Goal: Information Seeking & Learning: Understand process/instructions

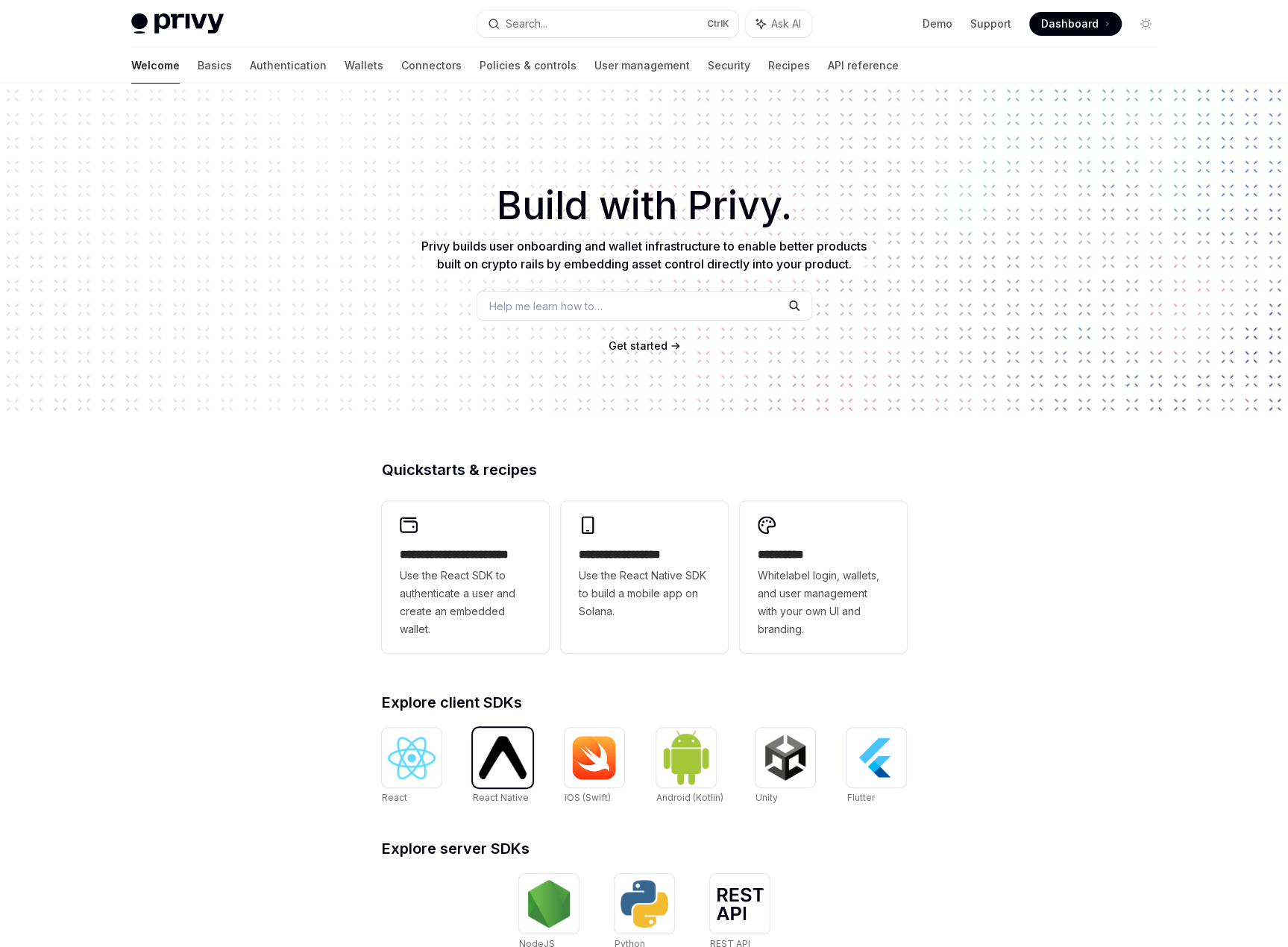
click at [489, 742] on img at bounding box center [503, 757] width 48 height 43
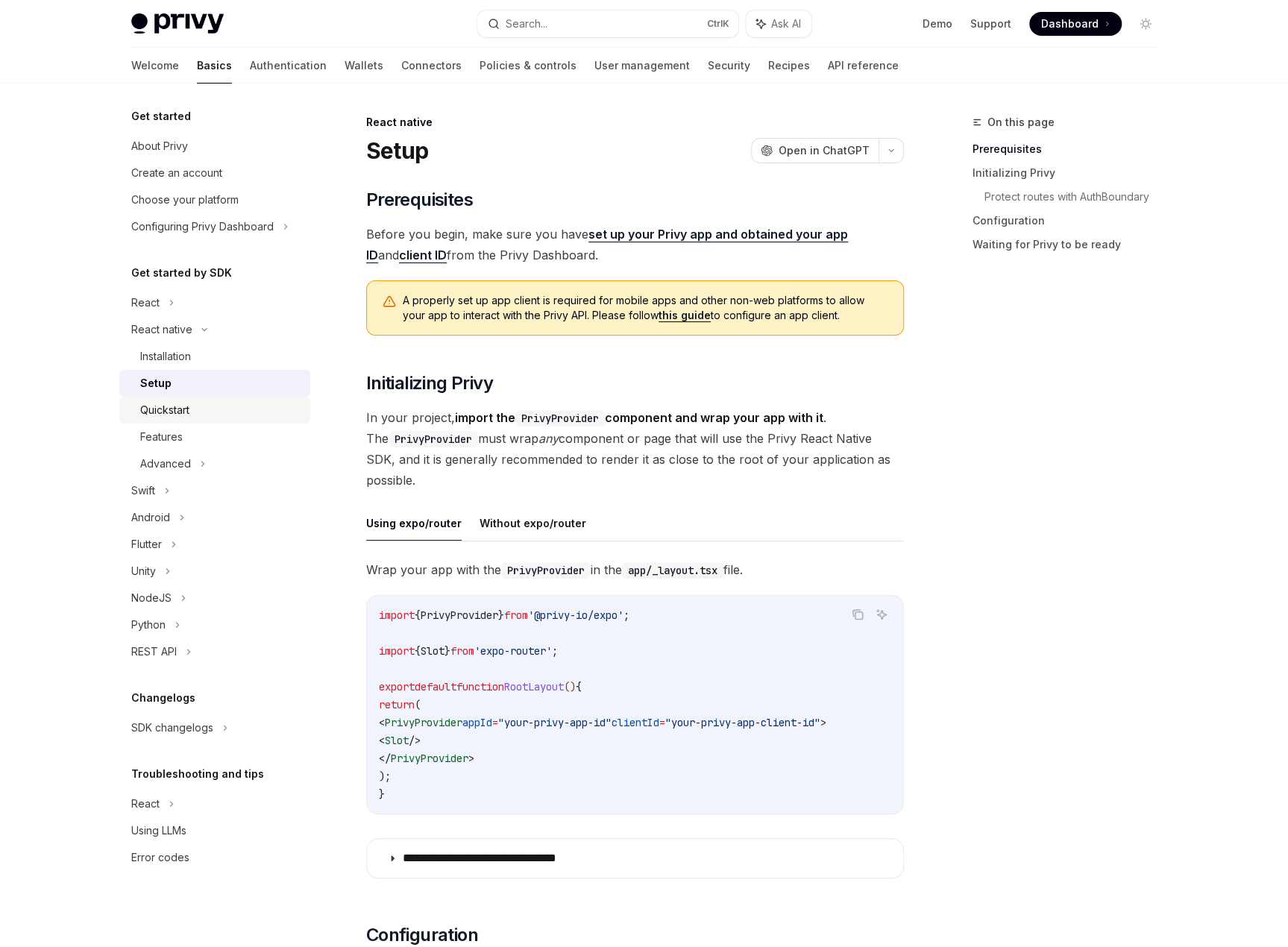
click at [201, 401] on div "Quickstart" at bounding box center [221, 410] width 161 height 18
type textarea "*"
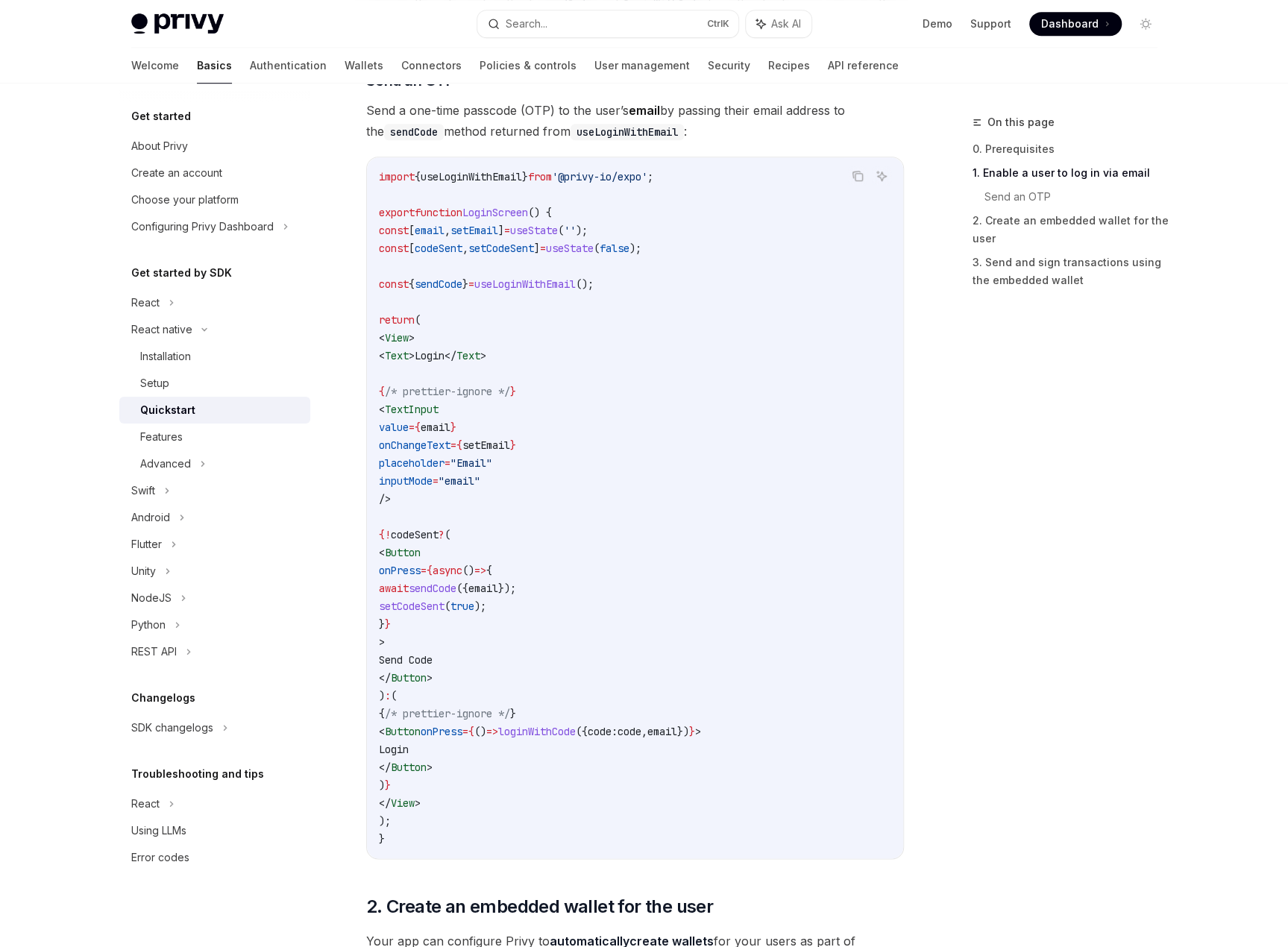
scroll to position [969, 0]
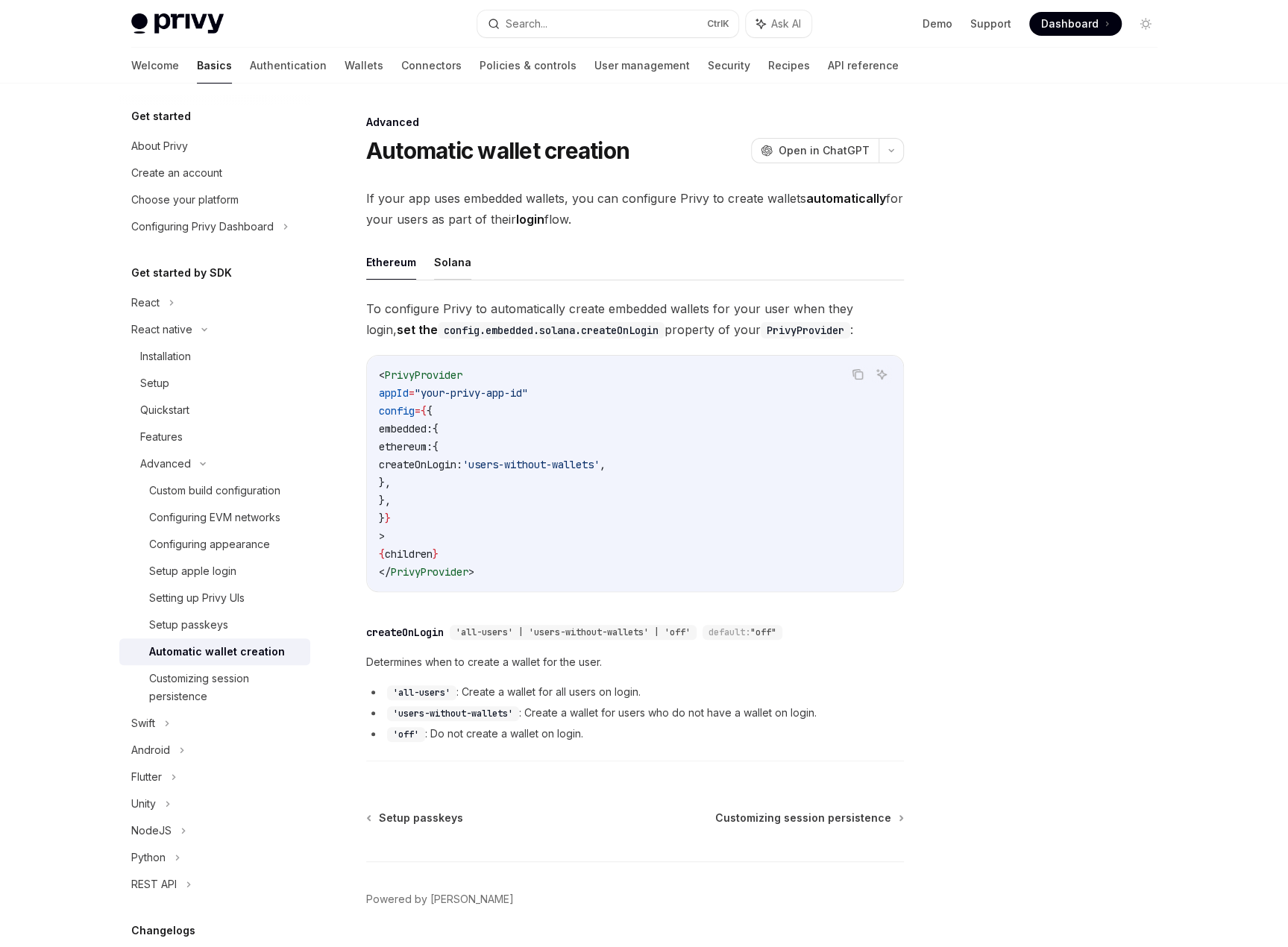
click at [445, 262] on button "Solana" at bounding box center [453, 262] width 37 height 35
click at [400, 264] on button "Ethereum" at bounding box center [391, 262] width 50 height 35
click at [448, 265] on button "Solana" at bounding box center [453, 262] width 37 height 35
click at [391, 267] on button "Ethereum" at bounding box center [391, 262] width 50 height 35
click at [460, 269] on button "Solana" at bounding box center [453, 262] width 37 height 35
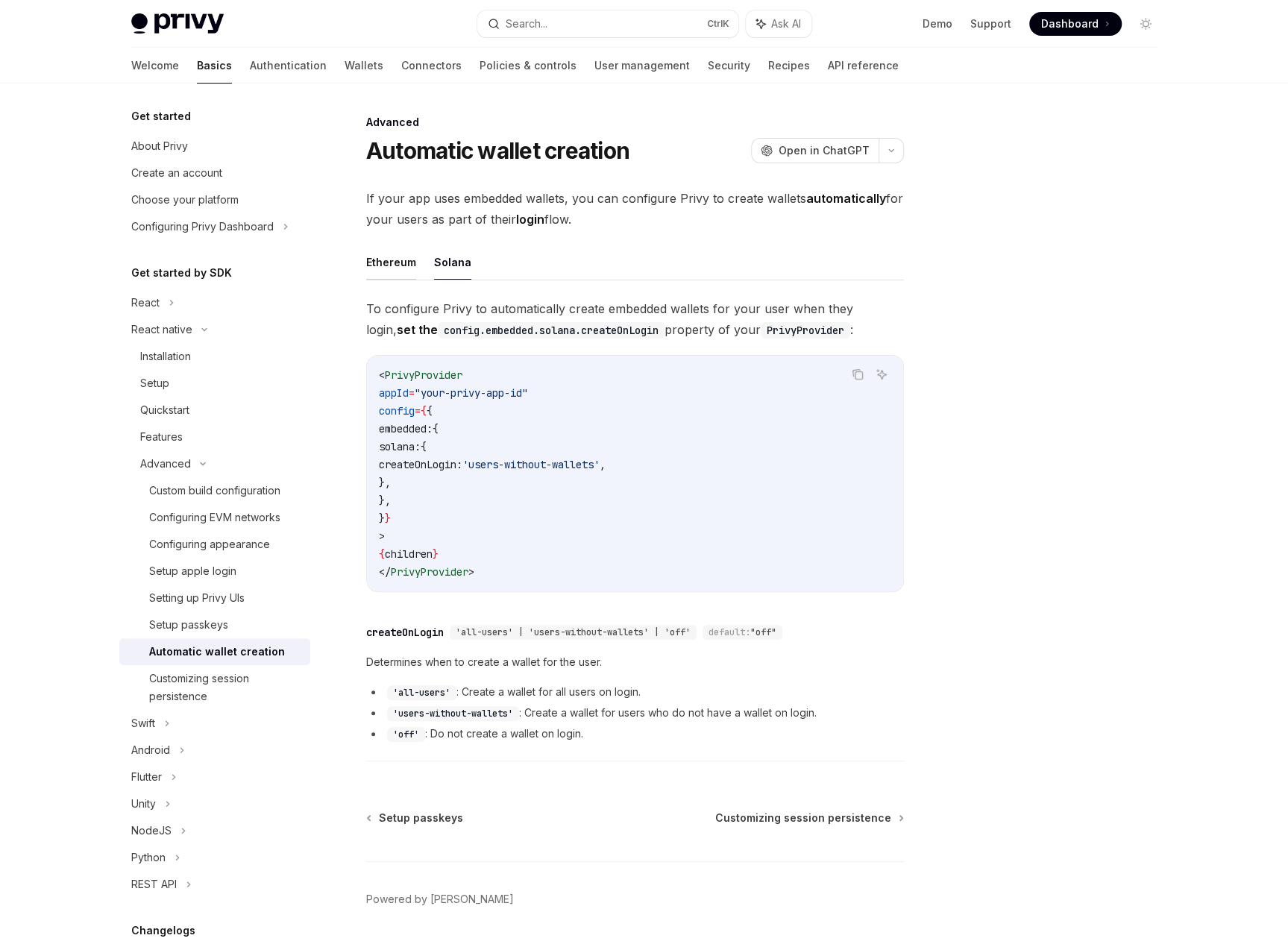
click at [411, 268] on button "Ethereum" at bounding box center [391, 262] width 50 height 35
click at [406, 262] on button "Ethereum" at bounding box center [391, 262] width 50 height 35
type textarea "*"
click at [889, 157] on button "button" at bounding box center [891, 150] width 26 height 26
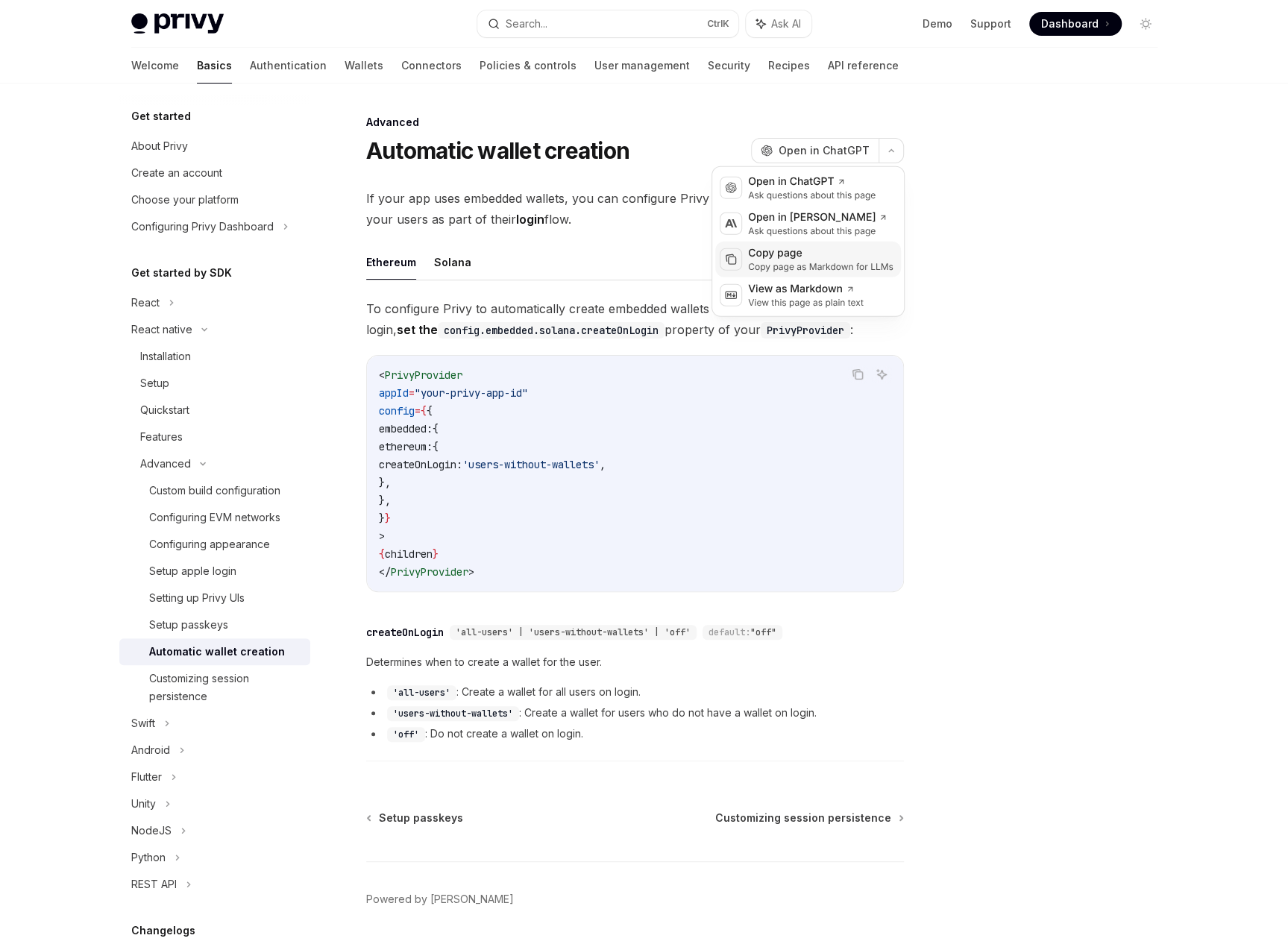
click at [801, 257] on div "Copy page" at bounding box center [821, 253] width 146 height 15
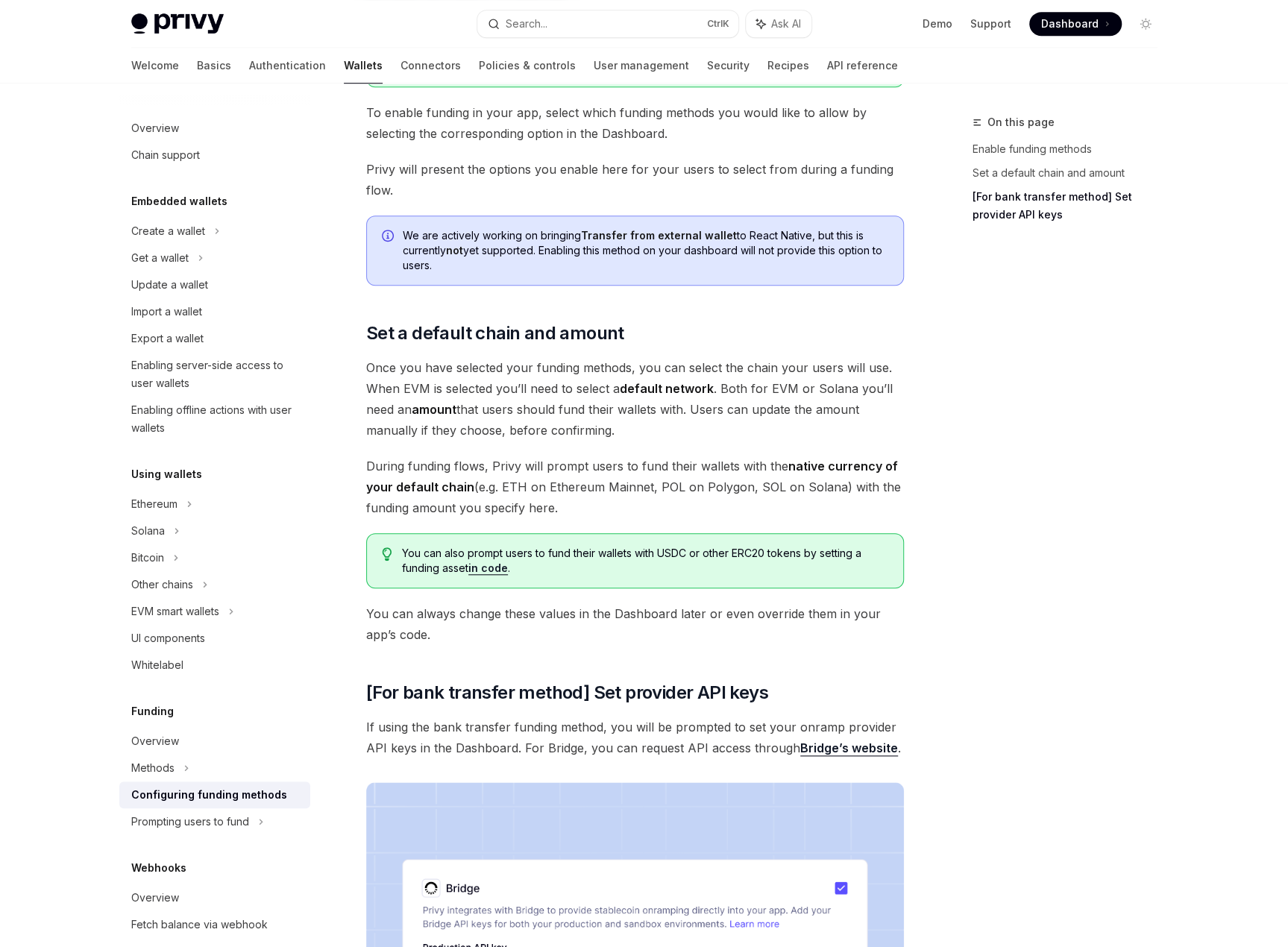
scroll to position [668, 0]
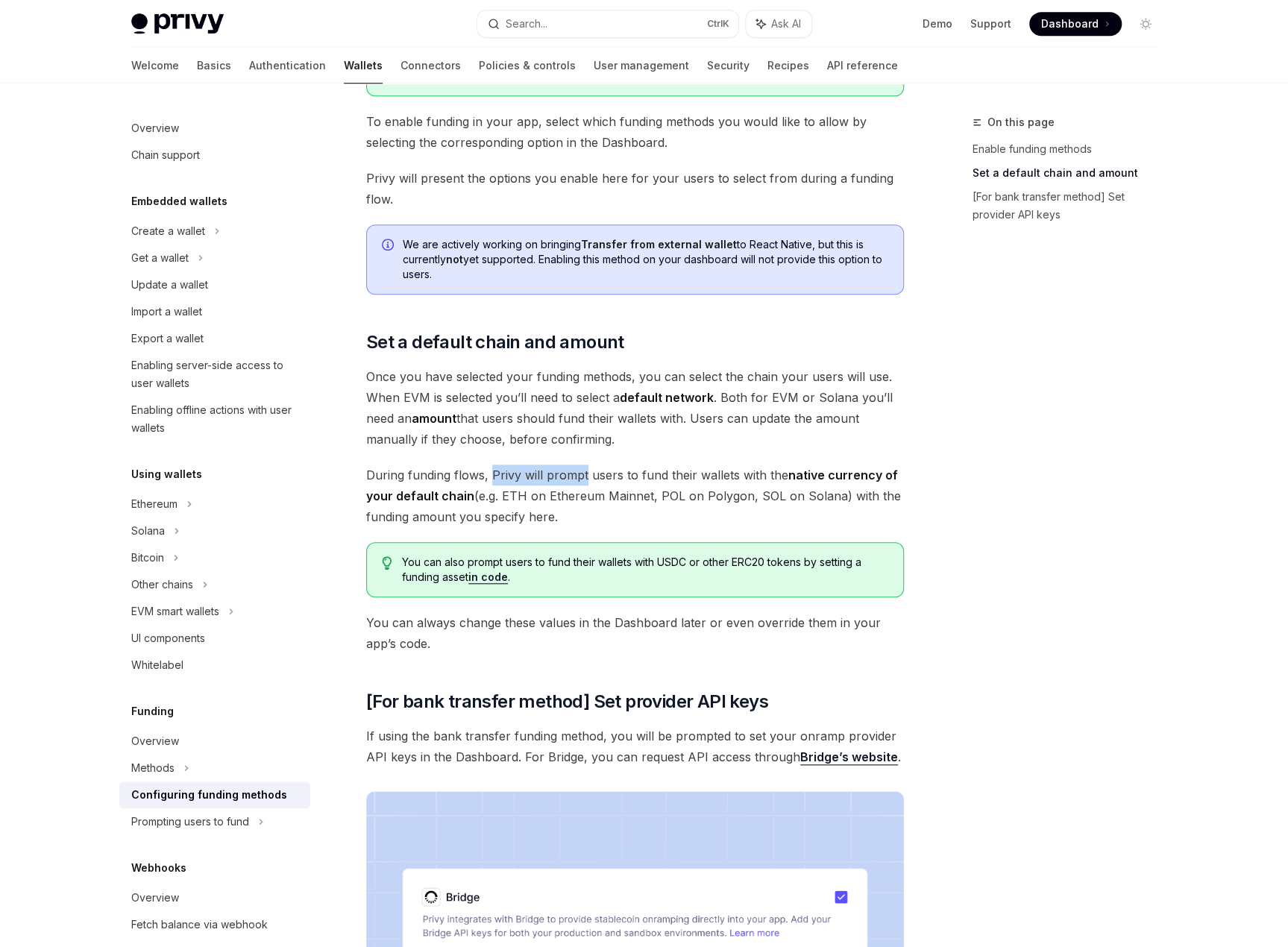
drag, startPoint x: 489, startPoint y: 477, endPoint x: 584, endPoint y: 470, distance: 95.3
click at [584, 470] on span "During funding flows, Privy will prompt users to fund their wallets with the na…" at bounding box center [635, 496] width 538 height 63
click at [606, 470] on span "During funding flows, Privy will prompt users to fund their wallets with the na…" at bounding box center [635, 496] width 538 height 63
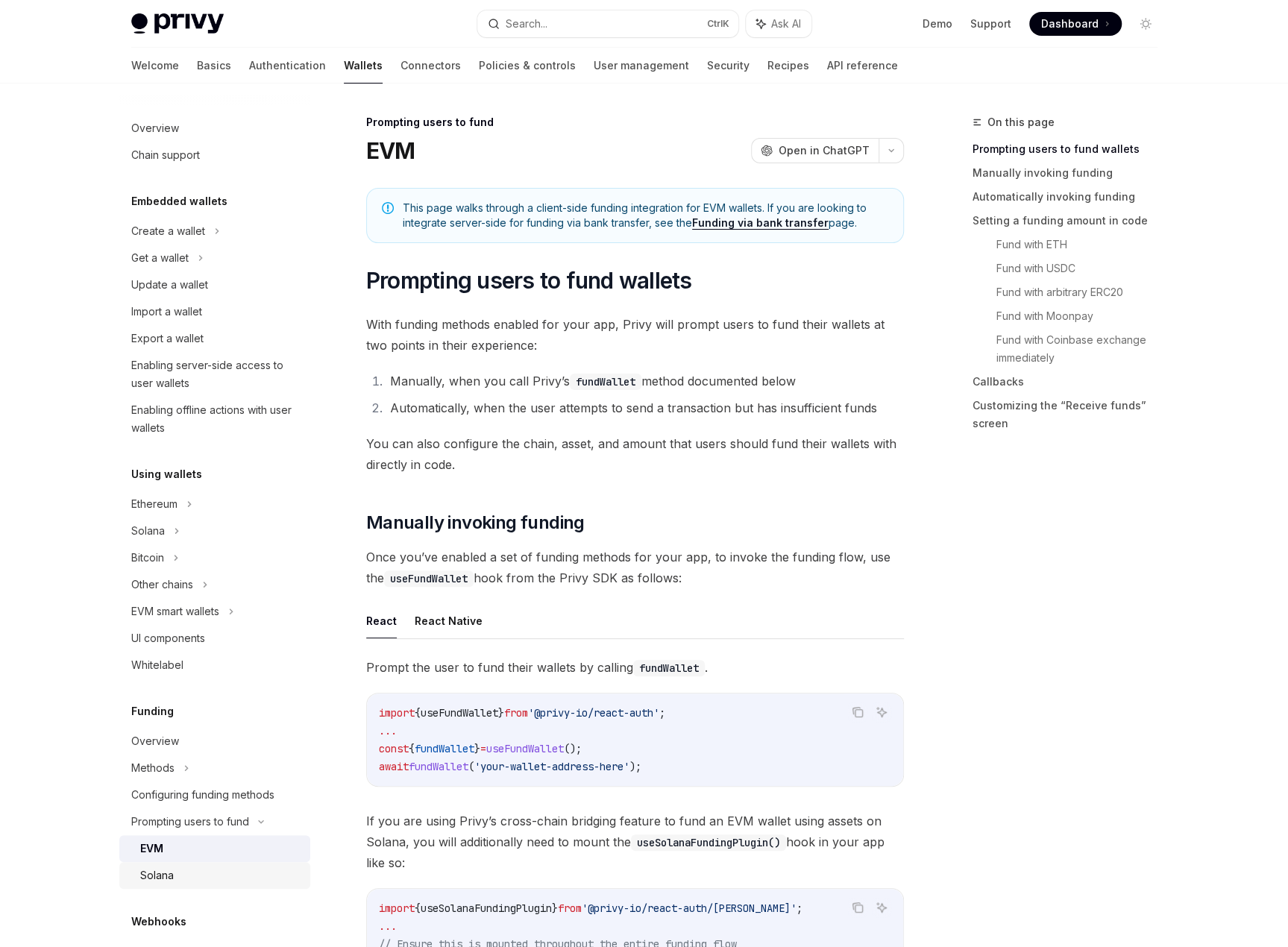
click at [157, 875] on div "Solana" at bounding box center [157, 875] width 33 height 18
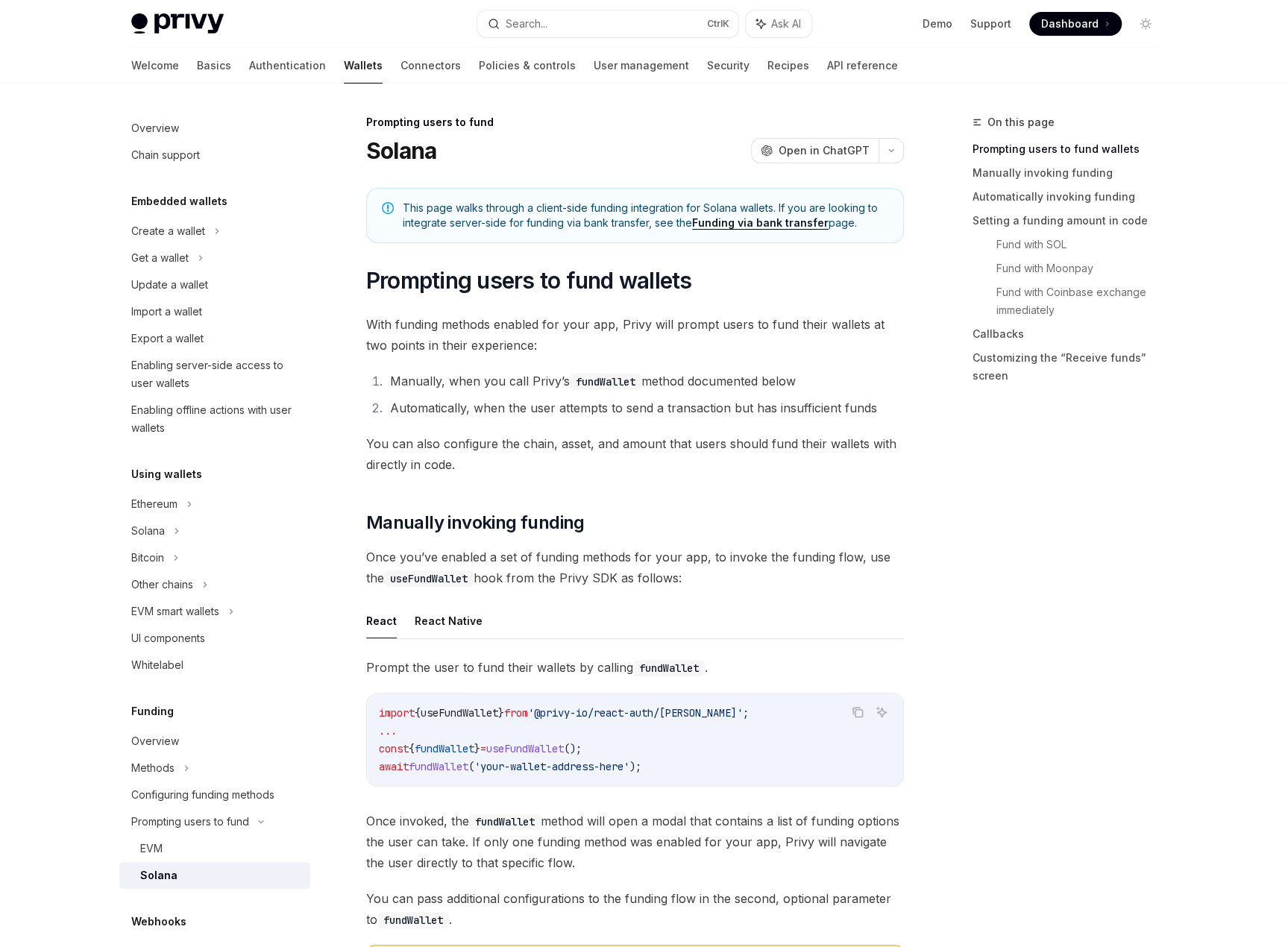
click at [458, 618] on button "React Native" at bounding box center [449, 621] width 68 height 35
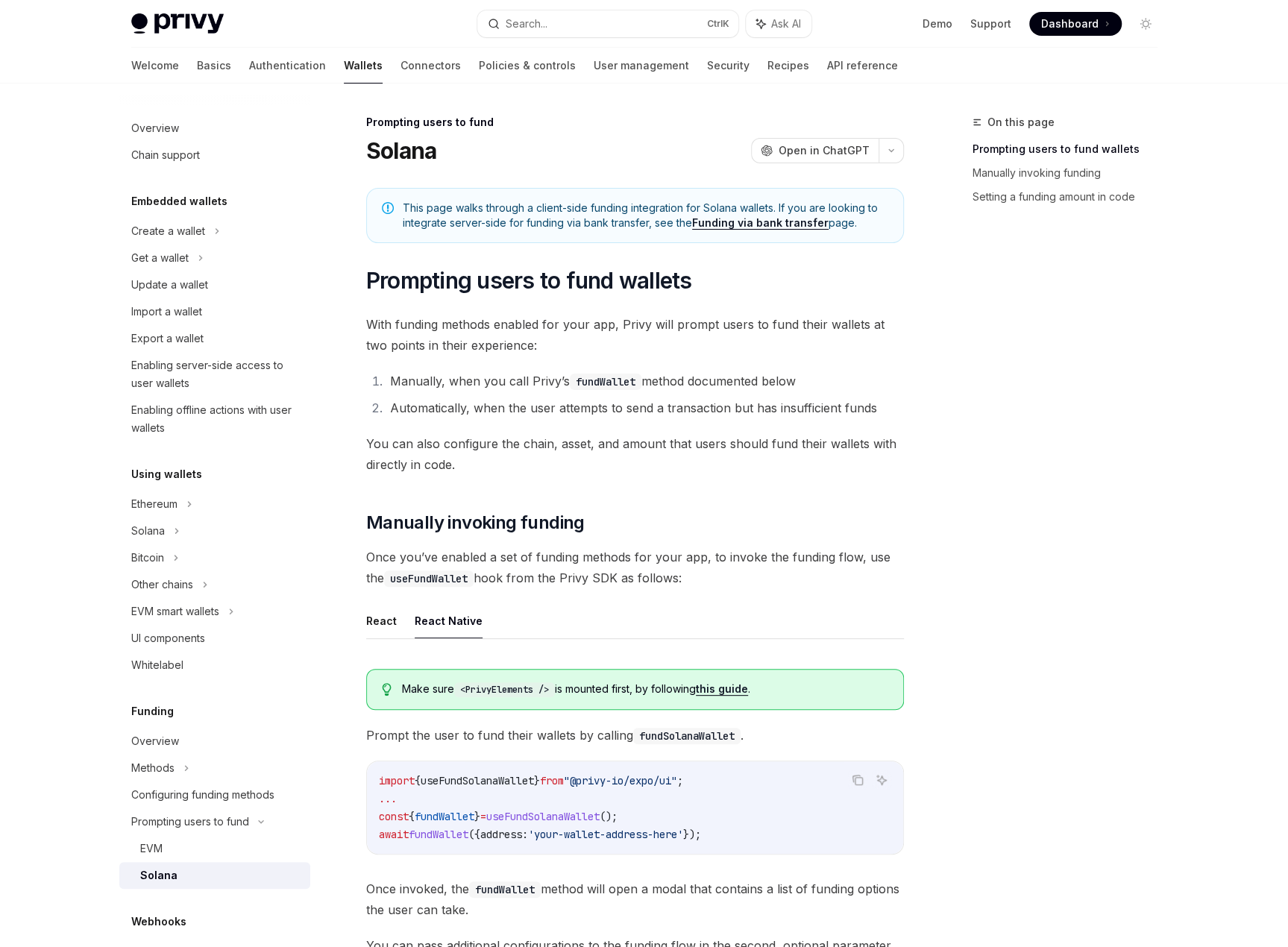
click at [1022, 812] on div "On this page Prompting users to fund wallets Manually invoking funding Setting …" at bounding box center [1056, 530] width 227 height 834
click at [161, 740] on div "Overview" at bounding box center [155, 741] width 48 height 18
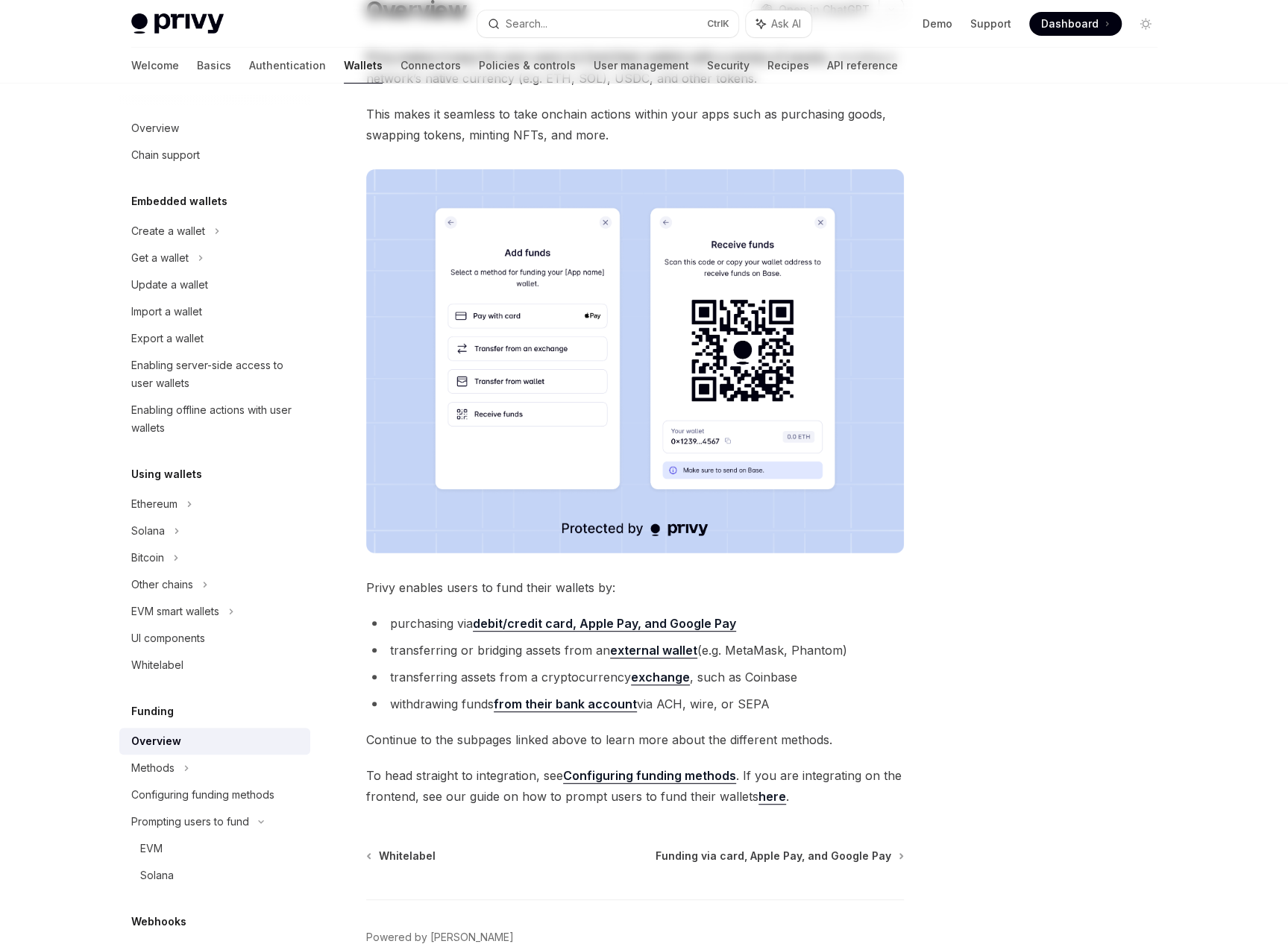
scroll to position [222, 0]
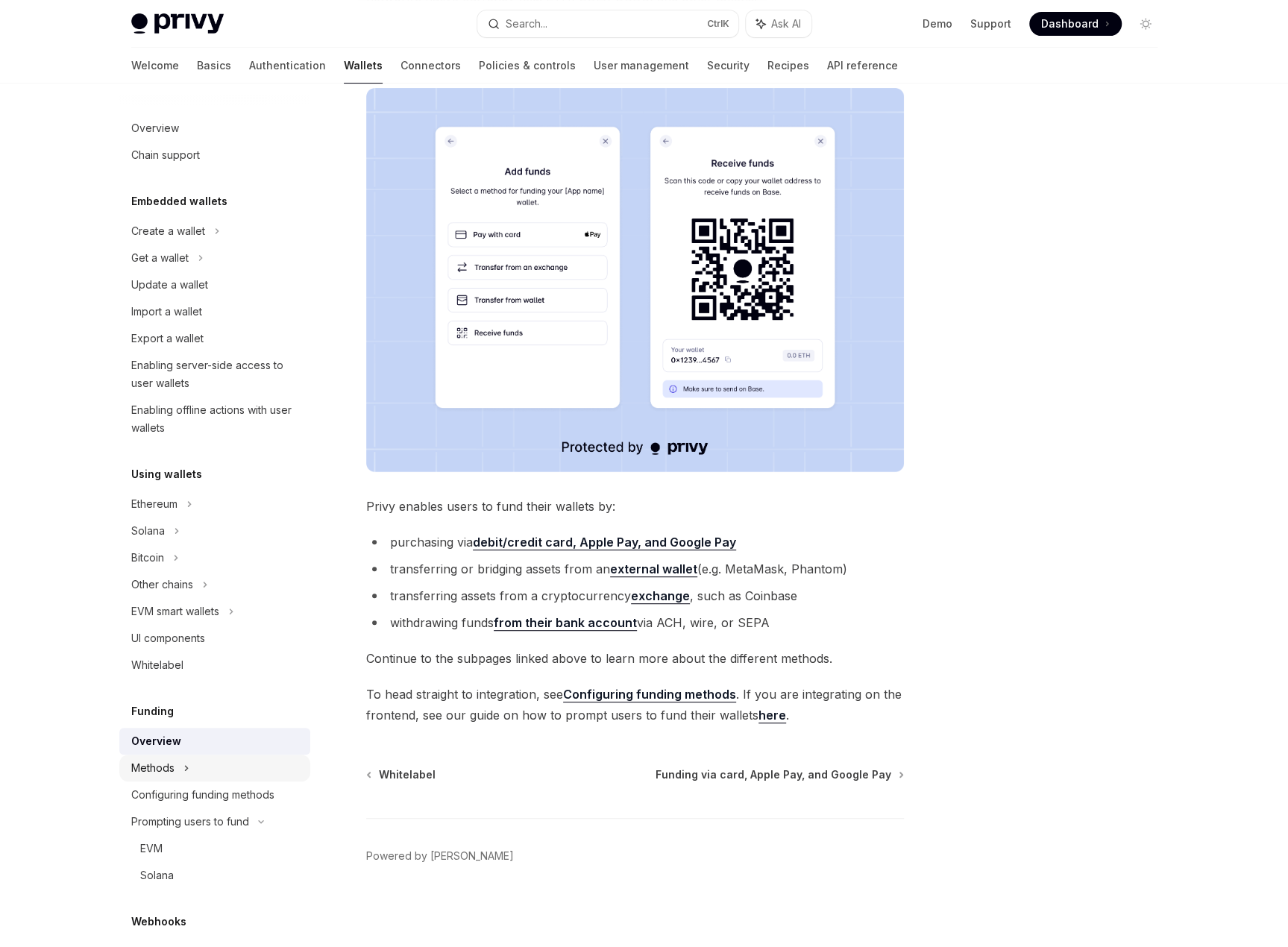
click at [198, 267] on icon at bounding box center [201, 257] width 6 height 18
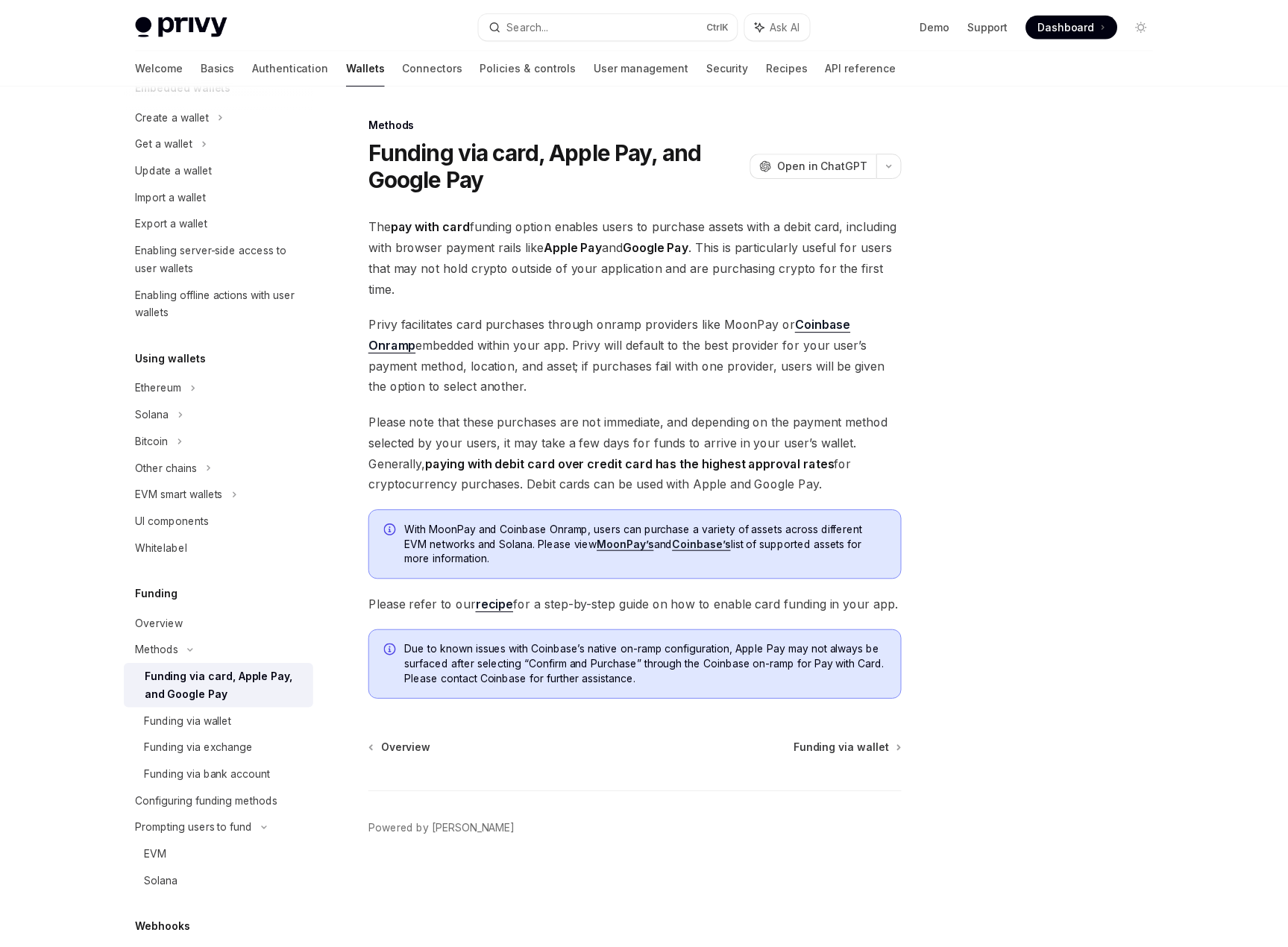
scroll to position [224, 0]
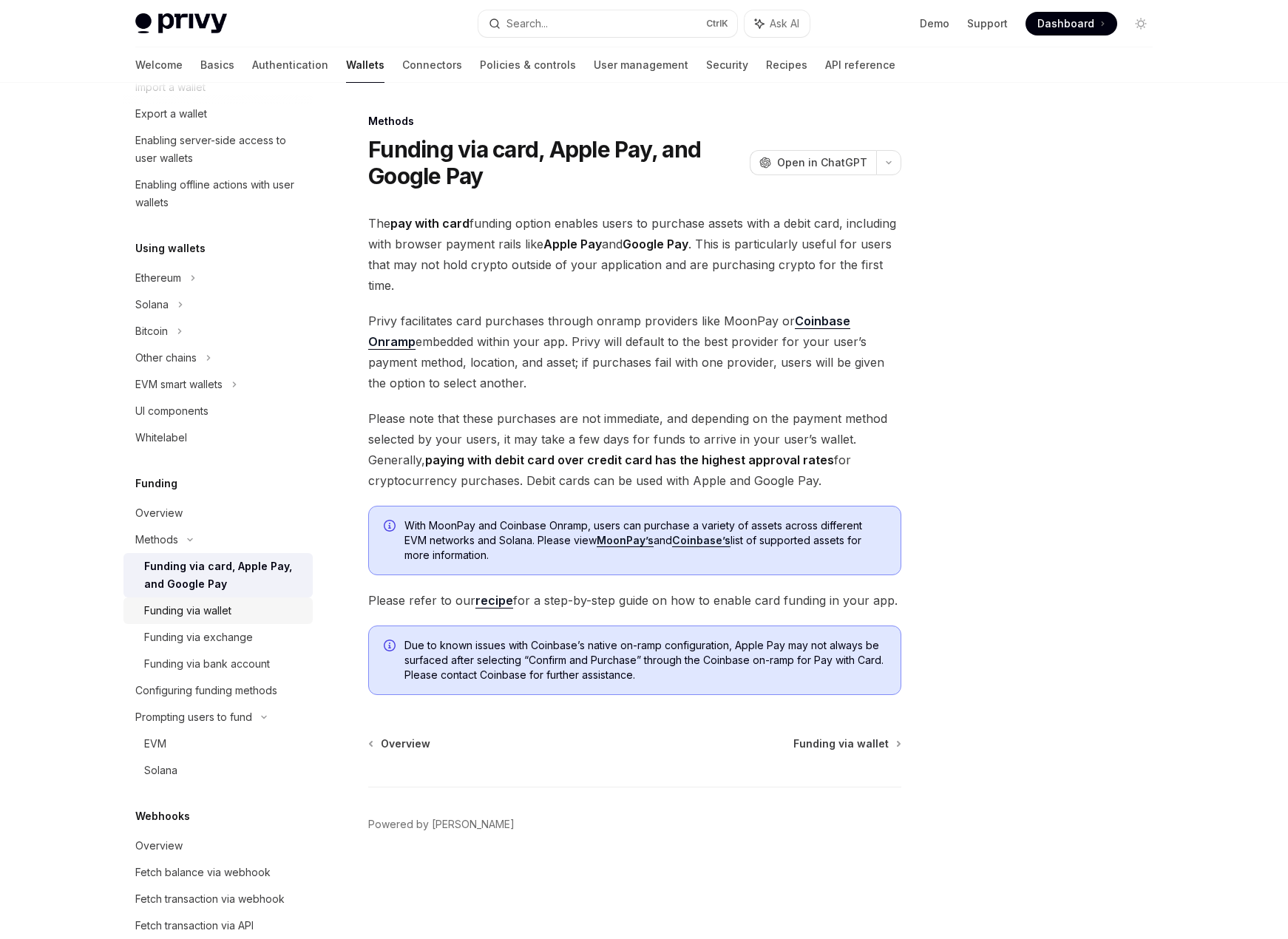
click at [198, 618] on div "Funding via wallet" at bounding box center [188, 611] width 88 height 18
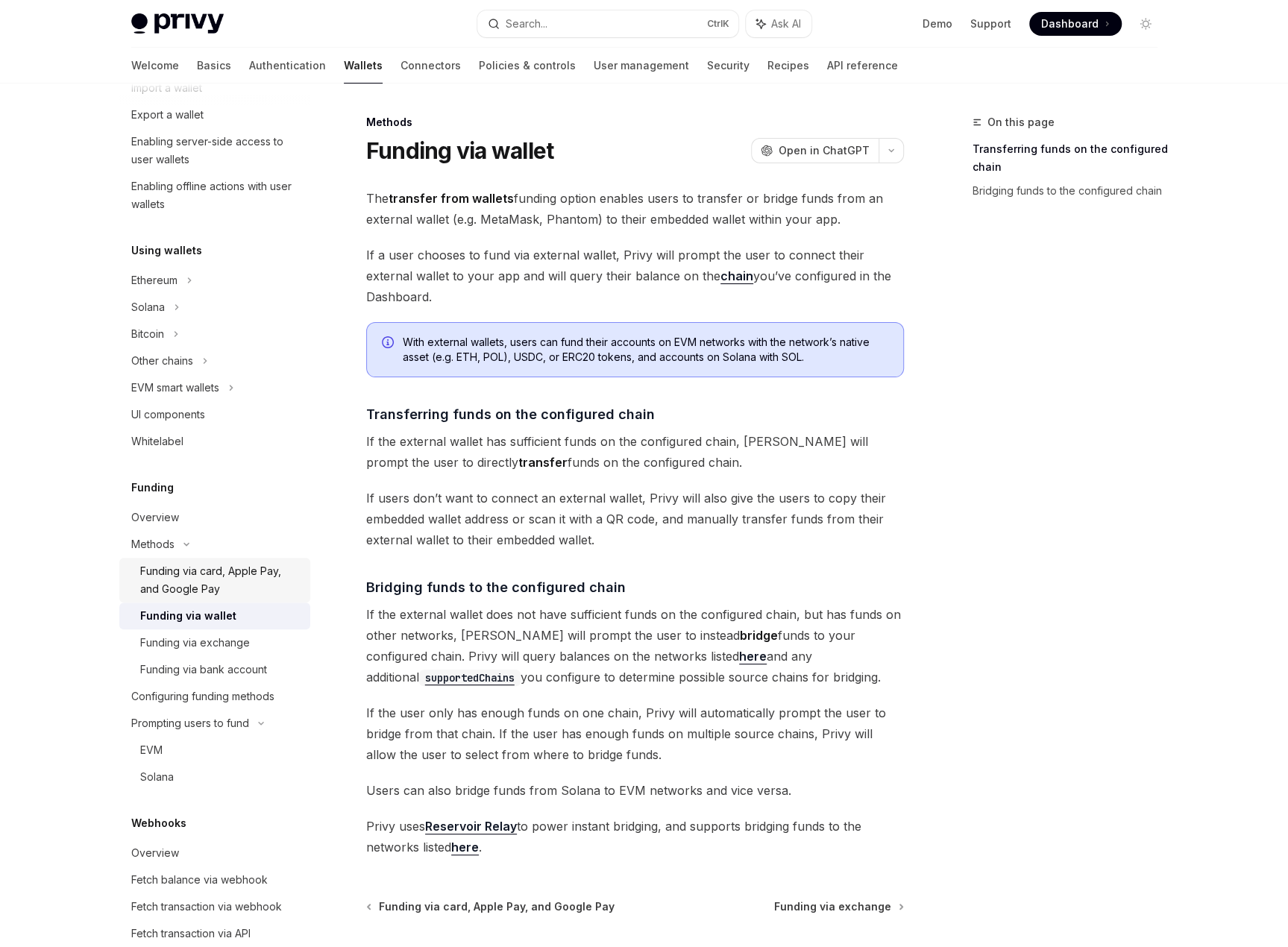
click at [195, 586] on div "Funding via card, Apple Pay, and Google Pay" at bounding box center [221, 580] width 161 height 36
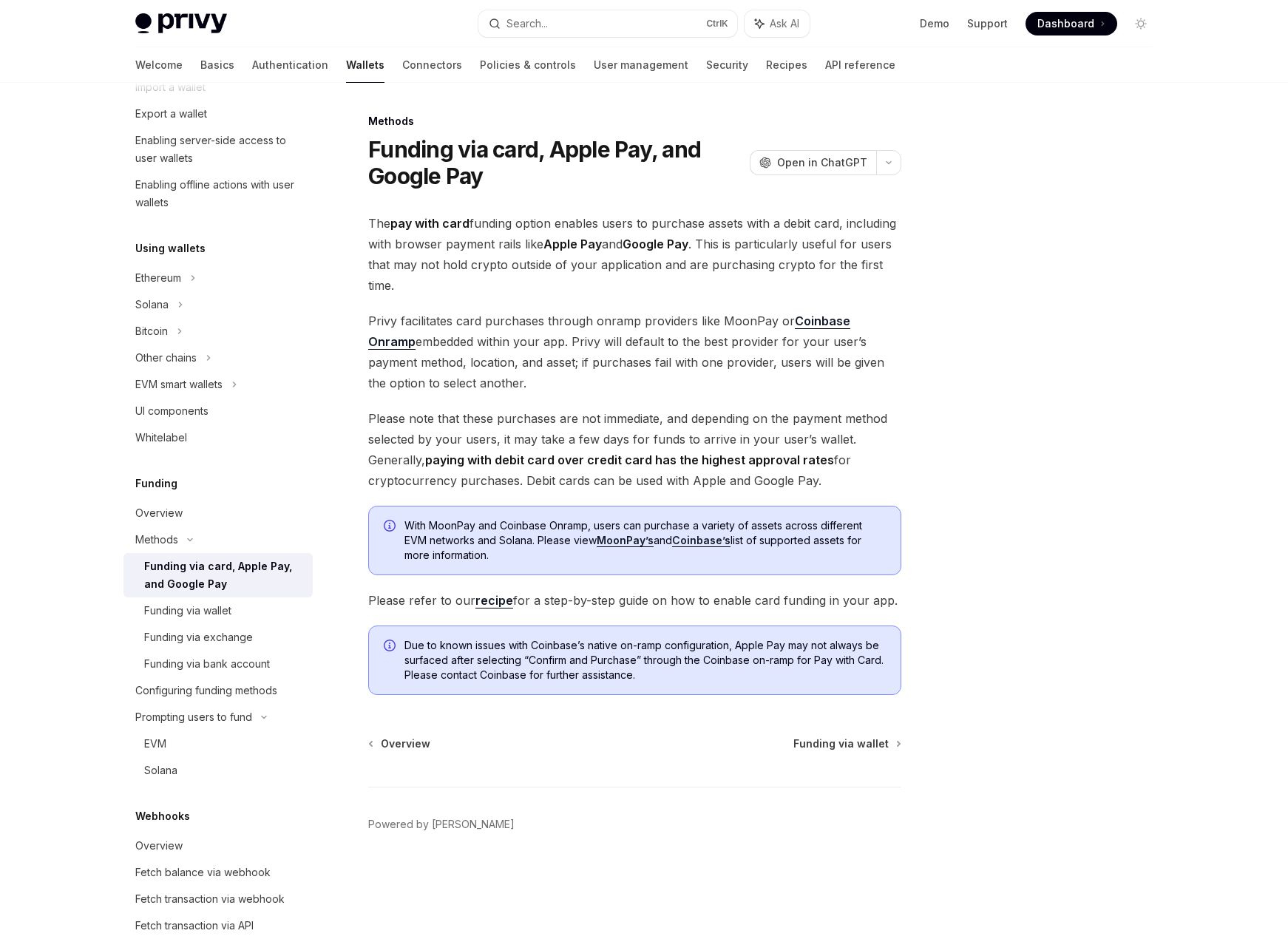
drag, startPoint x: 694, startPoint y: 538, endPoint x: 717, endPoint y: 546, distance: 24.4
click at [717, 546] on link "Coinbase’s" at bounding box center [701, 540] width 58 height 13
click at [1145, 388] on div at bounding box center [1051, 526] width 225 height 827
click at [213, 617] on div "Funding via wallet" at bounding box center [188, 611] width 88 height 18
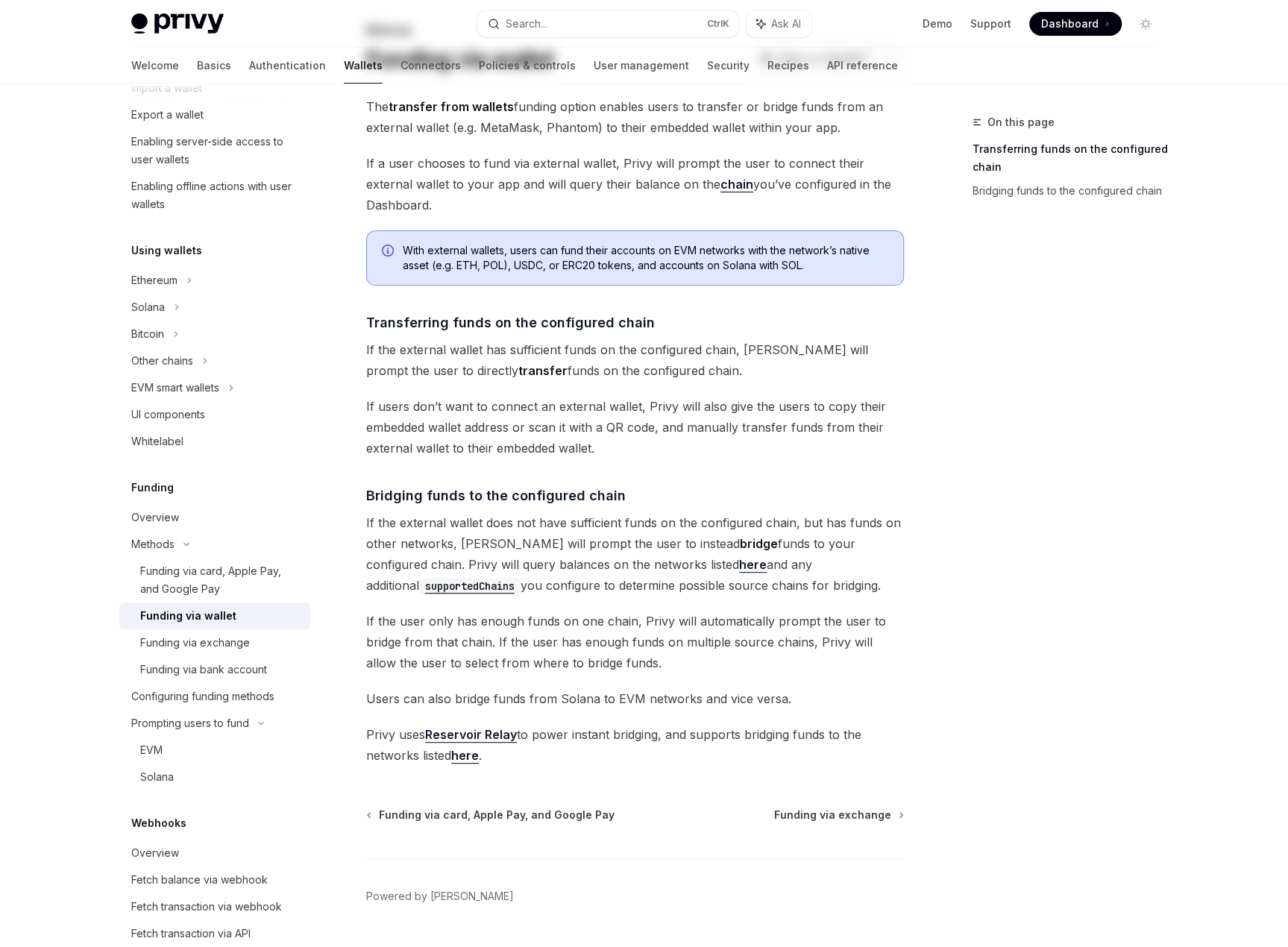
scroll to position [131, 0]
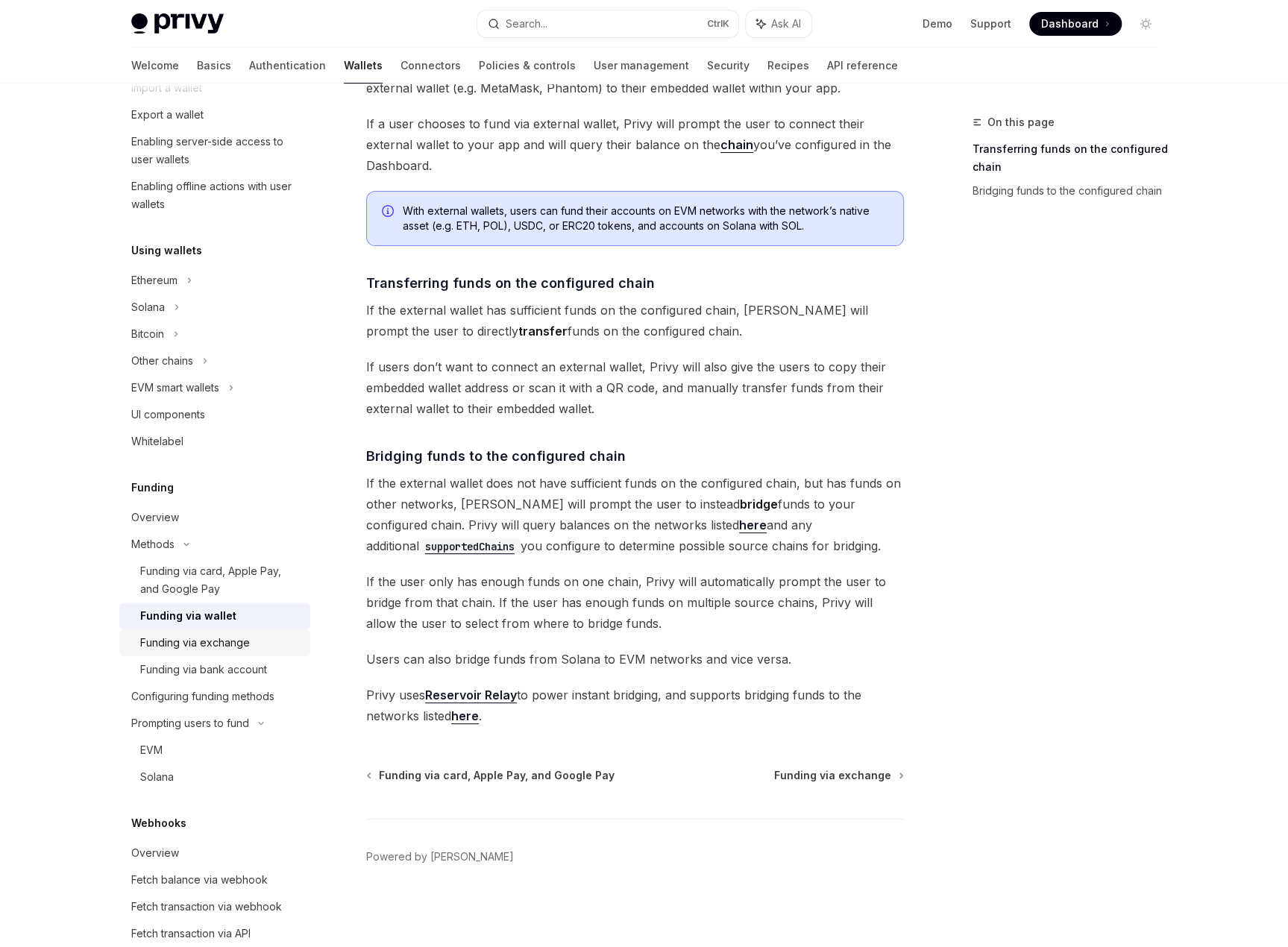
click at [192, 649] on div "Funding via exchange" at bounding box center [195, 642] width 109 height 18
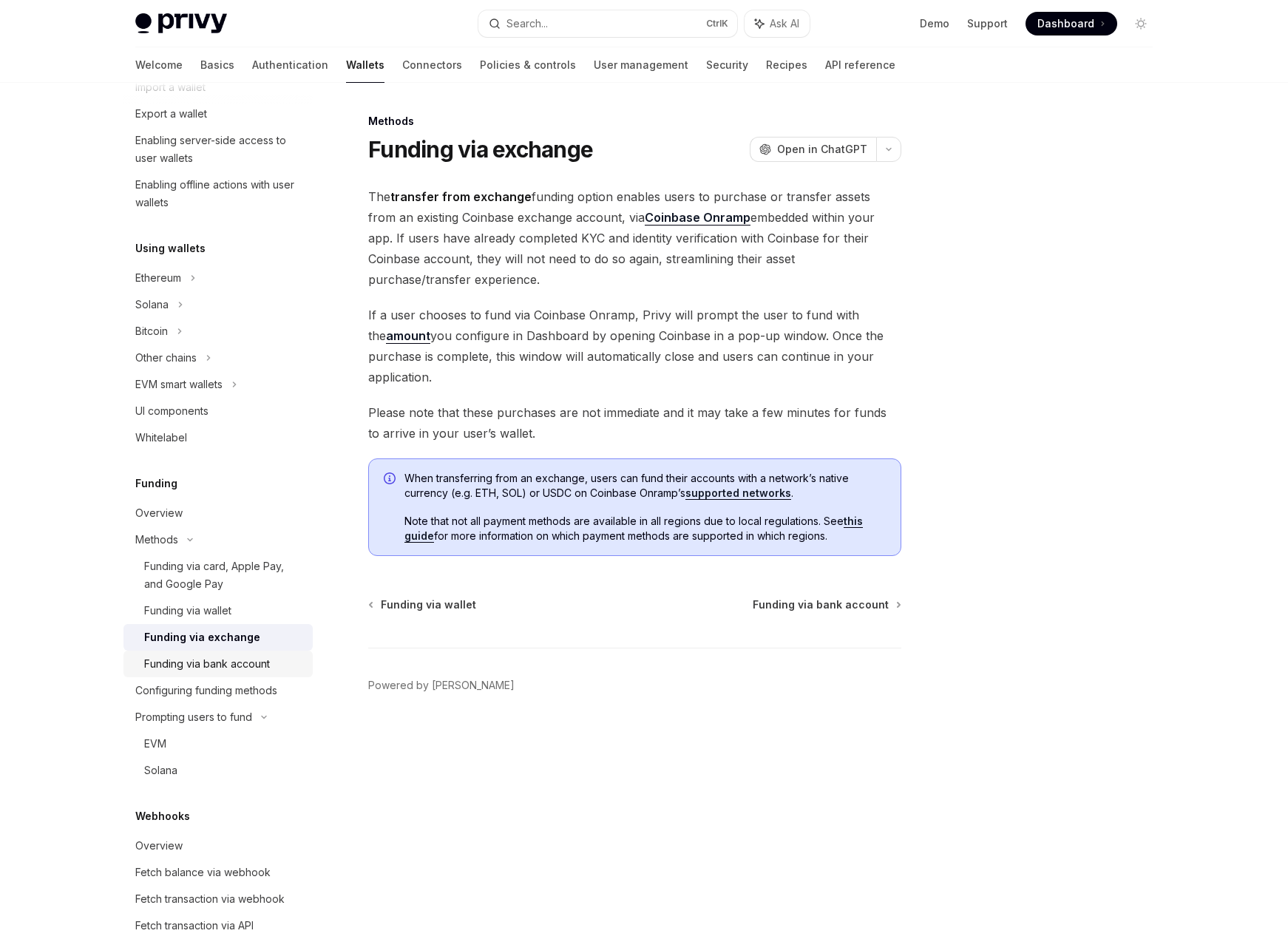
click at [177, 667] on div "Funding via bank account" at bounding box center [207, 664] width 126 height 18
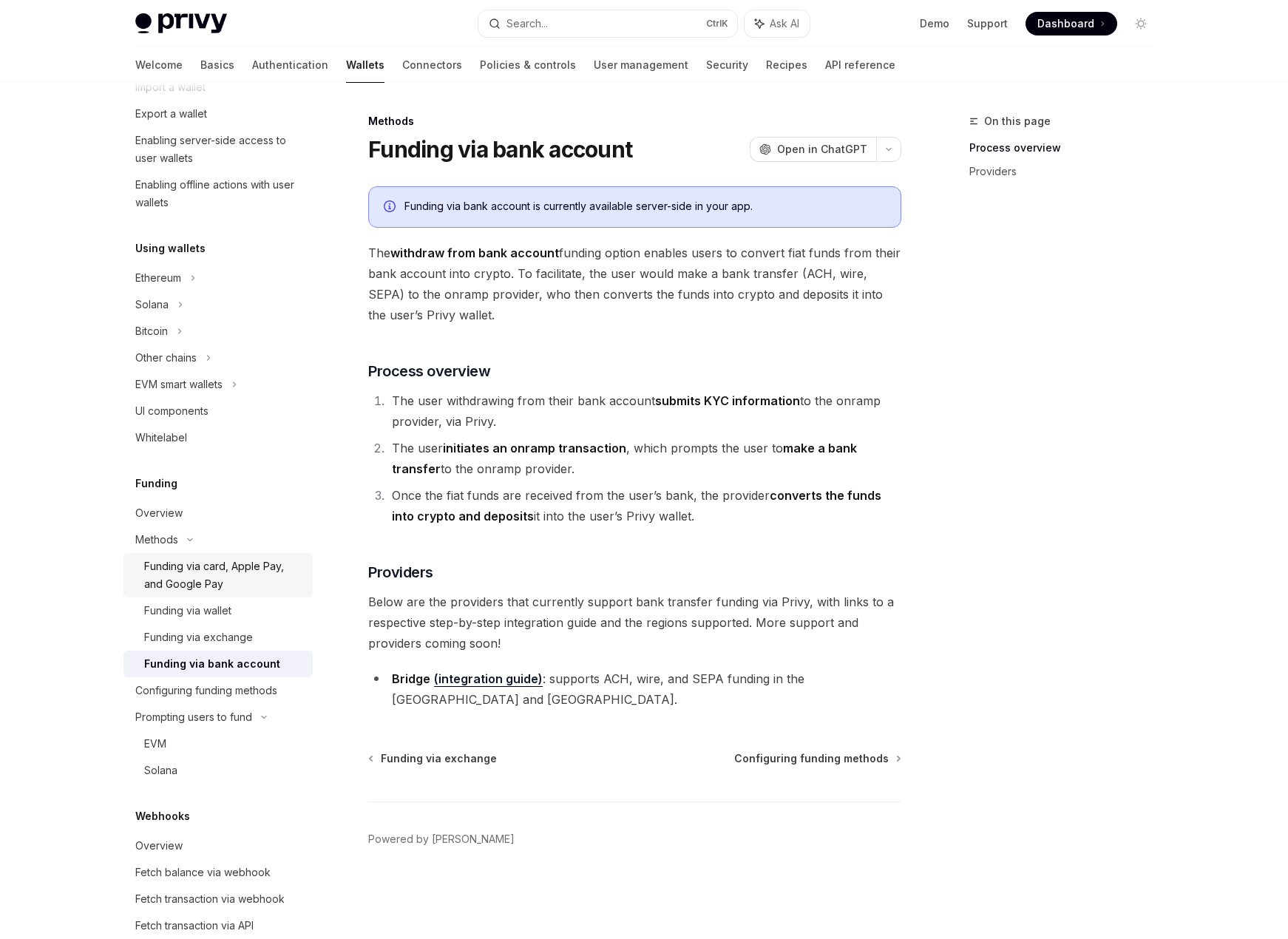
click at [201, 559] on div "Funding via card, Apple Pay, and Google Pay" at bounding box center [224, 576] width 160 height 35
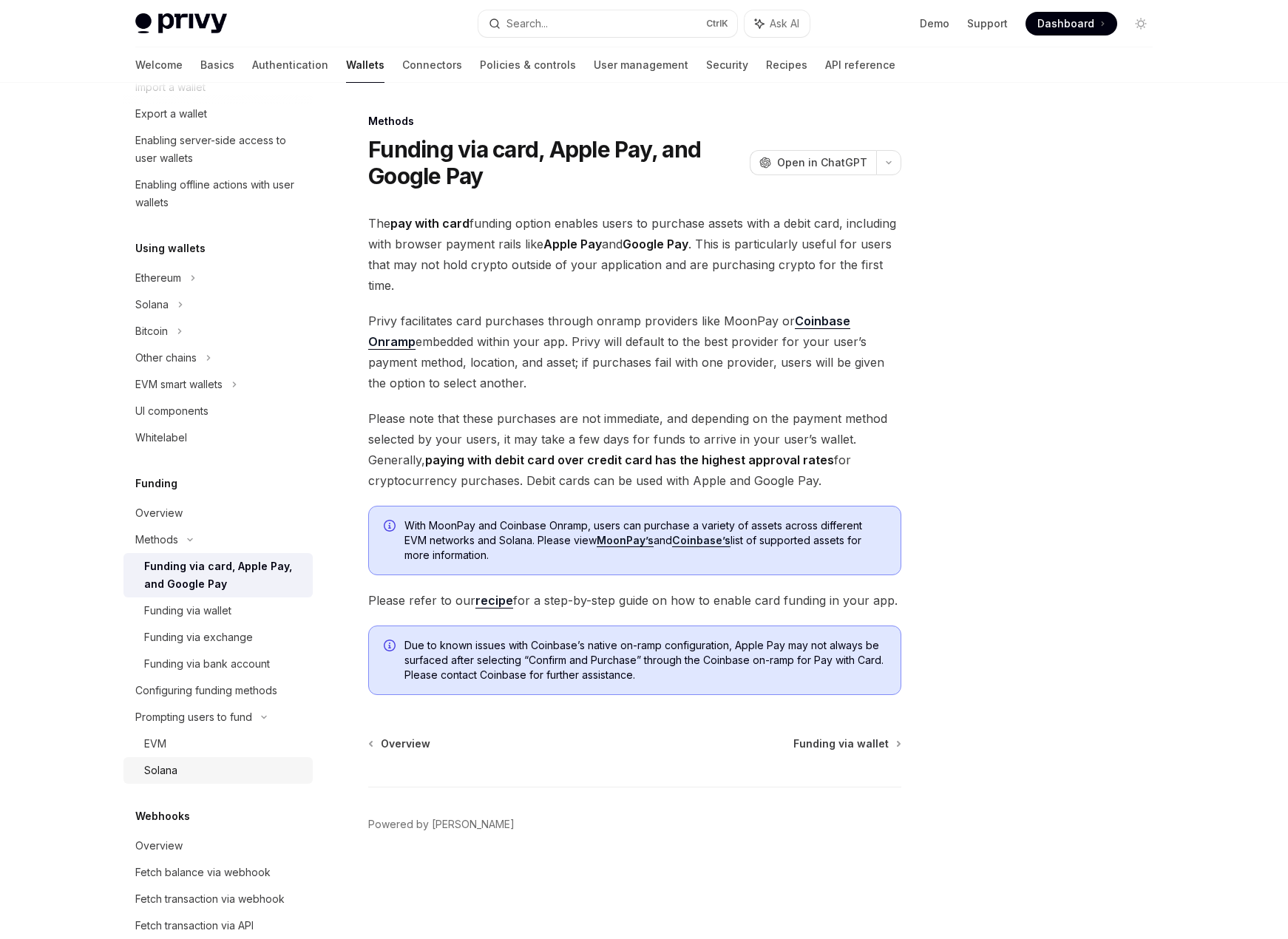
click at [180, 760] on link "Solana" at bounding box center [218, 771] width 189 height 27
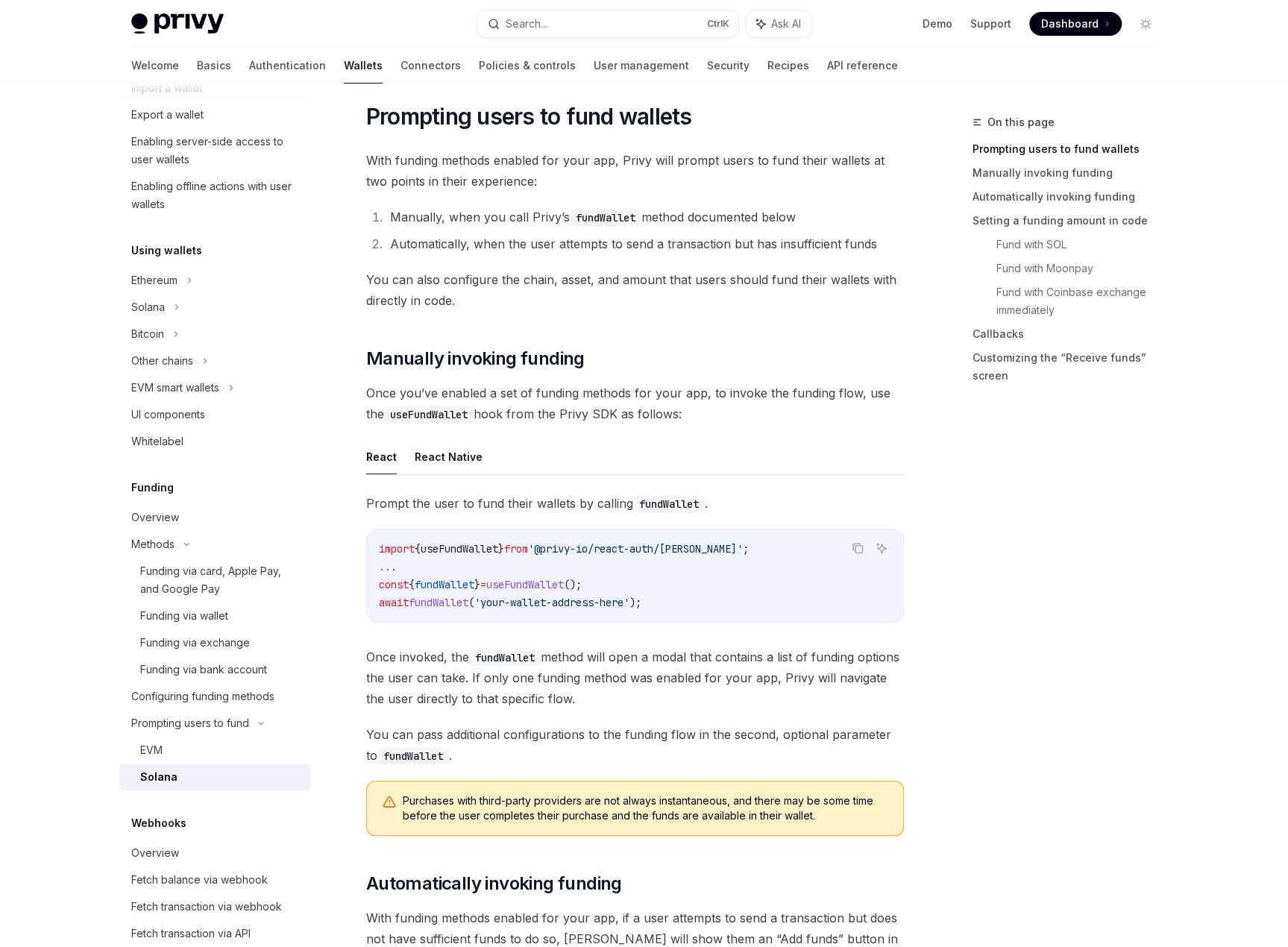
scroll to position [74, 0]
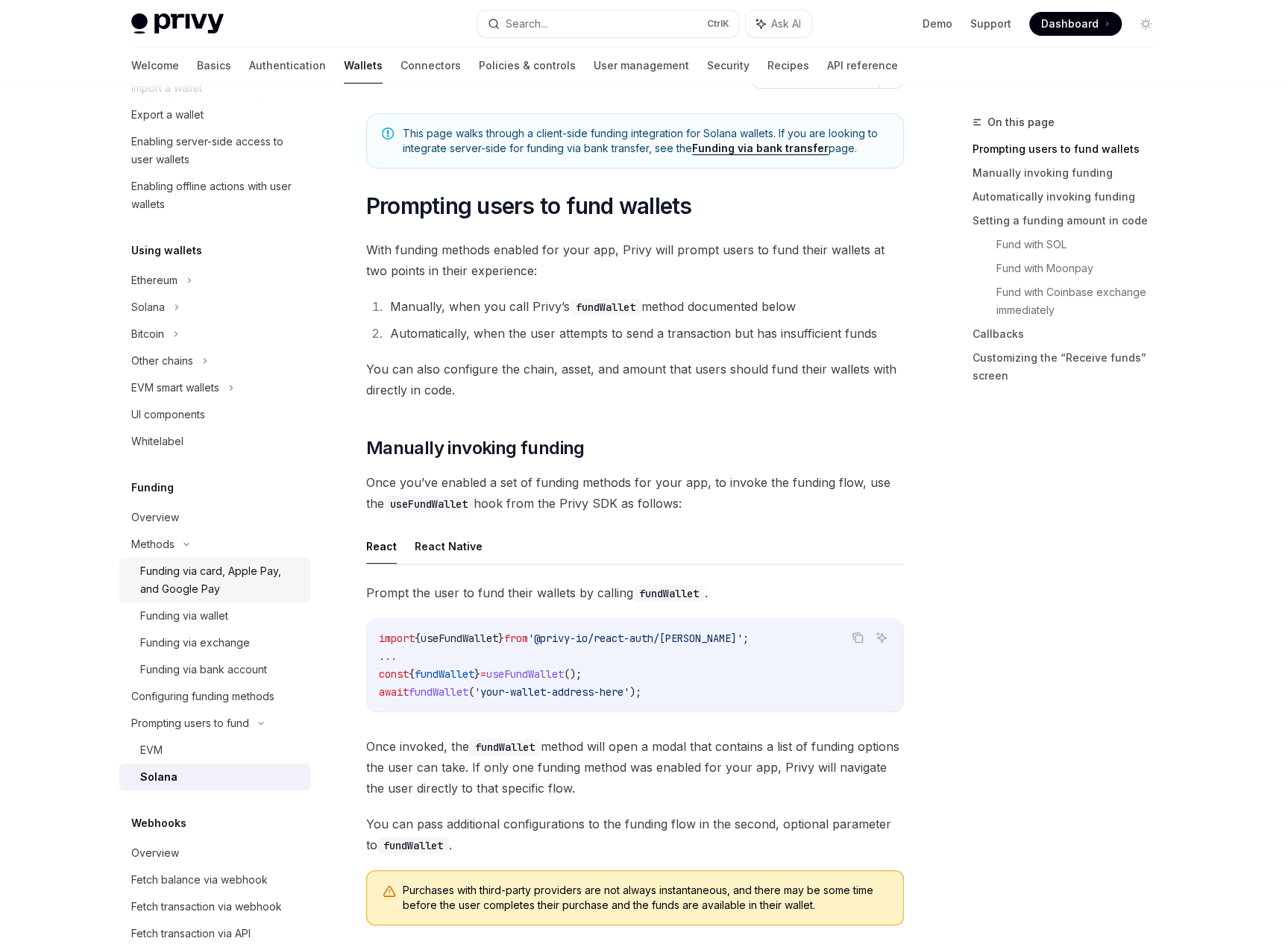
click at [210, 587] on div "Funding via card, Apple Pay, and Google Pay" at bounding box center [221, 580] width 161 height 36
type textarea "*"
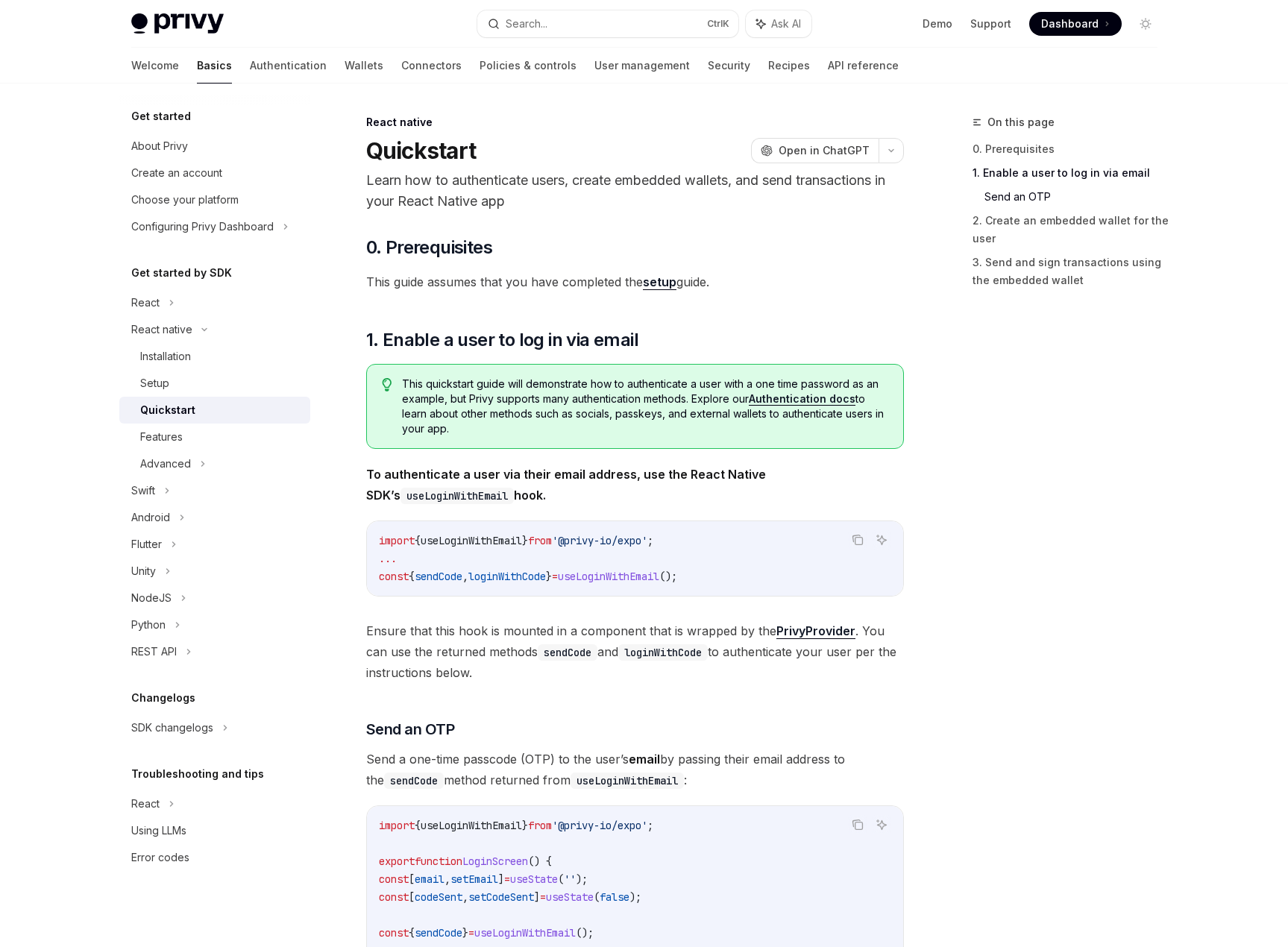
scroll to position [969, 0]
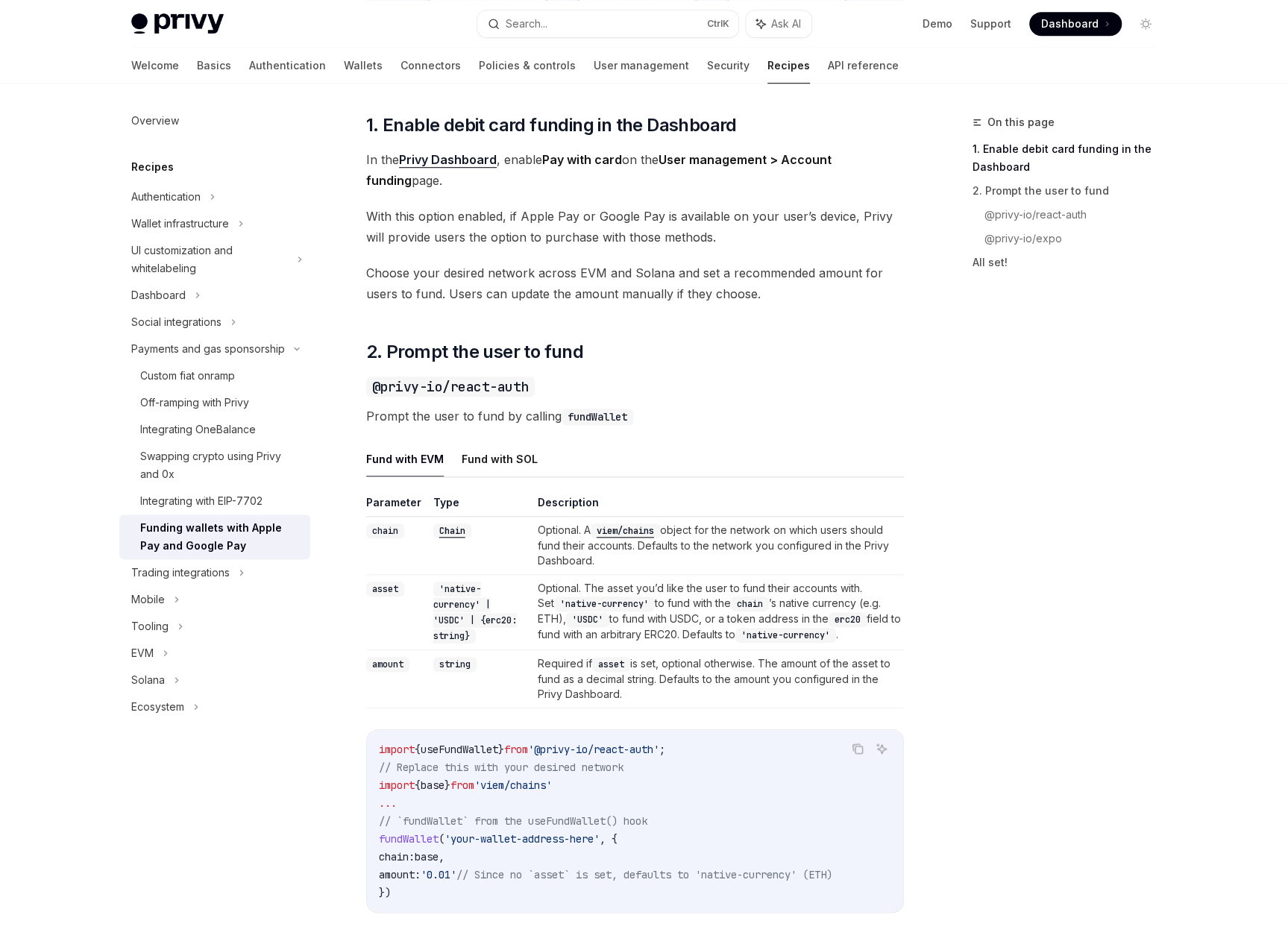
scroll to position [671, 0]
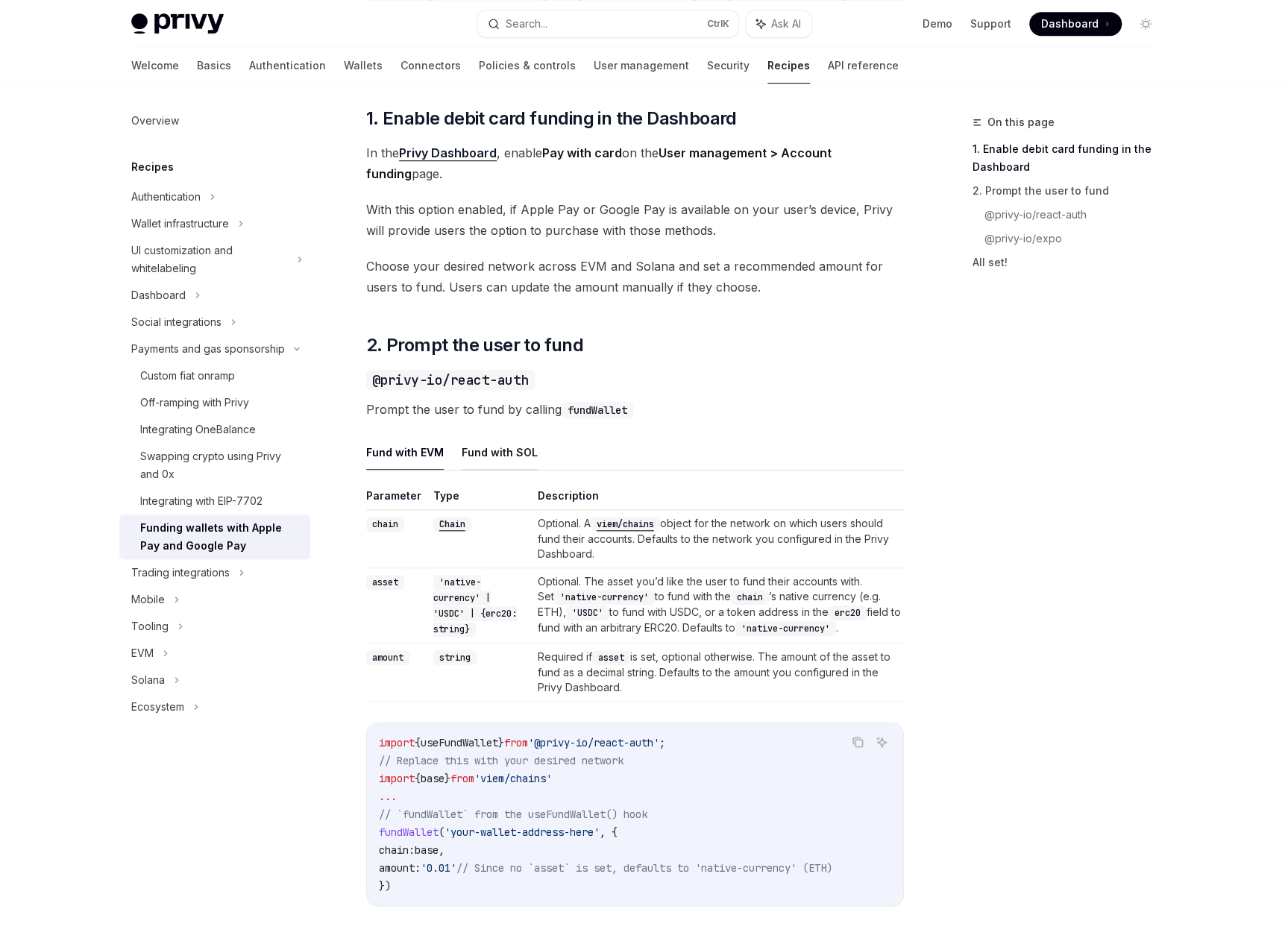
click at [501, 457] on button "Fund with SOL" at bounding box center [500, 452] width 76 height 35
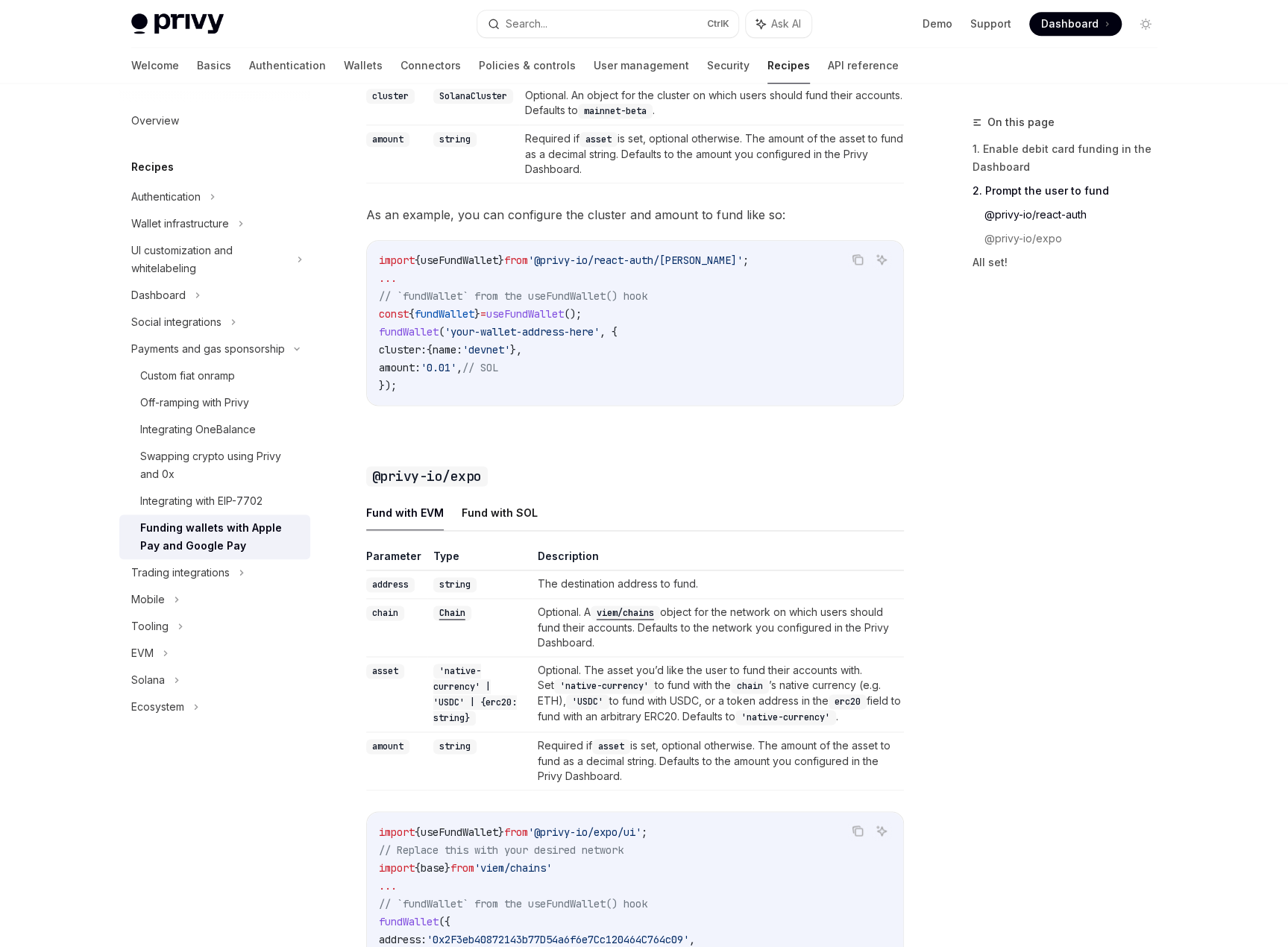
scroll to position [1119, 0]
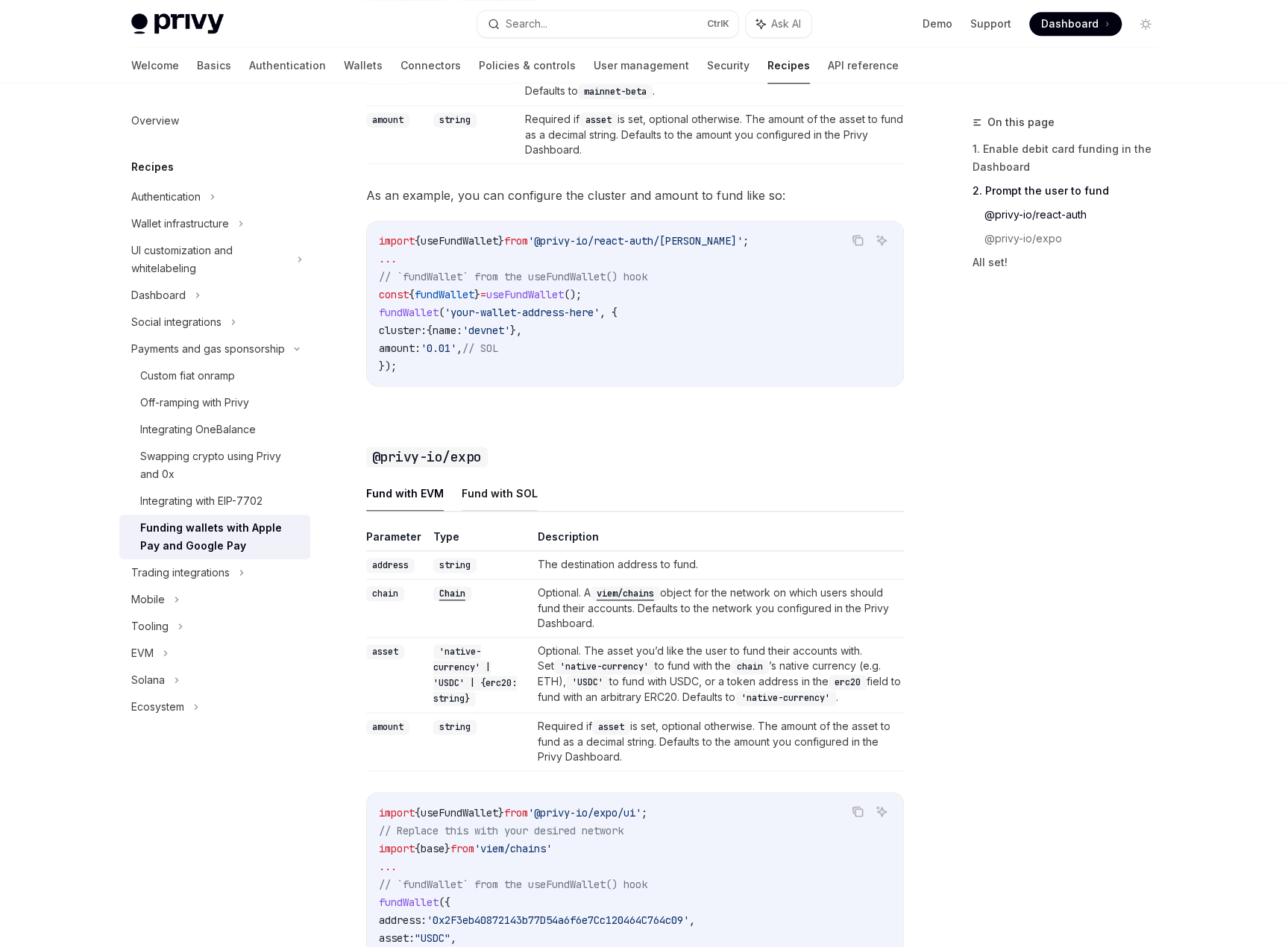
click at [509, 487] on button "Fund with SOL" at bounding box center [500, 493] width 76 height 35
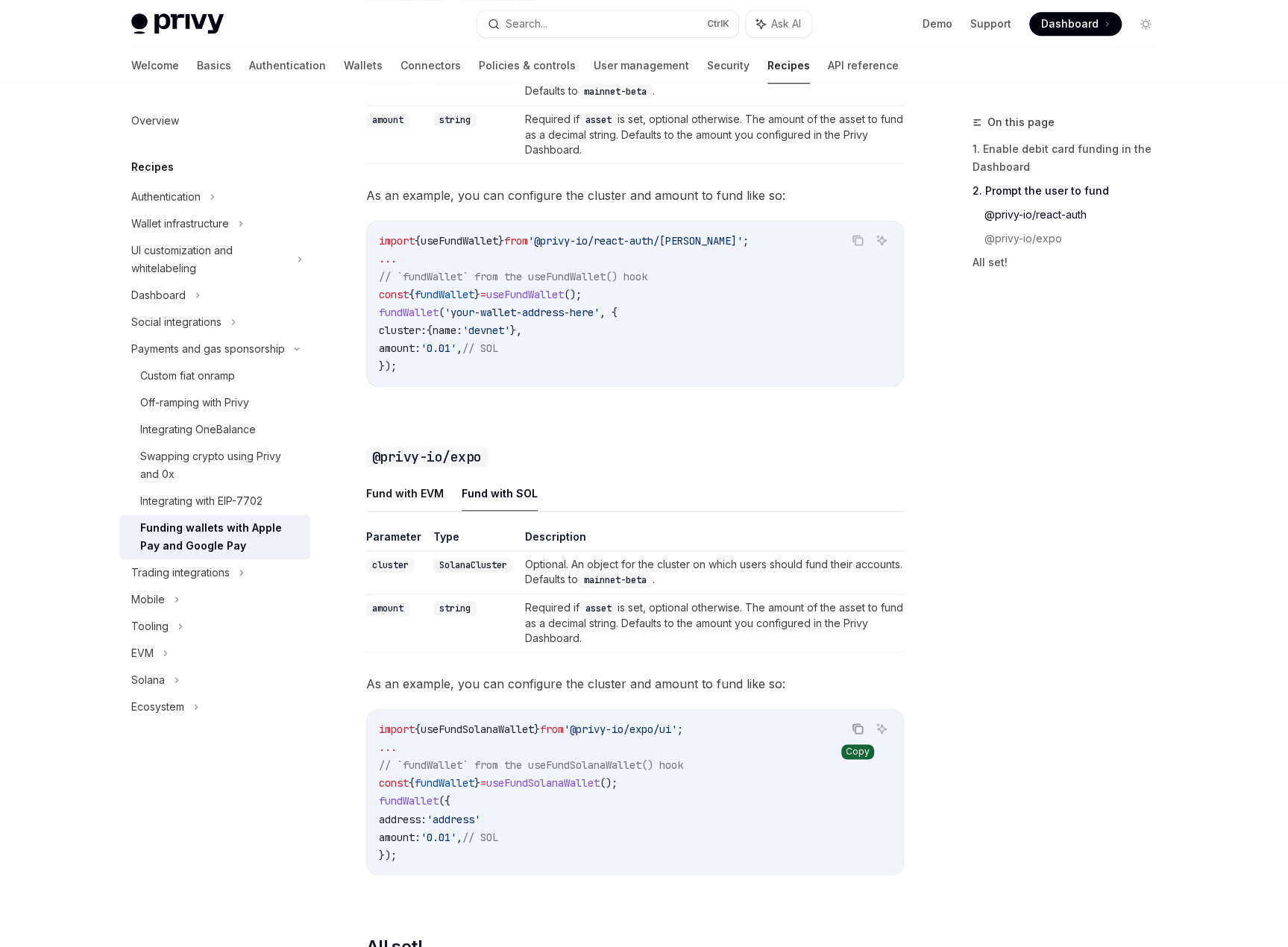
click at [848, 719] on button "Copy the contents from the code block" at bounding box center [857, 728] width 19 height 19
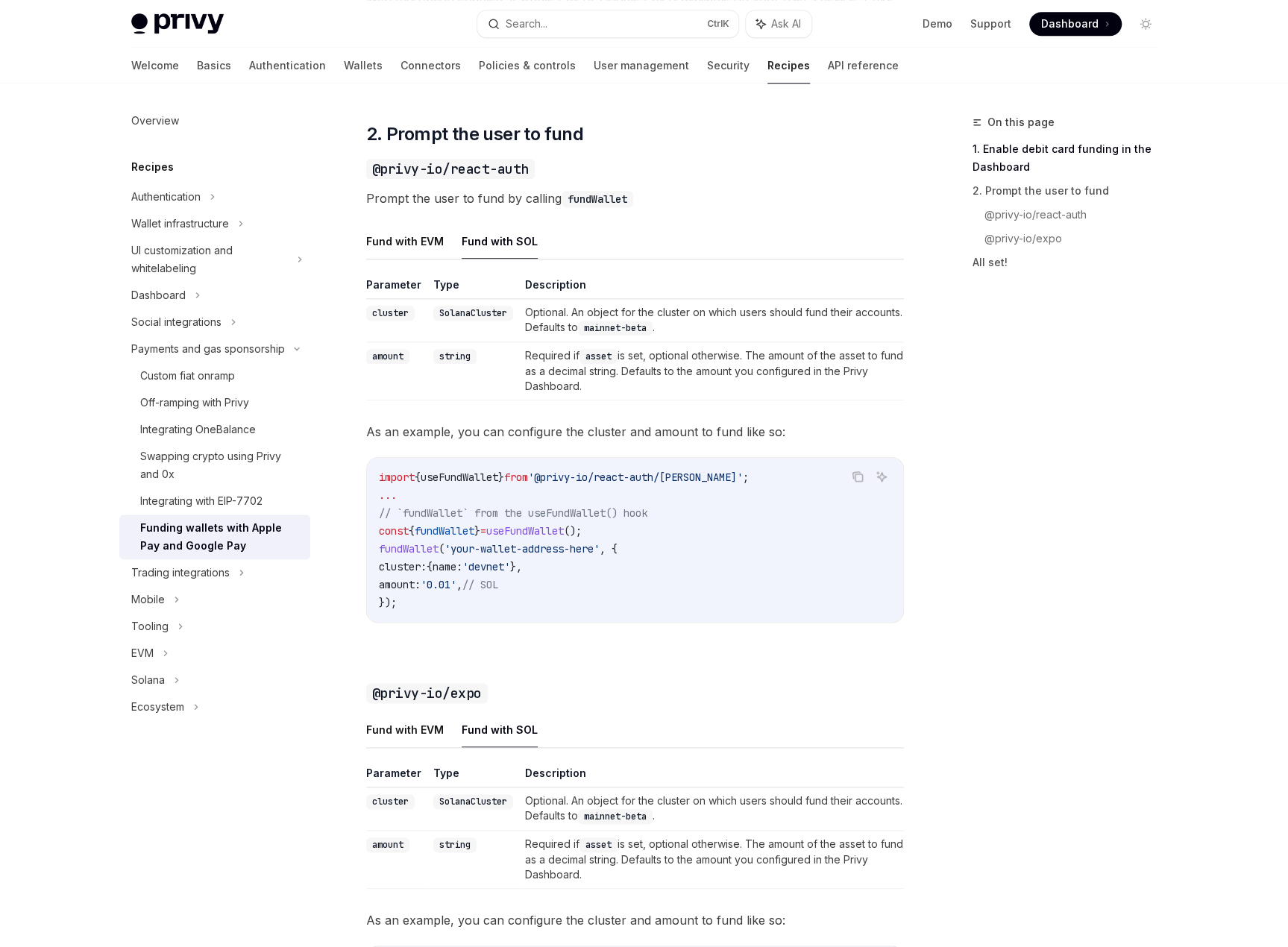
scroll to position [879, 0]
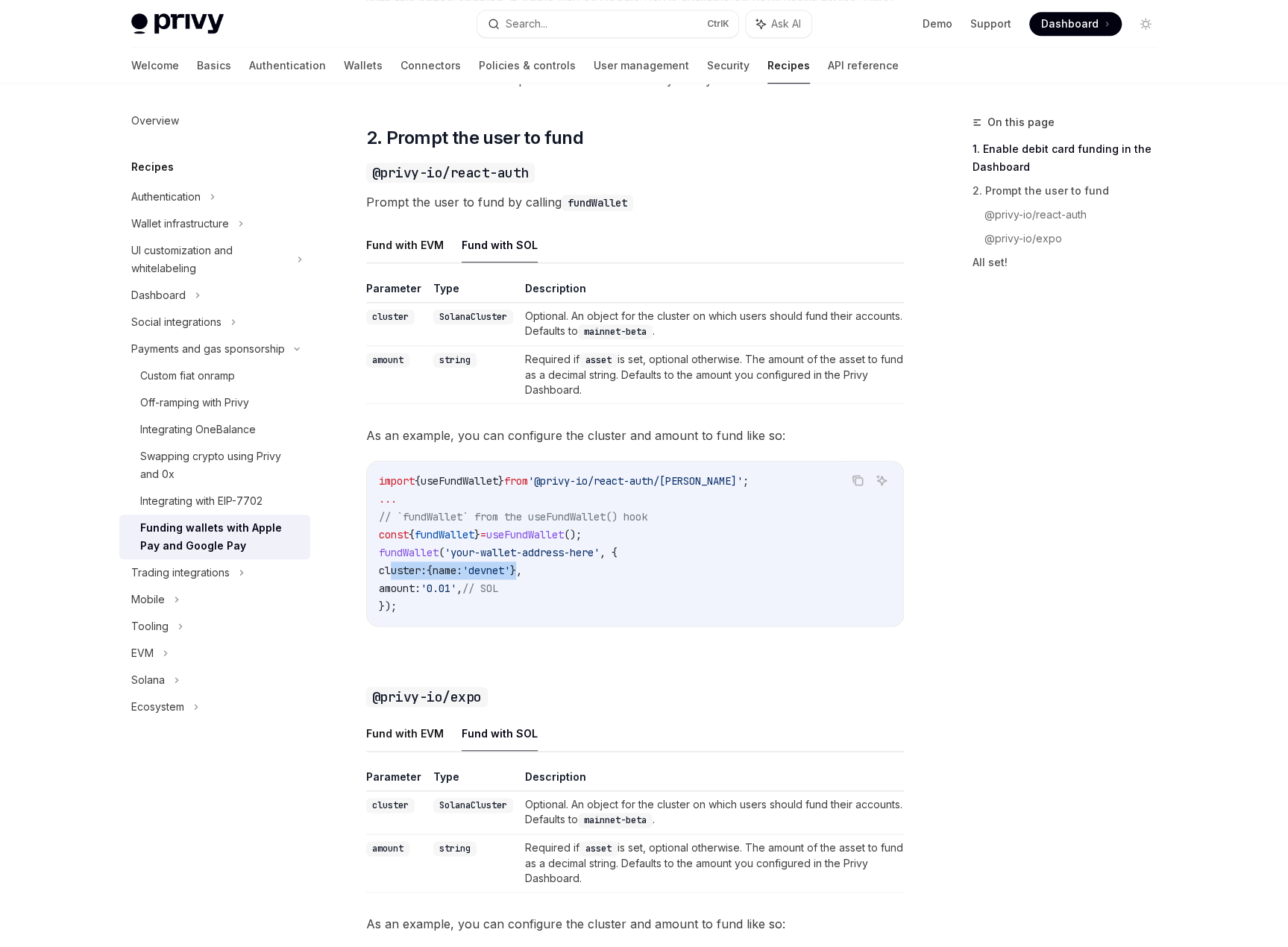
drag, startPoint x: 548, startPoint y: 570, endPoint x: 388, endPoint y: 566, distance: 160.0
click at [388, 566] on span "cluster: { name: 'devnet' }," at bounding box center [450, 570] width 143 height 13
copy span "cluster: { name: 'devnet' }"
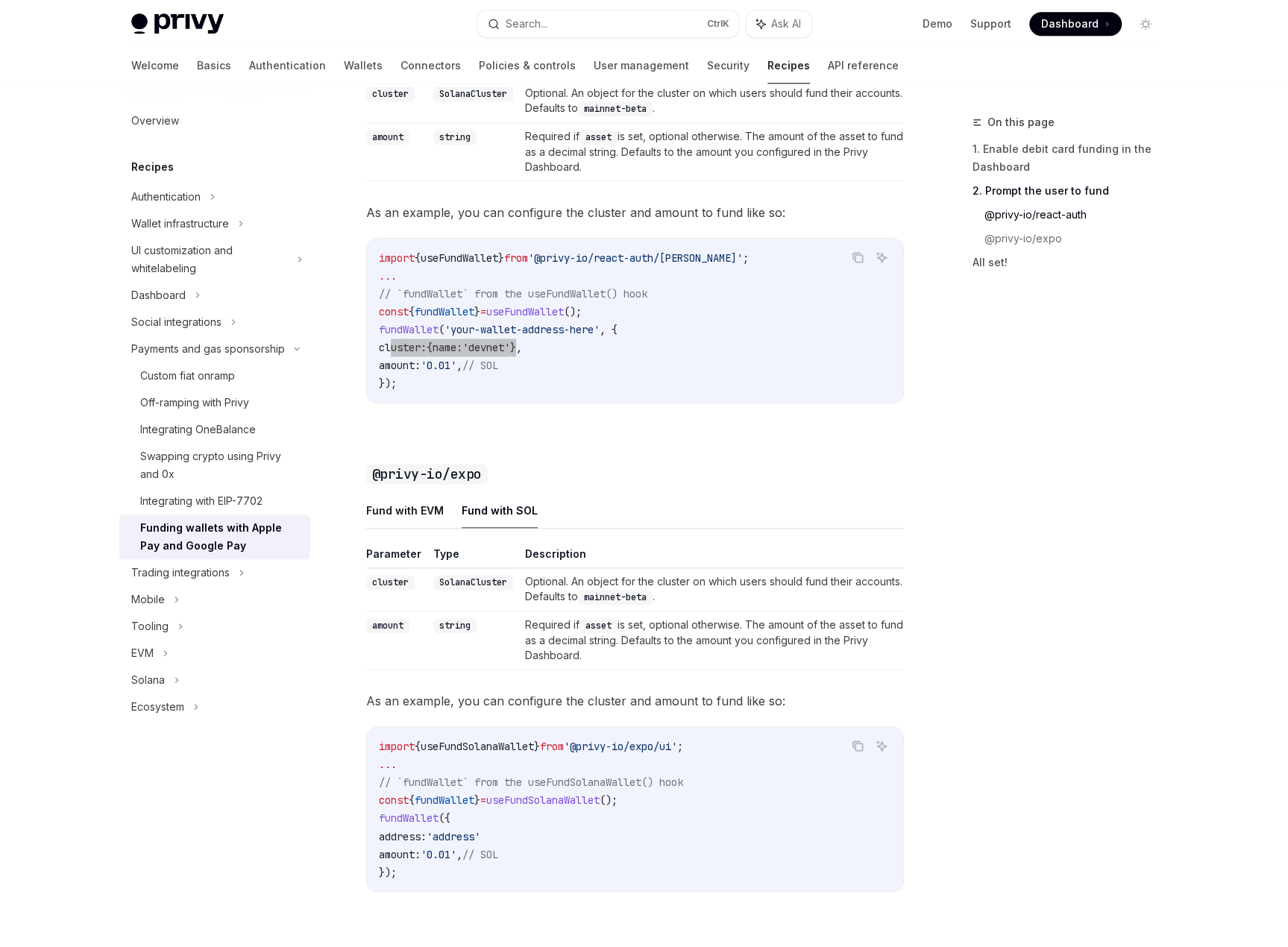
scroll to position [1103, 0]
click at [392, 343] on span "cluster:" at bounding box center [403, 346] width 48 height 13
drag, startPoint x: 384, startPoint y: 343, endPoint x: 555, endPoint y: 343, distance: 171.0
click at [555, 343] on code "import { useFundWallet } from '@privy-io/react-auth/solana' ; ... // `fundWalle…" at bounding box center [635, 320] width 512 height 143
copy span "cluster: { name: 'devnet' },"
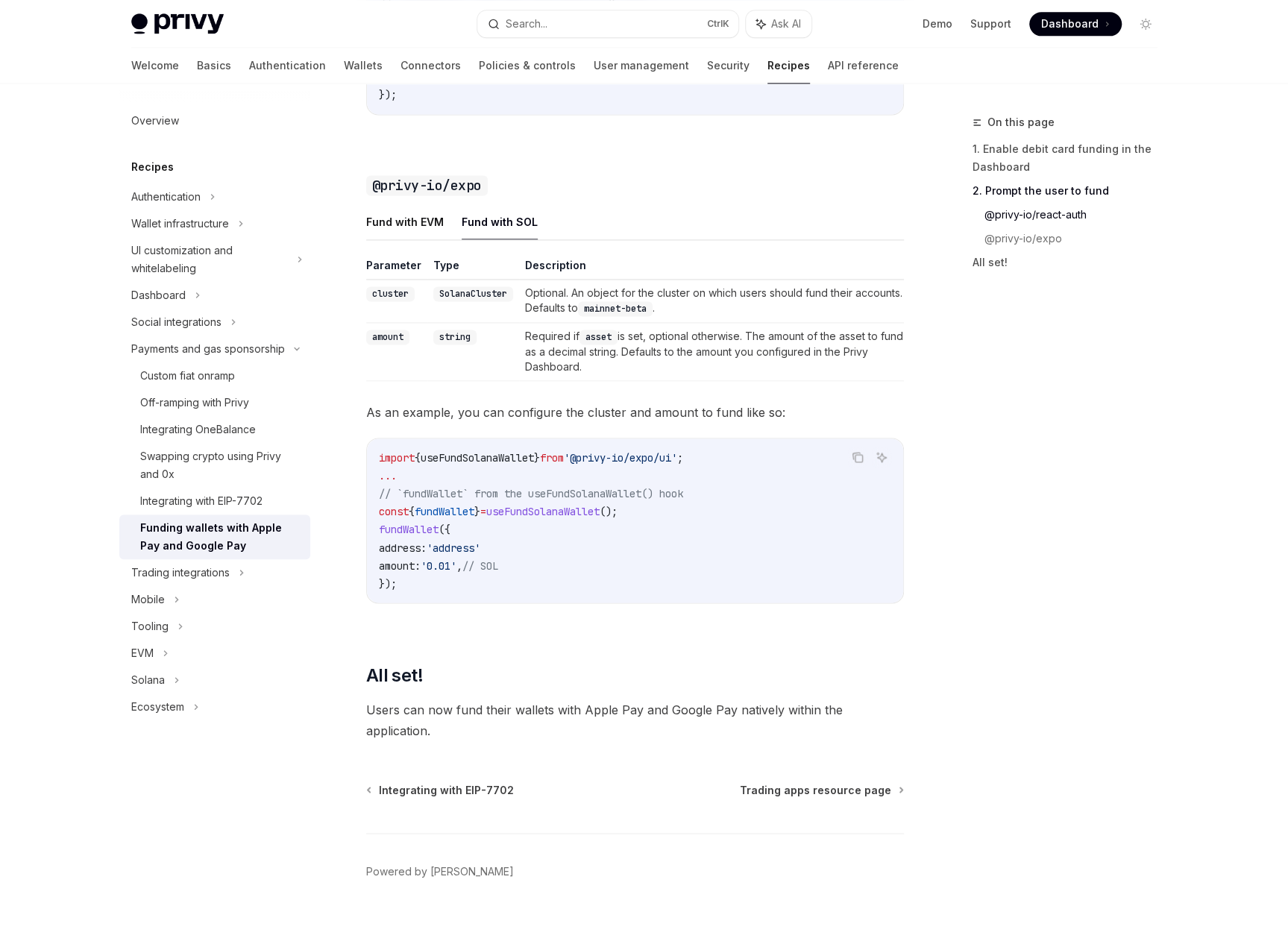
scroll to position [1401, 0]
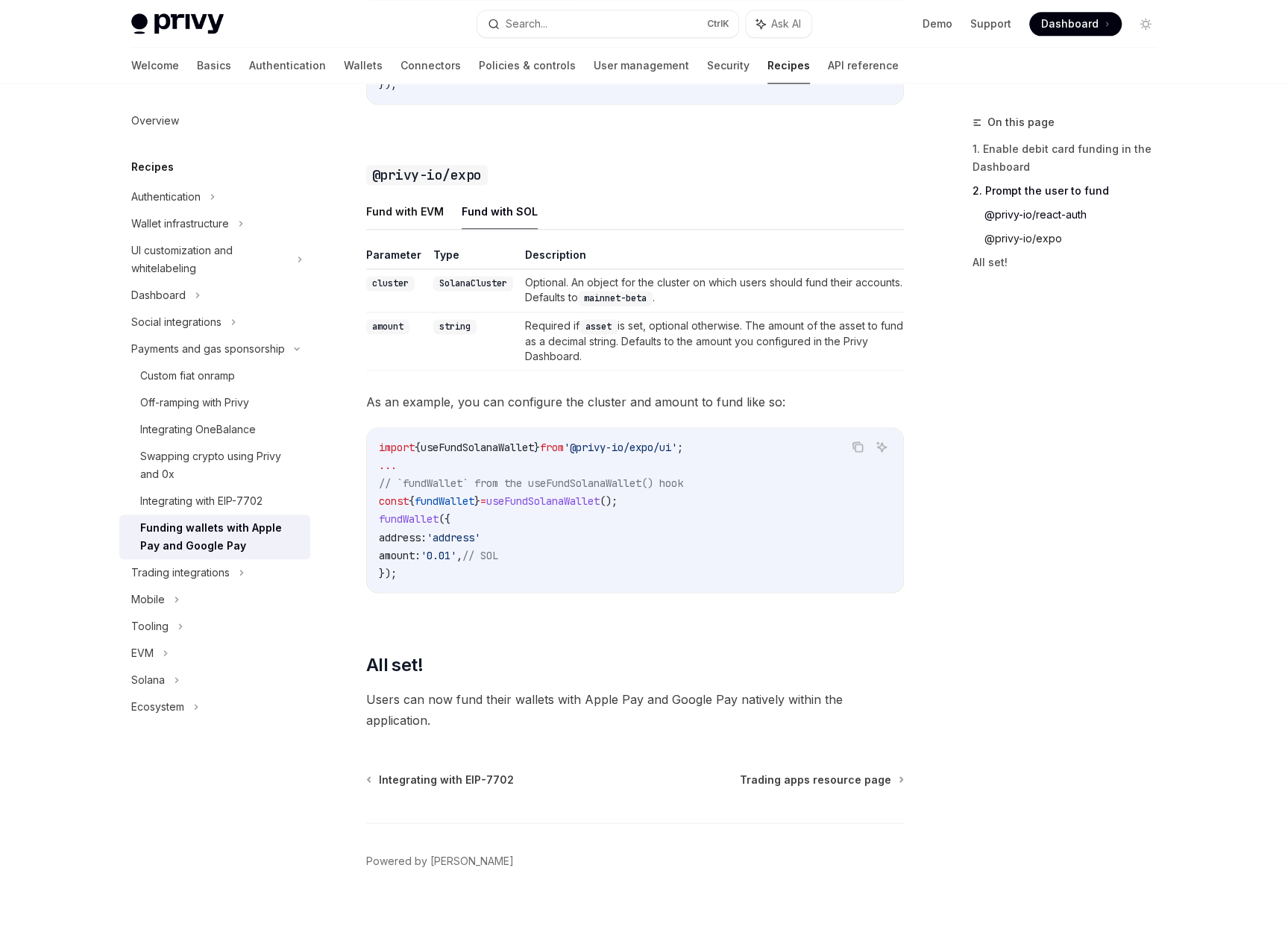
click at [1041, 238] on link "@privy-io/expo" at bounding box center [1077, 239] width 185 height 24
click at [182, 378] on div "Custom fiat onramp" at bounding box center [188, 376] width 95 height 18
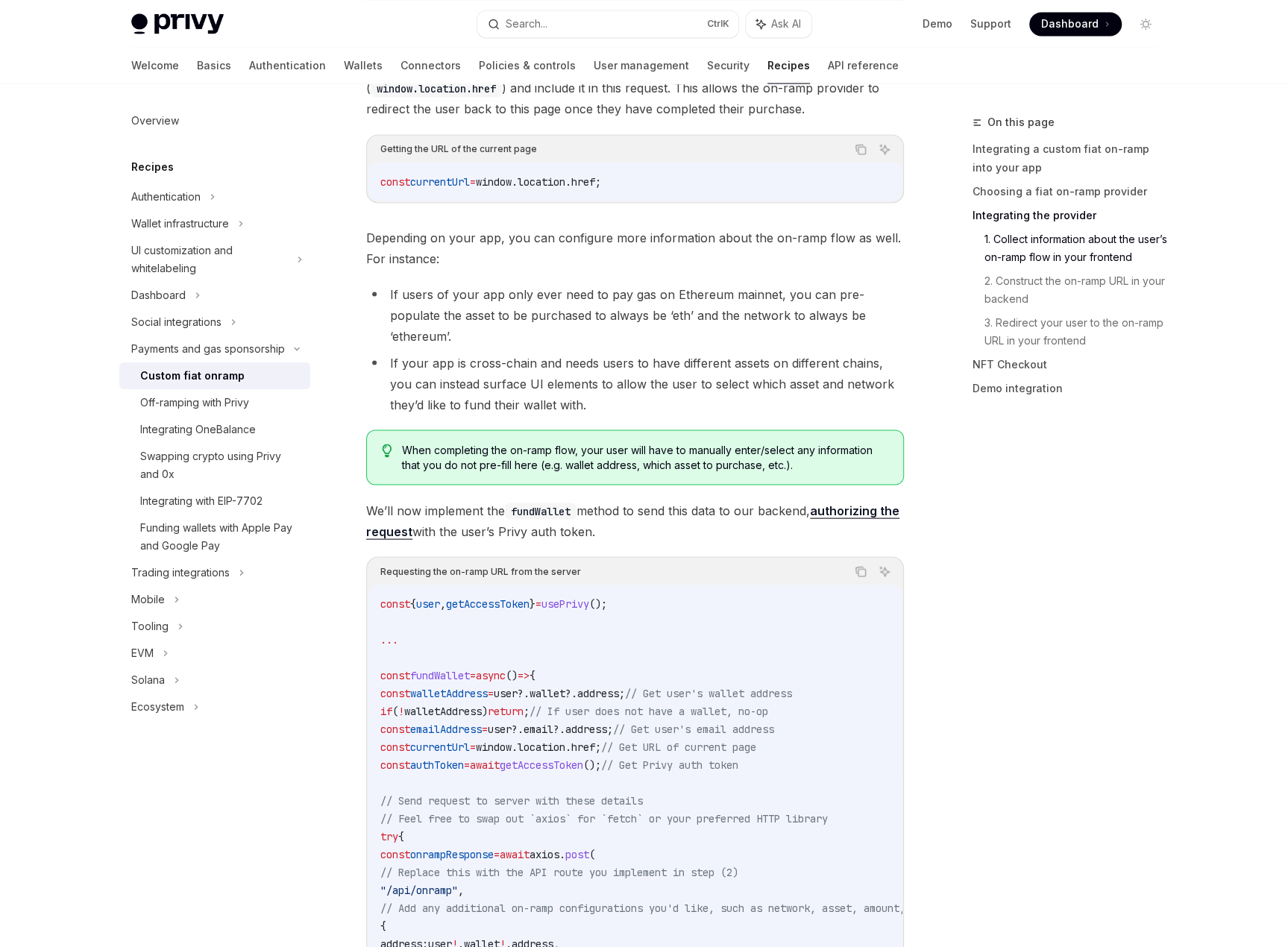
scroll to position [1940, 0]
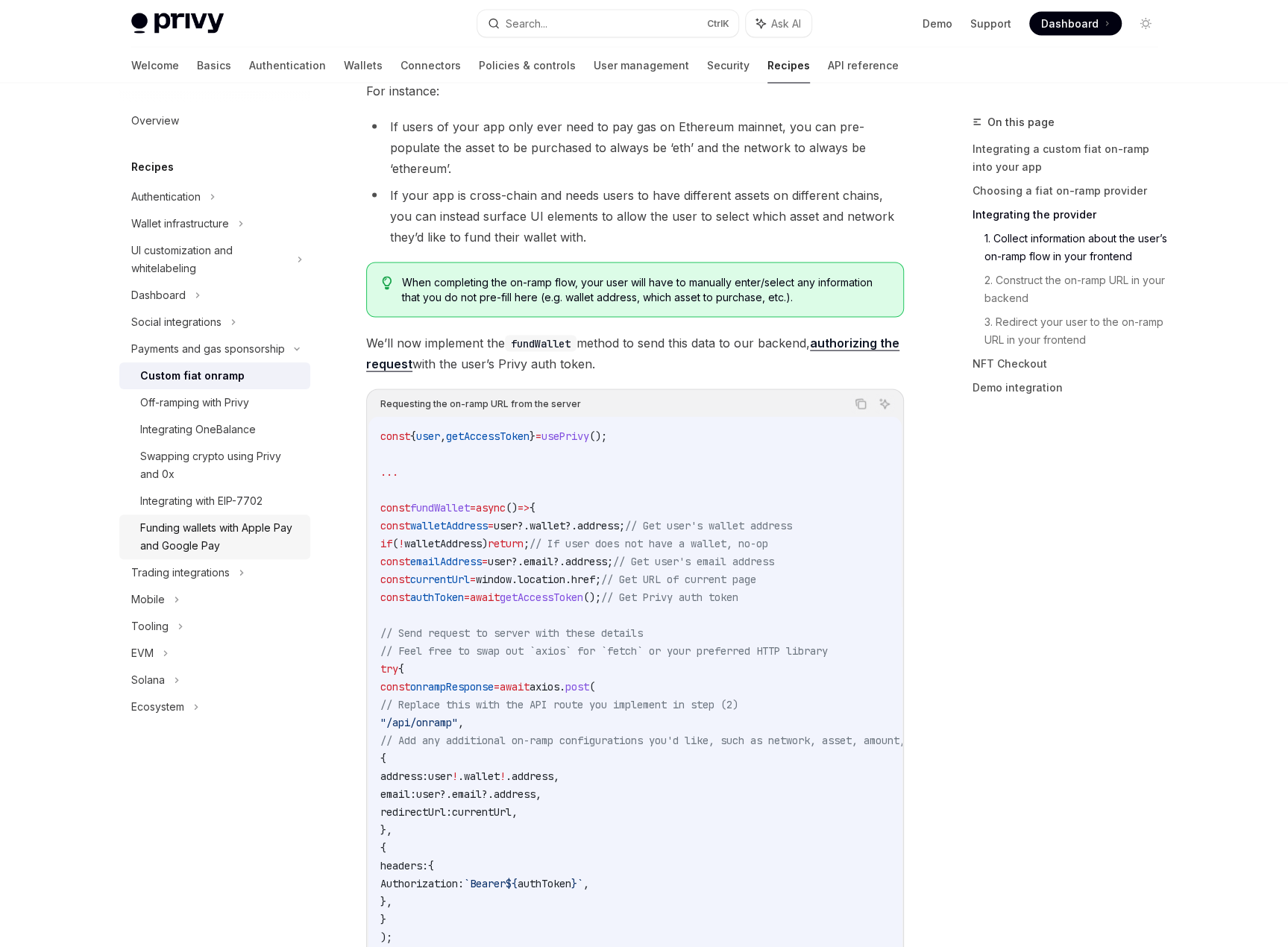
click at [223, 537] on div "Funding wallets with Apple Pay and Google Pay" at bounding box center [221, 537] width 161 height 36
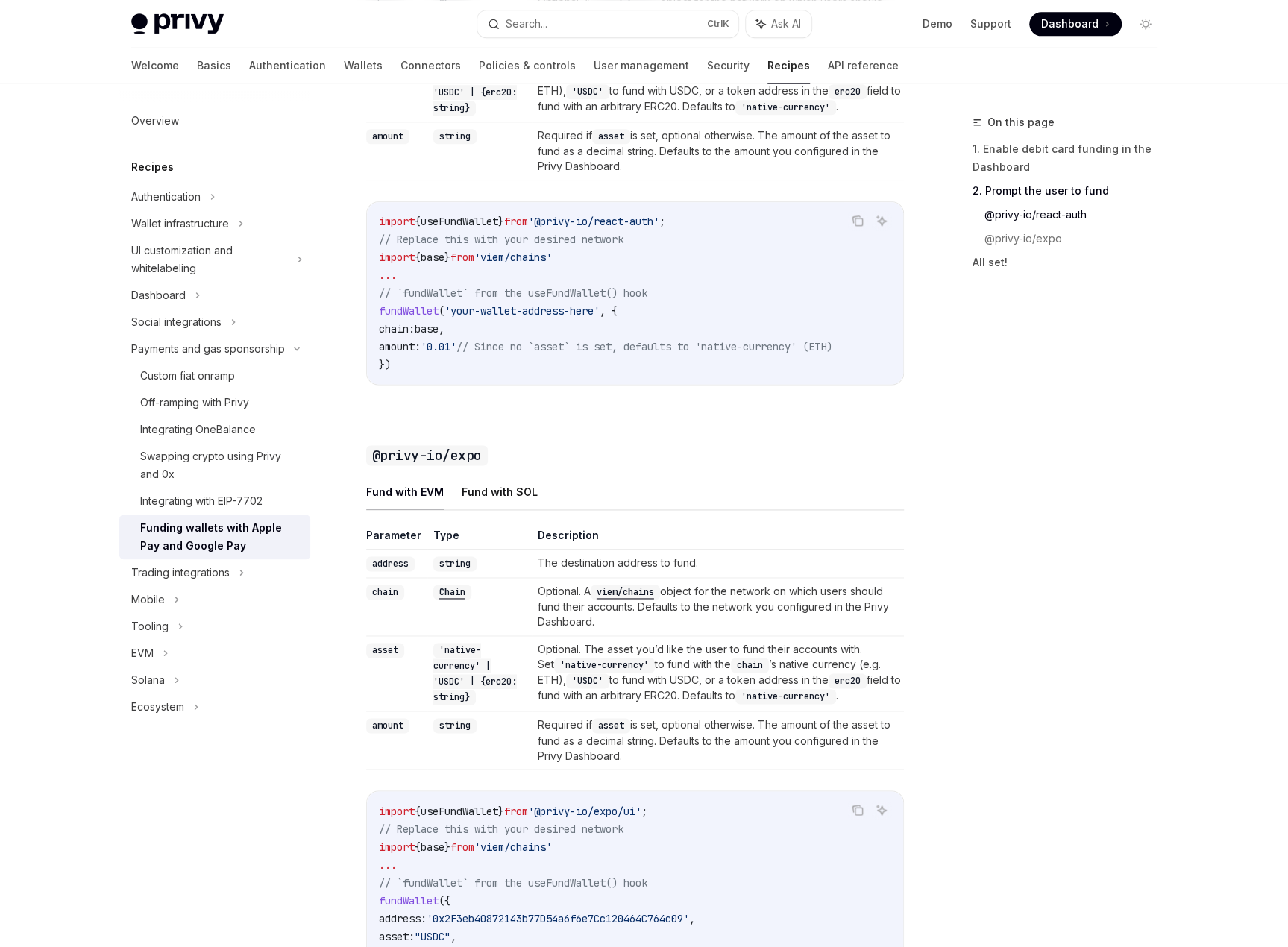
scroll to position [1193, 0]
click at [516, 493] on button "Fund with SOL" at bounding box center [500, 491] width 76 height 35
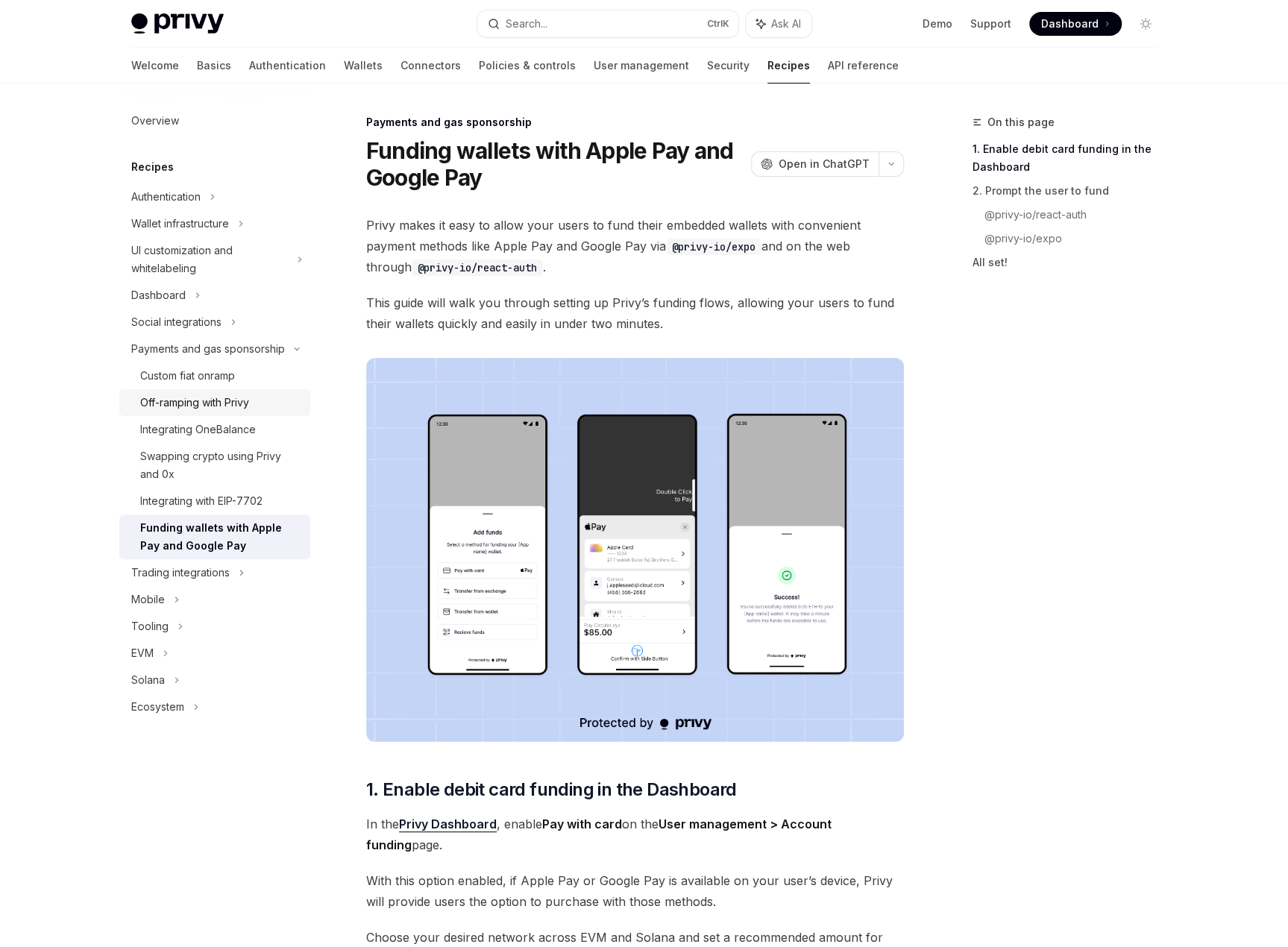
click at [189, 403] on div "Off-ramping with Privy" at bounding box center [195, 402] width 109 height 18
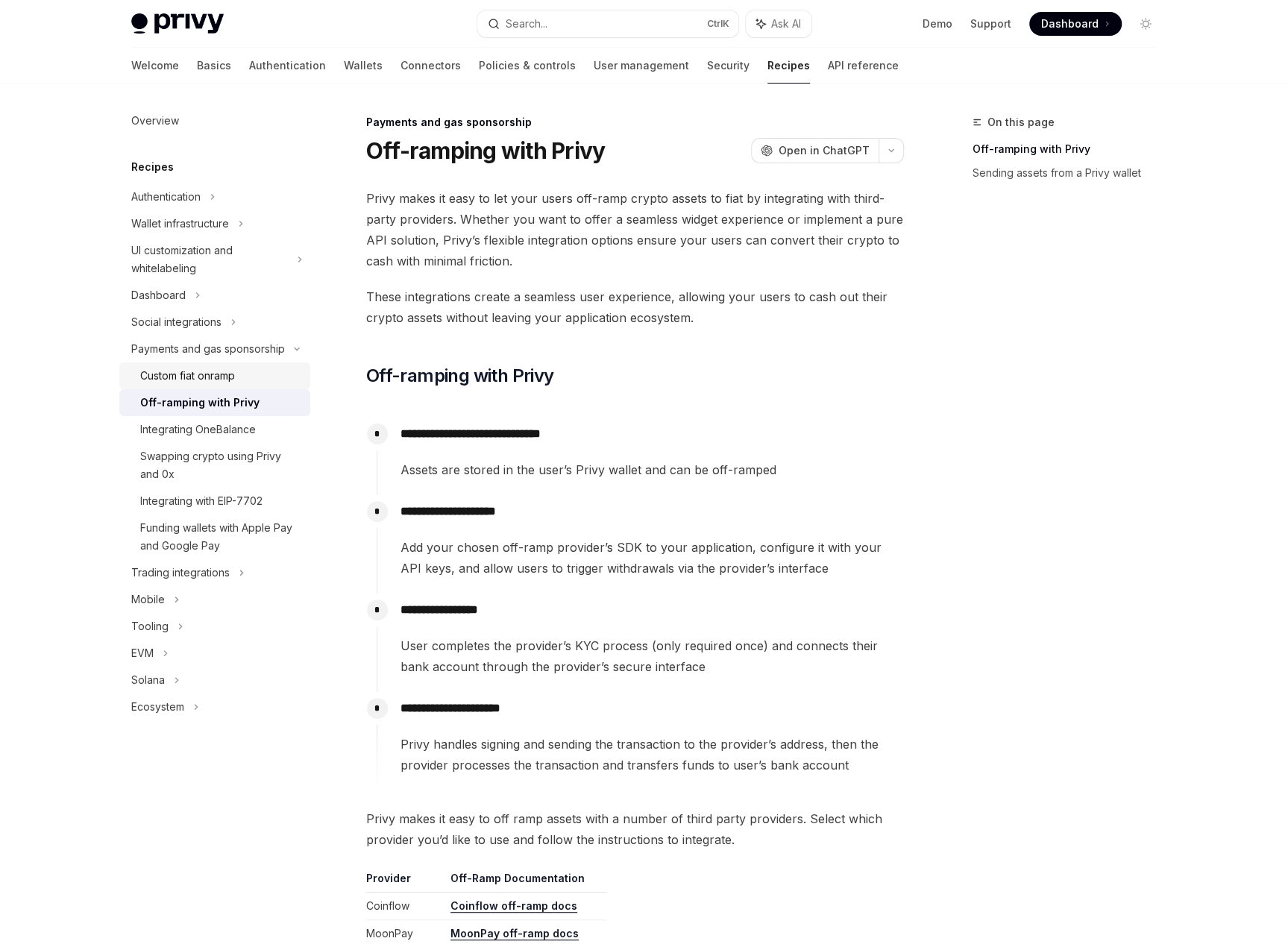
click at [191, 378] on div "Custom fiat onramp" at bounding box center [188, 376] width 95 height 18
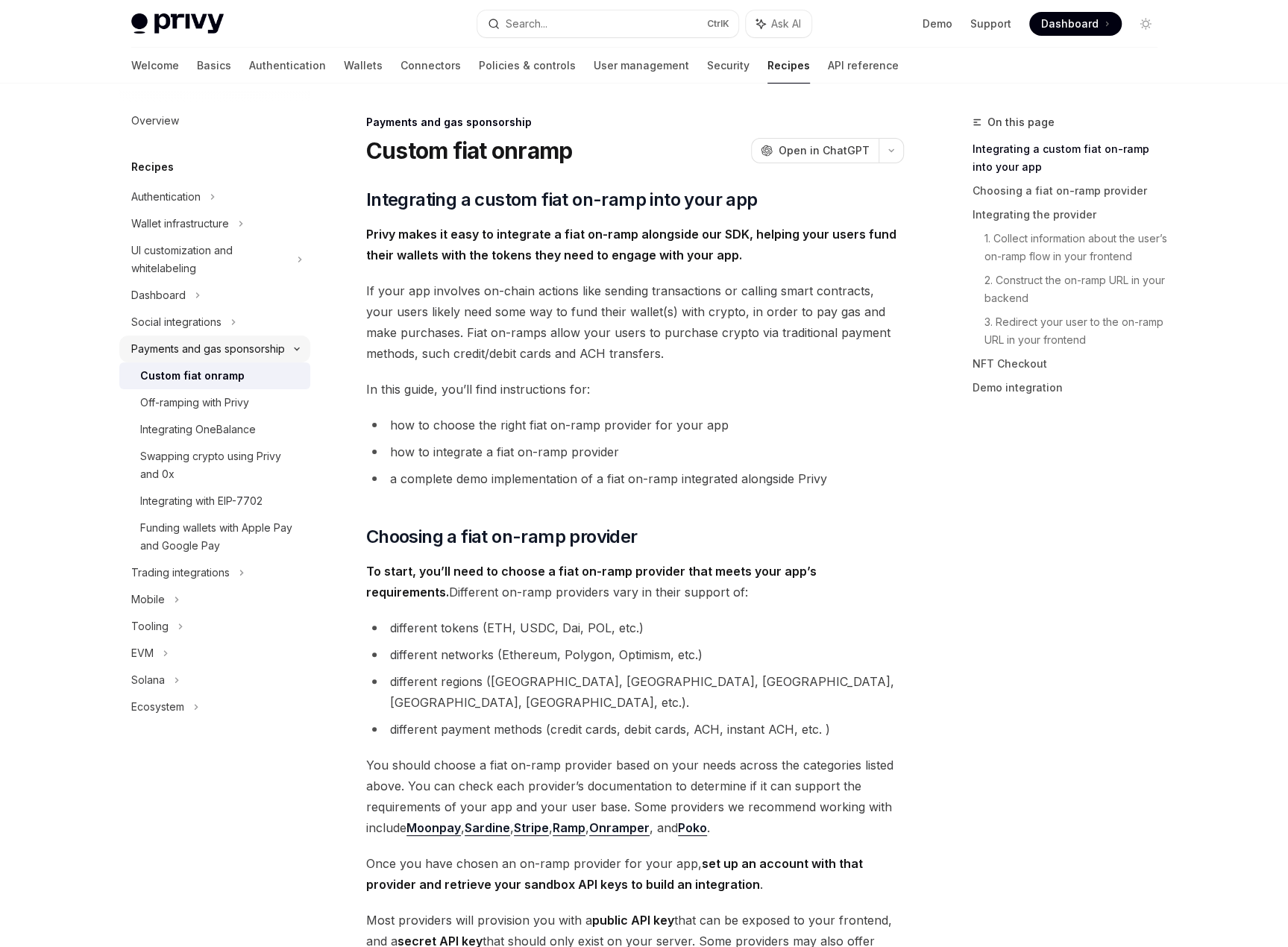
click at [201, 352] on div "Payments and gas sponsorship" at bounding box center [208, 349] width 153 height 18
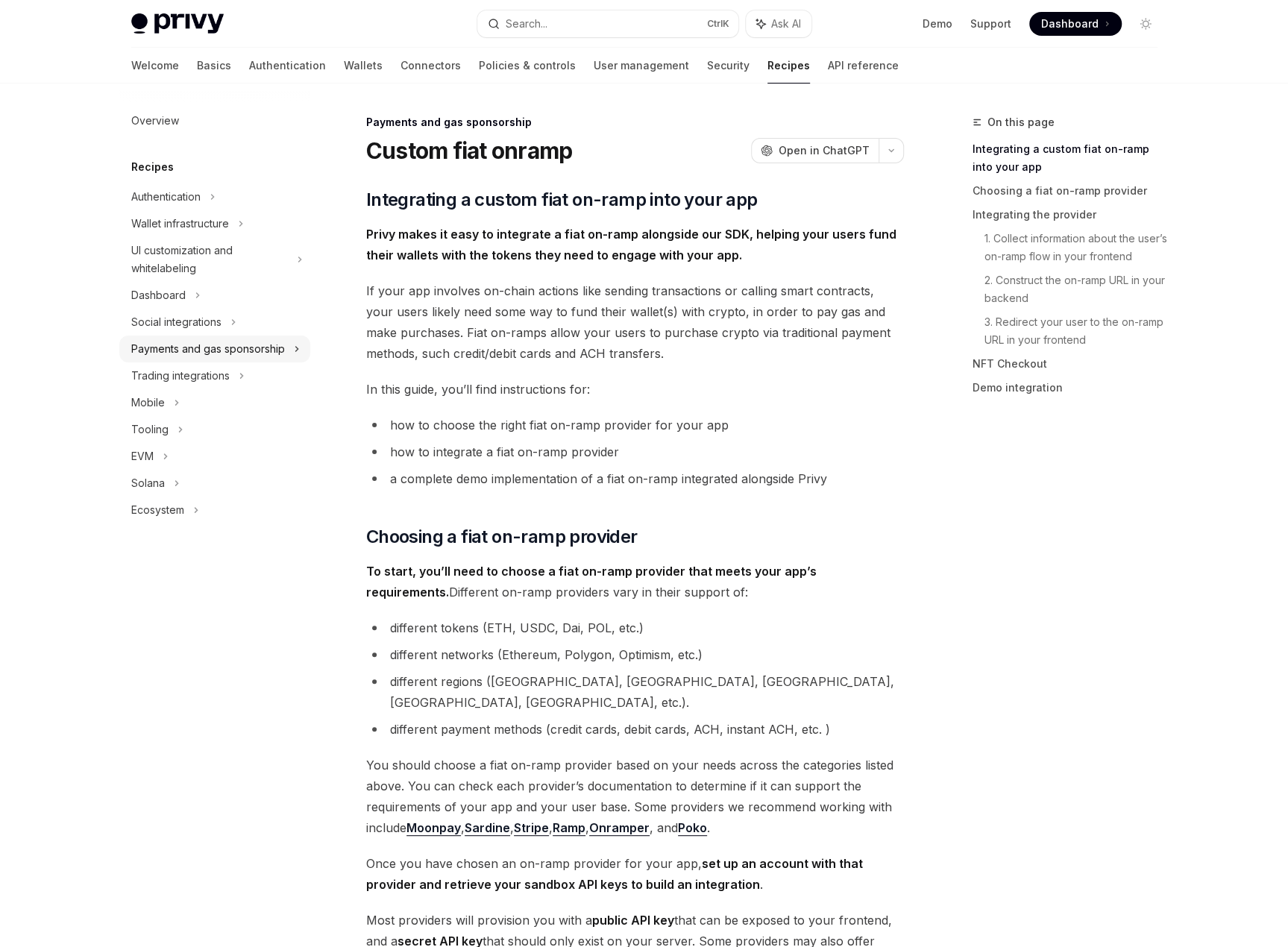
click at [270, 353] on div "Payments and gas sponsorship" at bounding box center [208, 349] width 153 height 18
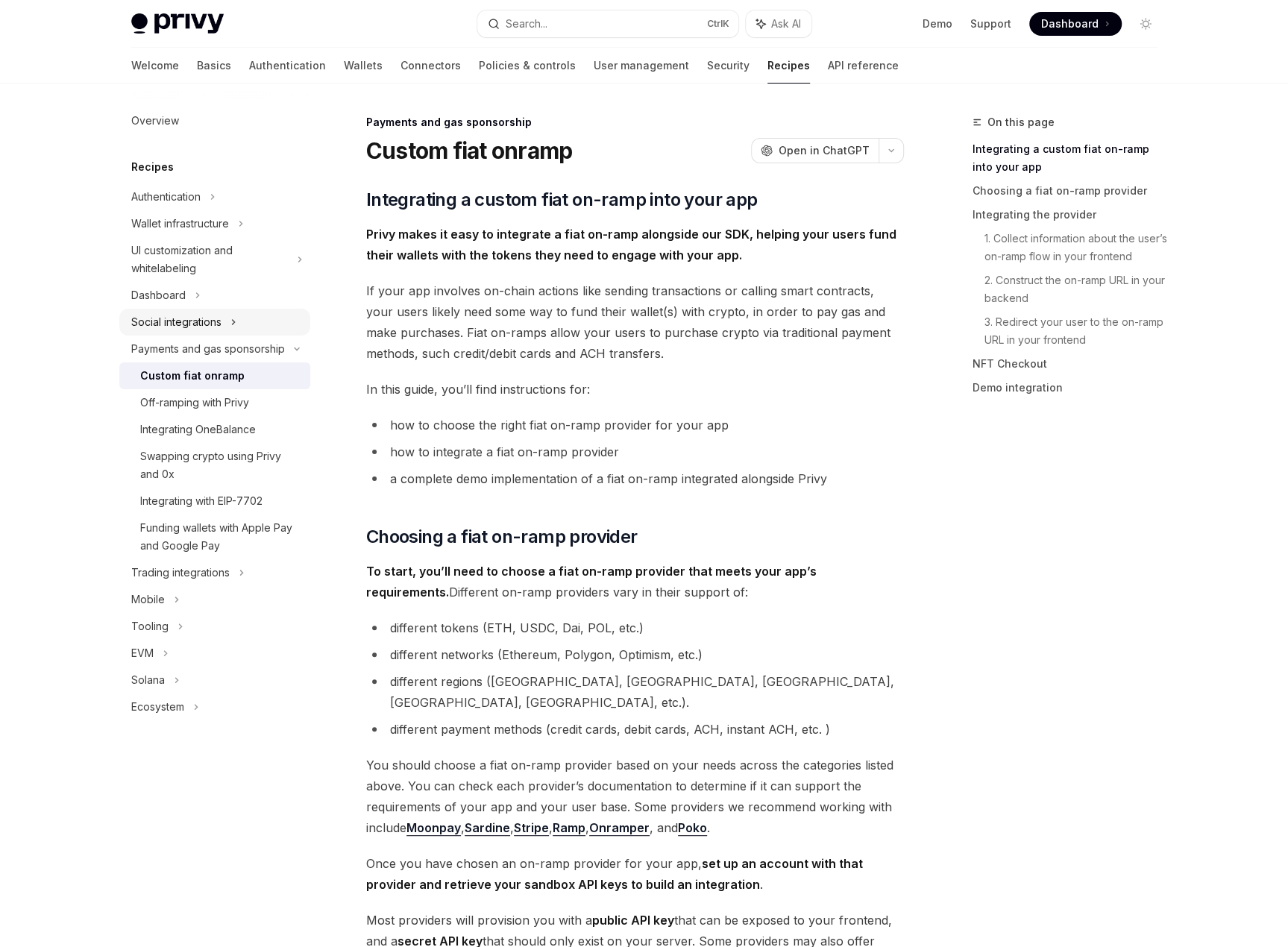
click at [224, 327] on div "Social integrations" at bounding box center [215, 322] width 191 height 27
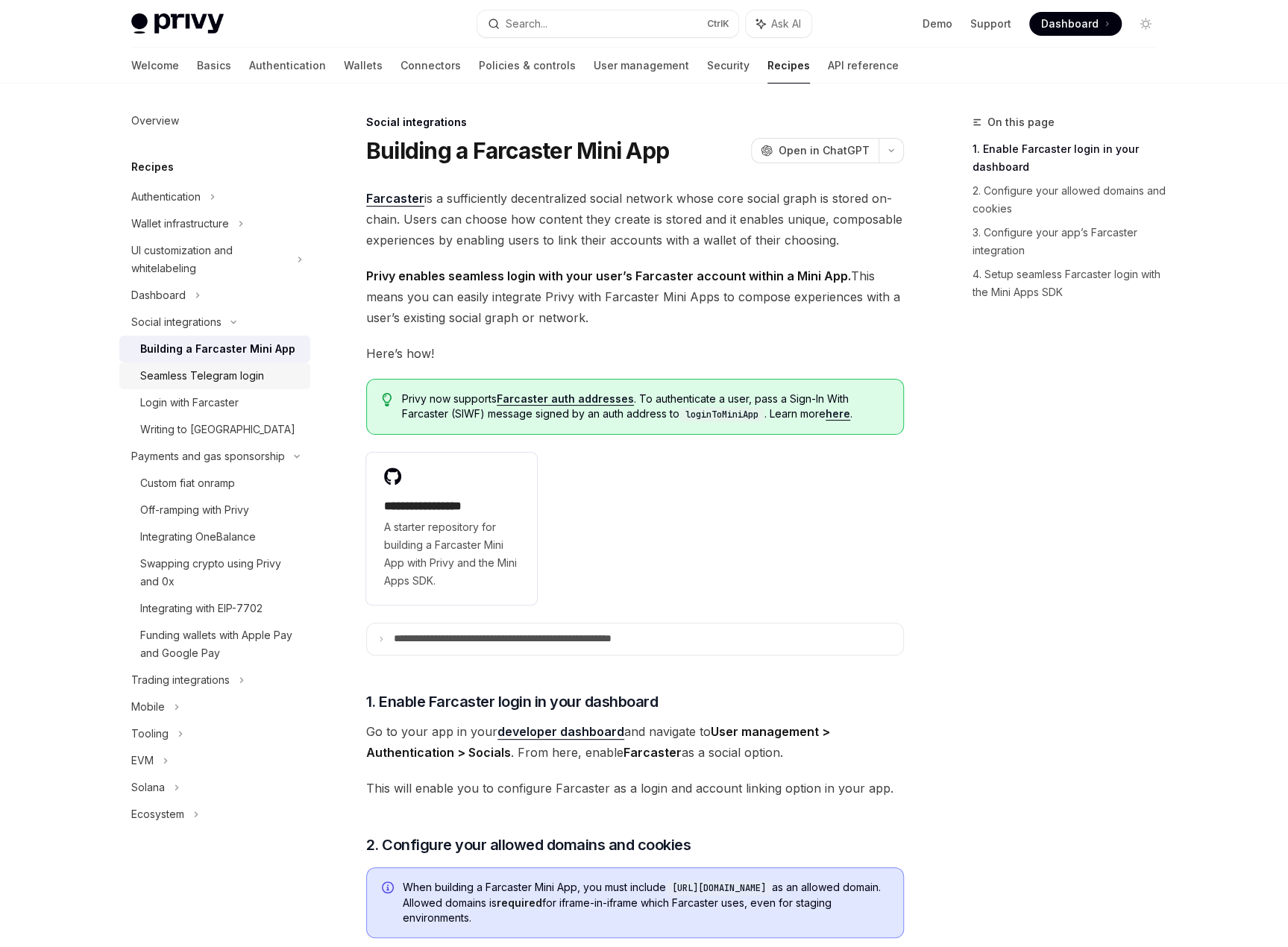
click at [260, 374] on div "Seamless Telegram login" at bounding box center [202, 376] width 124 height 18
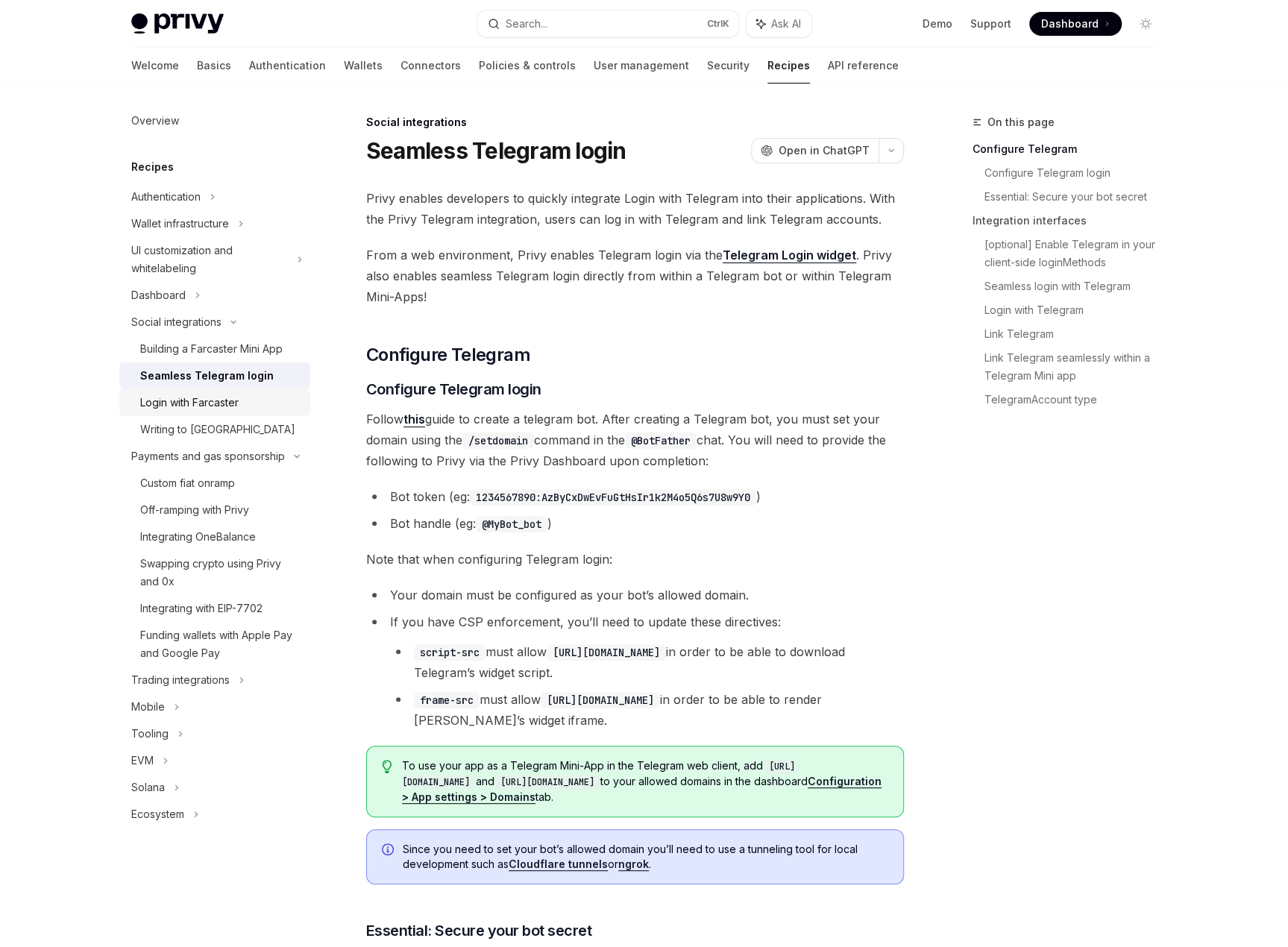
click at [258, 394] on div "Login with Farcaster" at bounding box center [221, 402] width 161 height 18
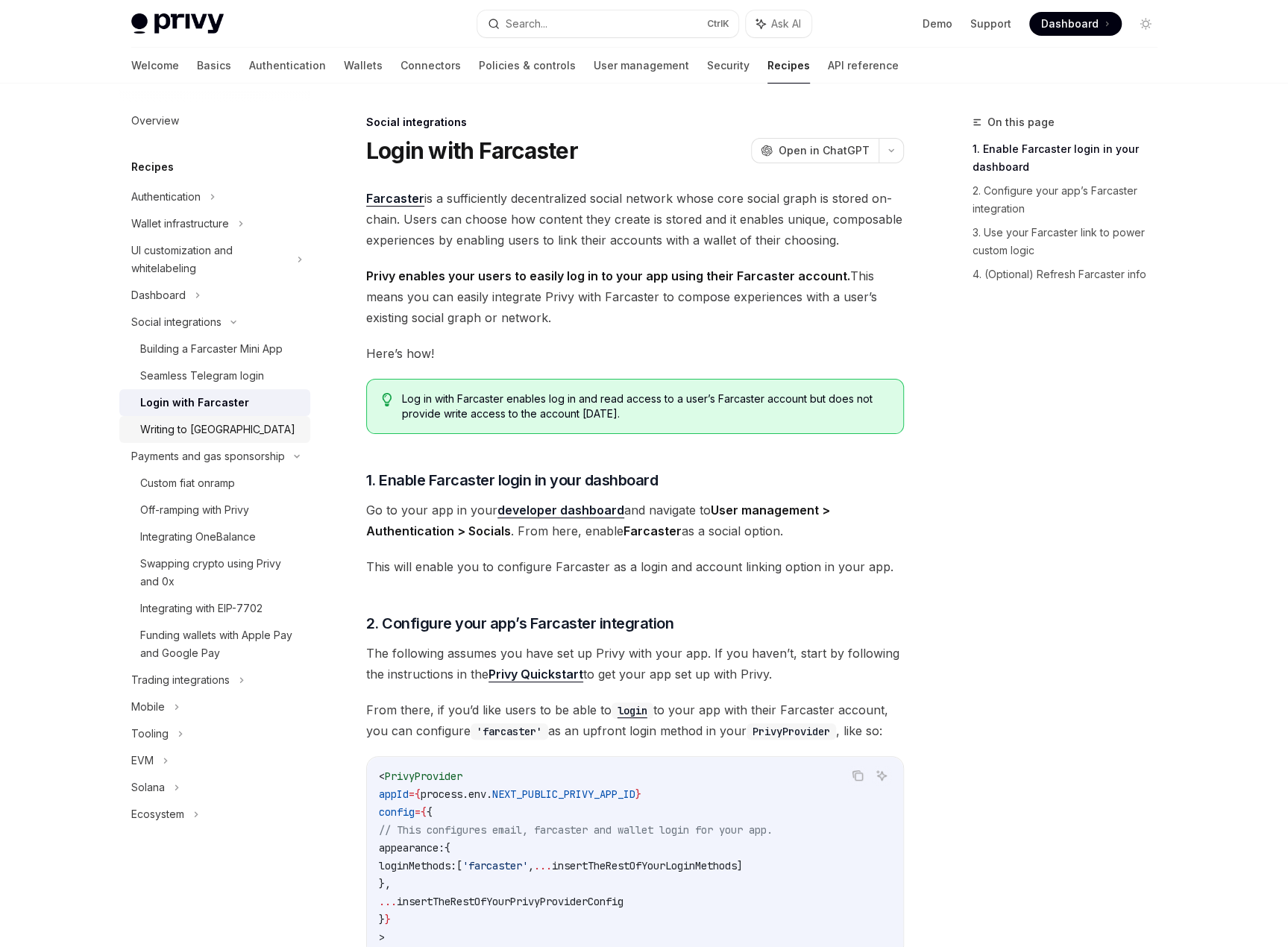
click at [262, 428] on div "Writing to Farcaster" at bounding box center [221, 429] width 161 height 18
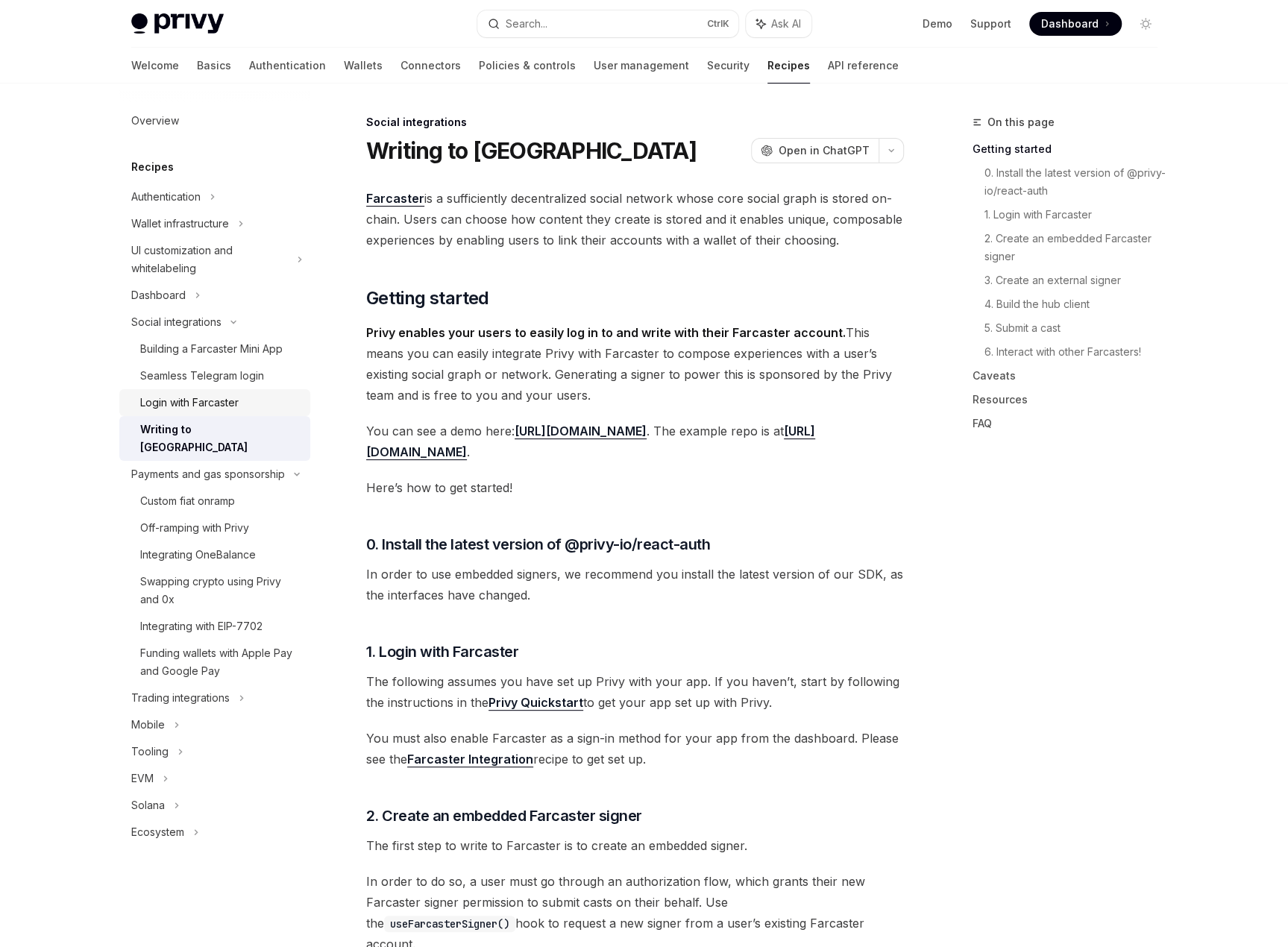
click at [260, 401] on div "Login with Farcaster" at bounding box center [221, 402] width 161 height 18
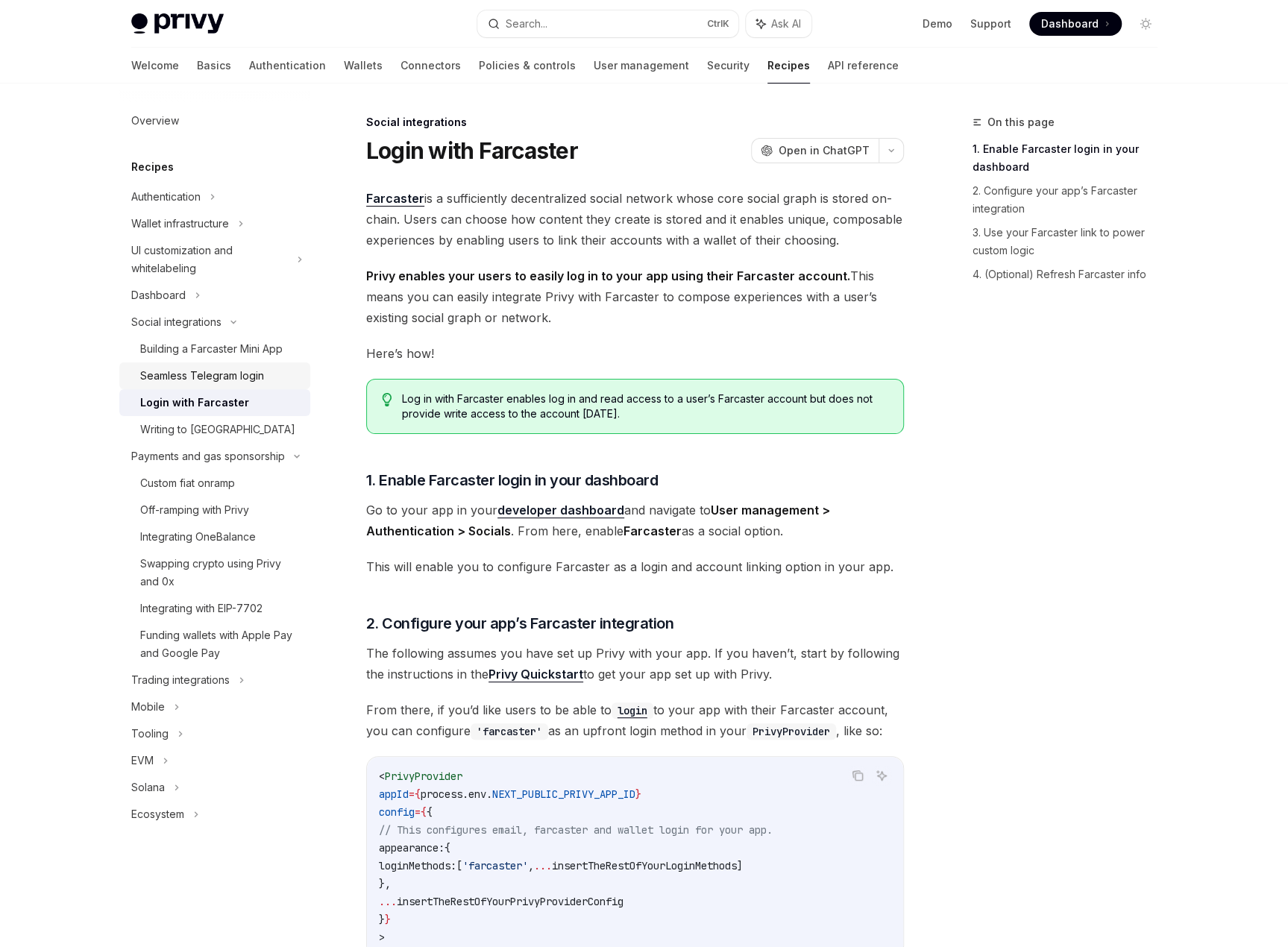
click at [260, 388] on link "Seamless Telegram login" at bounding box center [215, 376] width 191 height 27
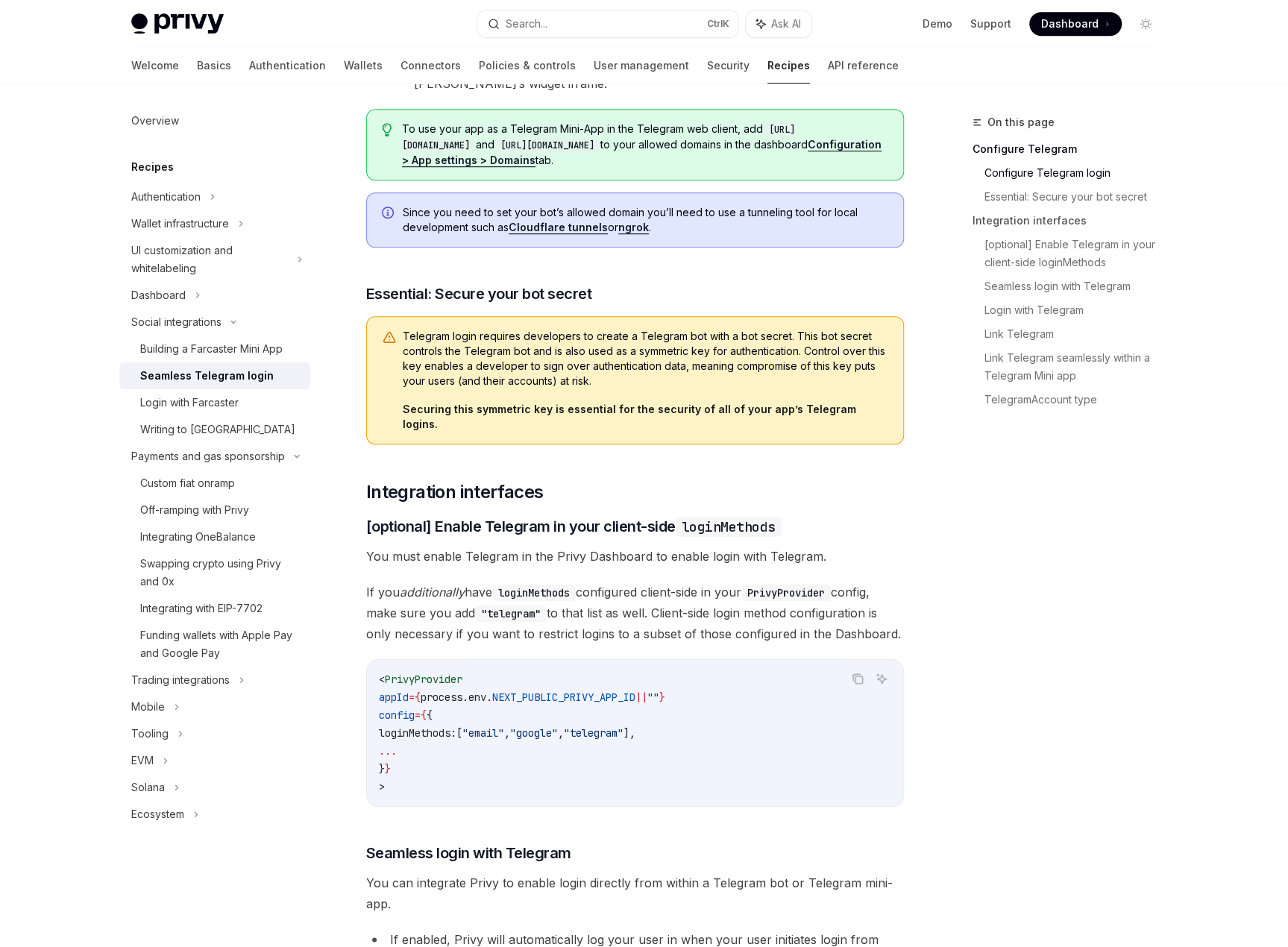
scroll to position [373, 0]
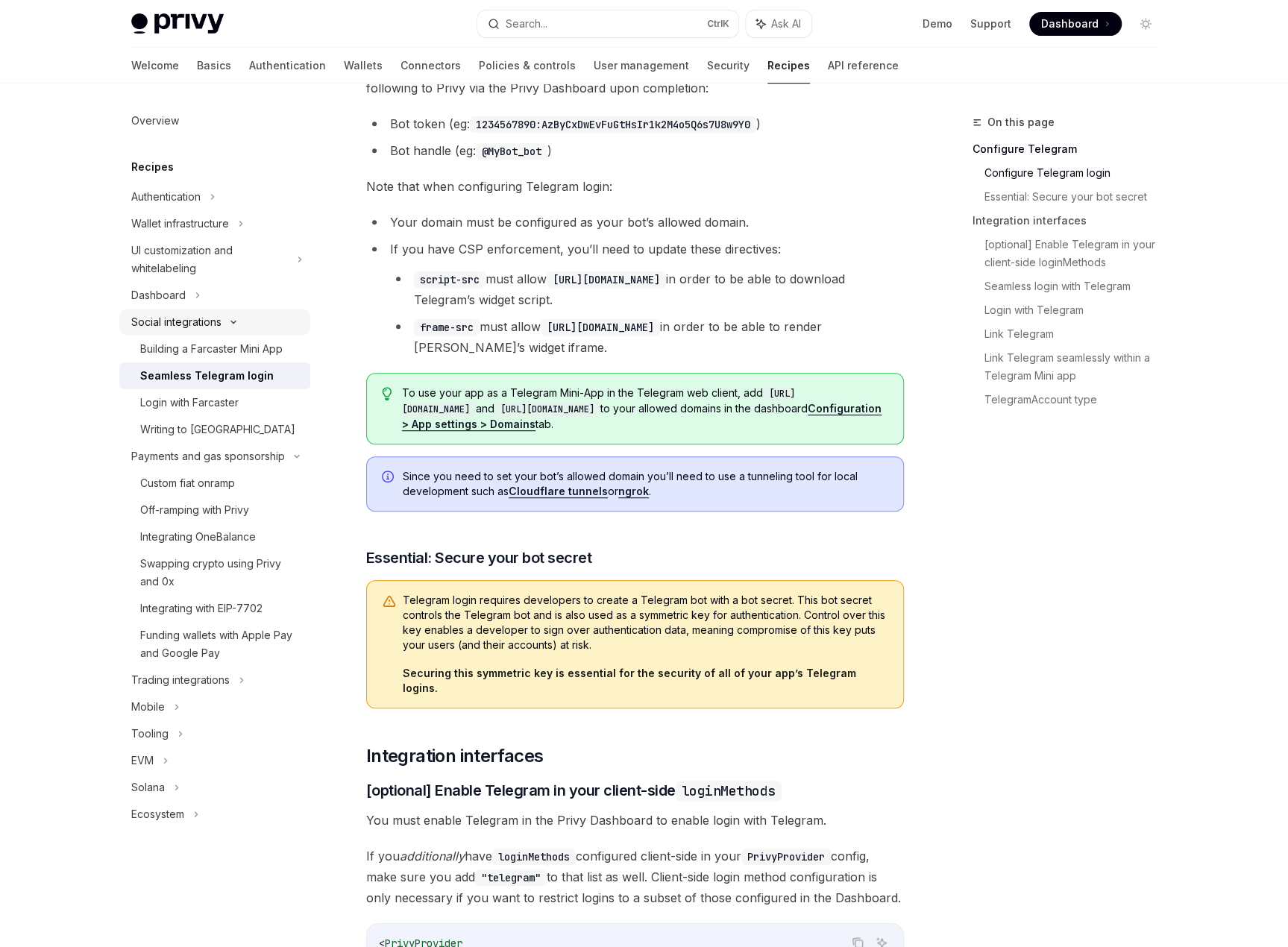
click at [205, 326] on div "Social integrations" at bounding box center [176, 322] width 90 height 18
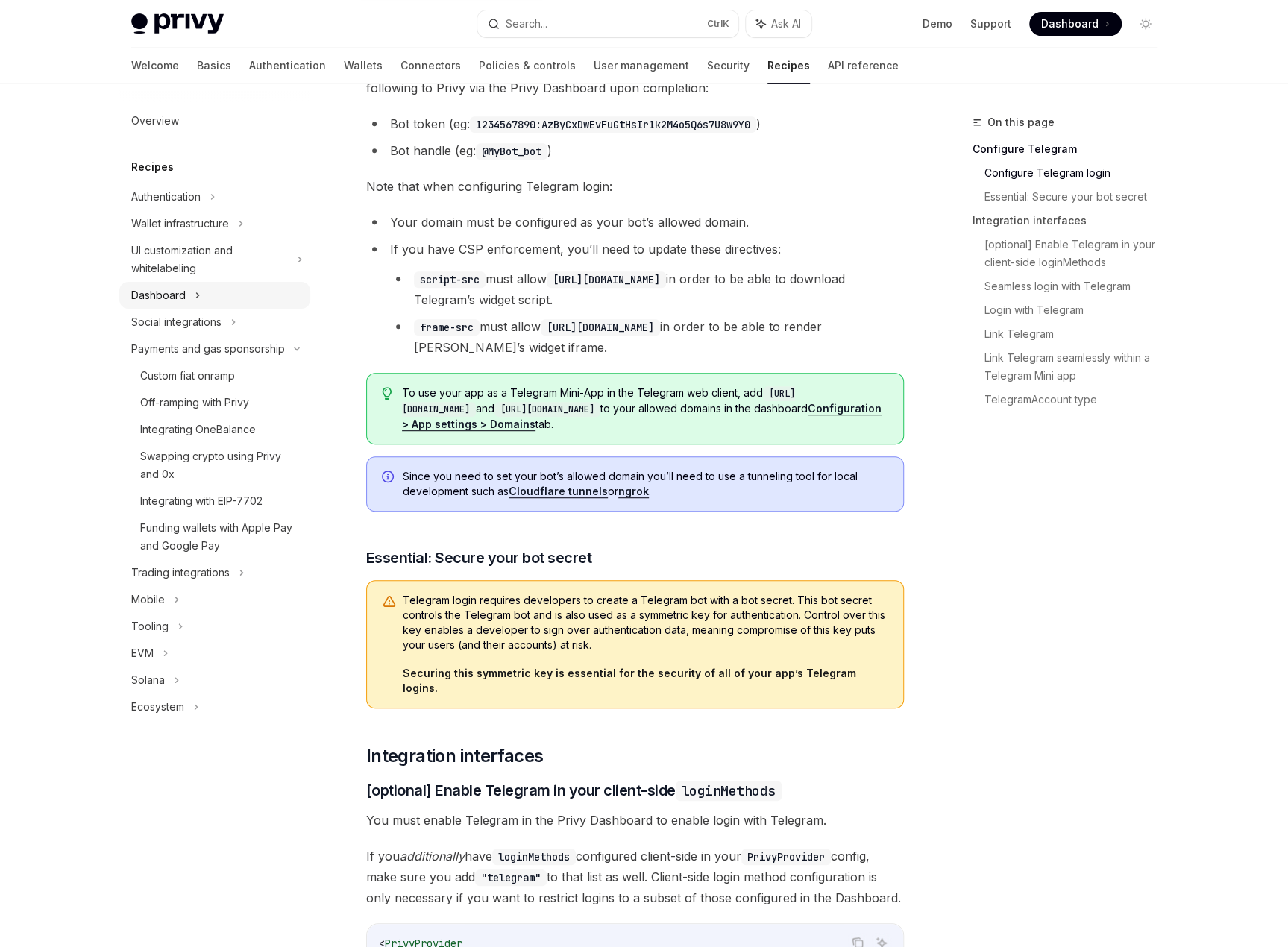
click at [178, 289] on div "Dashboard" at bounding box center [158, 295] width 54 height 18
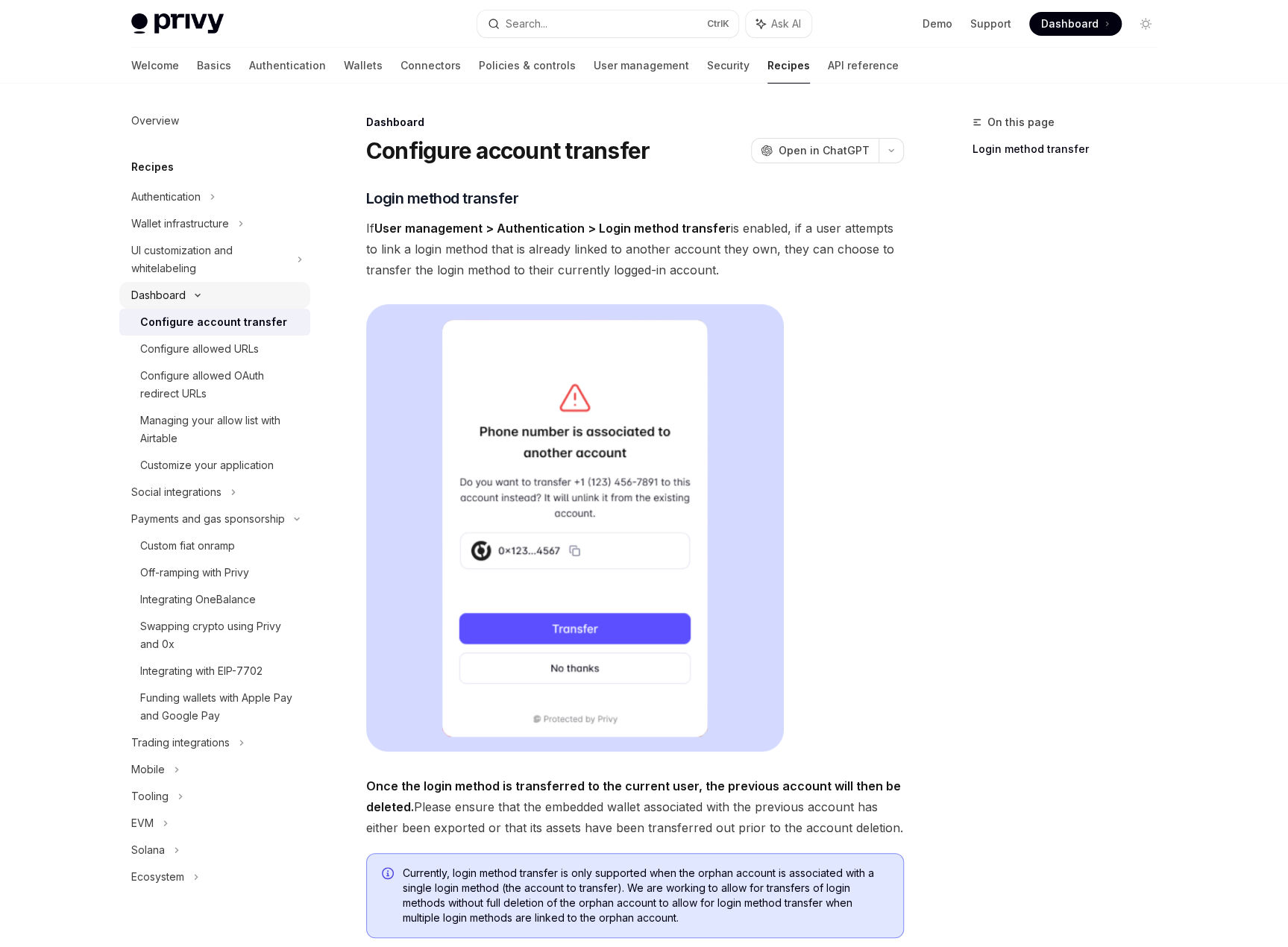
click at [188, 291] on div "Dashboard" at bounding box center [215, 295] width 191 height 27
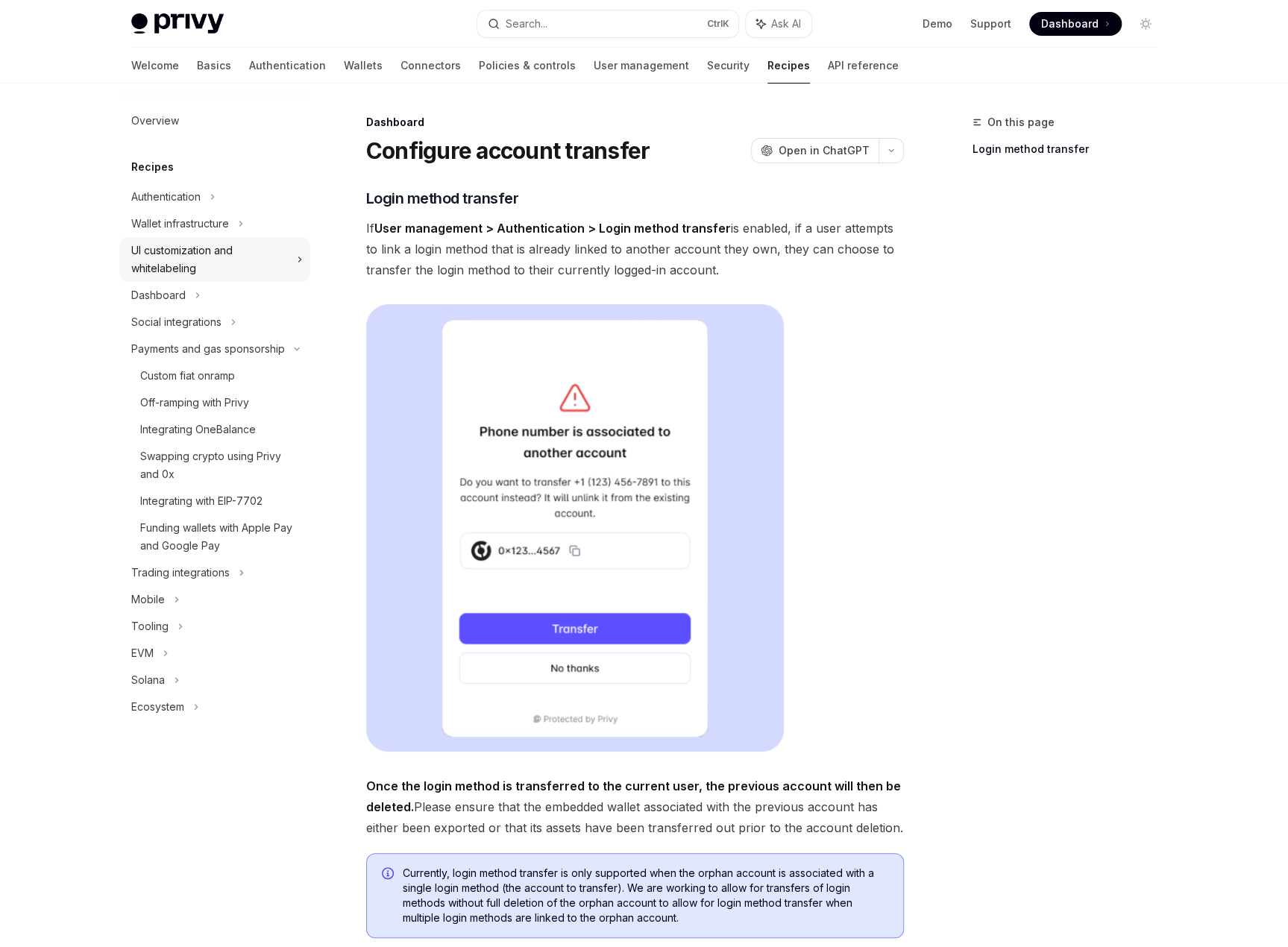
click at [266, 258] on div "UI customization and whitelabeling" at bounding box center [209, 260] width 157 height 36
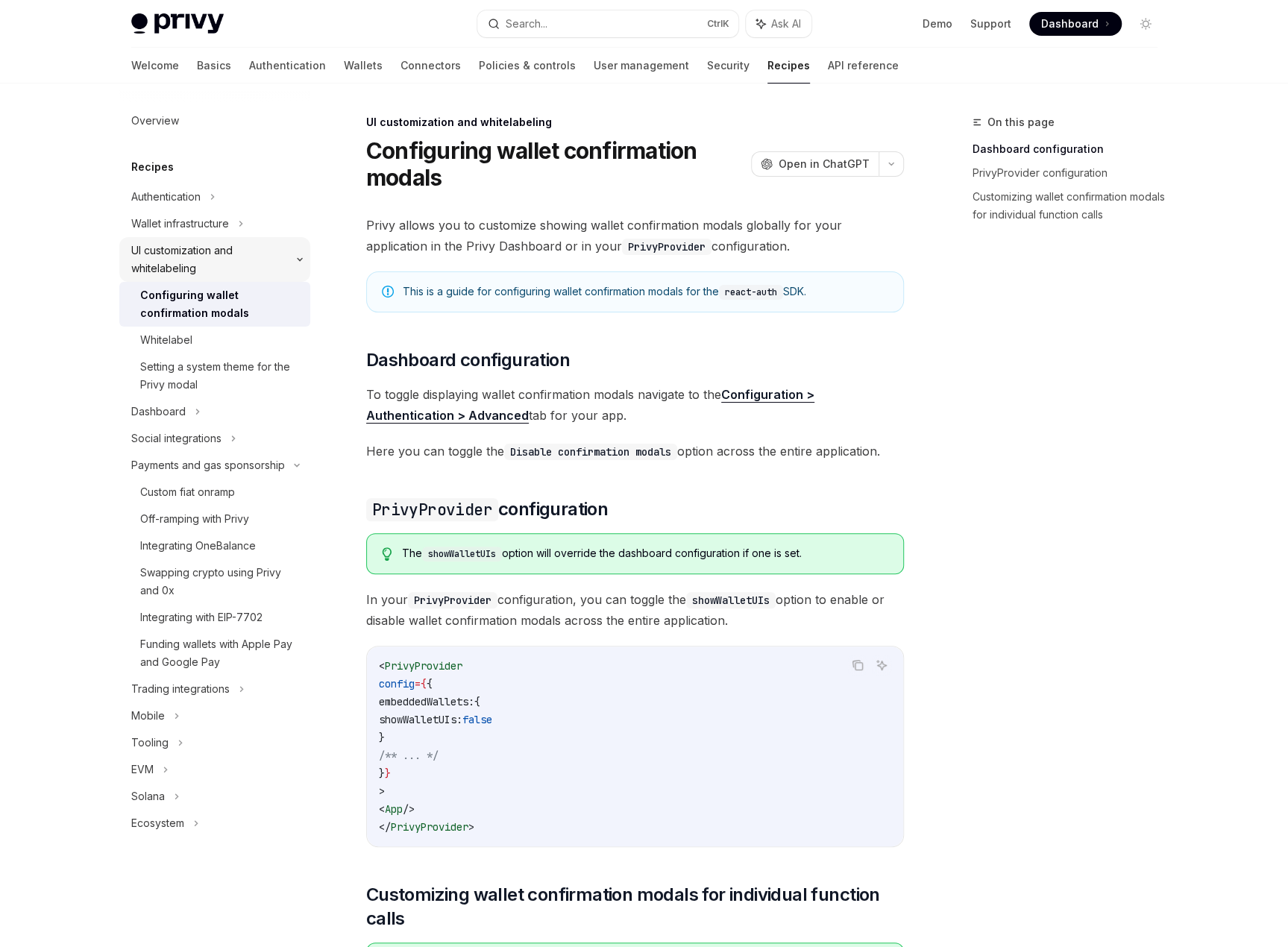
click at [266, 258] on div "UI customization and whitelabeling" at bounding box center [209, 260] width 157 height 36
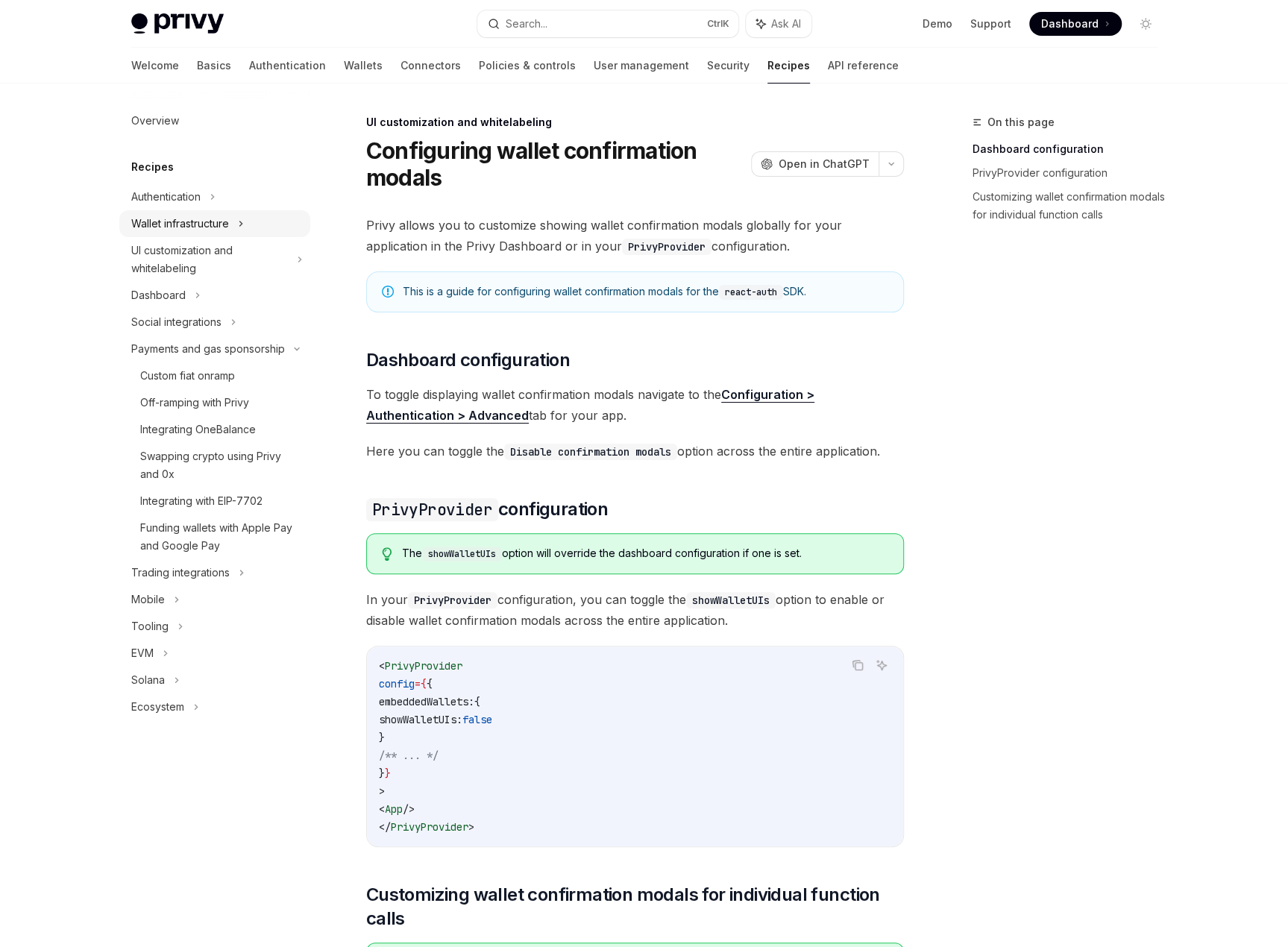
click at [238, 215] on div "Wallet infrastructure" at bounding box center [215, 223] width 191 height 27
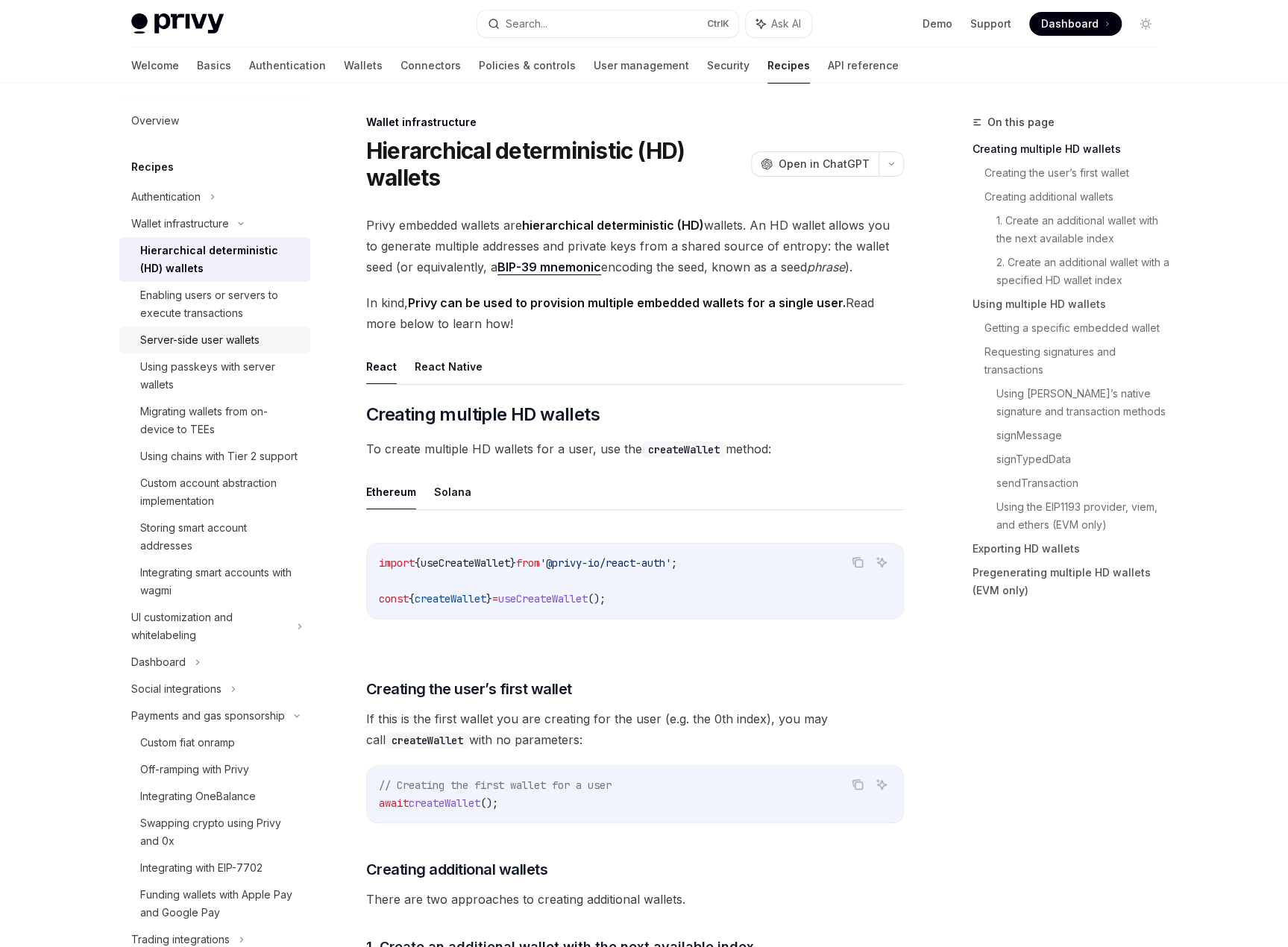
click at [243, 336] on div "Server-side user wallets" at bounding box center [200, 339] width 119 height 18
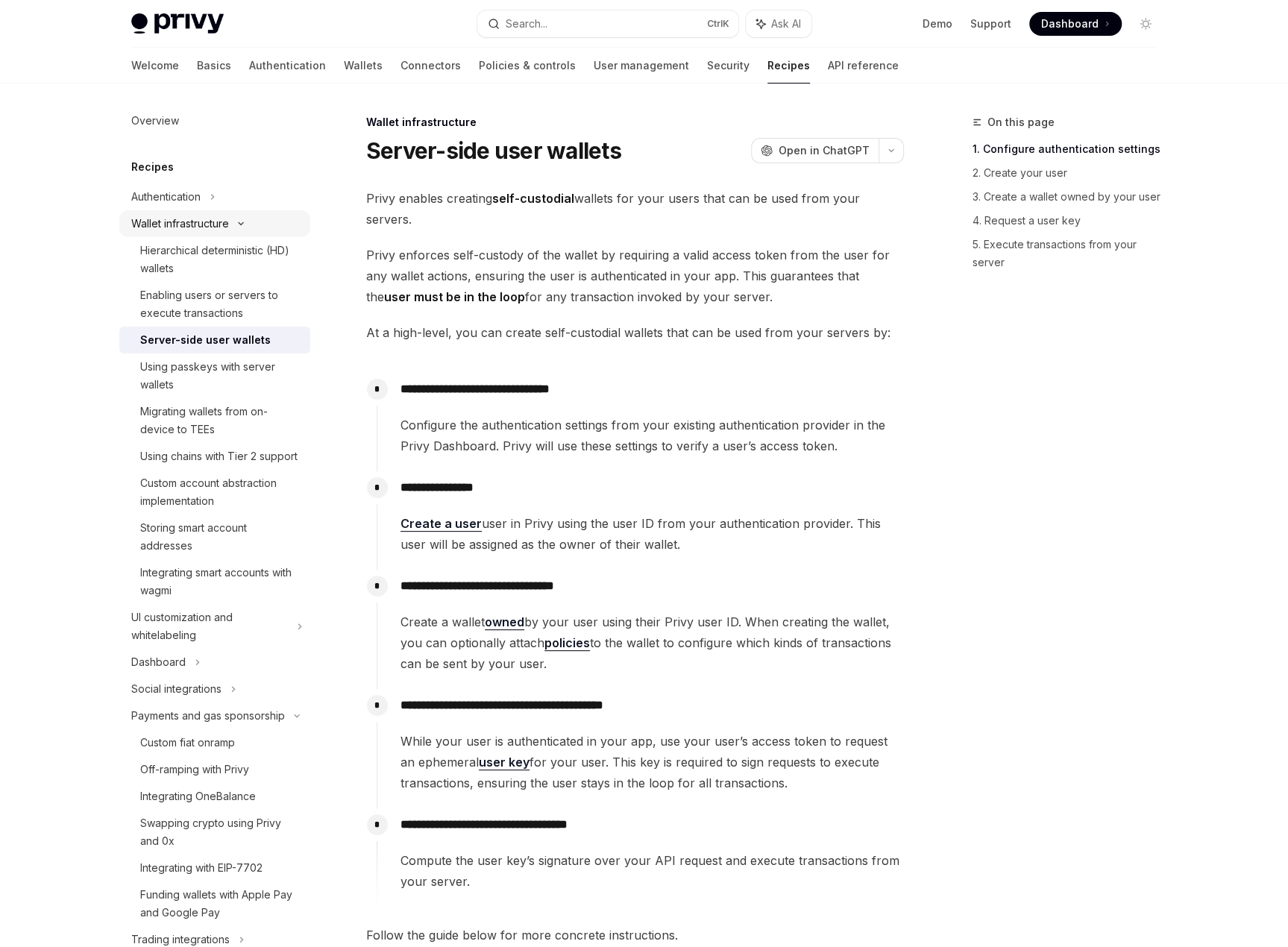
click at [201, 229] on div "Wallet infrastructure" at bounding box center [180, 223] width 98 height 18
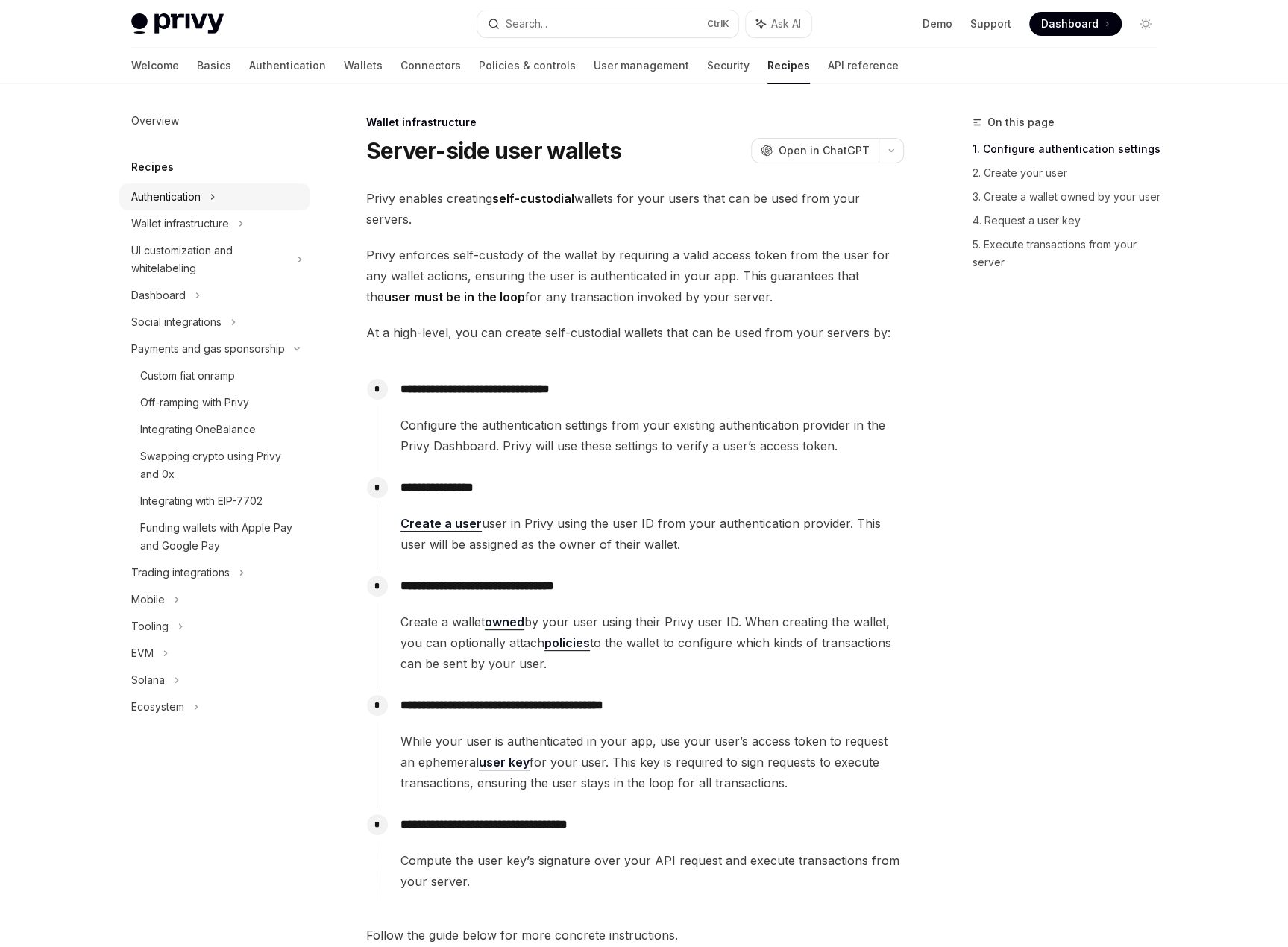
click at [201, 201] on div "Authentication" at bounding box center [166, 197] width 70 height 18
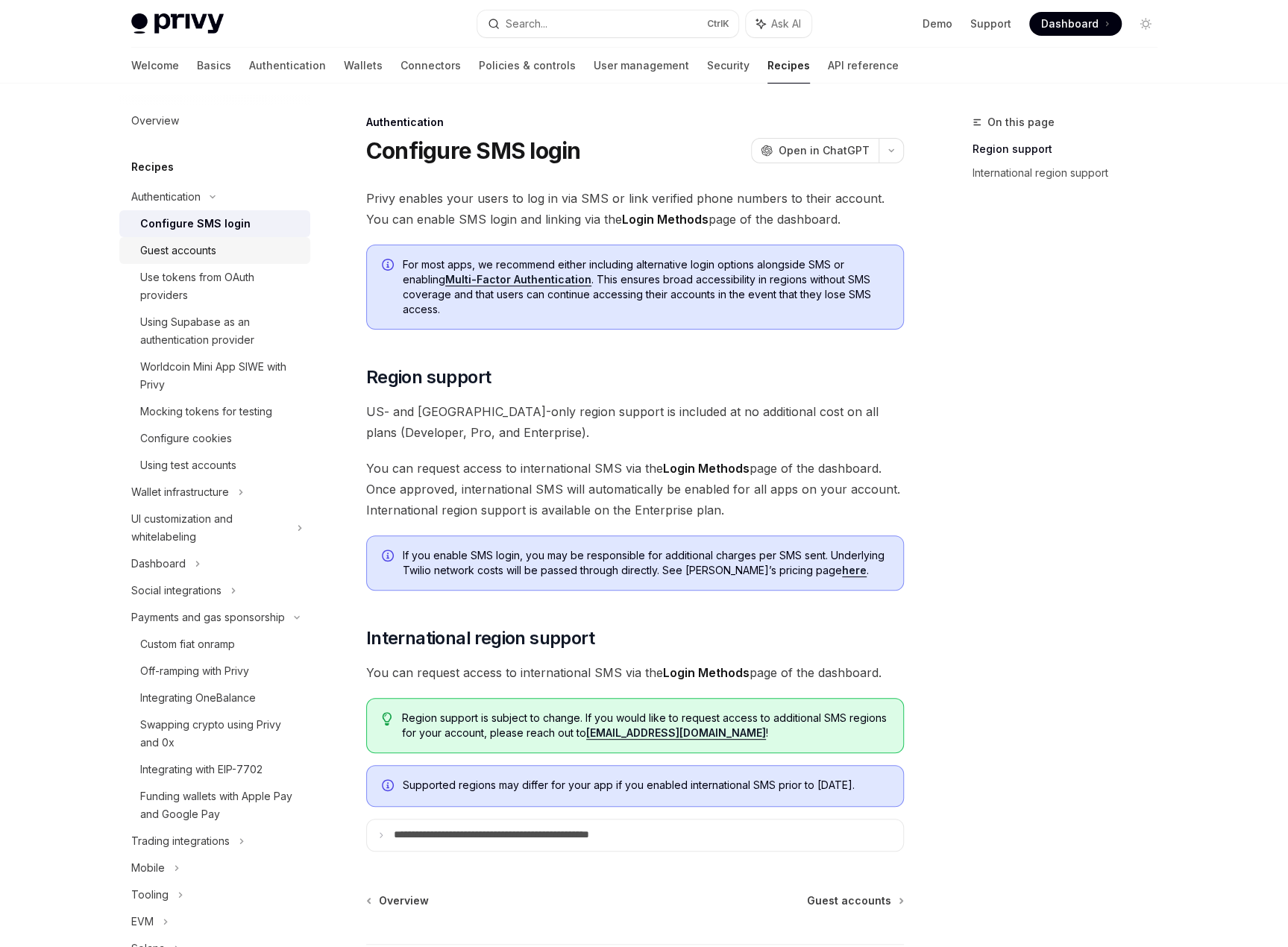
click at [206, 251] on div "Guest accounts" at bounding box center [178, 250] width 76 height 18
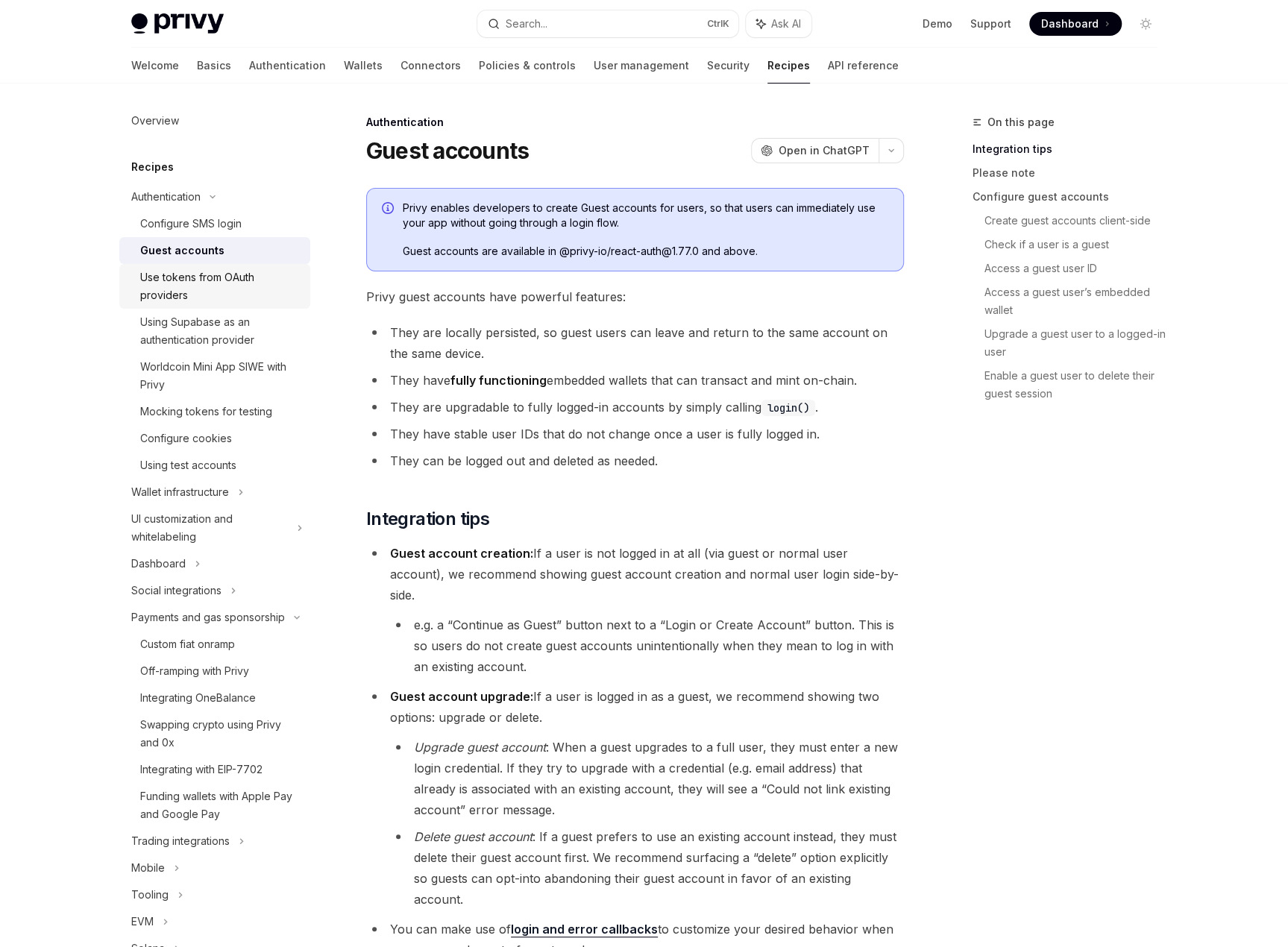
click at [203, 272] on div "Use tokens from OAuth providers" at bounding box center [221, 287] width 161 height 36
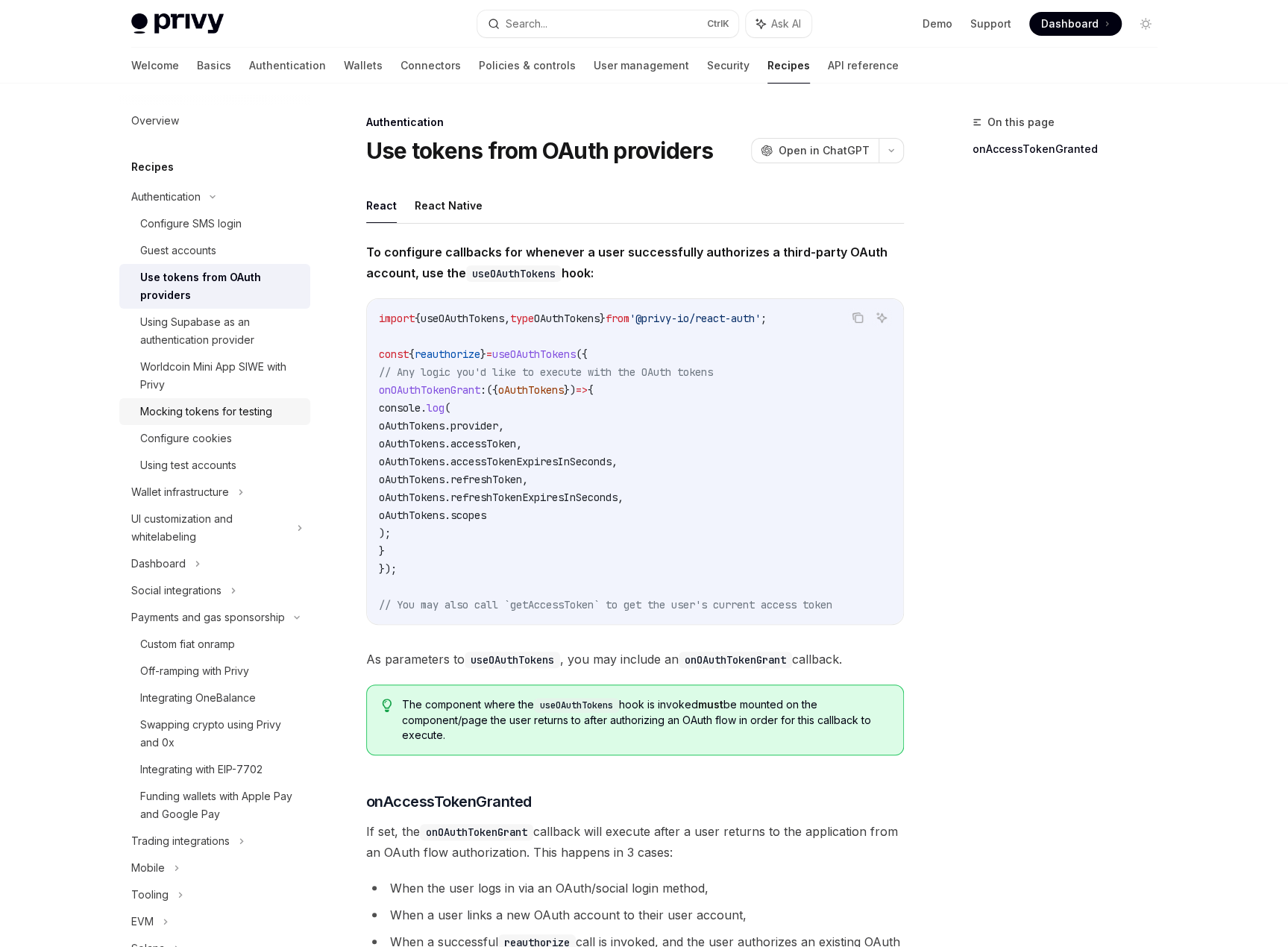
click at [239, 423] on link "Mocking tokens for testing" at bounding box center [215, 412] width 191 height 27
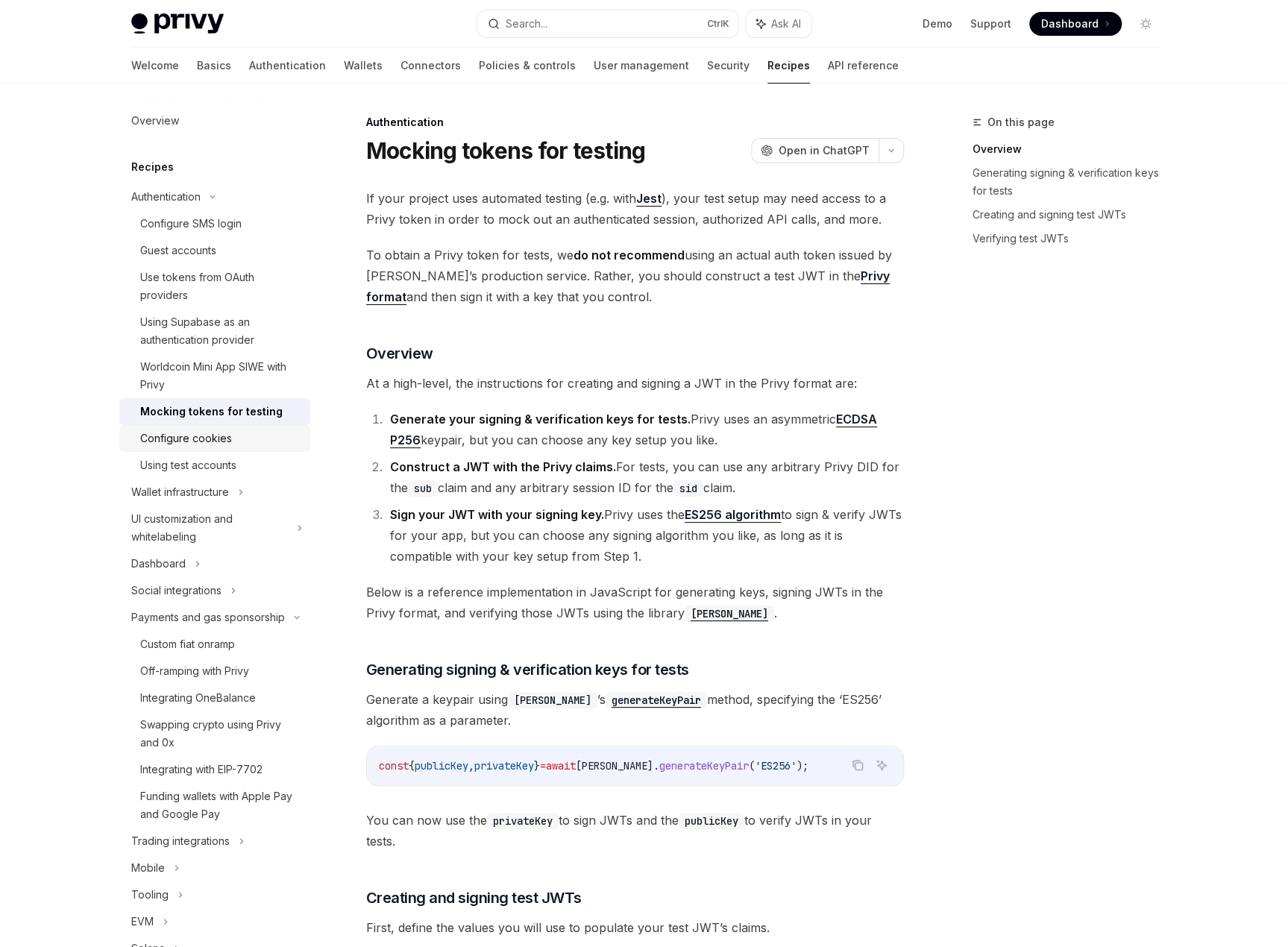
click at [239, 442] on div "Configure cookies" at bounding box center [221, 438] width 161 height 18
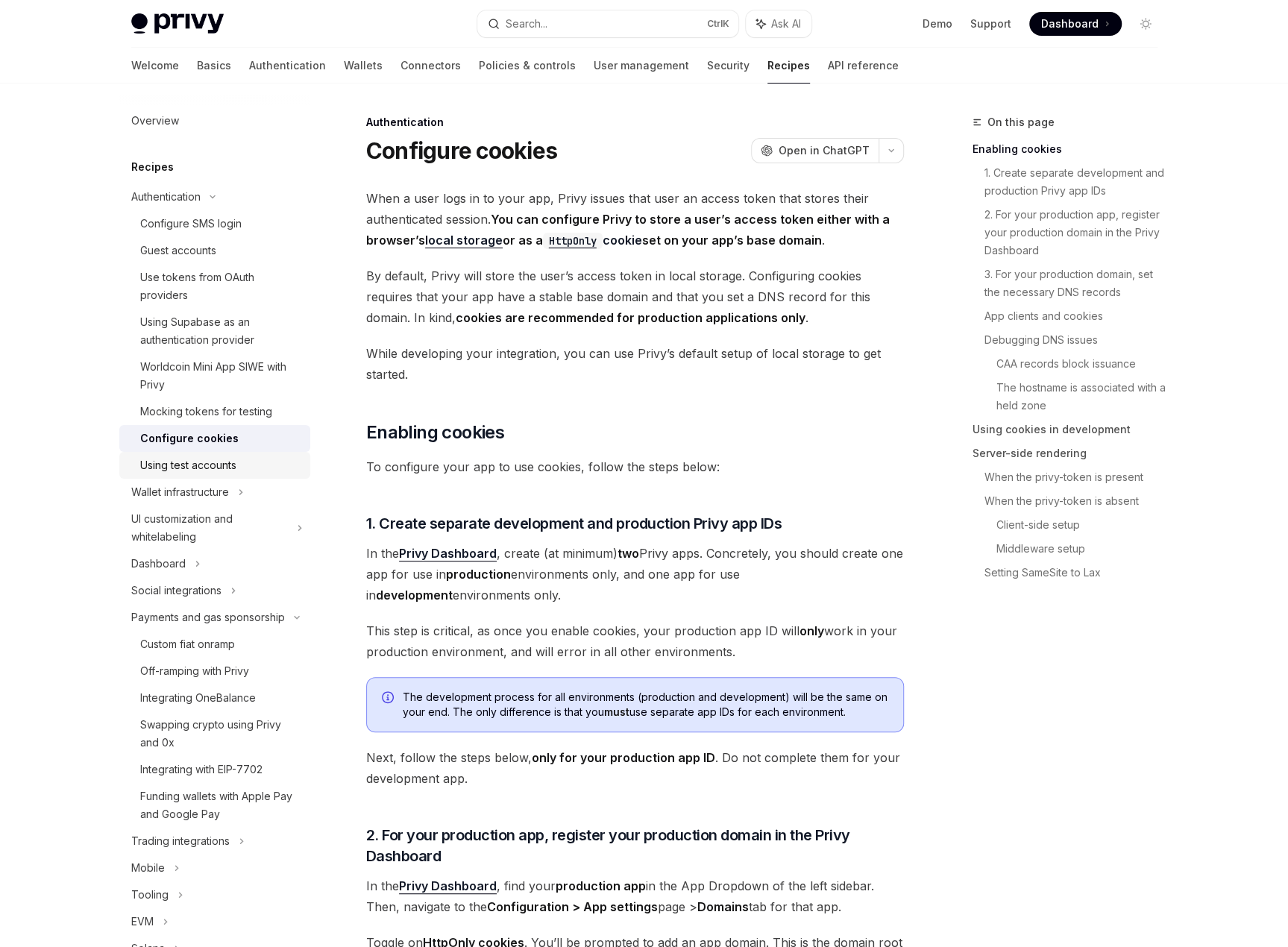
click at [236, 463] on div "Using test accounts" at bounding box center [188, 465] width 96 height 18
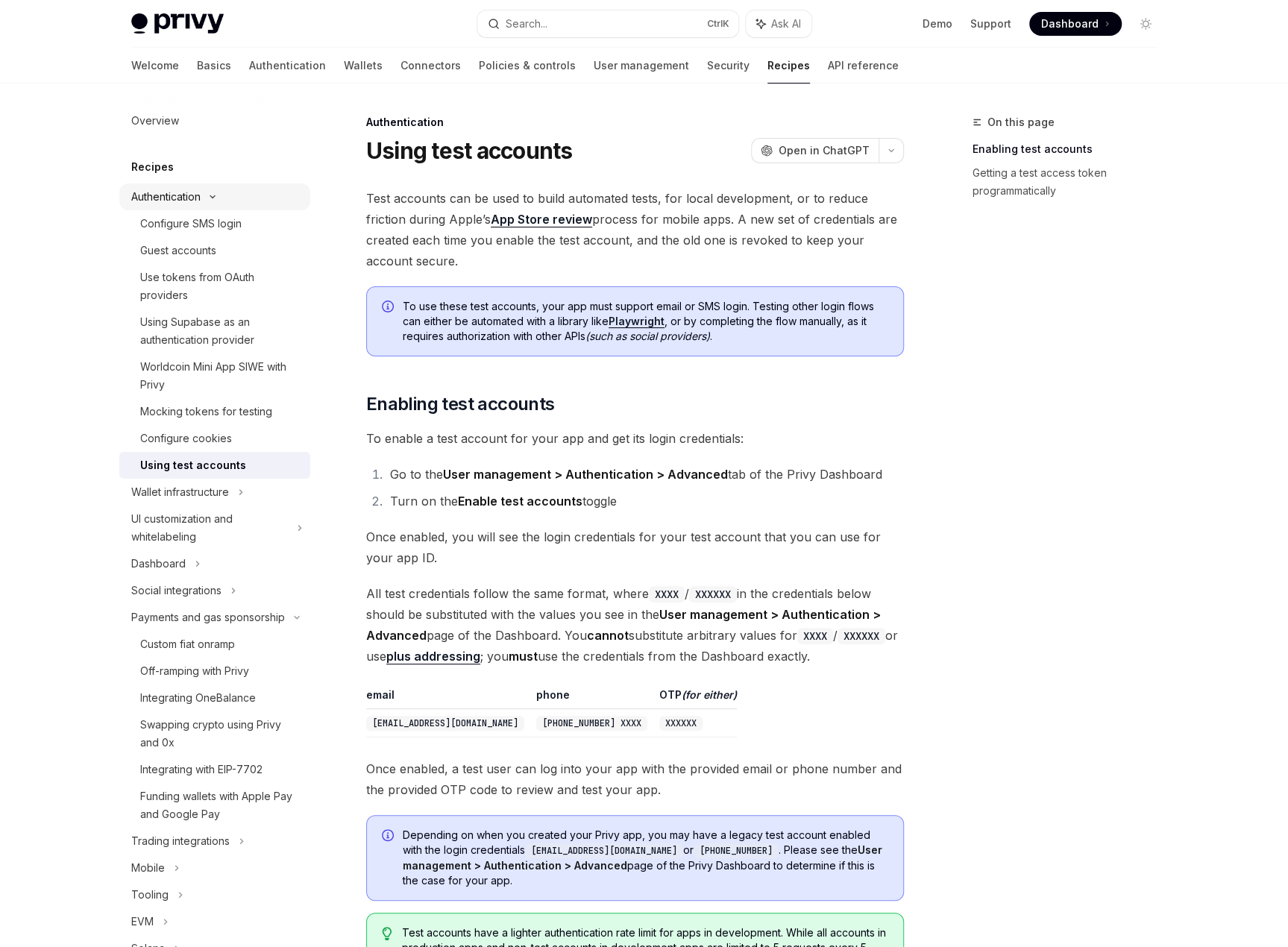
click at [232, 186] on div "Authentication" at bounding box center [215, 197] width 191 height 27
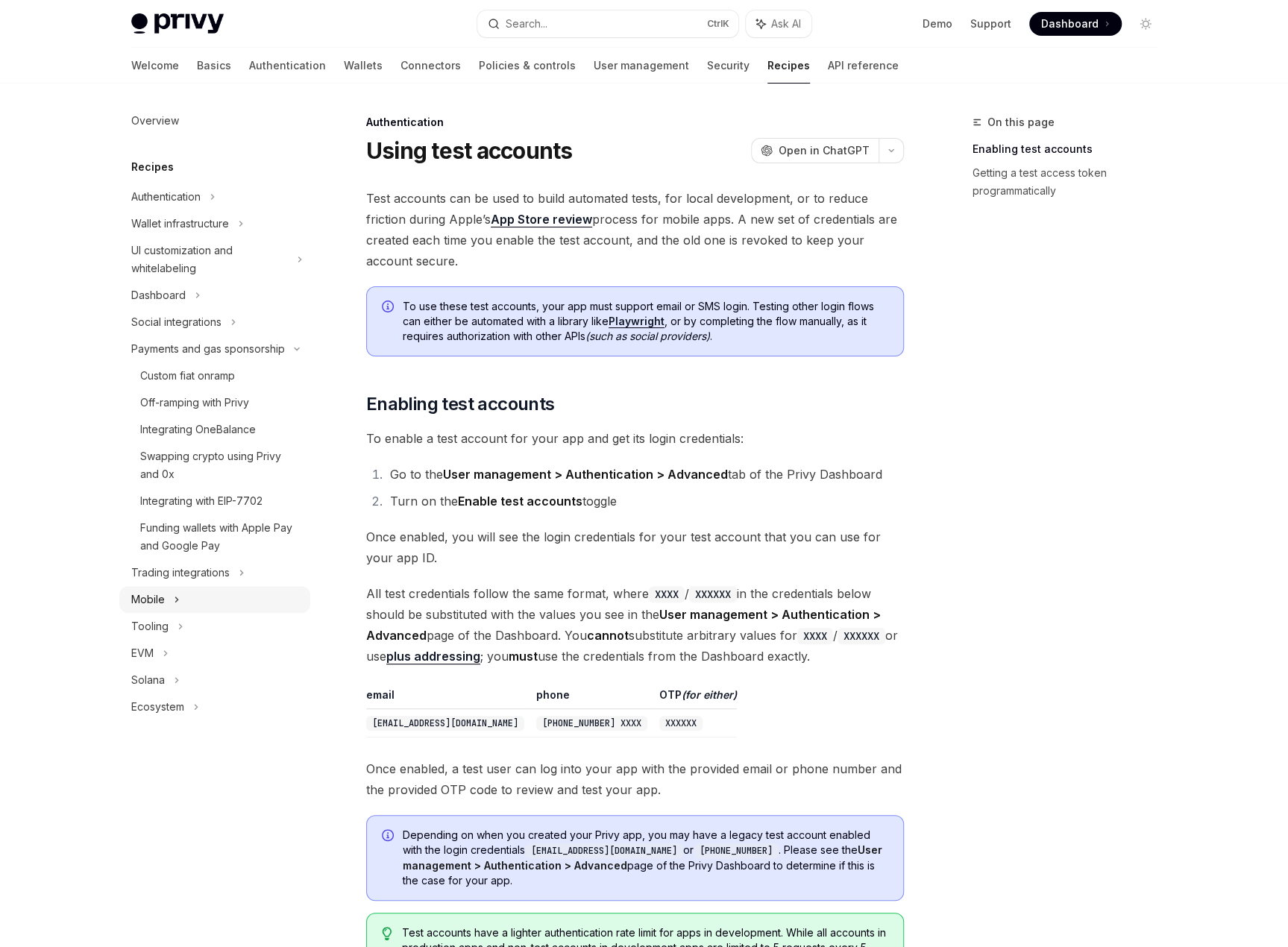
click at [199, 597] on div "Mobile" at bounding box center [215, 600] width 191 height 27
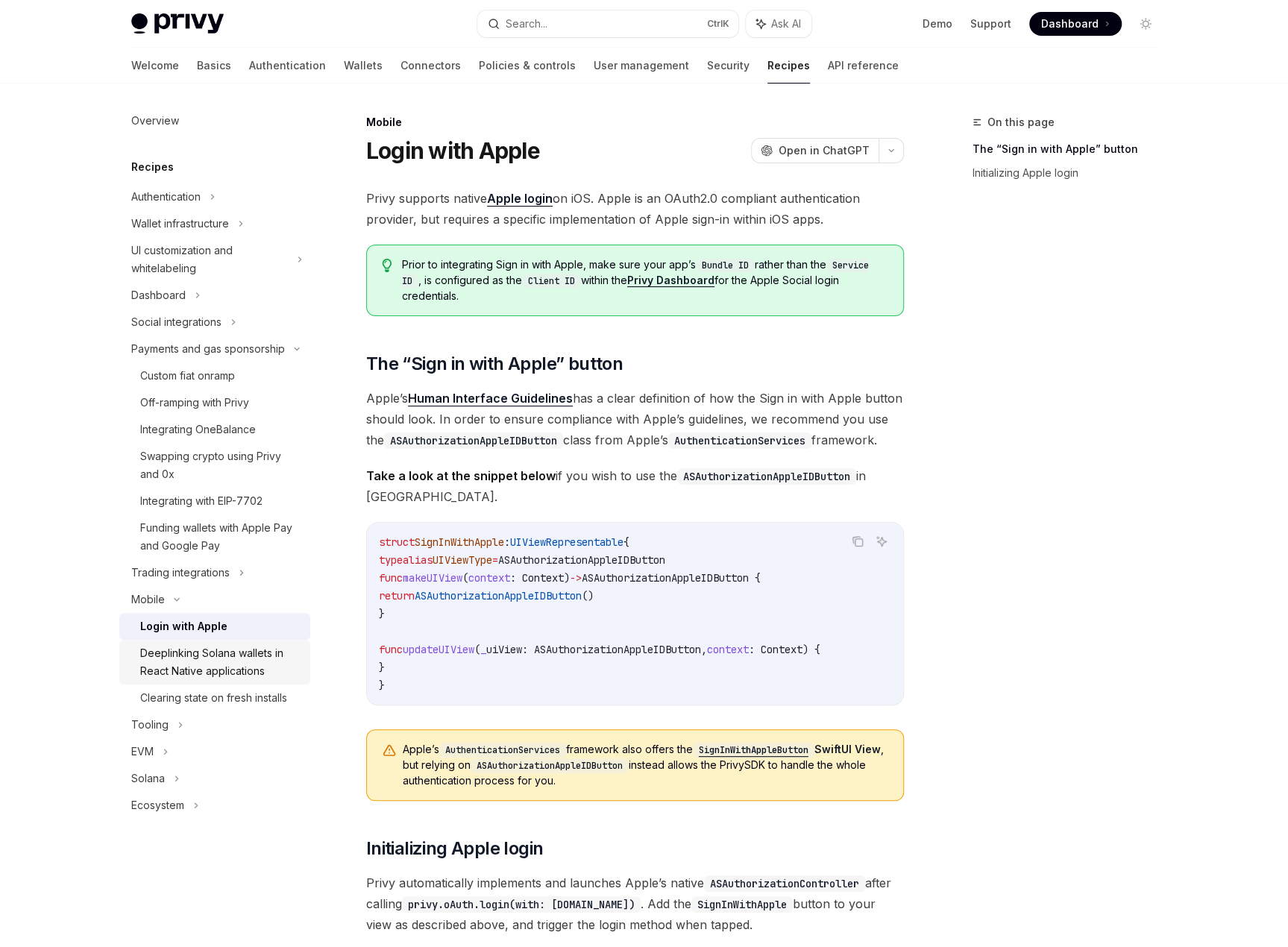
click at [243, 662] on div "Deeplinking Solana wallets in React Native applications" at bounding box center [221, 663] width 161 height 36
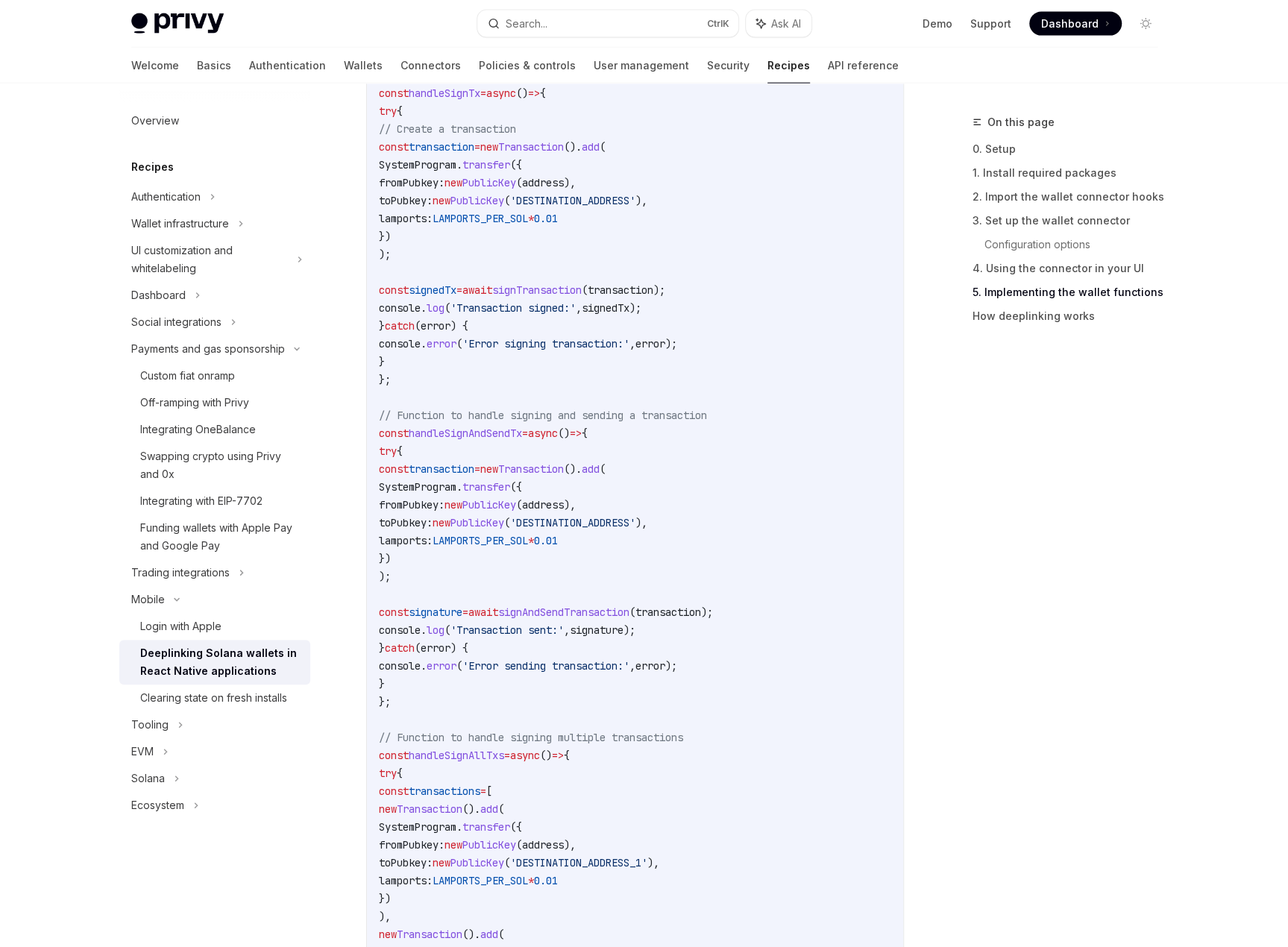
scroll to position [2461, 0]
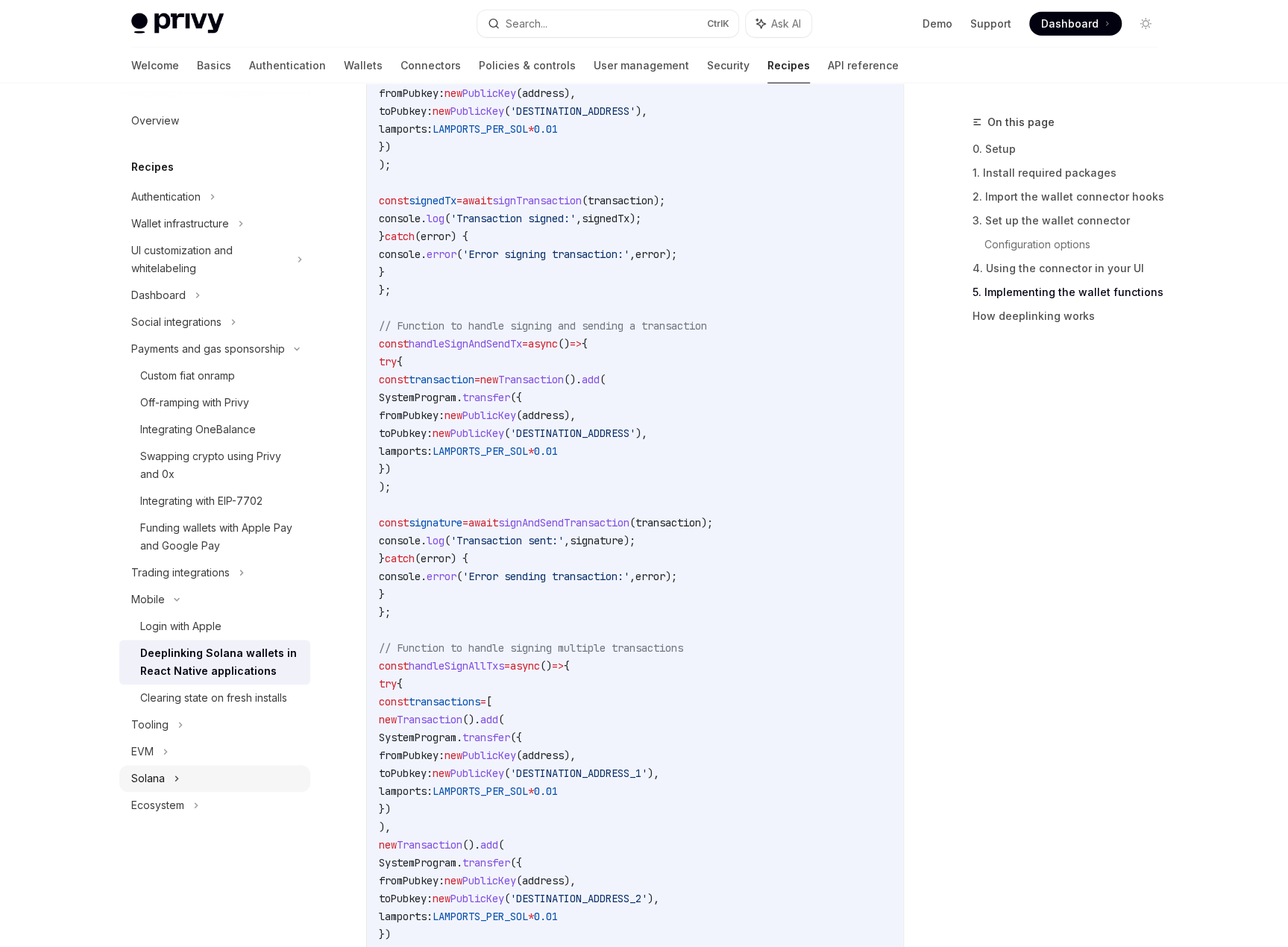
click at [198, 775] on div "Solana" at bounding box center [215, 779] width 191 height 27
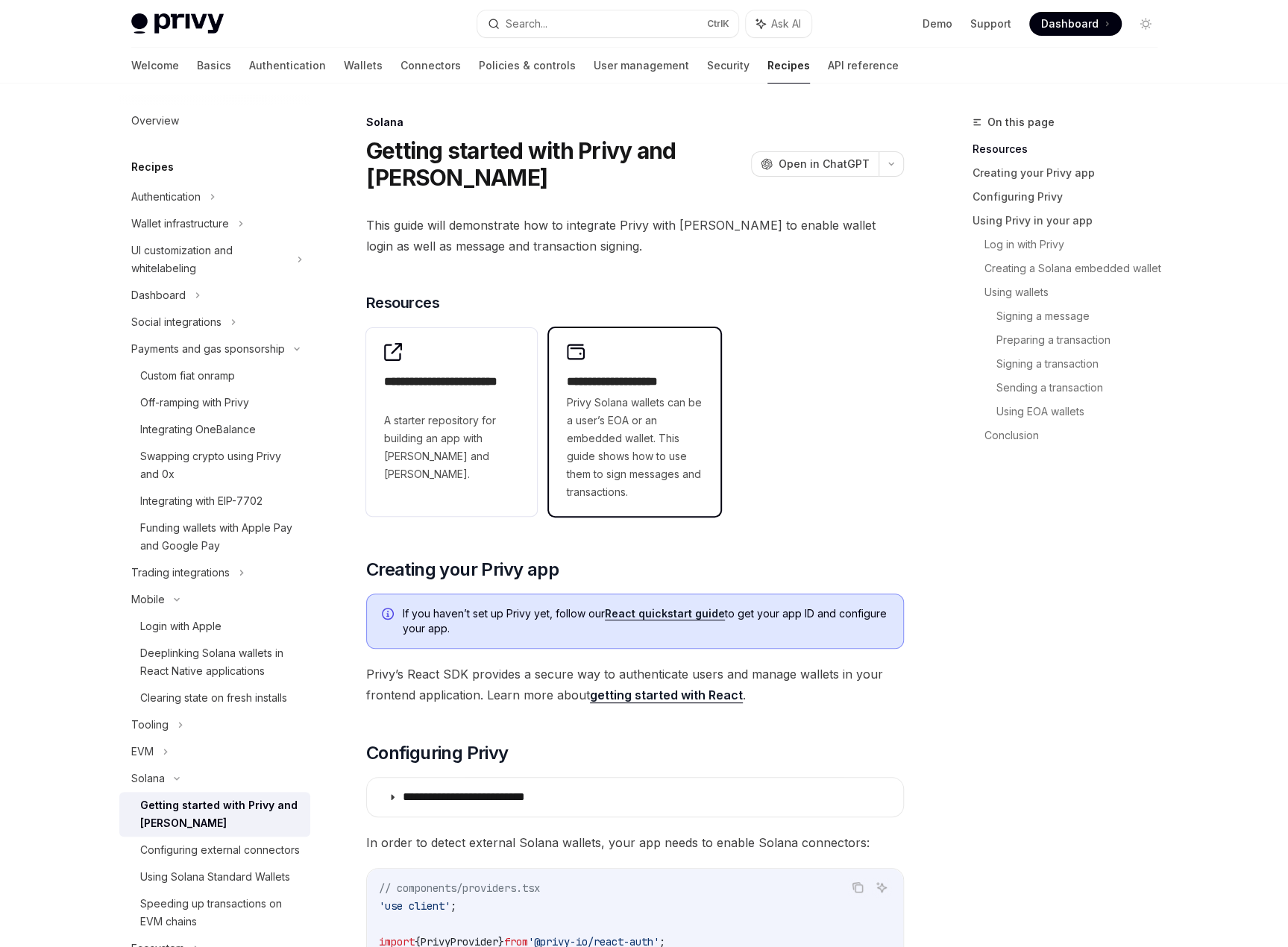
click at [686, 410] on span "Privy Solana wallets can be a user’s EOA or an embedded wallet. This guide show…" at bounding box center [635, 447] width 136 height 108
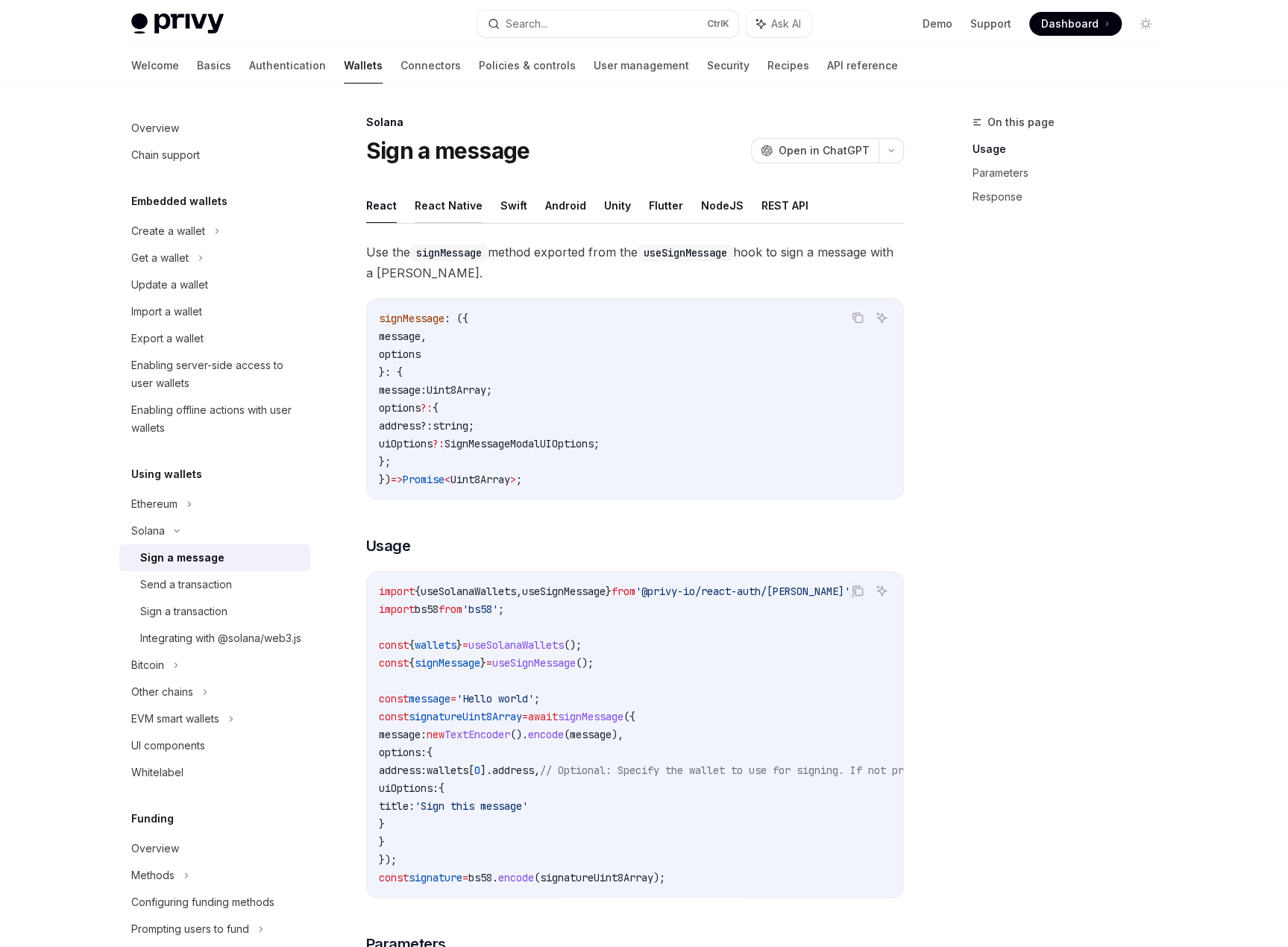
click at [452, 205] on button "React Native" at bounding box center [449, 205] width 68 height 35
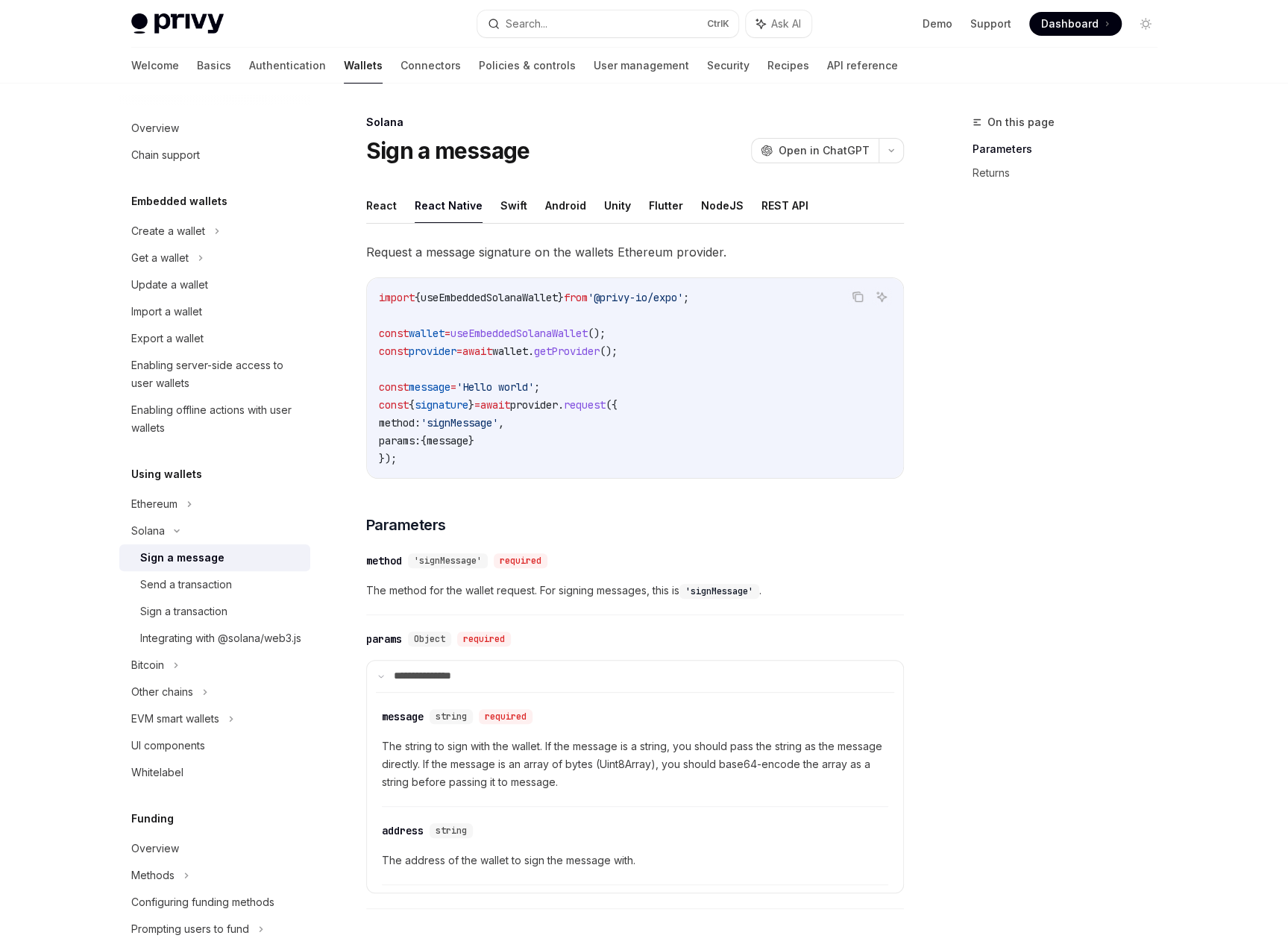
click at [1156, 523] on div "On this page Parameters Returns" at bounding box center [1056, 530] width 227 height 834
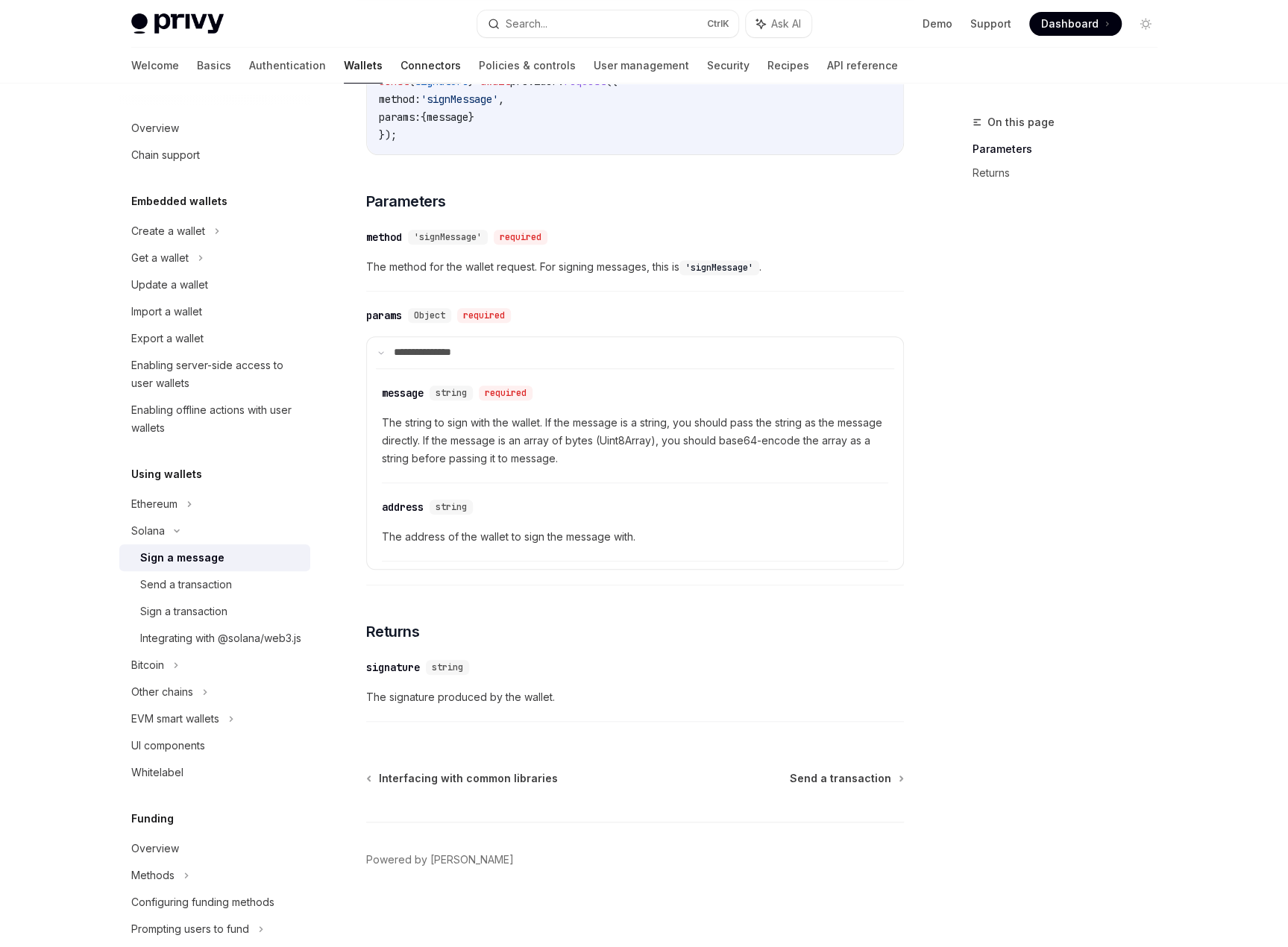
click at [401, 67] on link "Connectors" at bounding box center [431, 66] width 60 height 36
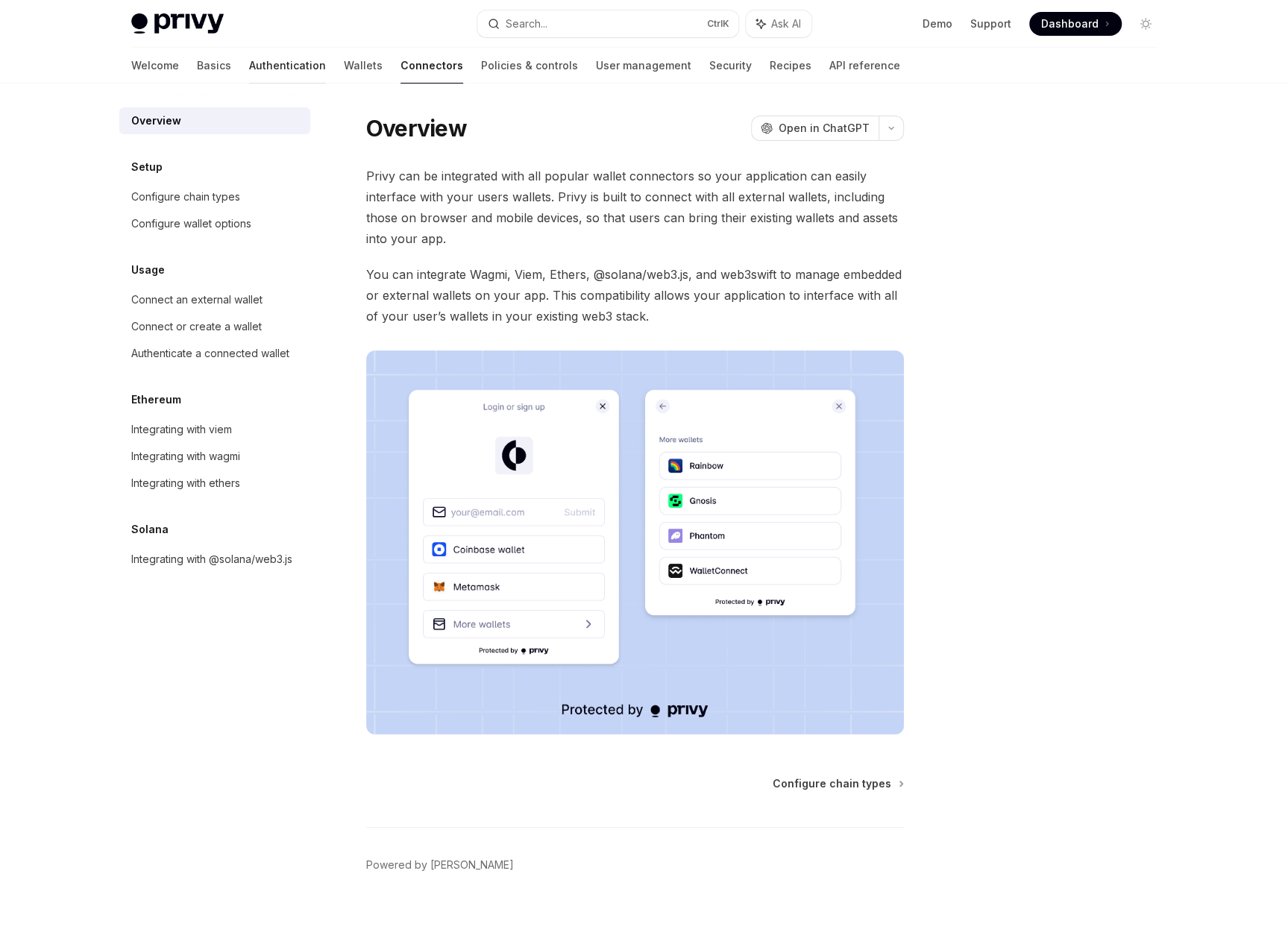
click at [249, 63] on link "Authentication" at bounding box center [287, 66] width 77 height 36
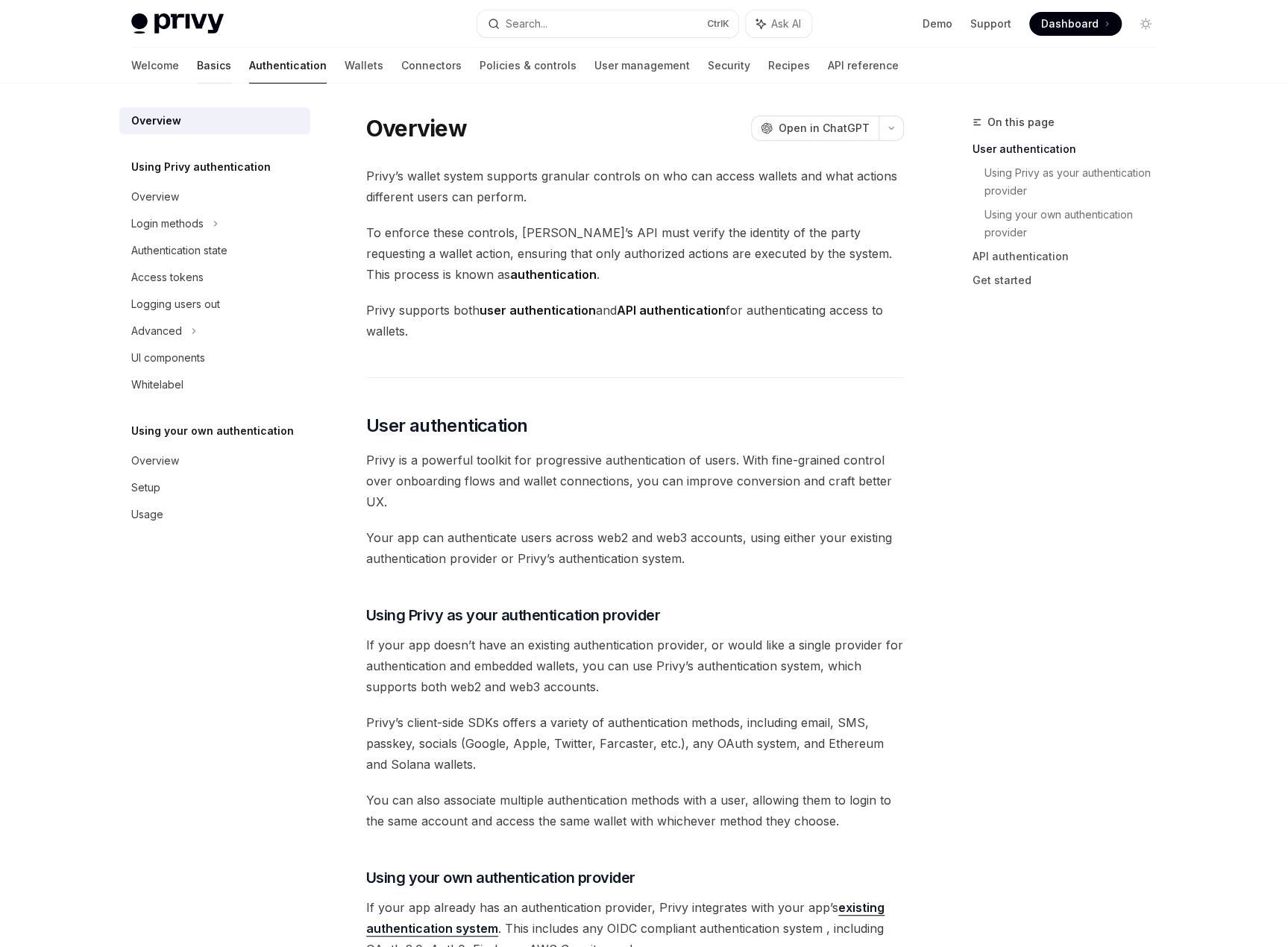
click at [197, 62] on link "Basics" at bounding box center [214, 66] width 34 height 36
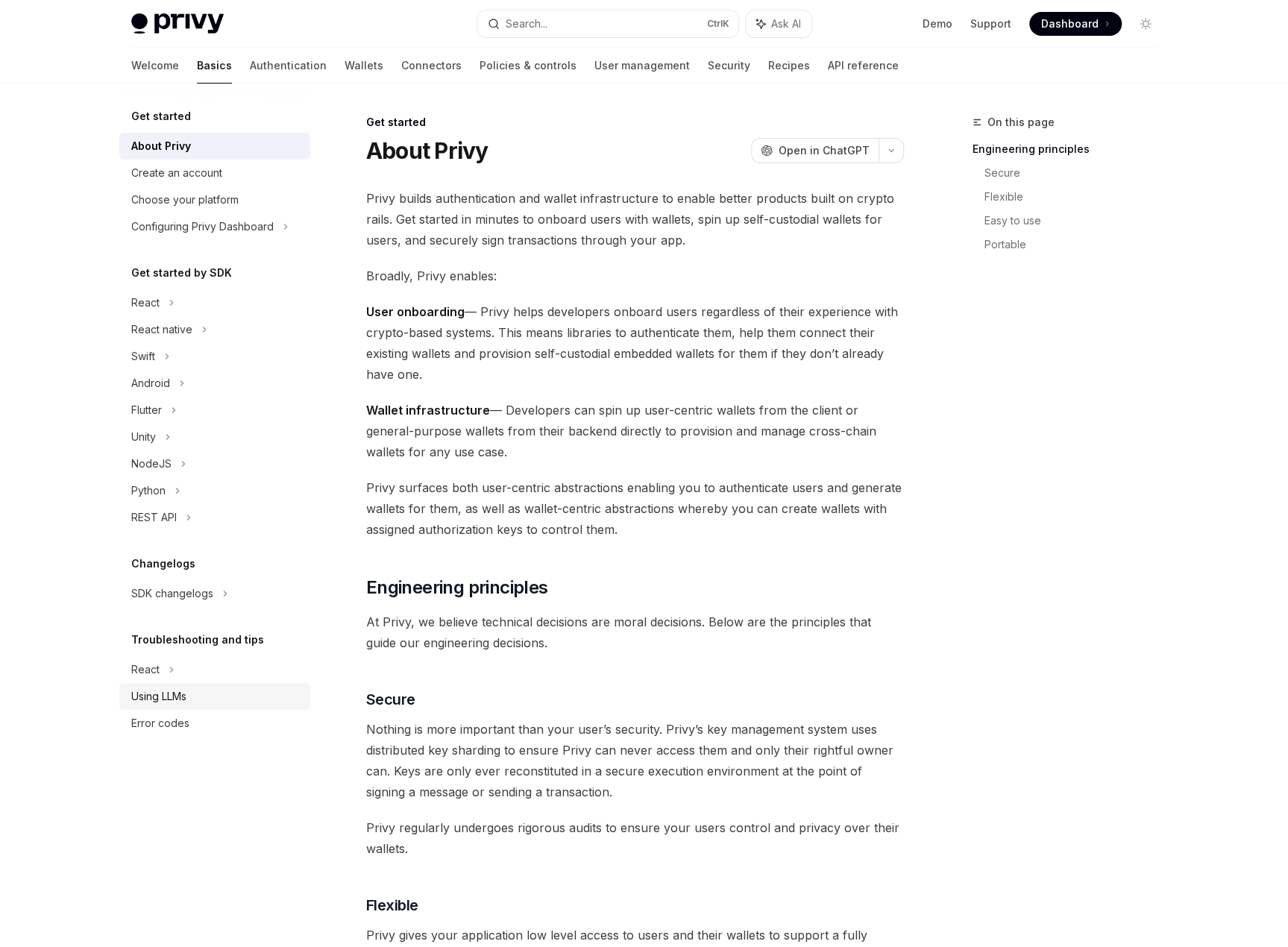
click at [177, 699] on div "Using LLMs" at bounding box center [158, 696] width 55 height 18
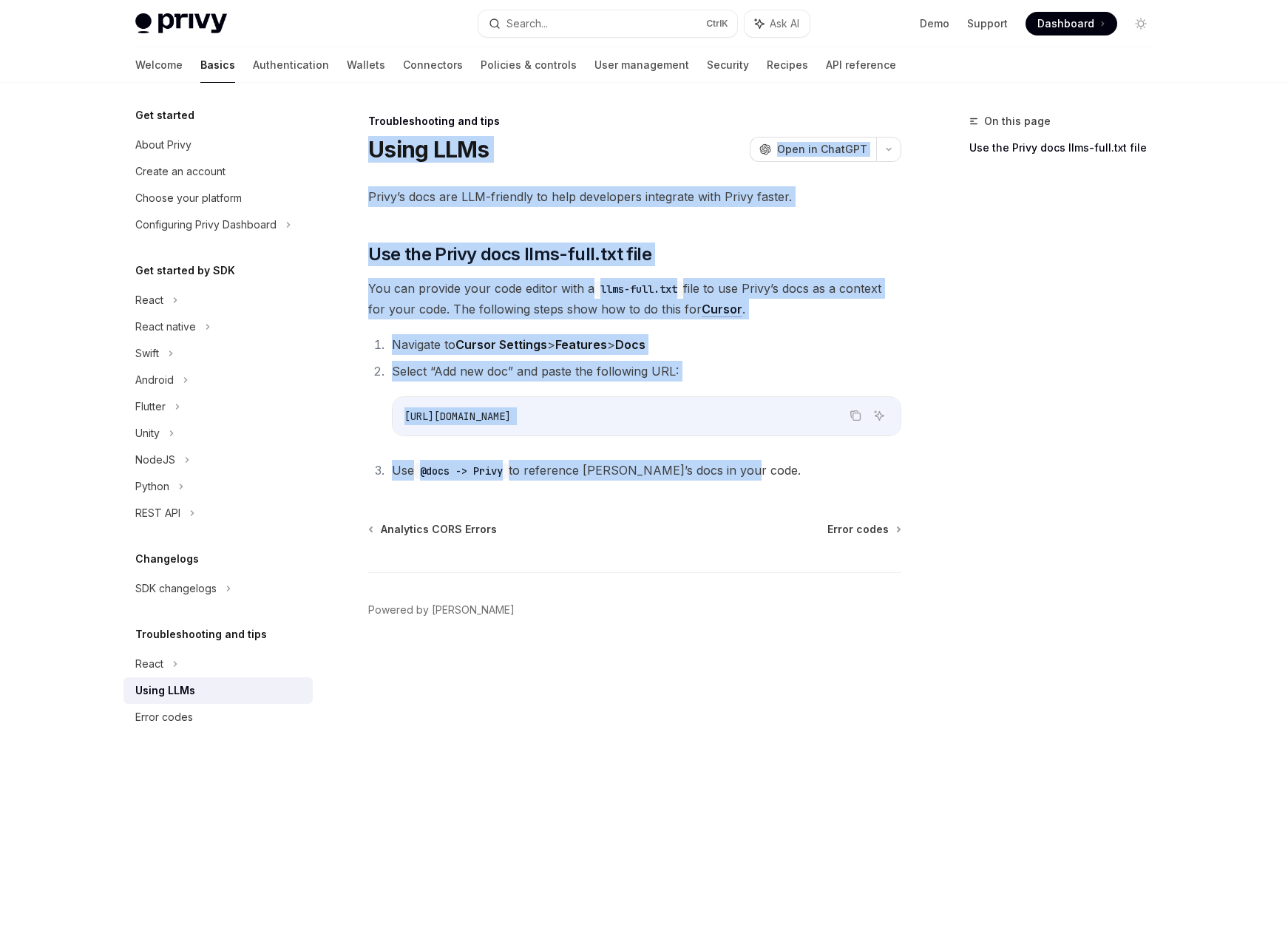
drag, startPoint x: 371, startPoint y: 153, endPoint x: 799, endPoint y: 460, distance: 526.7
click at [799, 460] on div "Troubleshooting and tips Using LLMs OpenAI Open in ChatGPT OpenAI Open in ChatG…" at bounding box center [496, 526] width 816 height 827
copy div "Using LLMs OpenAI Open in ChatGPT OpenAI Open in ChatGPT Privy’s docs are LLM-f…"
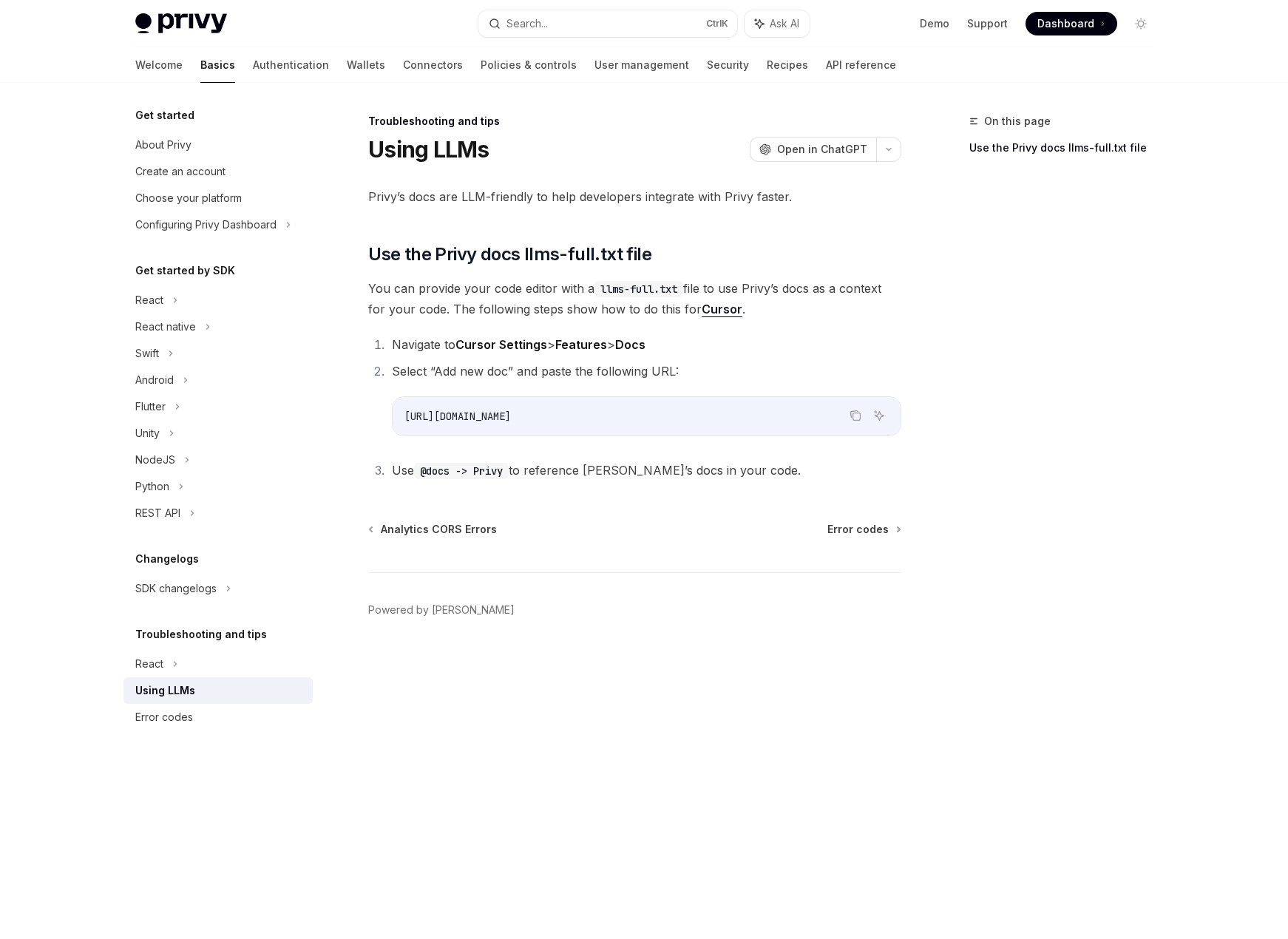
click at [599, 511] on div "Troubleshooting and tips Using LLMs OpenAI Open in ChatGPT OpenAI Open in ChatG…" at bounding box center [496, 526] width 816 height 827
click at [621, 71] on div "Welcome Basics Authentication Wallets Connectors Policies & controls User manag…" at bounding box center [515, 65] width 760 height 35
click at [767, 61] on link "Recipes" at bounding box center [787, 65] width 41 height 35
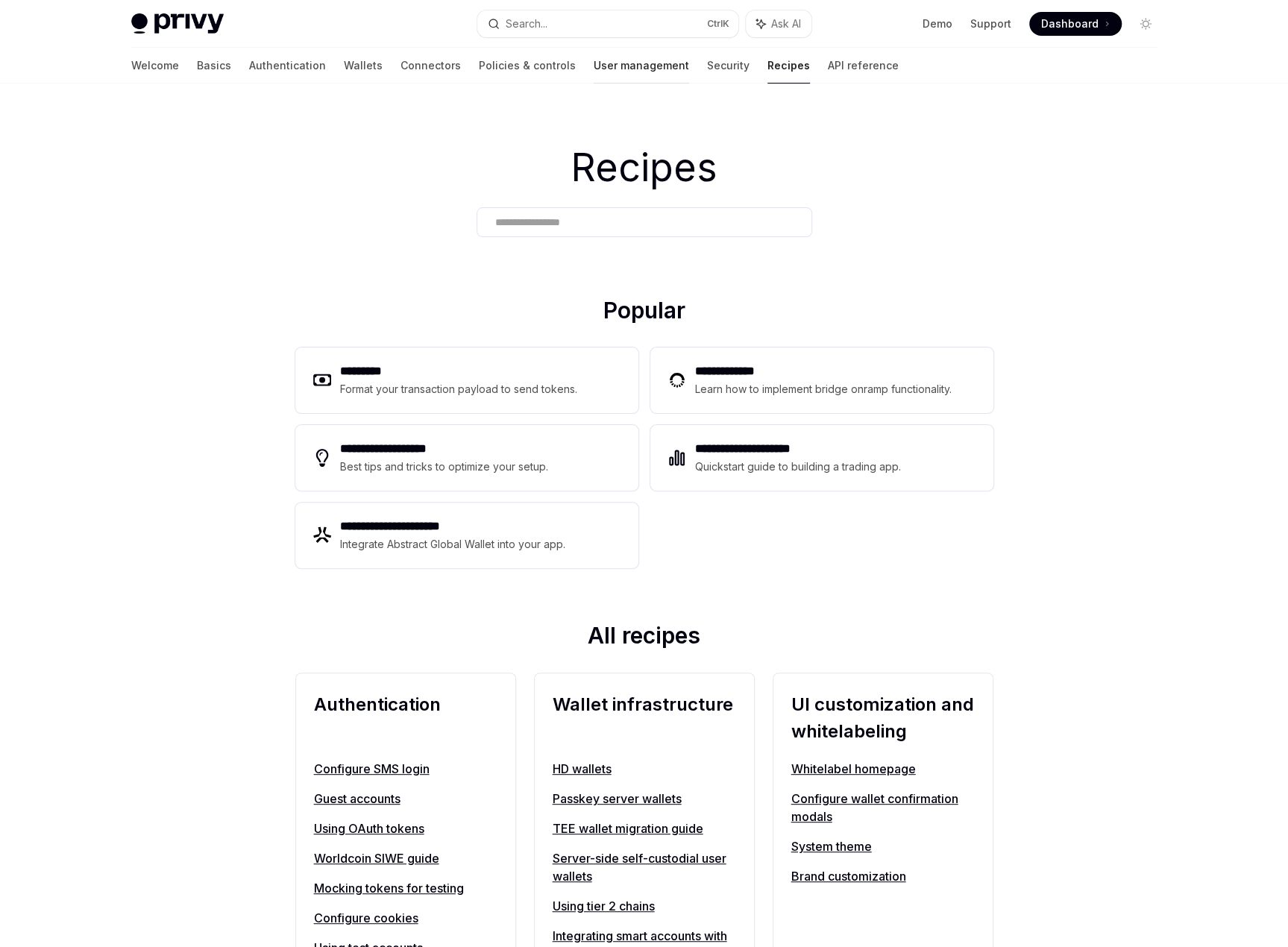
click at [597, 75] on link "User management" at bounding box center [641, 66] width 95 height 36
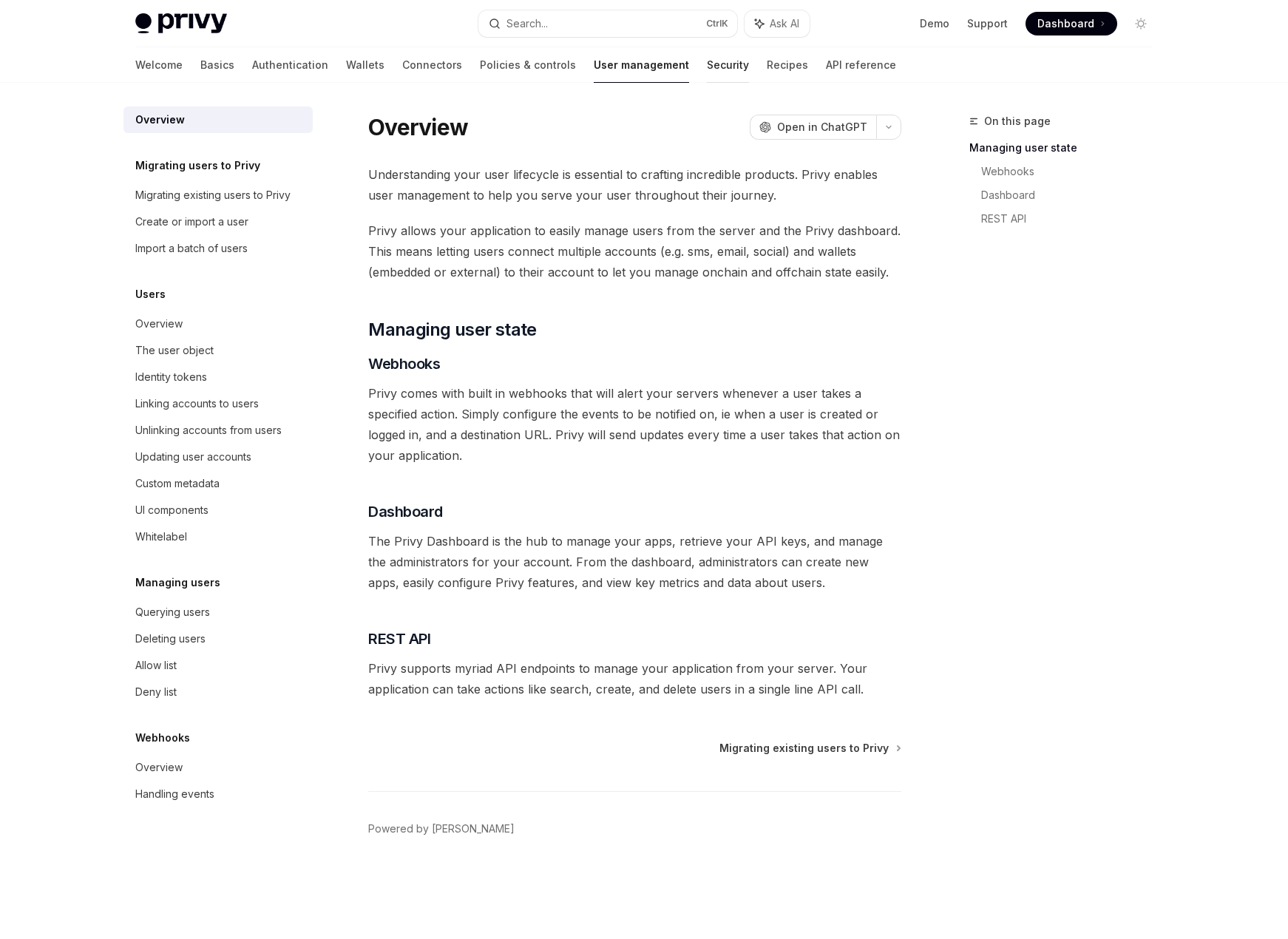
click at [707, 71] on link "Security" at bounding box center [727, 65] width 42 height 35
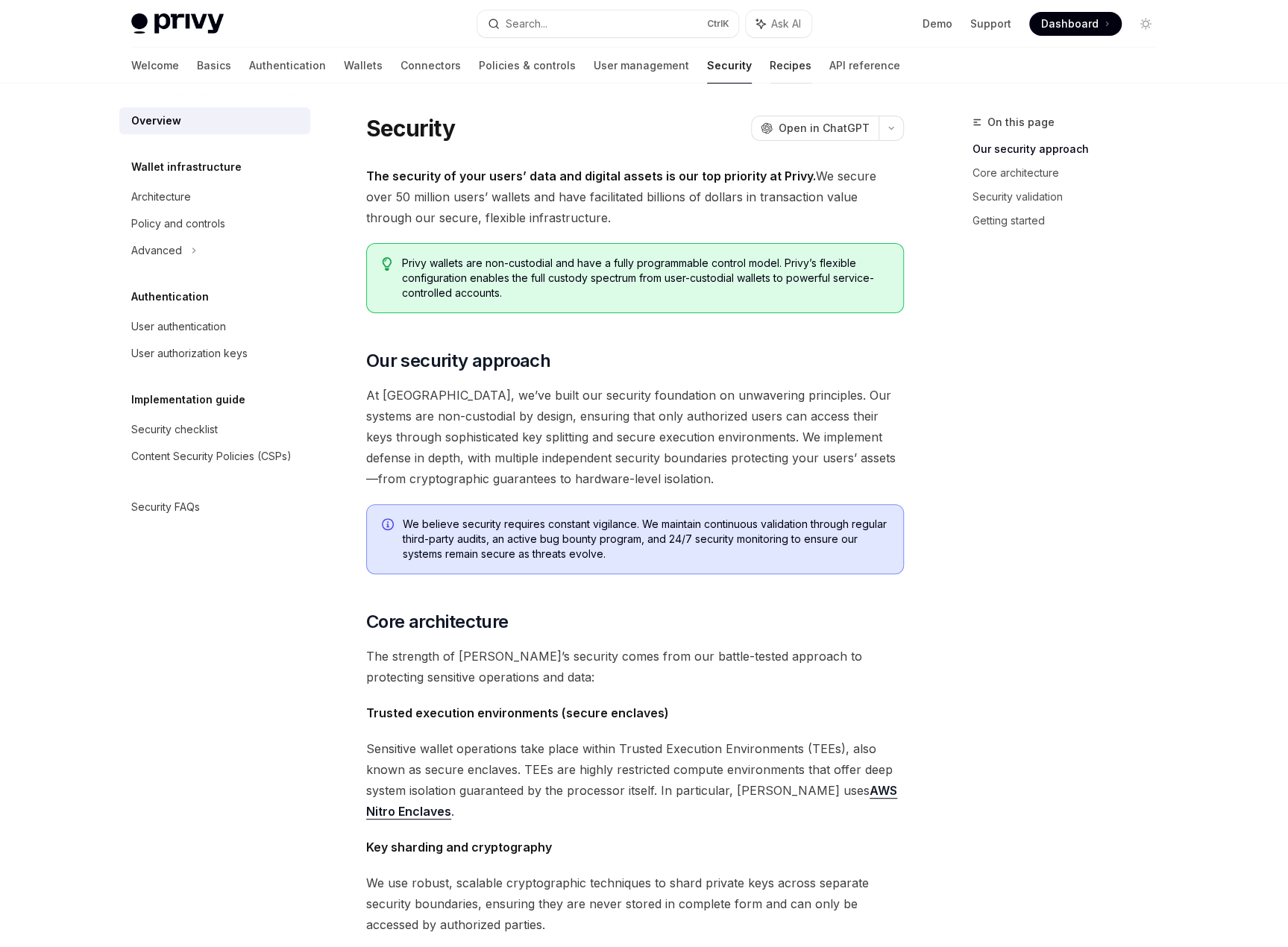
click at [770, 69] on link "Recipes" at bounding box center [790, 66] width 42 height 36
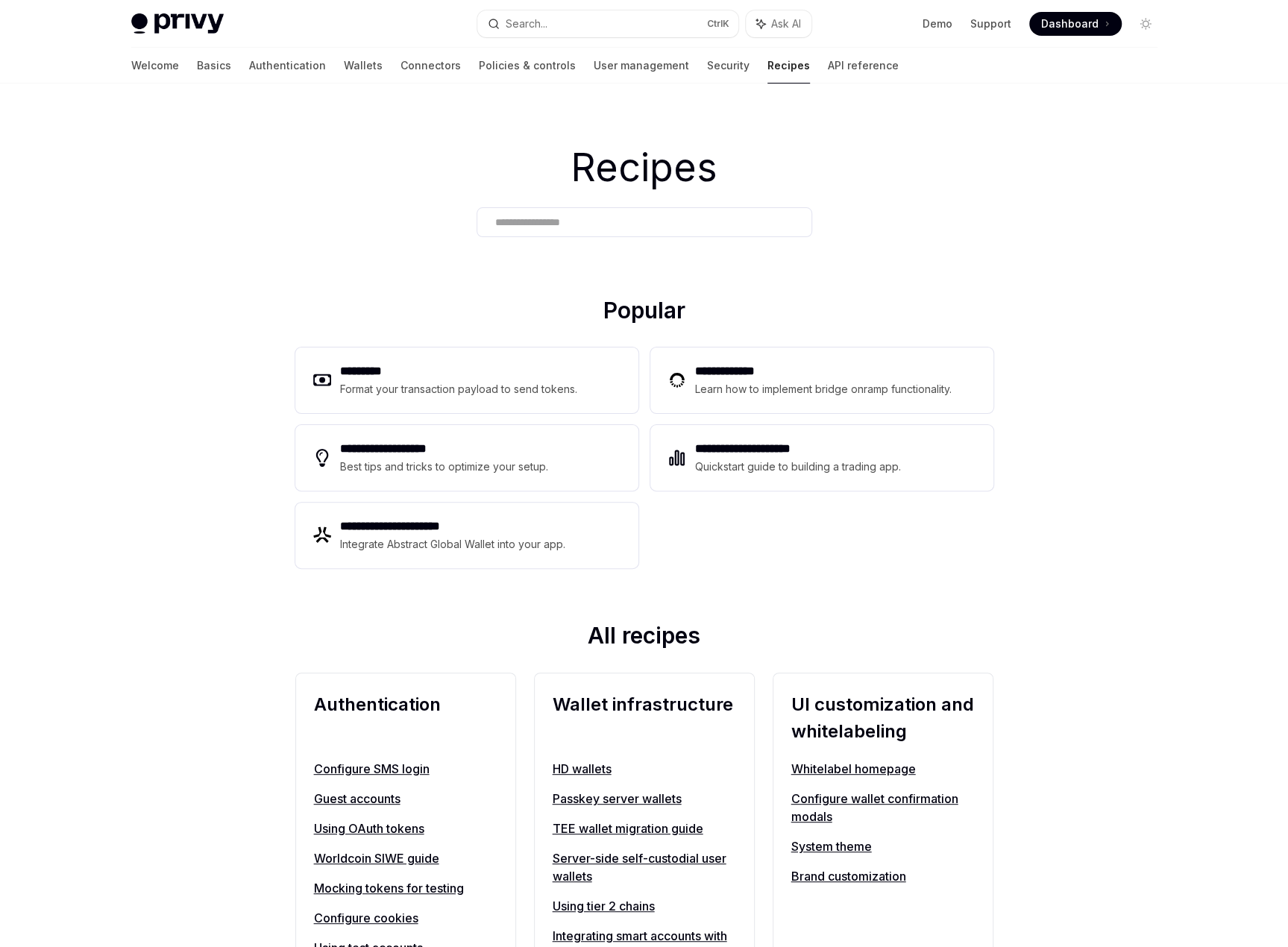
click at [594, 67] on link "User management" at bounding box center [641, 66] width 95 height 36
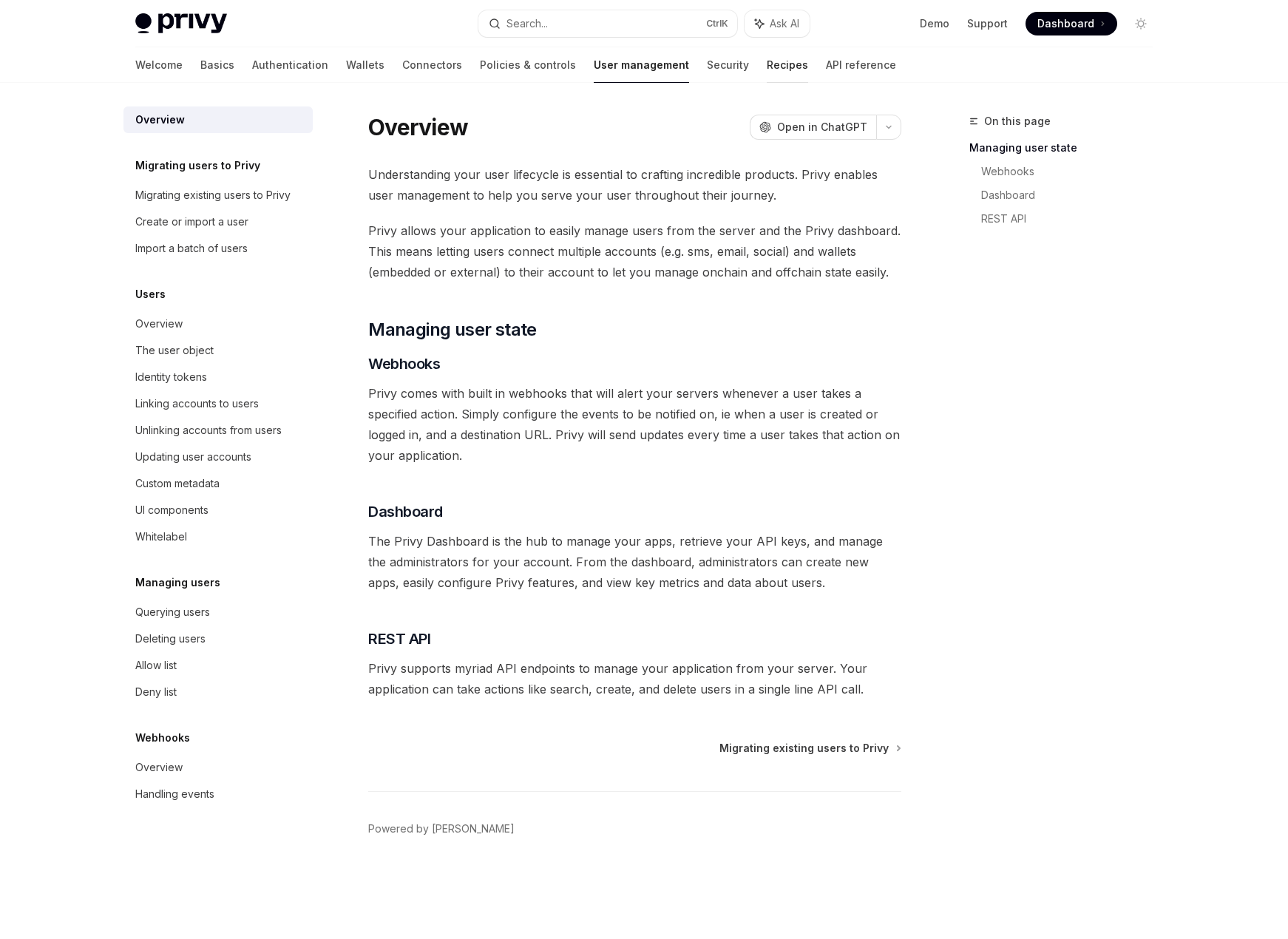
click at [767, 71] on link "Recipes" at bounding box center [787, 65] width 41 height 35
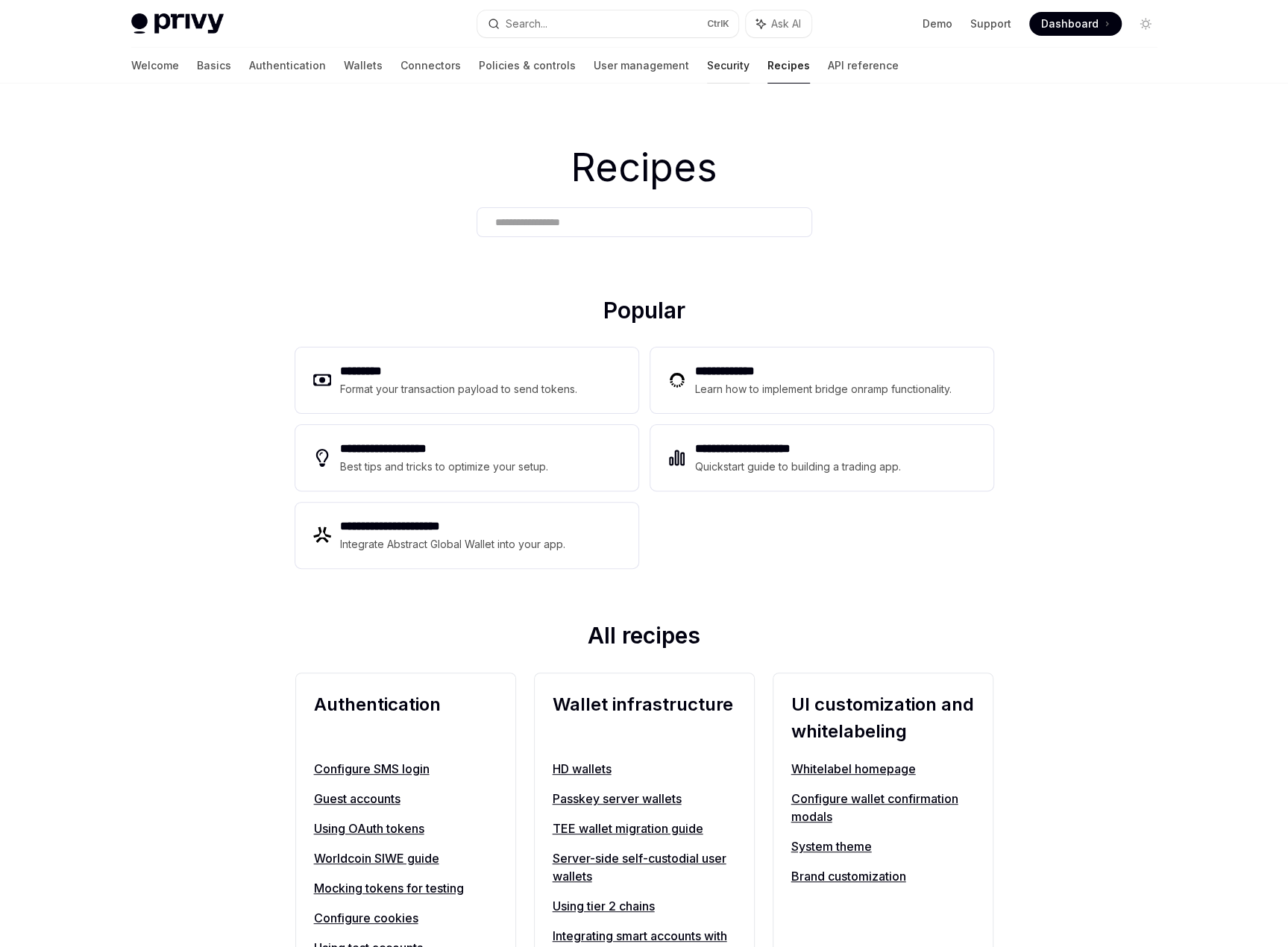
click at [707, 61] on link "Security" at bounding box center [728, 66] width 43 height 36
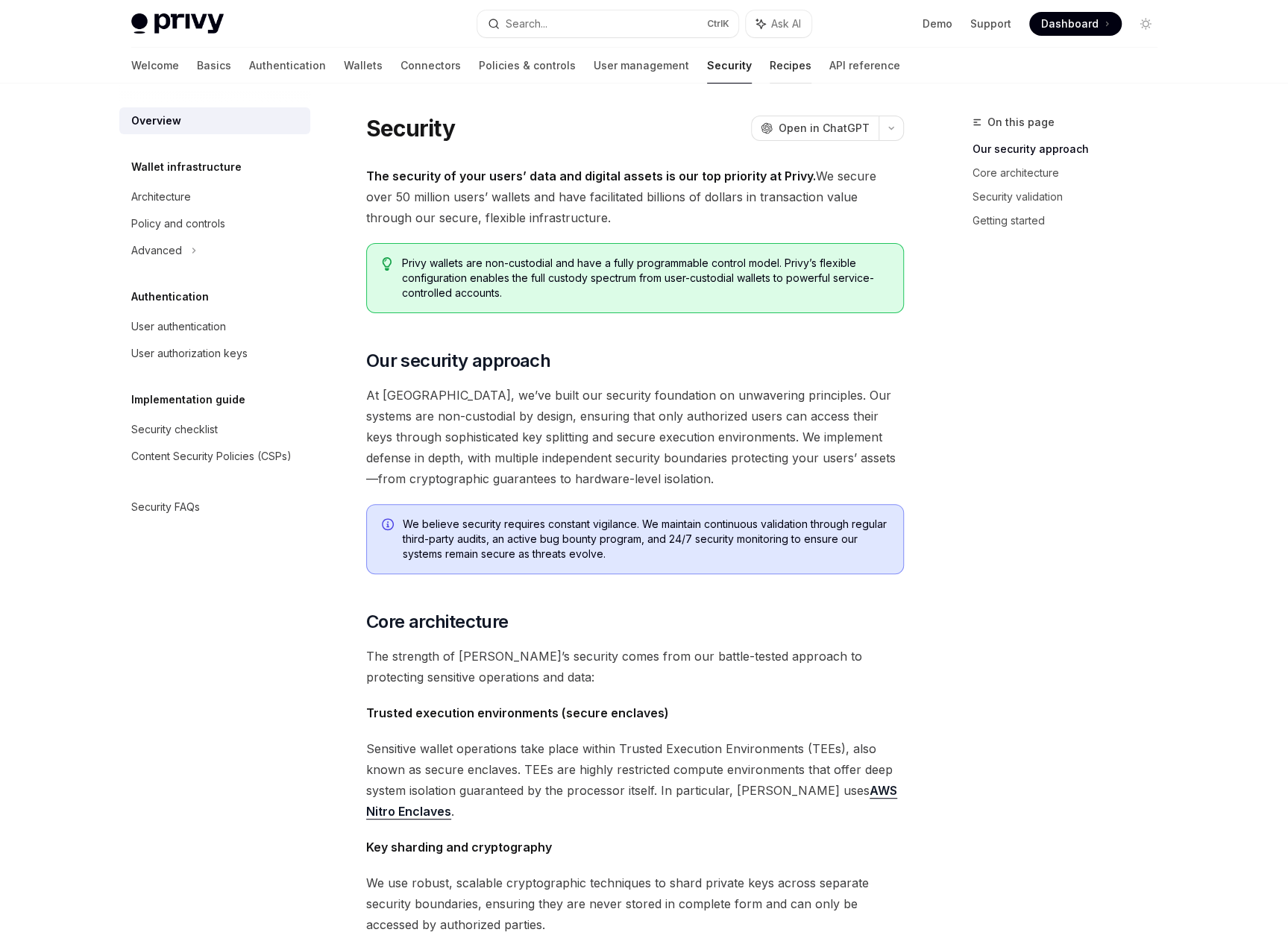
click at [770, 64] on link "Recipes" at bounding box center [790, 66] width 42 height 36
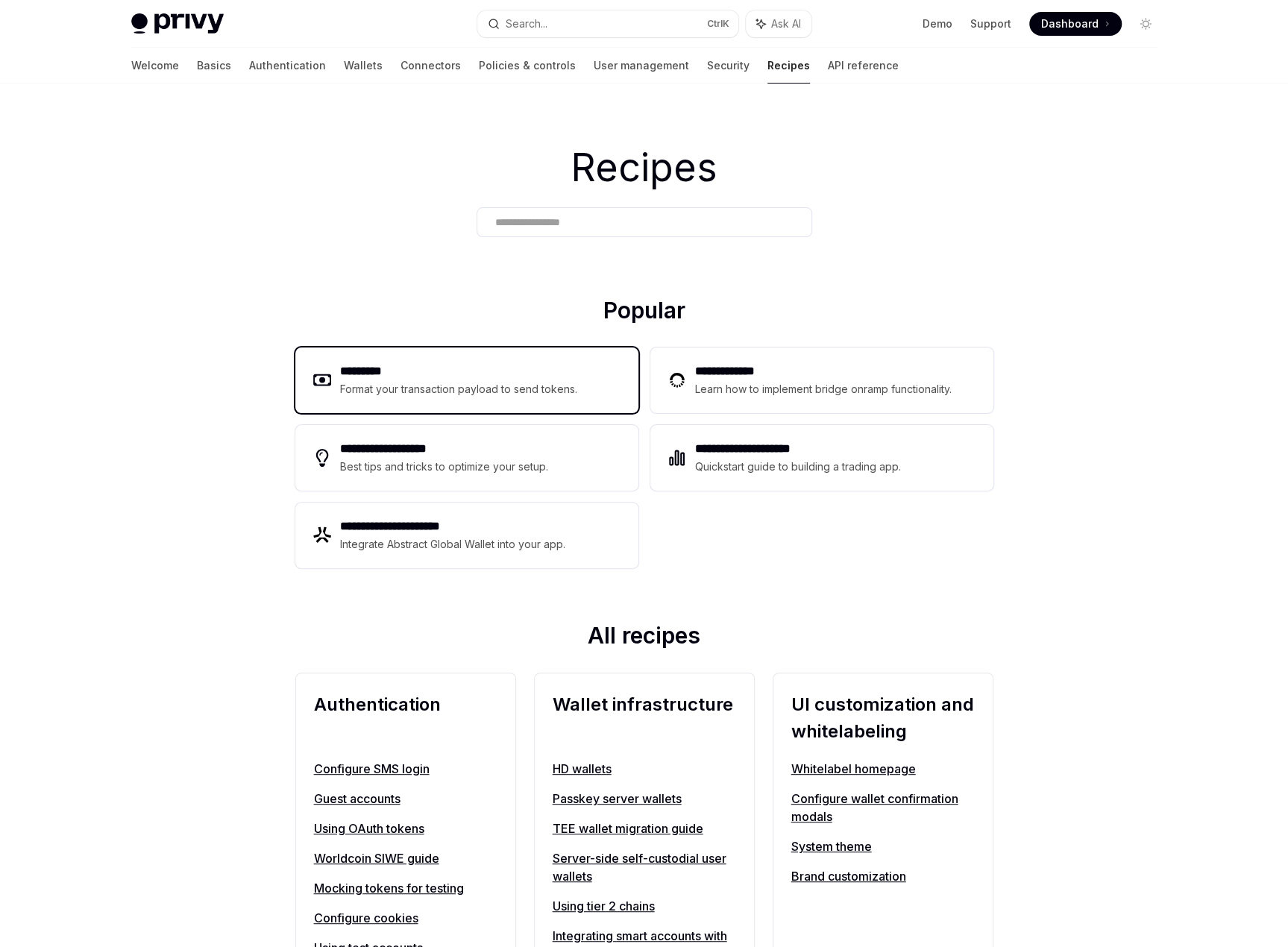
click at [368, 368] on h2 "*********" at bounding box center [459, 371] width 238 height 18
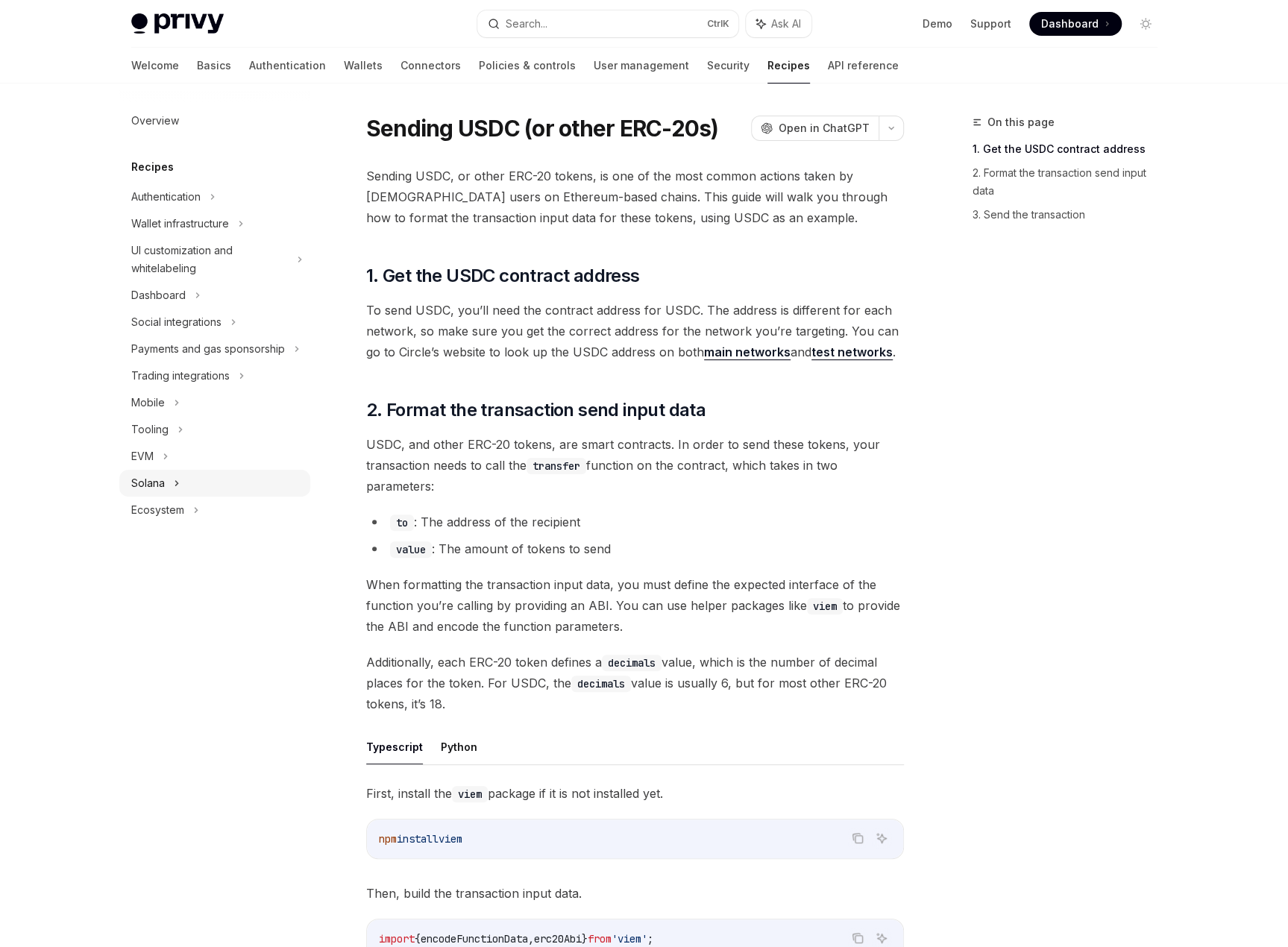
click at [157, 475] on div "Solana" at bounding box center [147, 483] width 33 height 18
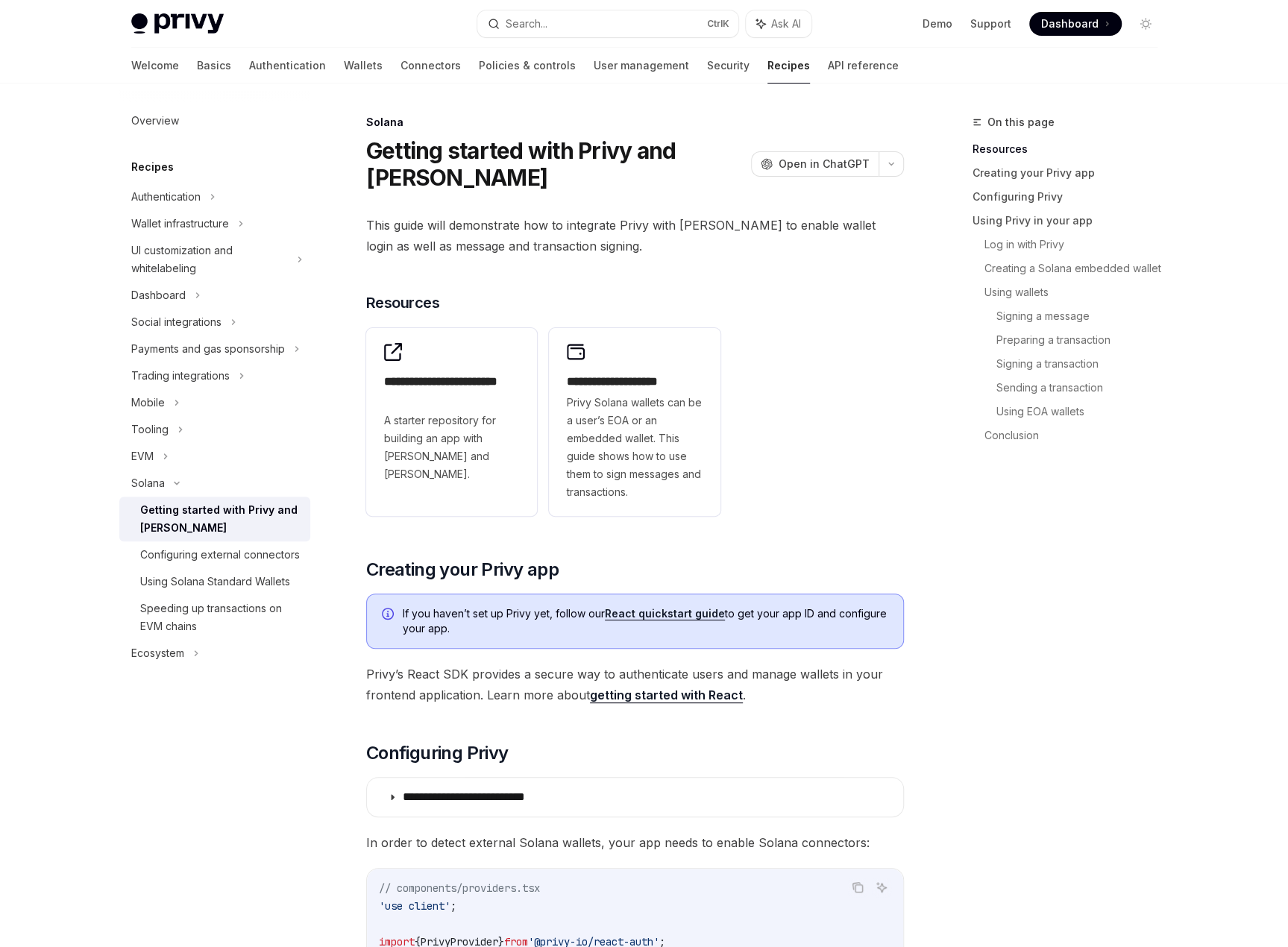
click at [184, 511] on div "Getting started with Privy and Solana" at bounding box center [221, 519] width 161 height 36
click at [227, 566] on link "Configuring external connectors" at bounding box center [215, 555] width 191 height 27
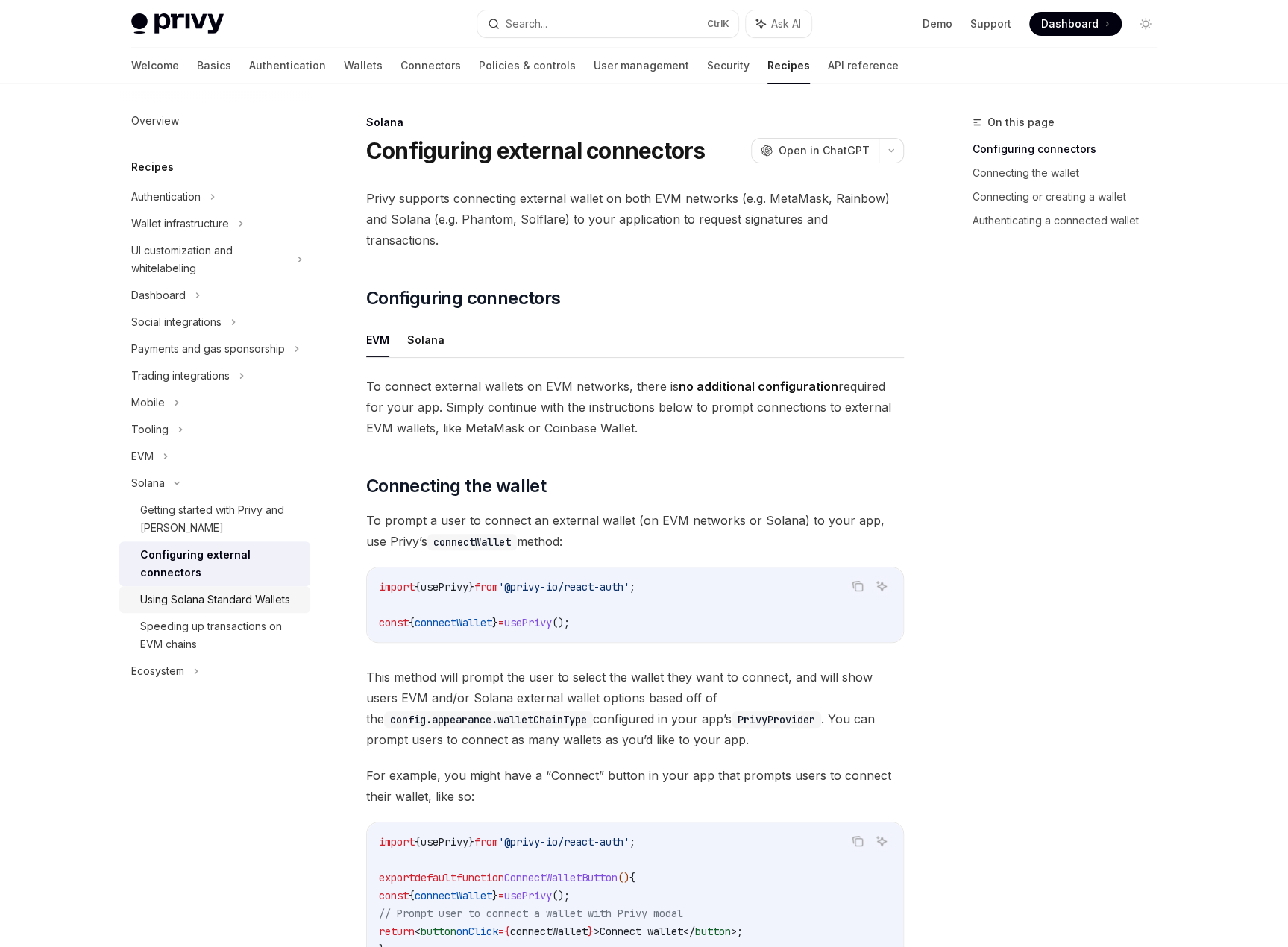
click at [225, 605] on div "Using Solana Standard Wallets" at bounding box center [215, 599] width 150 height 18
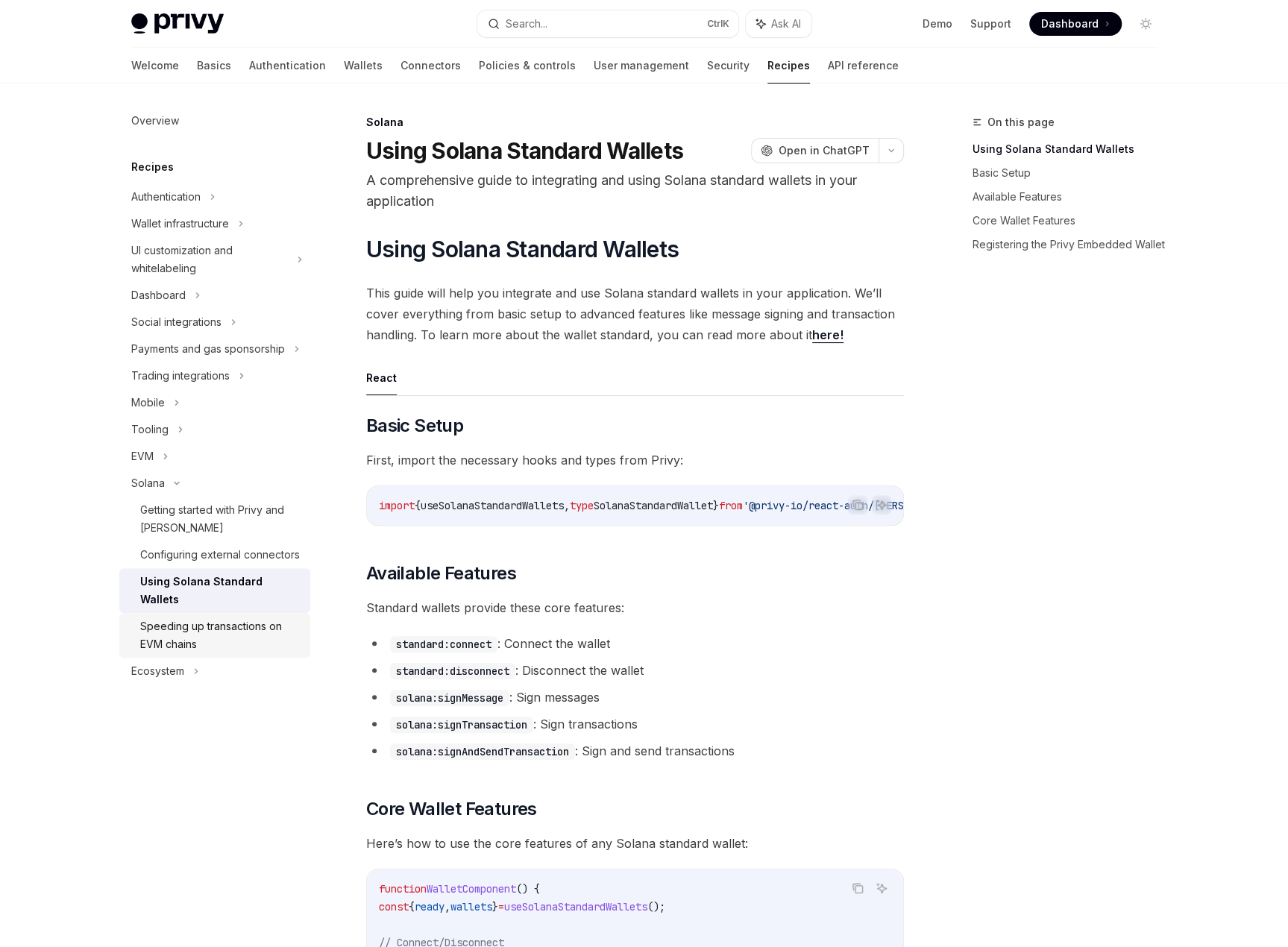
click at [232, 618] on div "Speeding up transactions on EVM chains" at bounding box center [221, 635] width 161 height 36
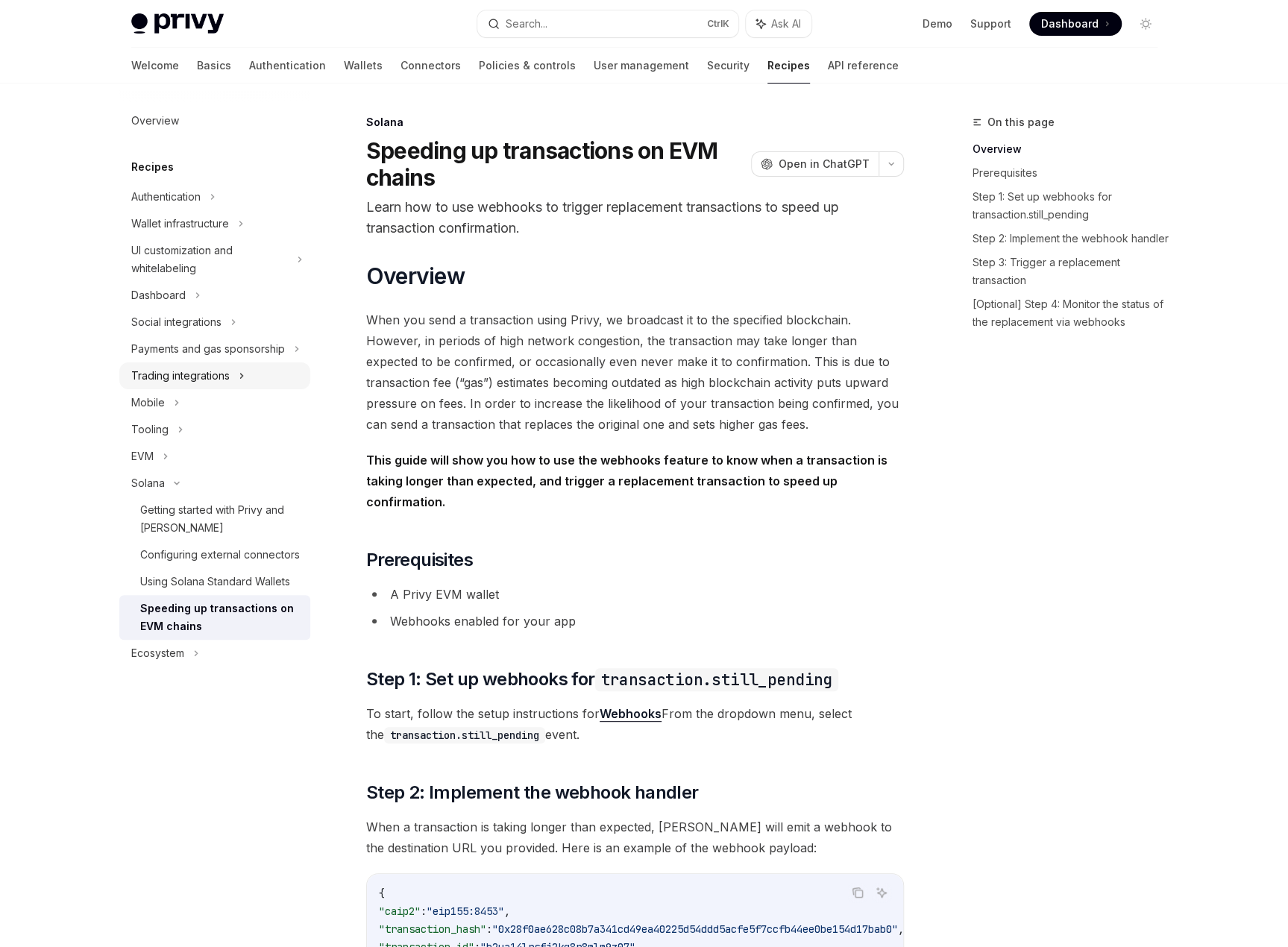
click at [206, 377] on div "Trading integrations" at bounding box center [180, 376] width 98 height 18
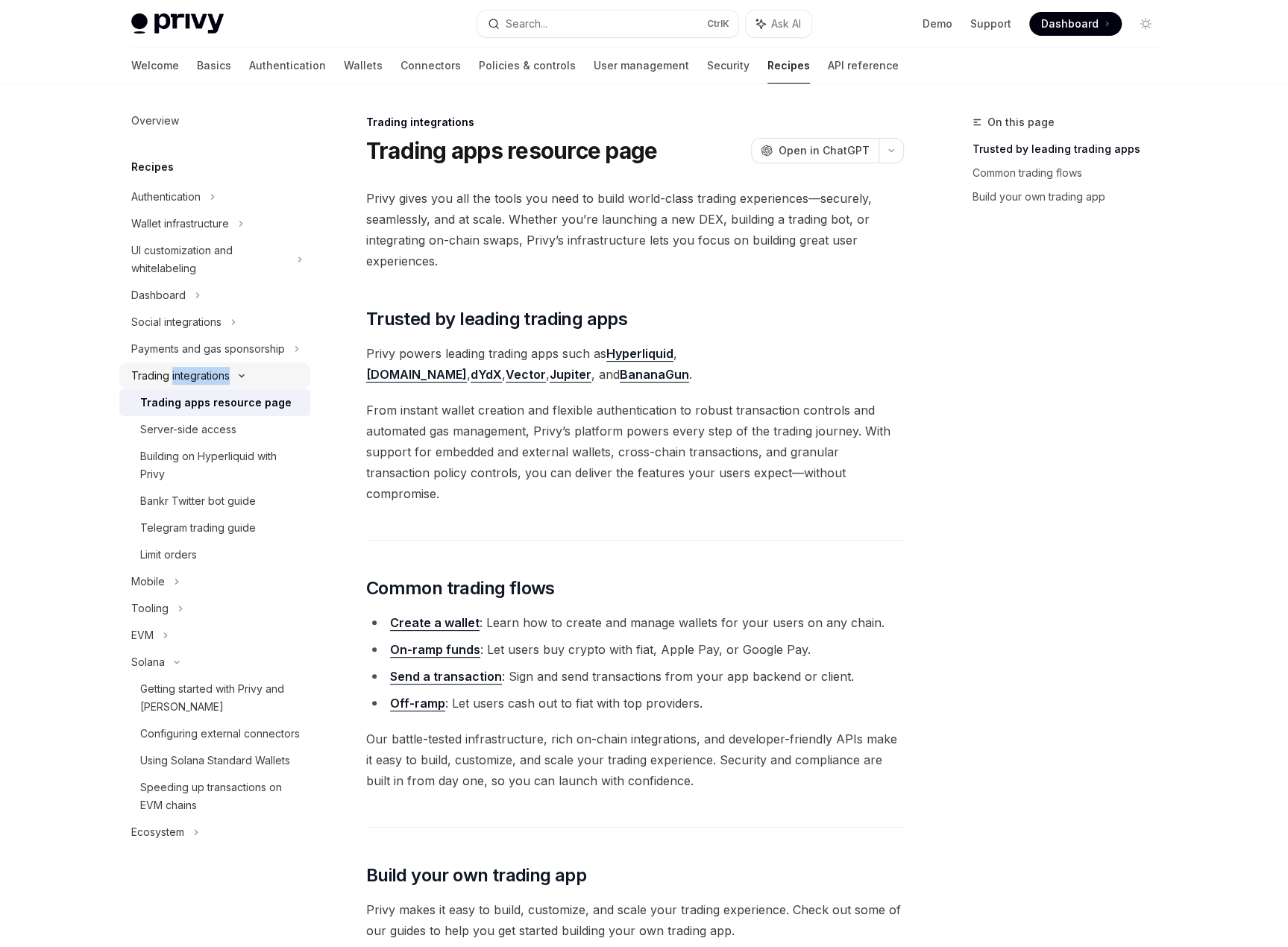
click at [206, 377] on div "Trading integrations" at bounding box center [180, 376] width 98 height 18
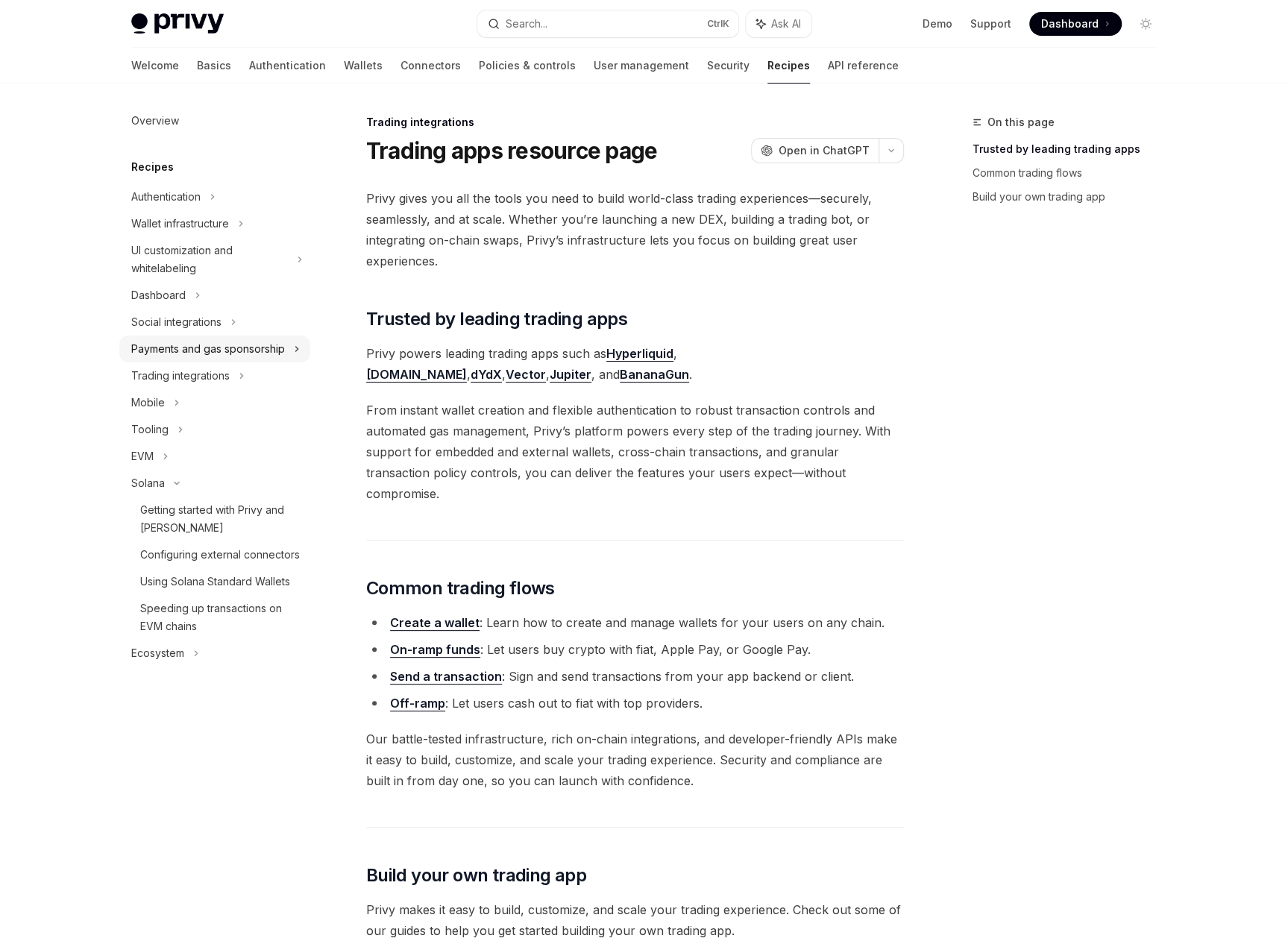
click at [216, 350] on div "Payments and gas sponsorship" at bounding box center [208, 349] width 153 height 18
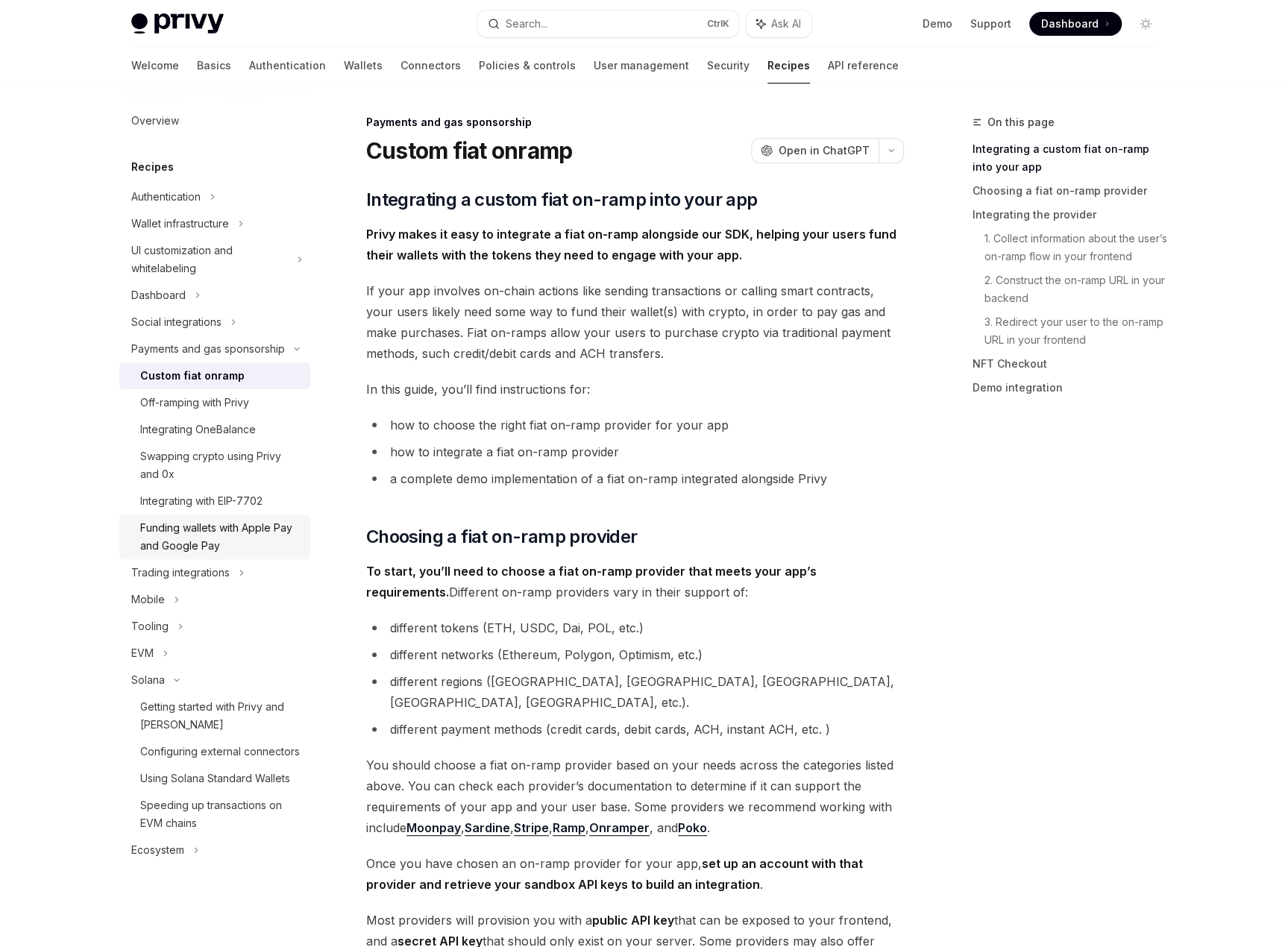
click at [212, 525] on div "Funding wallets with Apple Pay and Google Pay" at bounding box center [221, 537] width 161 height 36
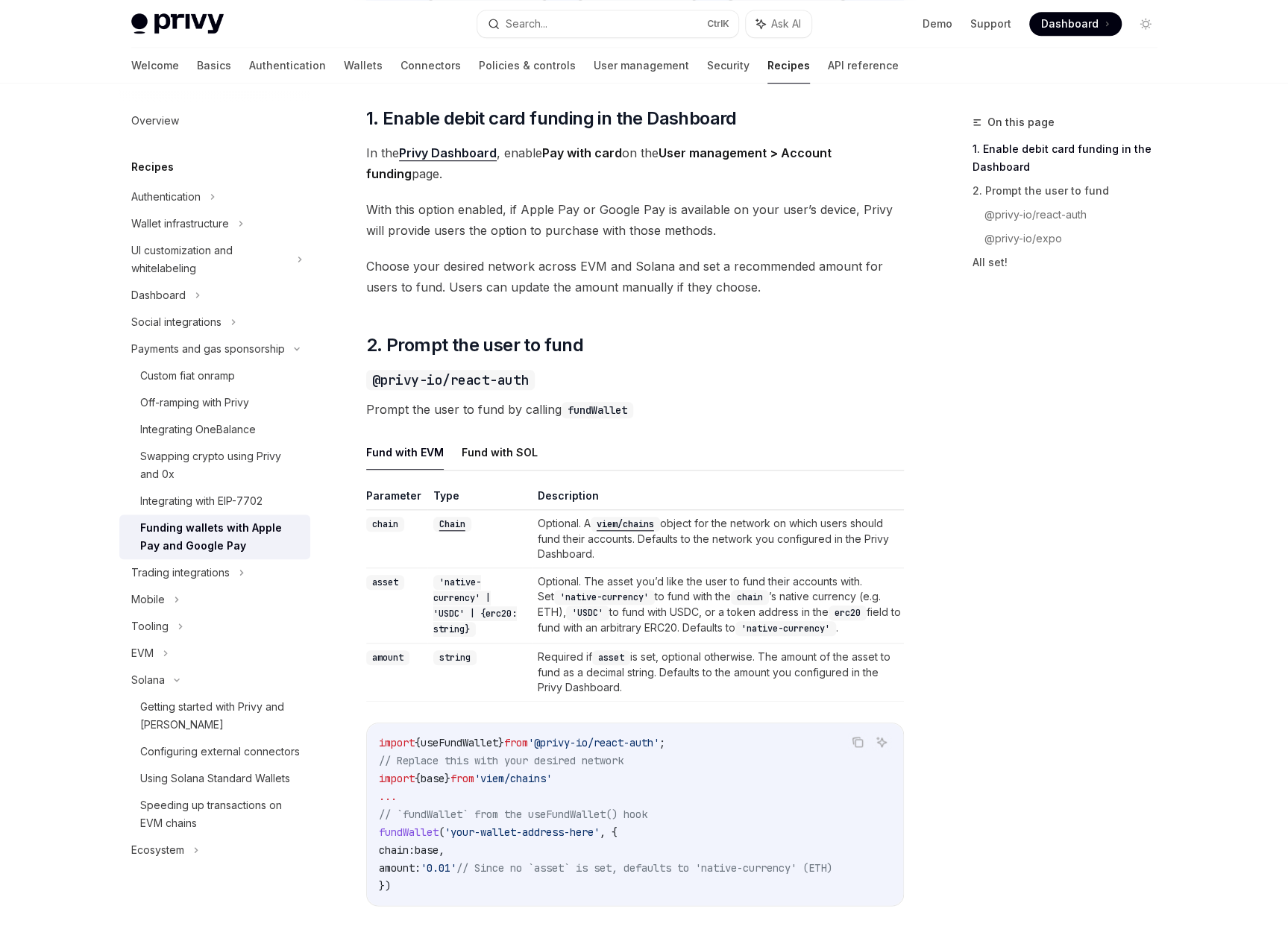
scroll to position [224, 0]
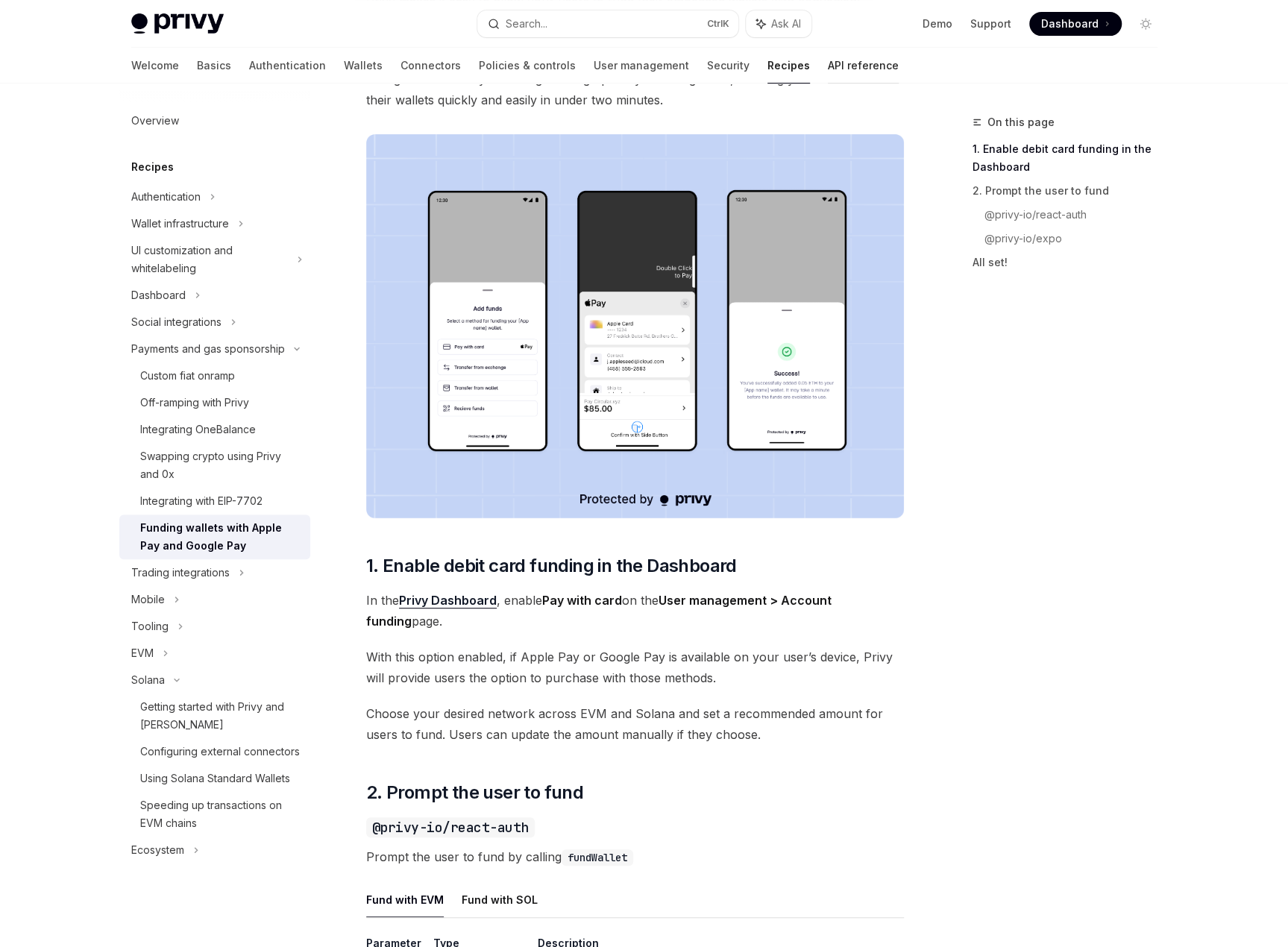
click at [828, 68] on link "API reference" at bounding box center [863, 66] width 71 height 36
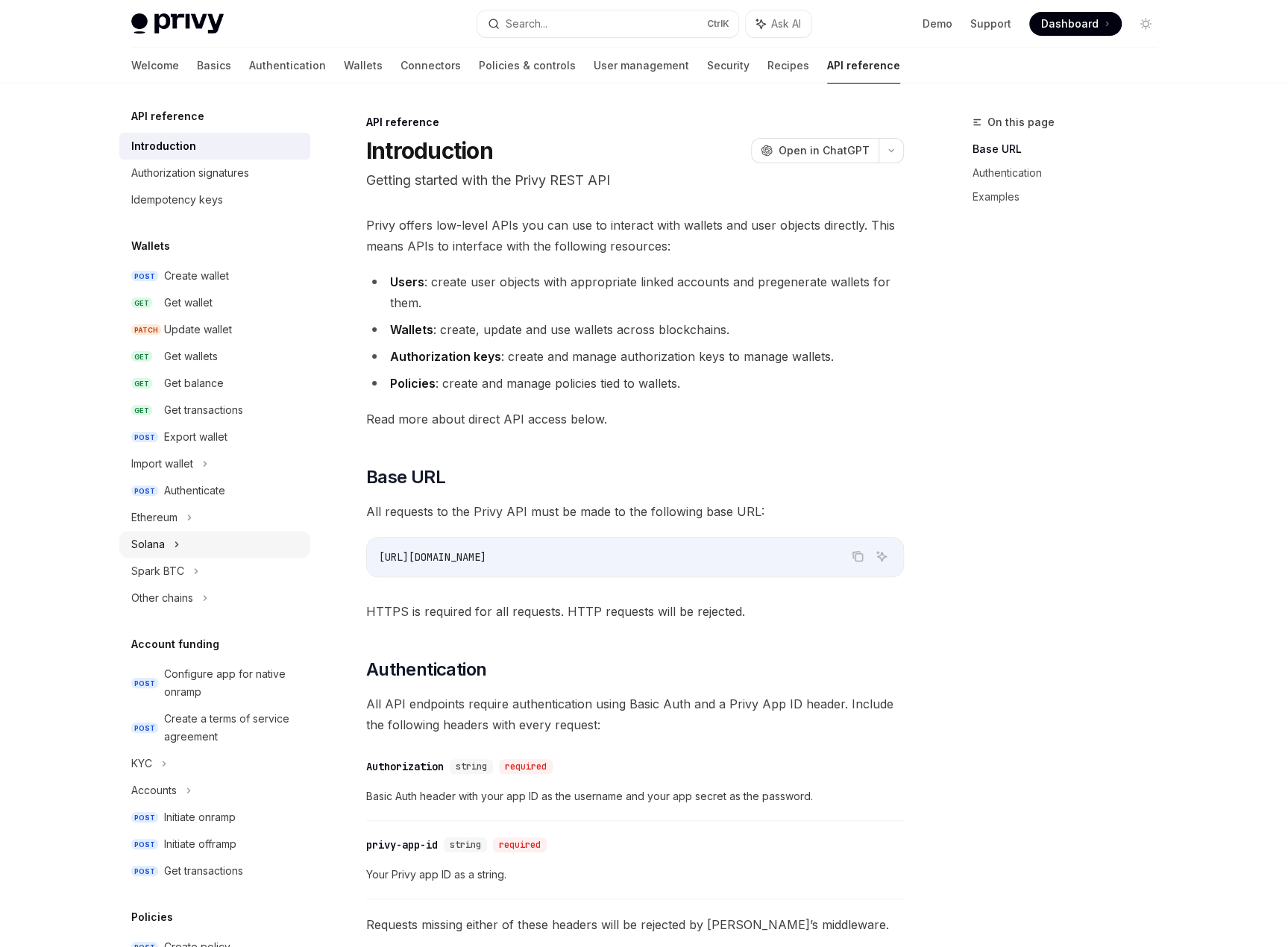
click at [193, 541] on div "Solana" at bounding box center [215, 544] width 191 height 27
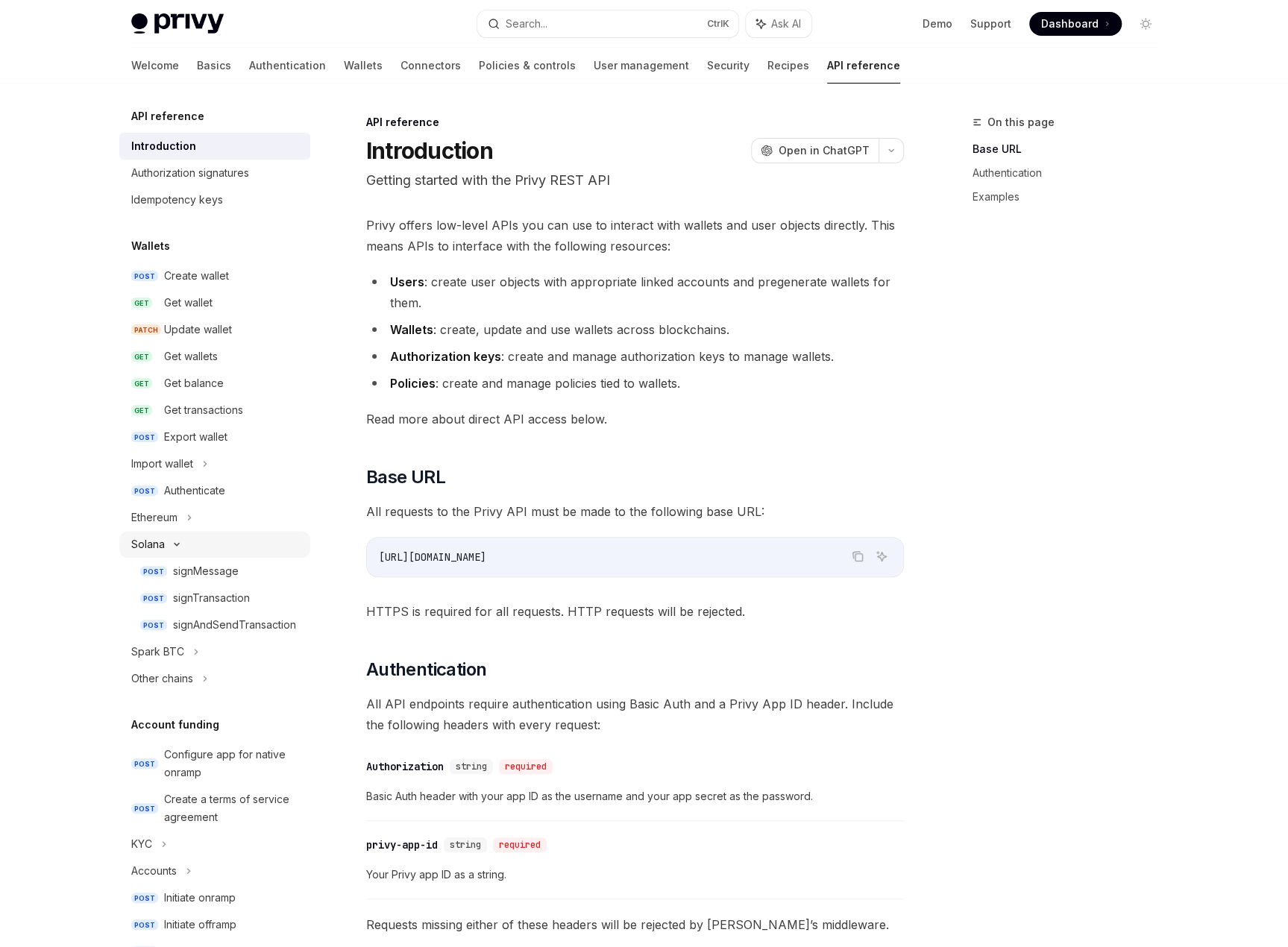
type textarea "*"
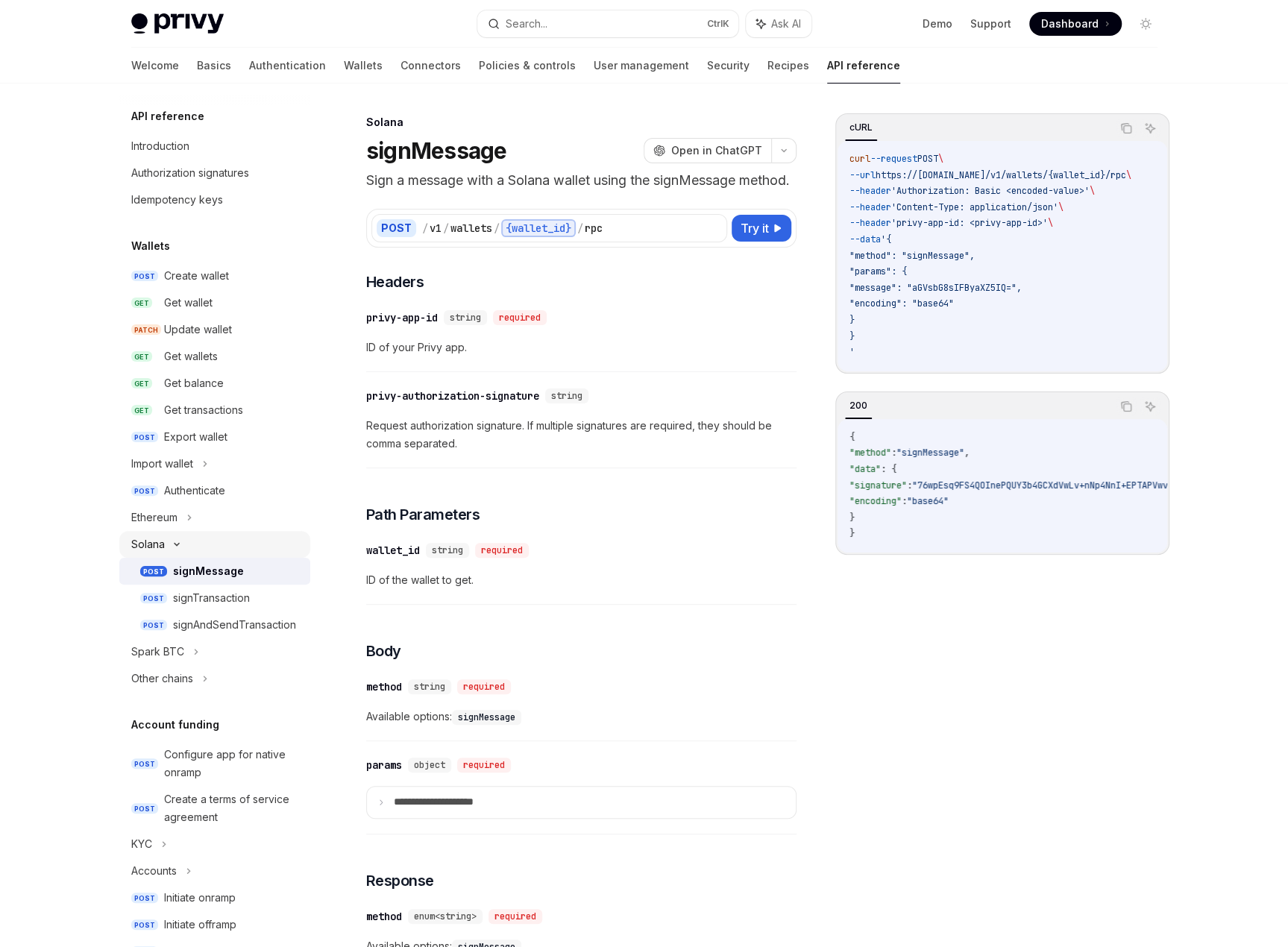
click at [193, 541] on div "Solana" at bounding box center [215, 544] width 191 height 27
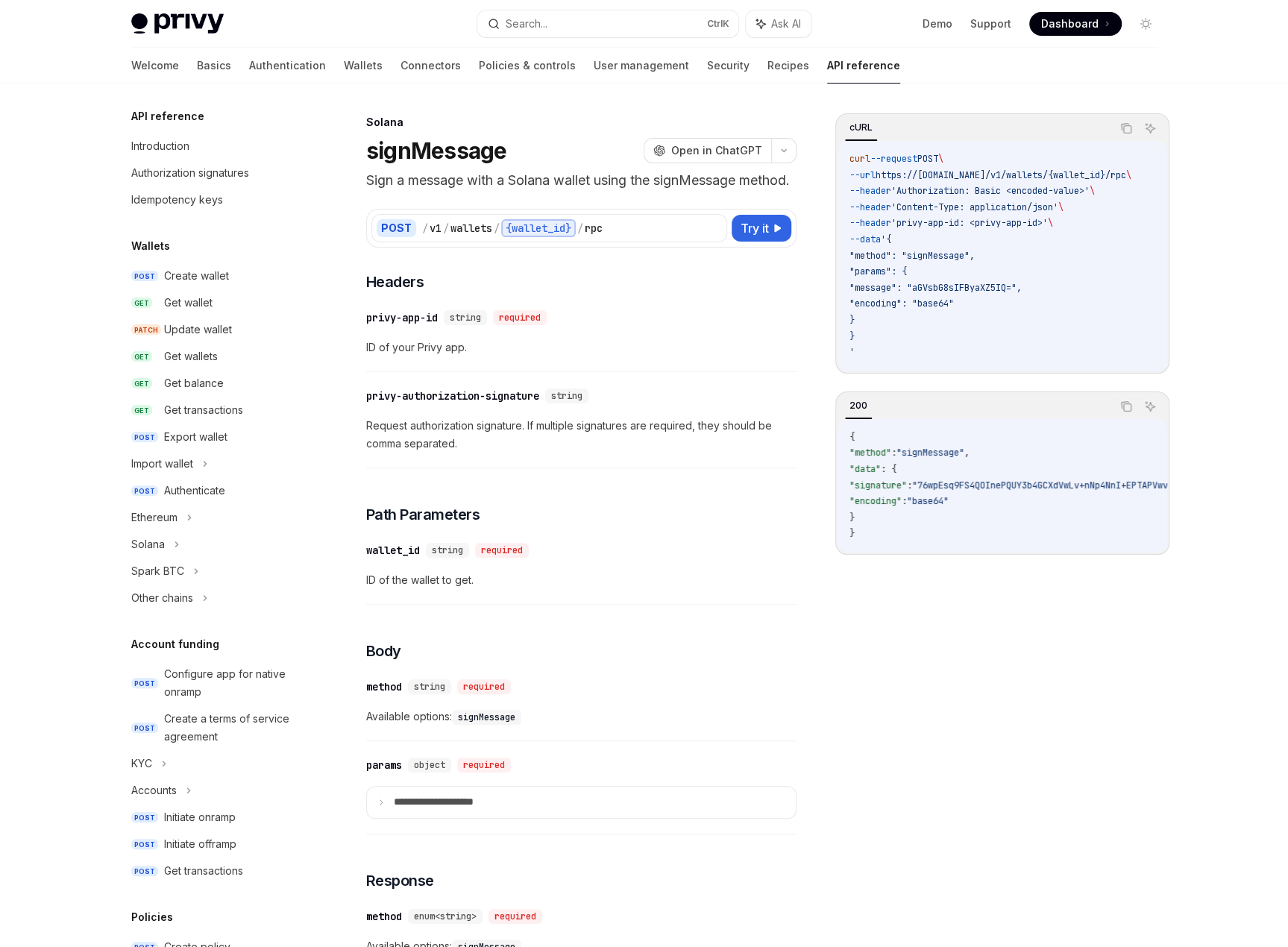
click at [33, 355] on div "Privy Docs home page Search... Ctrl K Ask AI Demo Support Dashboard Dashboard S…" at bounding box center [644, 642] width 1288 height 1285
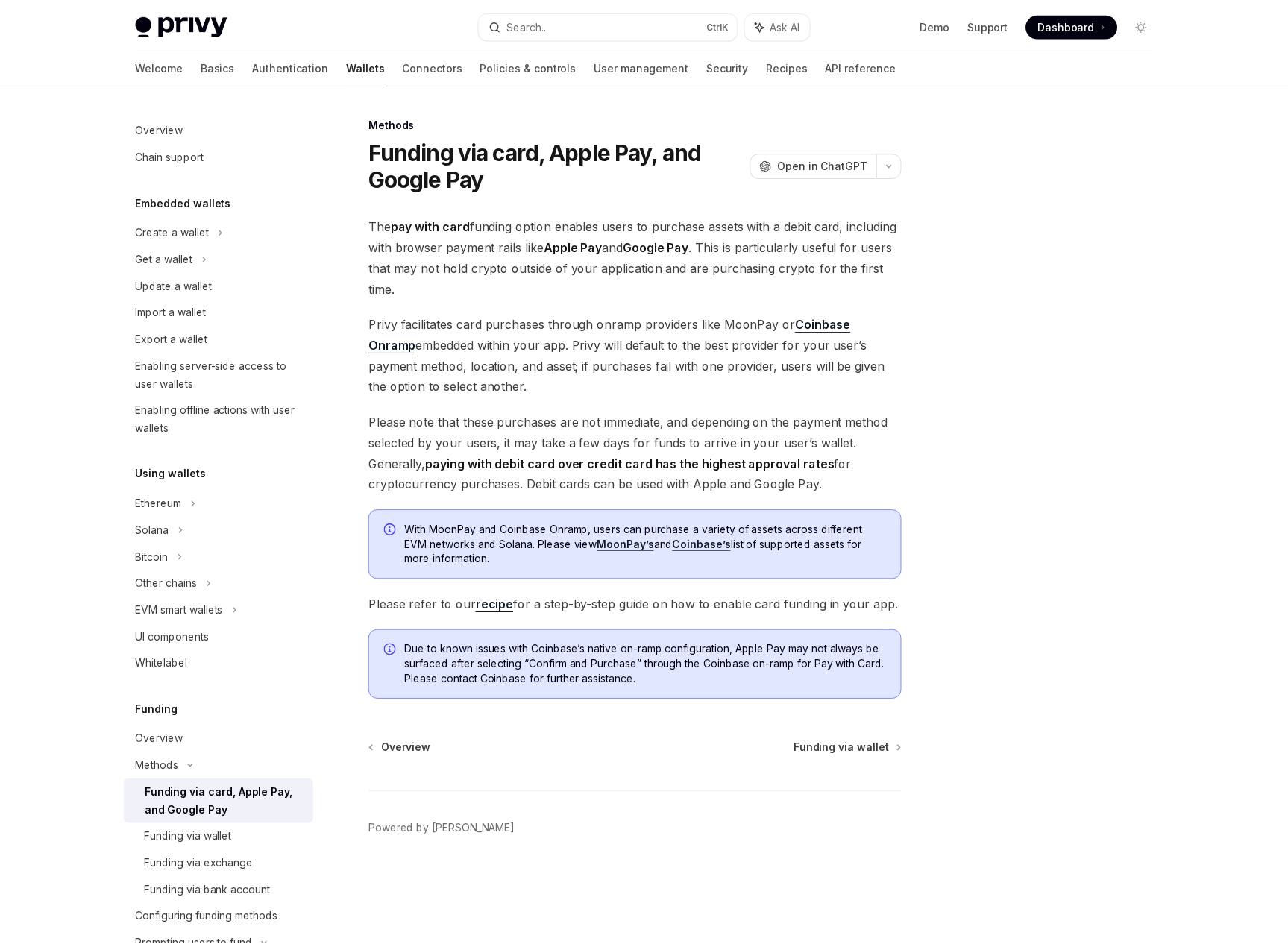
scroll to position [224, 0]
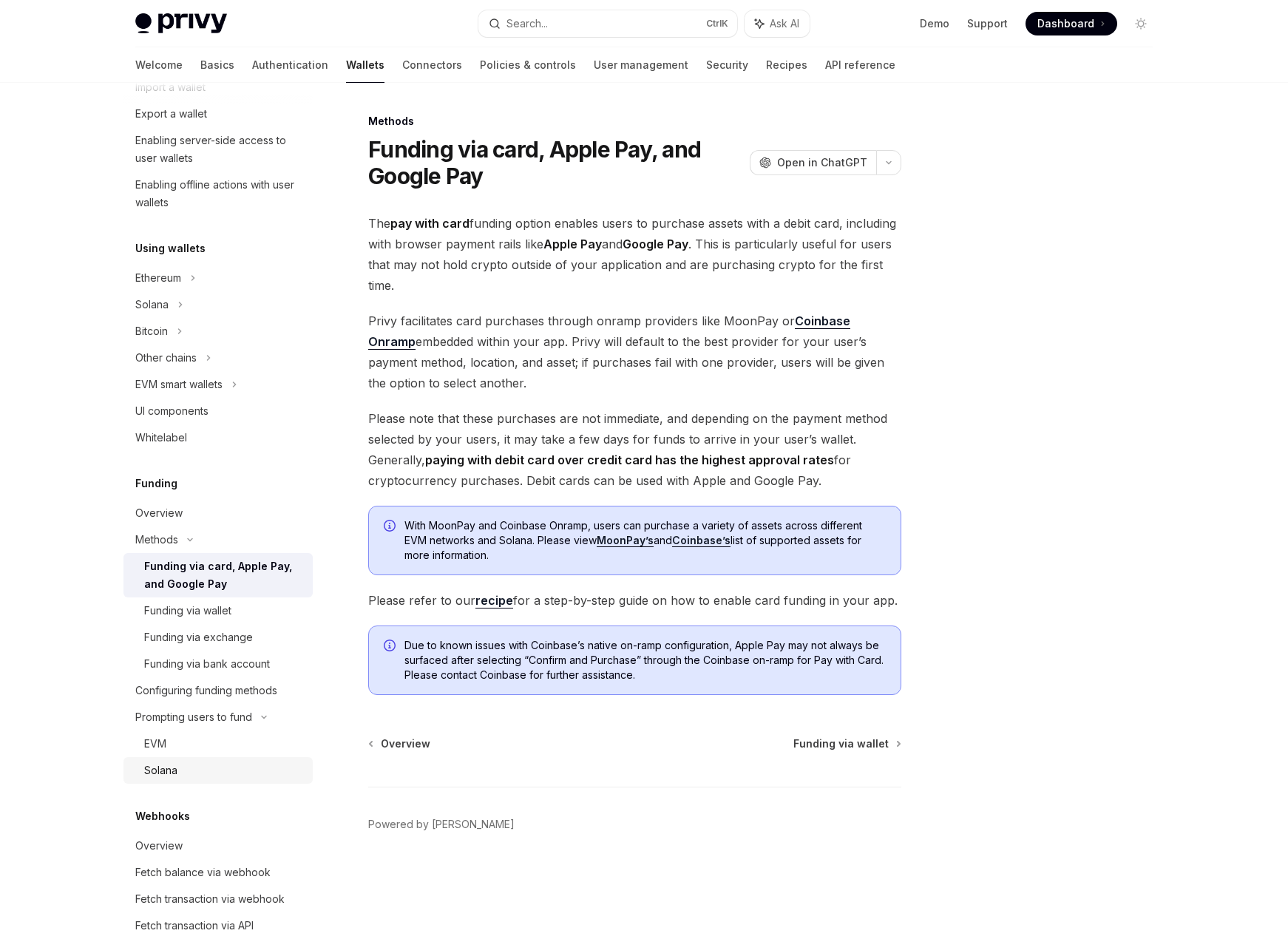
click at [212, 762] on div "Solana" at bounding box center [224, 770] width 160 height 18
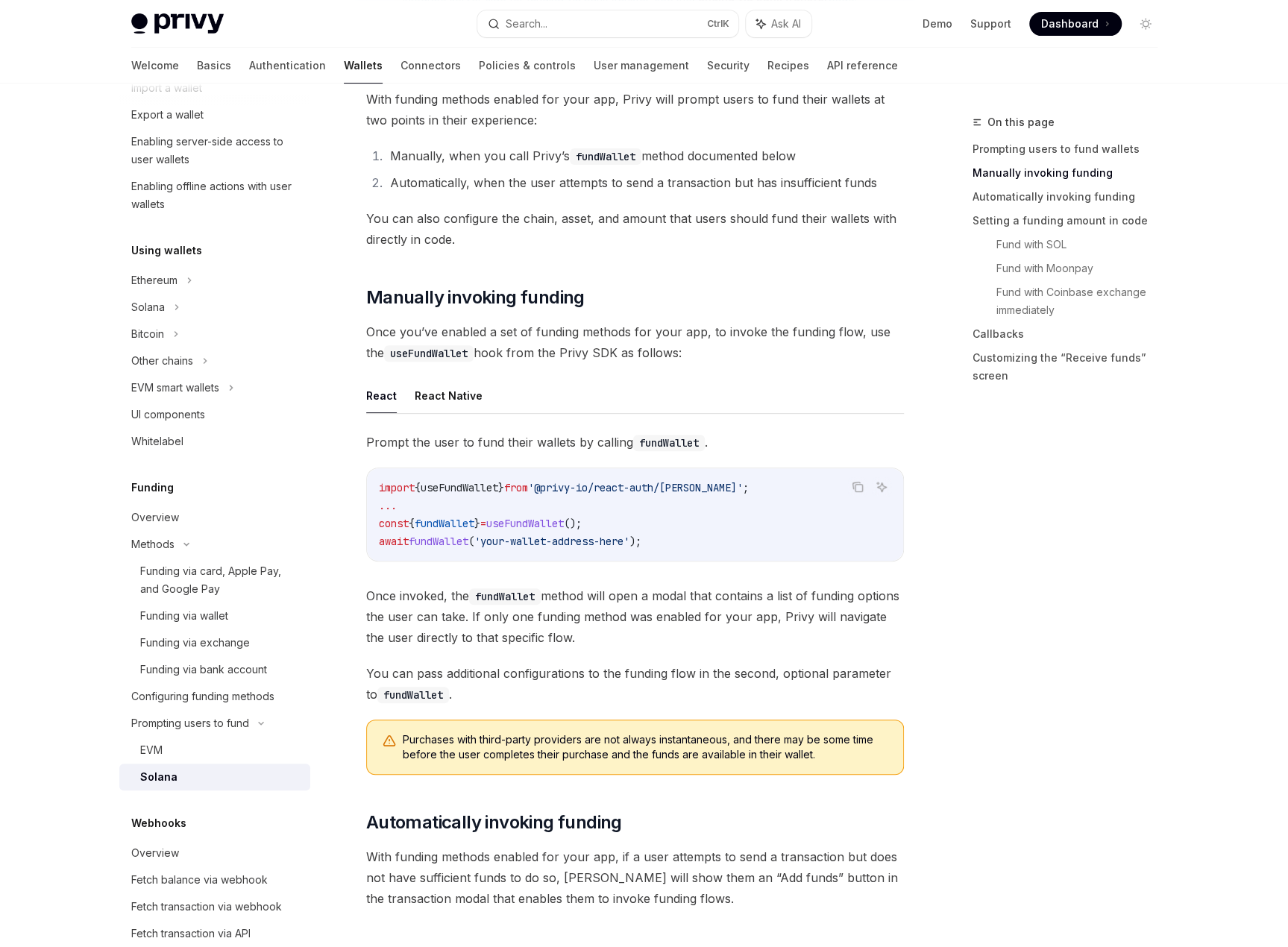
scroll to position [224, 0]
click at [434, 396] on button "React Native" at bounding box center [449, 397] width 68 height 35
type textarea "*"
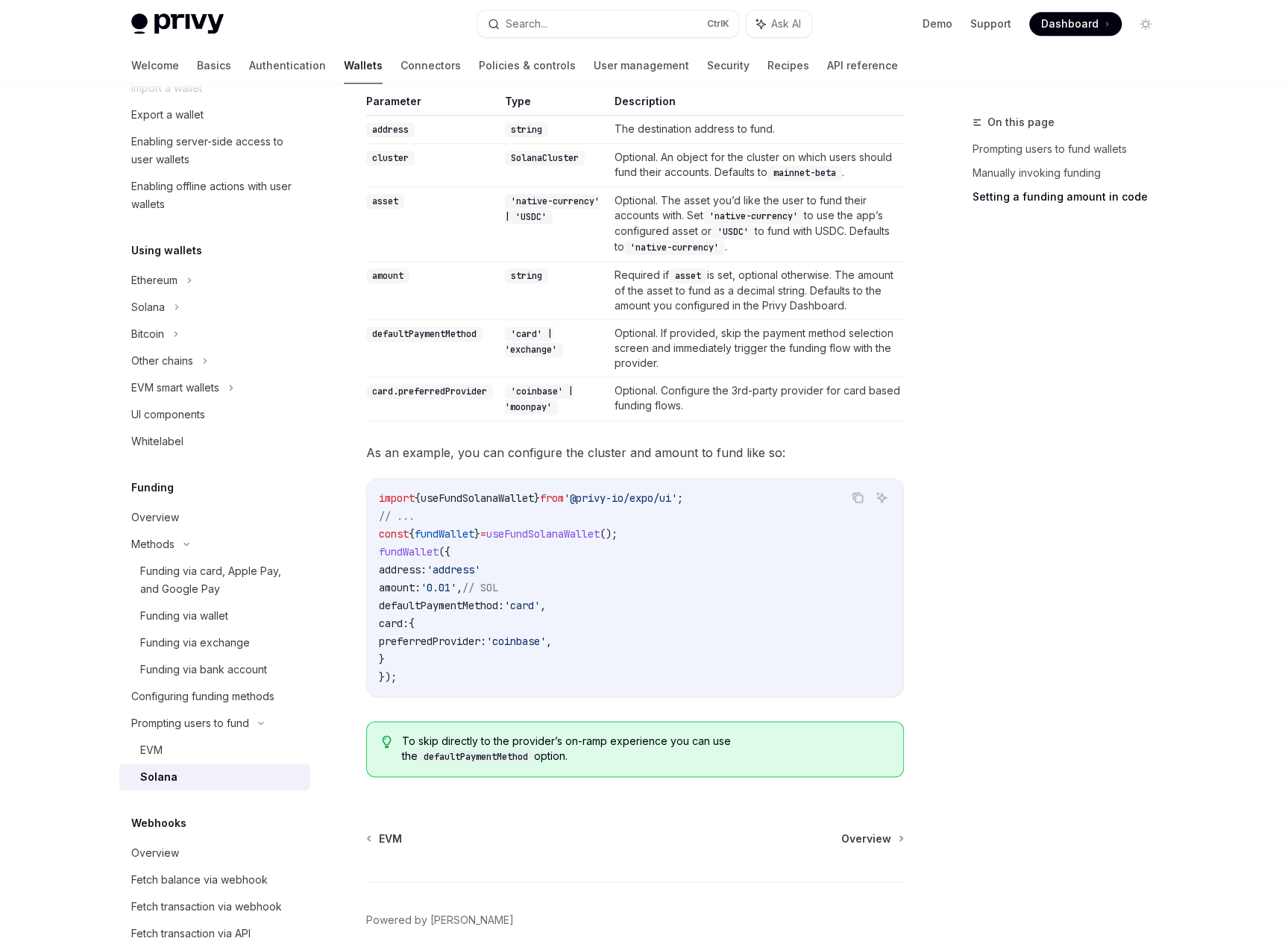
scroll to position [1193, 0]
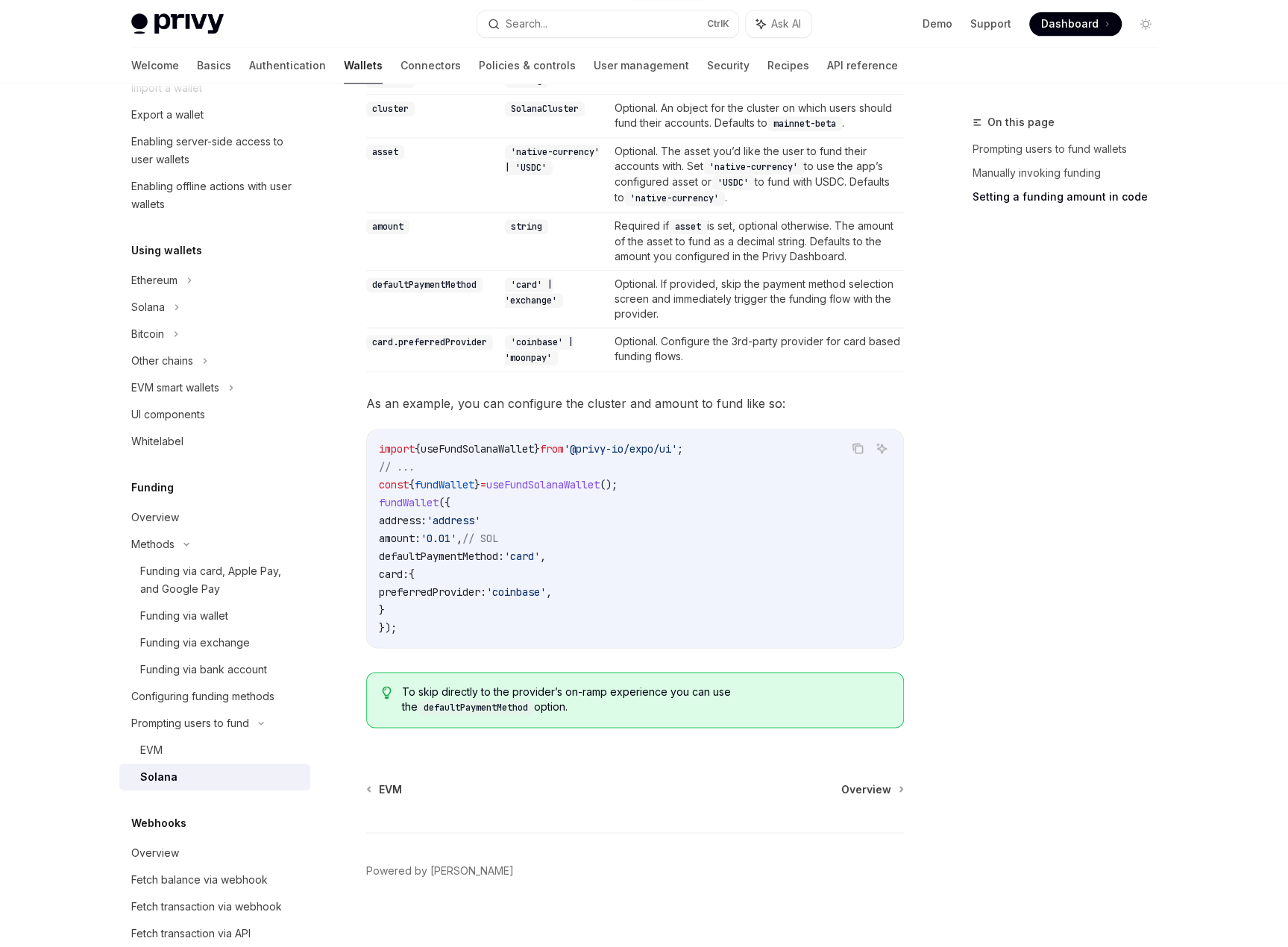
drag, startPoint x: 391, startPoint y: 566, endPoint x: 406, endPoint y: 596, distance: 33.5
click at [406, 596] on code "import { useFundSolanaWallet } from '@privy-io/expo/ui' ; // ... const { fundWa…" at bounding box center [635, 539] width 512 height 197
copy code "card: { preferredProvider: 'coinbase' , }"
click at [873, 54] on div "Welcome Basics Authentication Wallets Connectors Policies & controls User manag…" at bounding box center [644, 66] width 1098 height 36
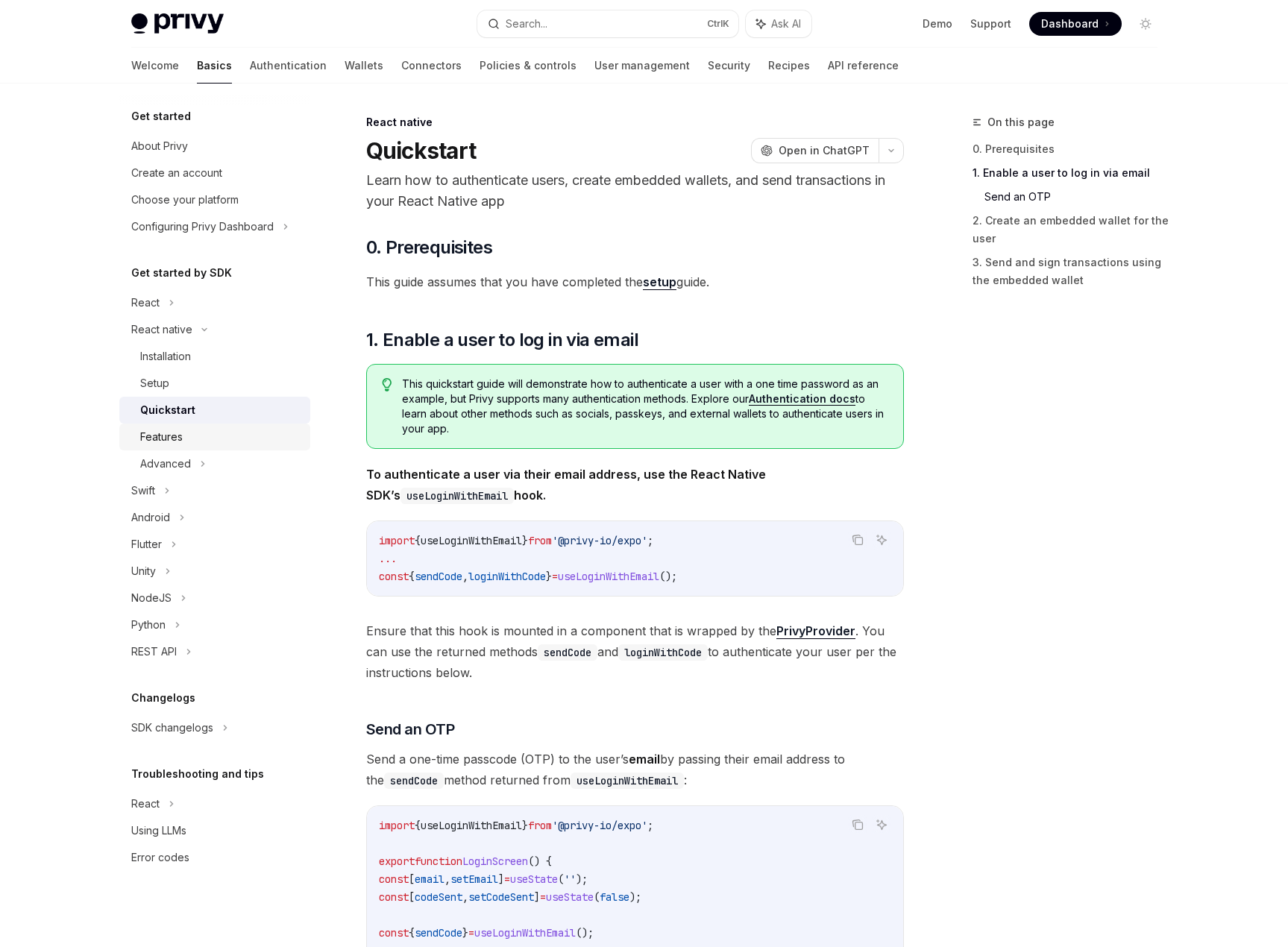
scroll to position [969, 0]
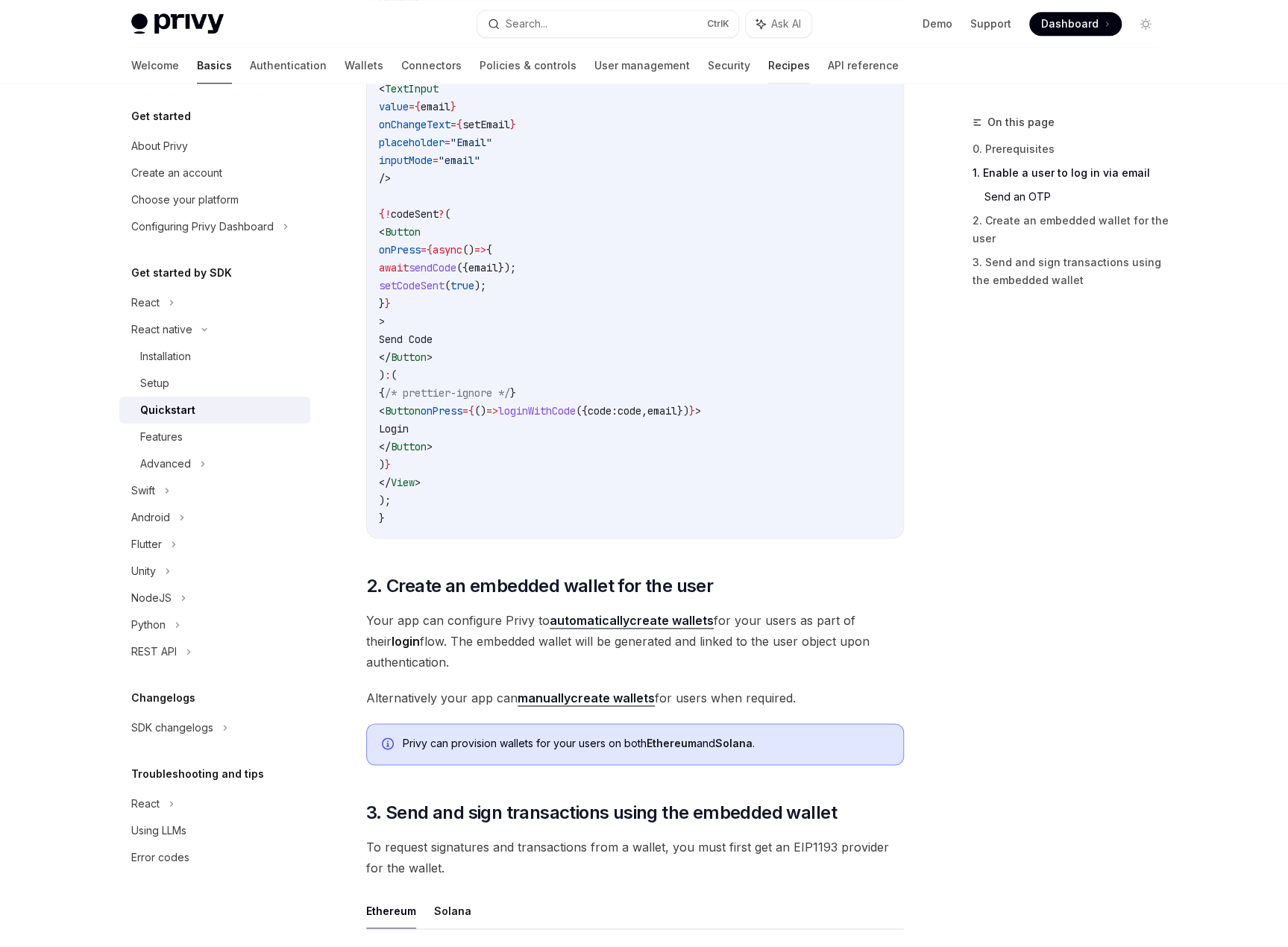
click at [768, 68] on link "Recipes" at bounding box center [789, 66] width 42 height 36
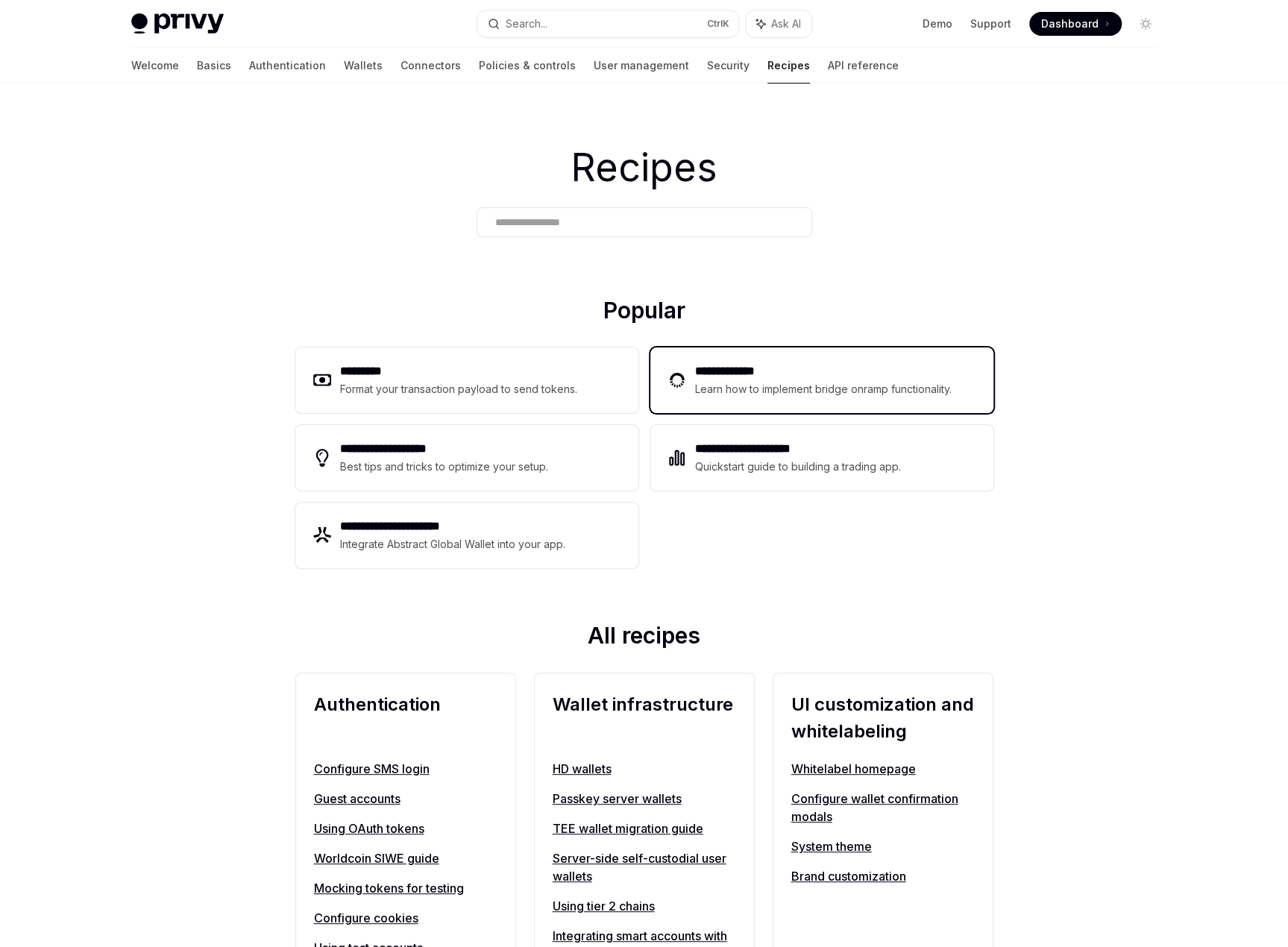
click at [756, 394] on div "Learn how to implement bridge onramp functionality." at bounding box center [825, 389] width 261 height 18
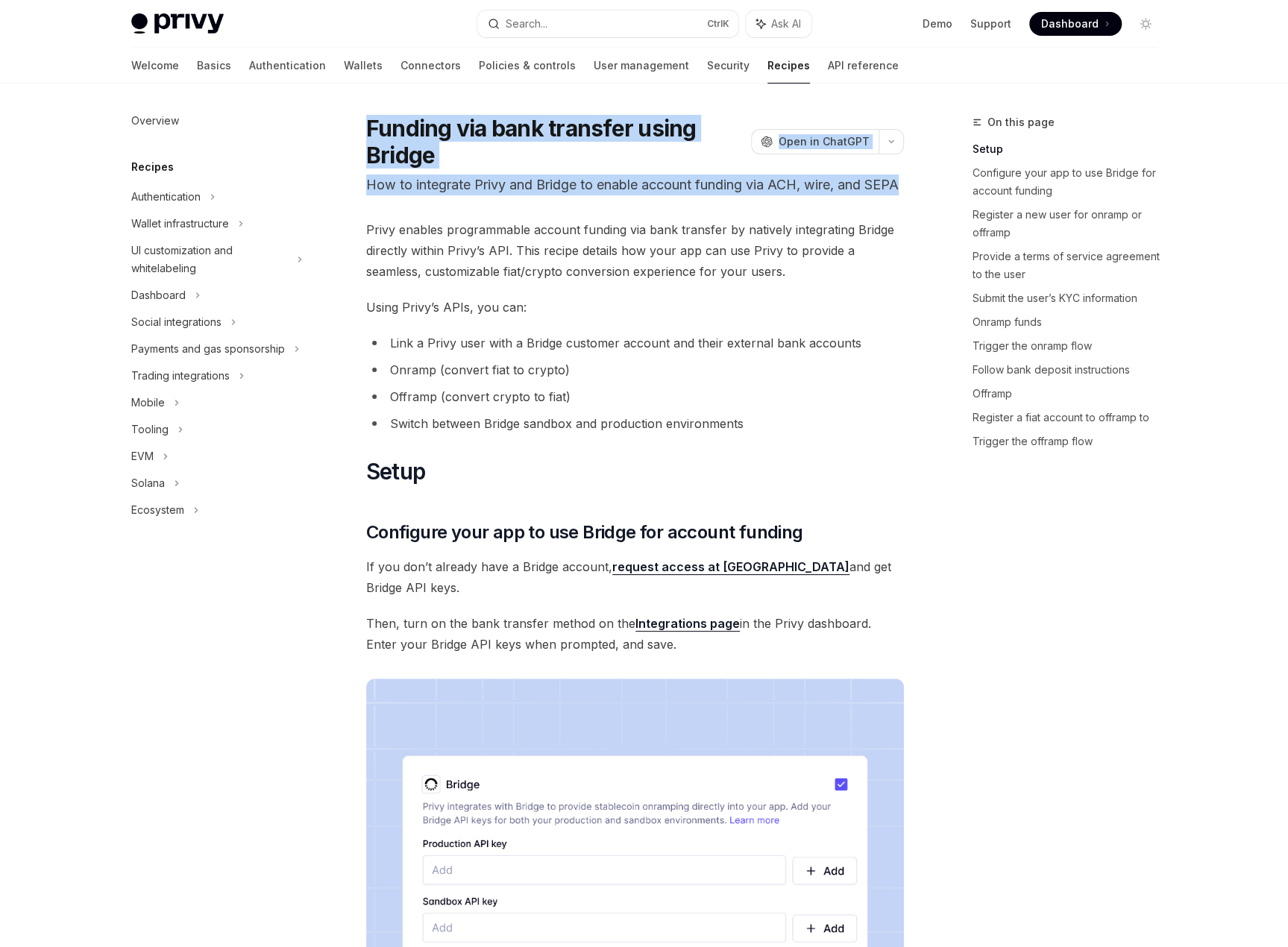
drag, startPoint x: 401, startPoint y: 207, endPoint x: 352, endPoint y: 129, distance: 92.1
click at [422, 195] on p "How to integrate Privy and Bridge to enable account funding via ACH, wire, and …" at bounding box center [635, 184] width 538 height 21
drag, startPoint x: 410, startPoint y: 212, endPoint x: 360, endPoint y: 125, distance: 100.3
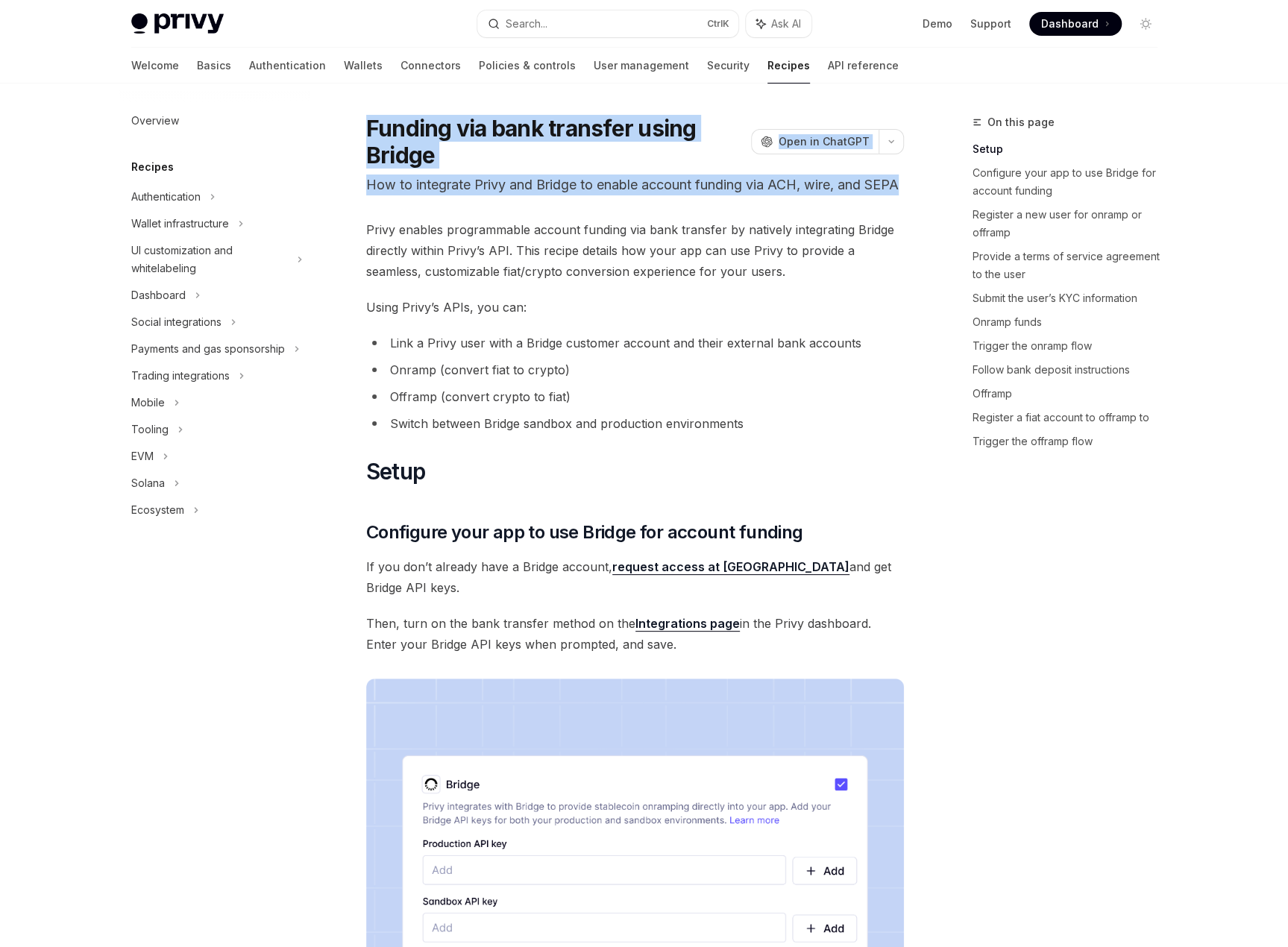
click at [407, 195] on p "How to integrate Privy and Bridge to enable account funding via ACH, wire, and …" at bounding box center [635, 184] width 538 height 21
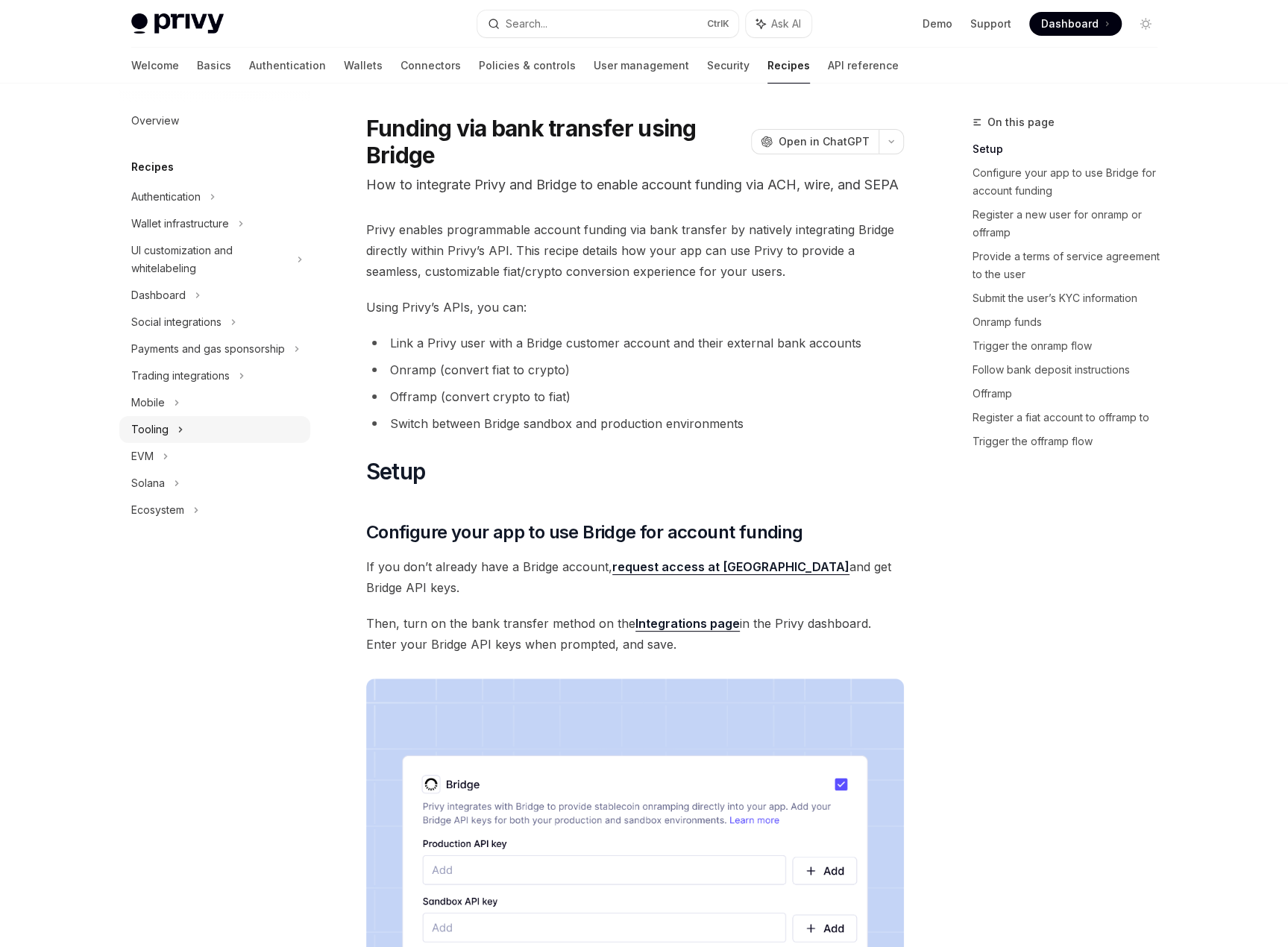
click at [167, 417] on div "Tooling" at bounding box center [215, 429] width 191 height 27
click at [171, 404] on div "Mobile" at bounding box center [215, 402] width 191 height 27
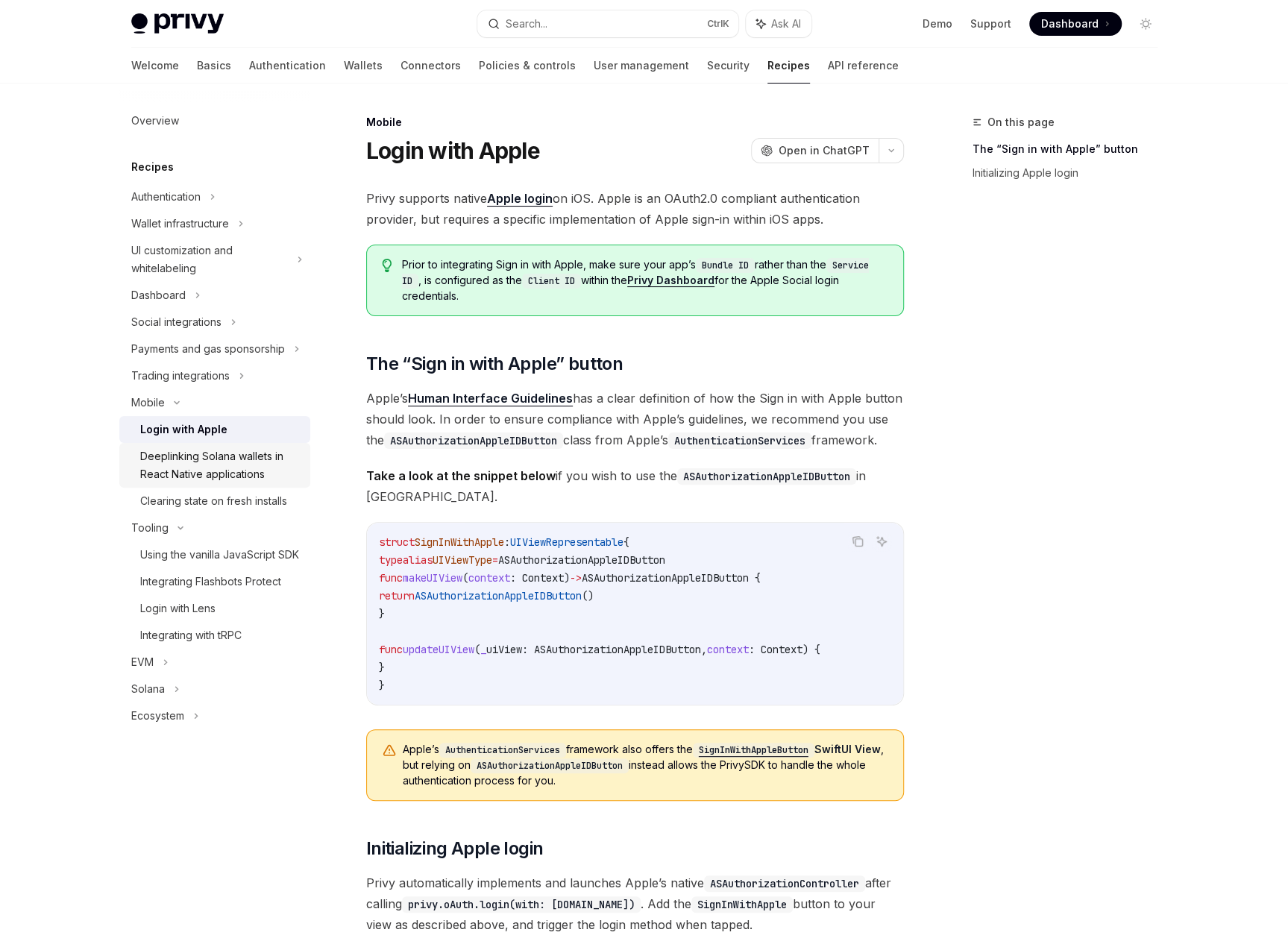
click at [179, 456] on div "Deeplinking Solana wallets in React Native applications" at bounding box center [221, 466] width 161 height 36
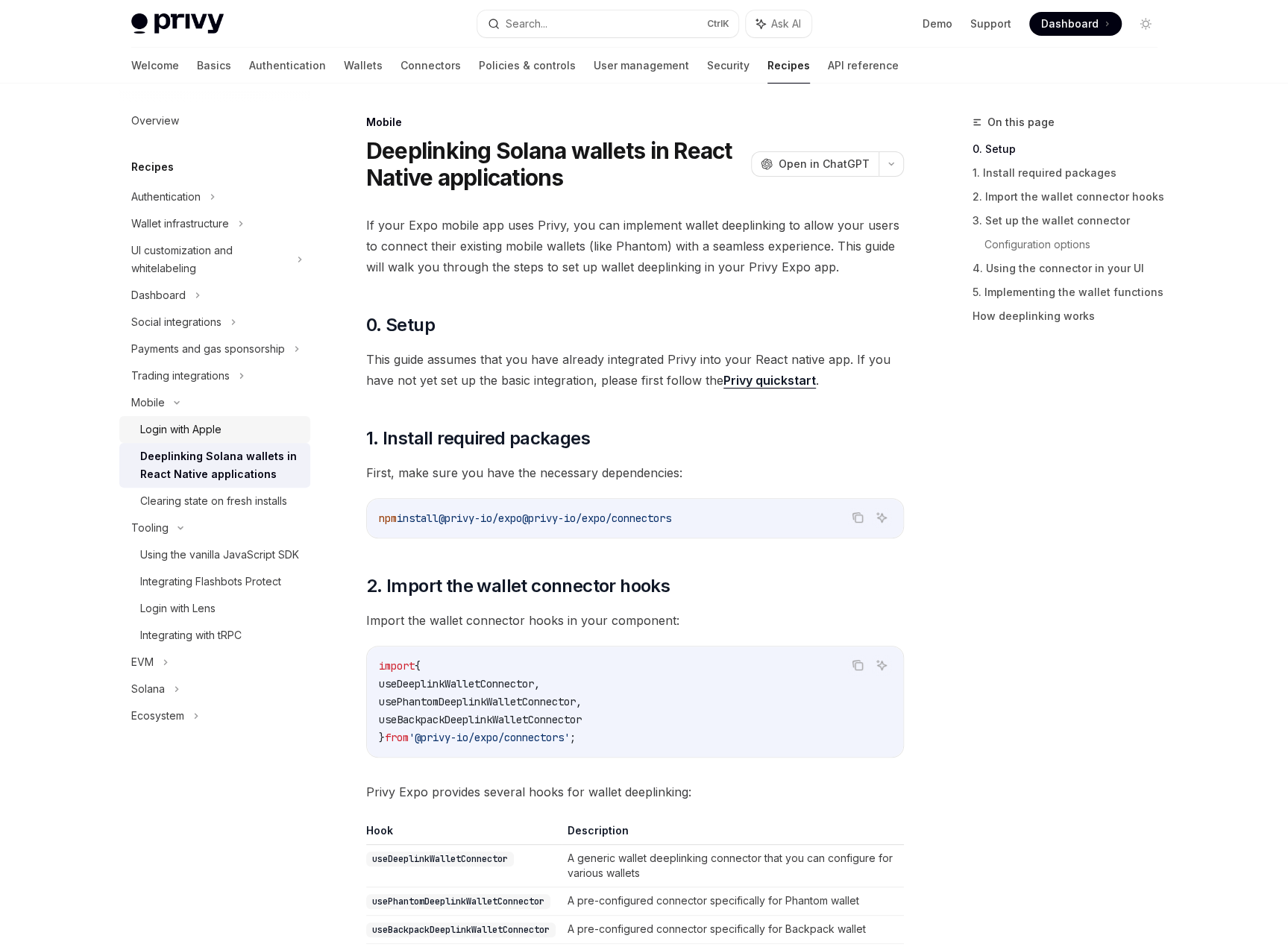
click at [189, 431] on div "Login with Apple" at bounding box center [181, 429] width 81 height 18
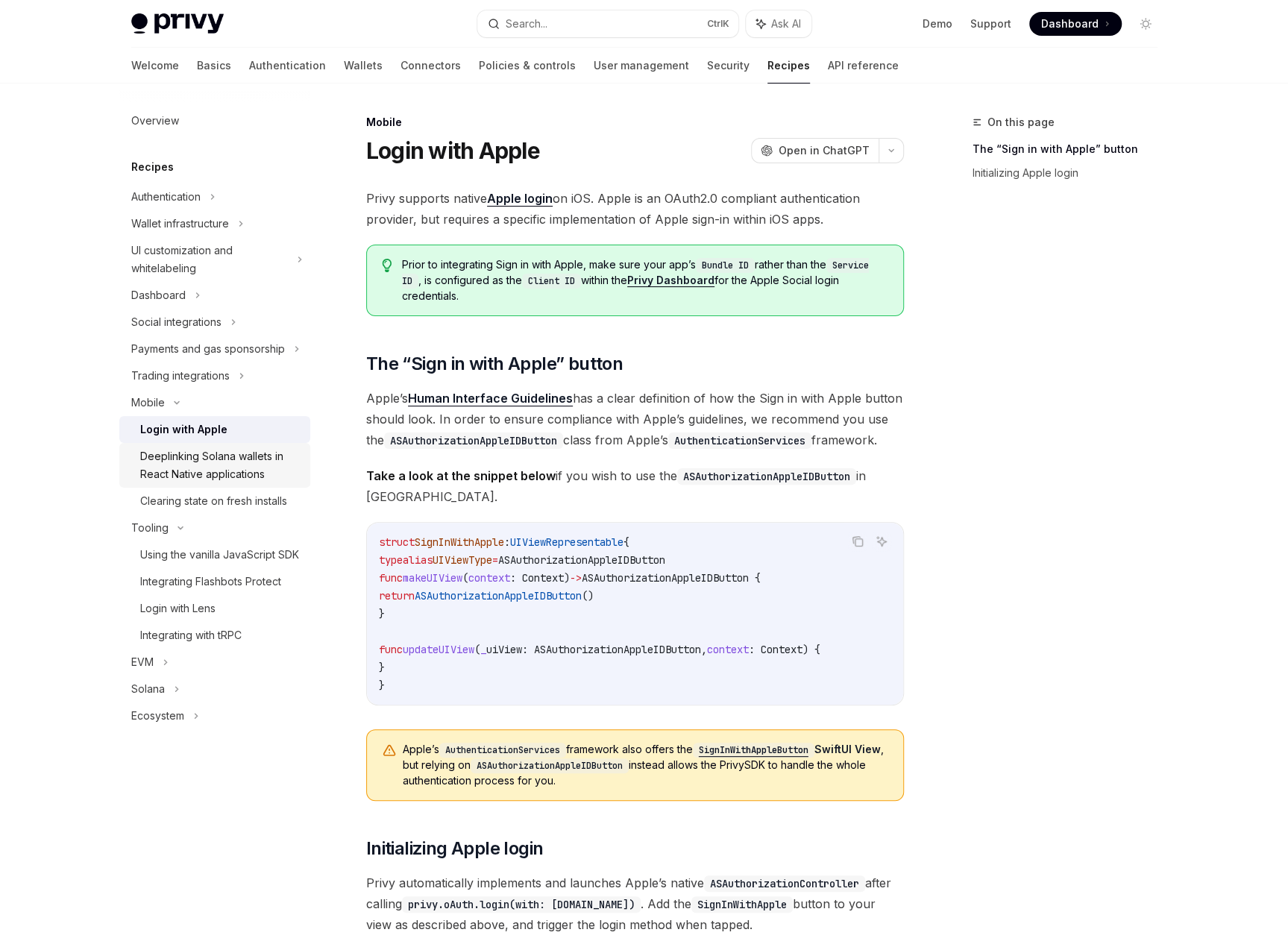
click at [190, 454] on div "Deeplinking Solana wallets in React Native applications" at bounding box center [221, 466] width 161 height 36
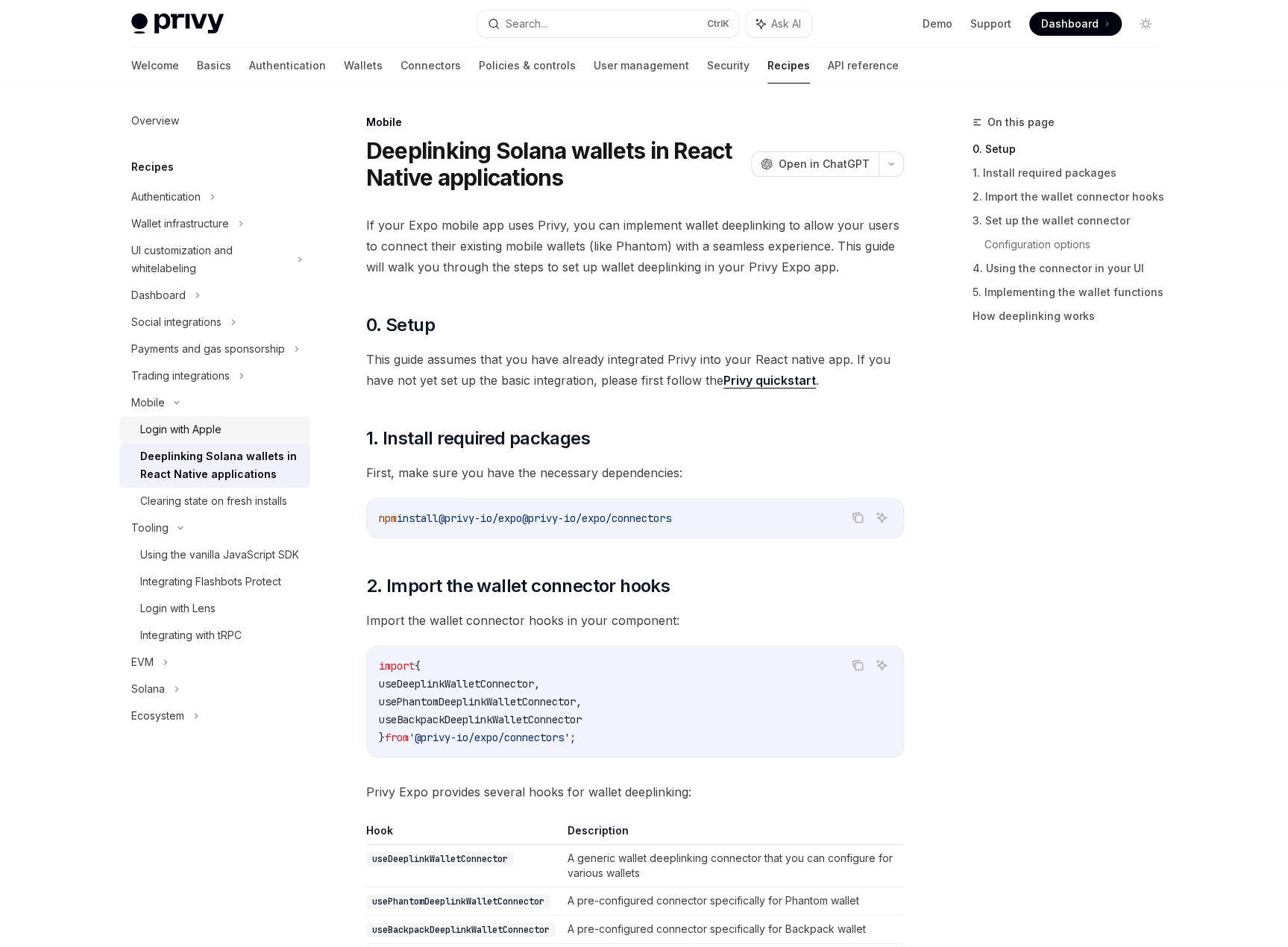
click at [200, 433] on div "Login with Apple" at bounding box center [181, 429] width 81 height 18
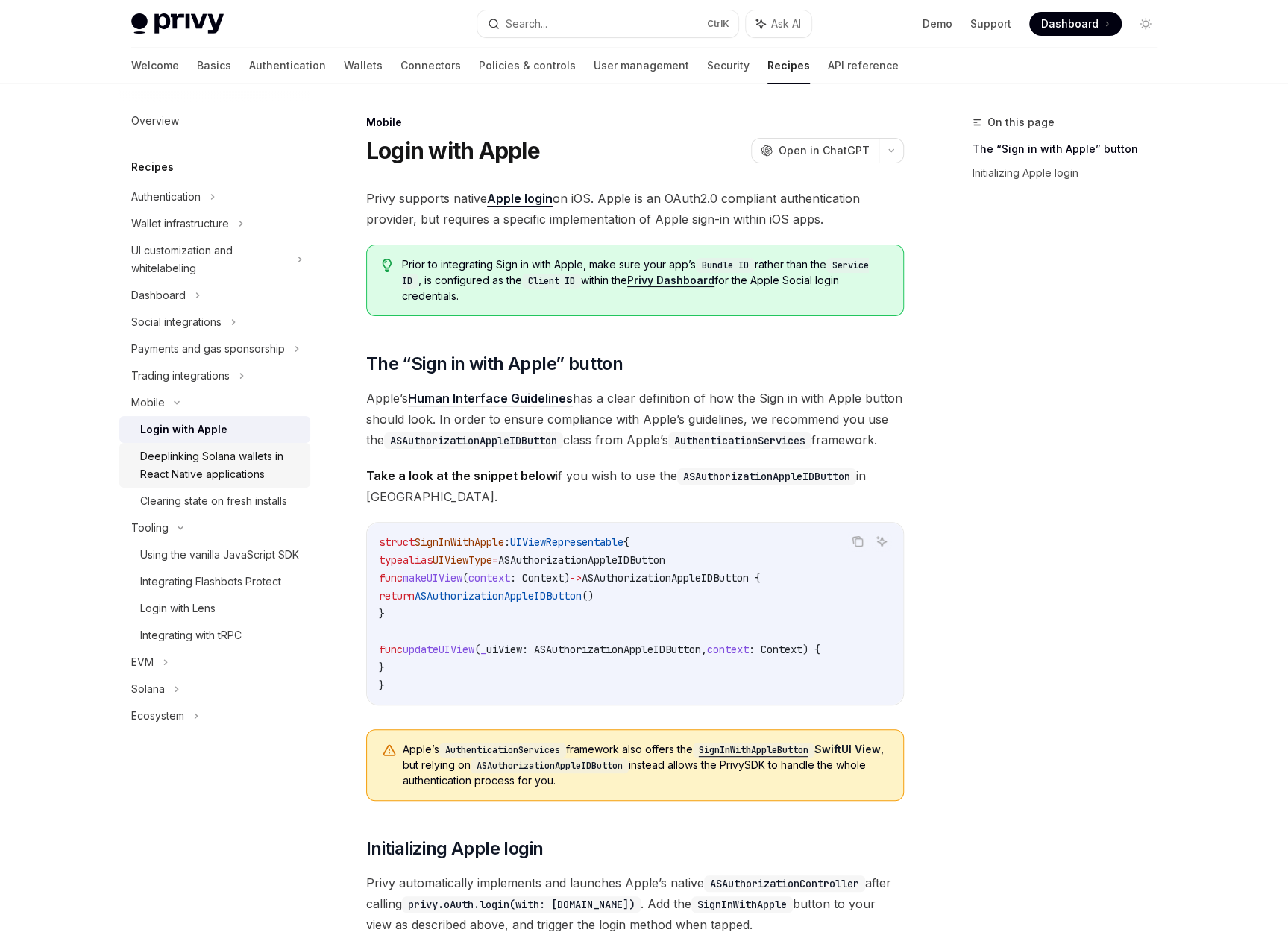
click at [200, 448] on div "Deeplinking Solana wallets in React Native applications" at bounding box center [221, 466] width 161 height 36
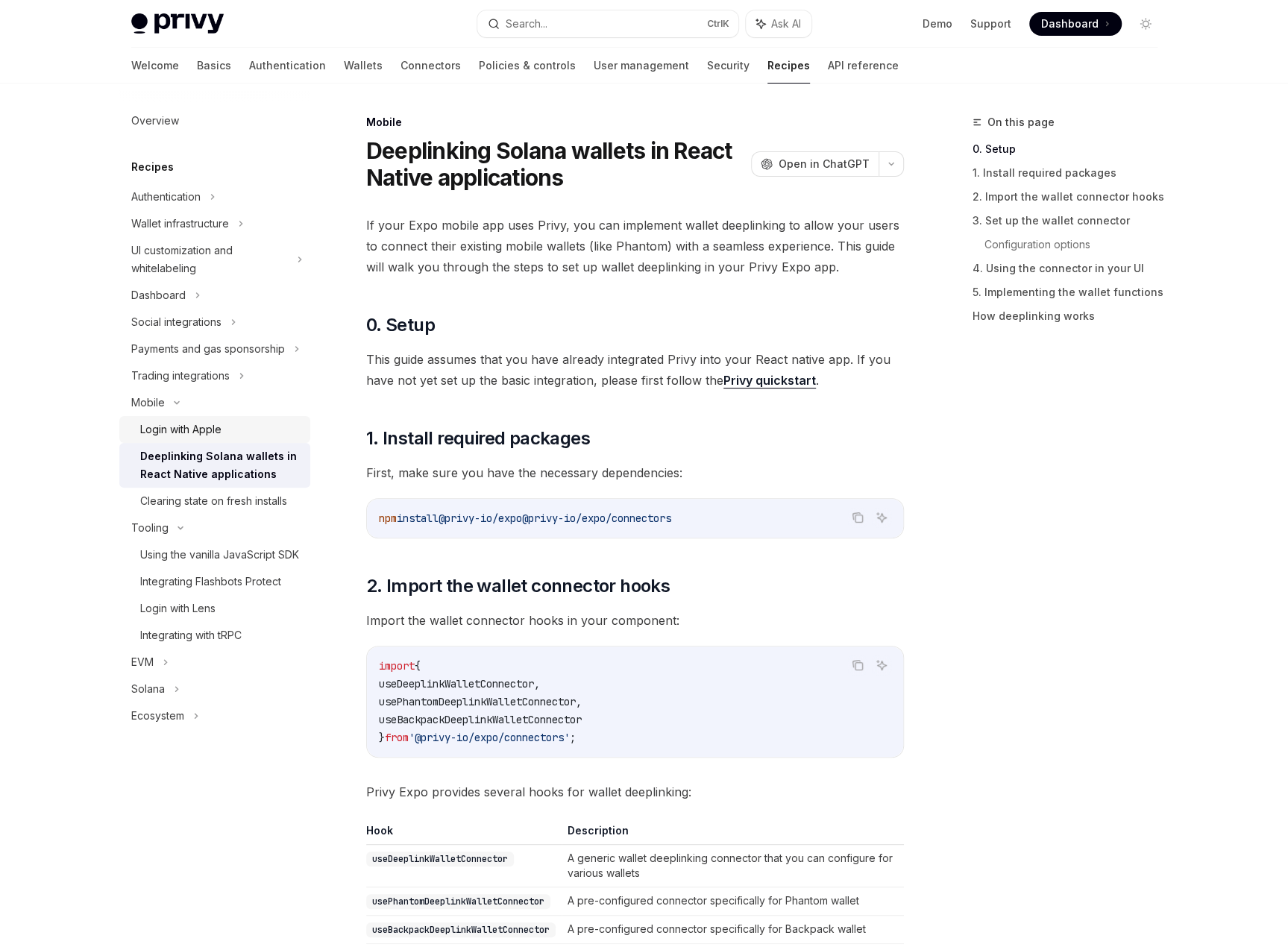
click at [201, 433] on div "Login with Apple" at bounding box center [181, 429] width 81 height 18
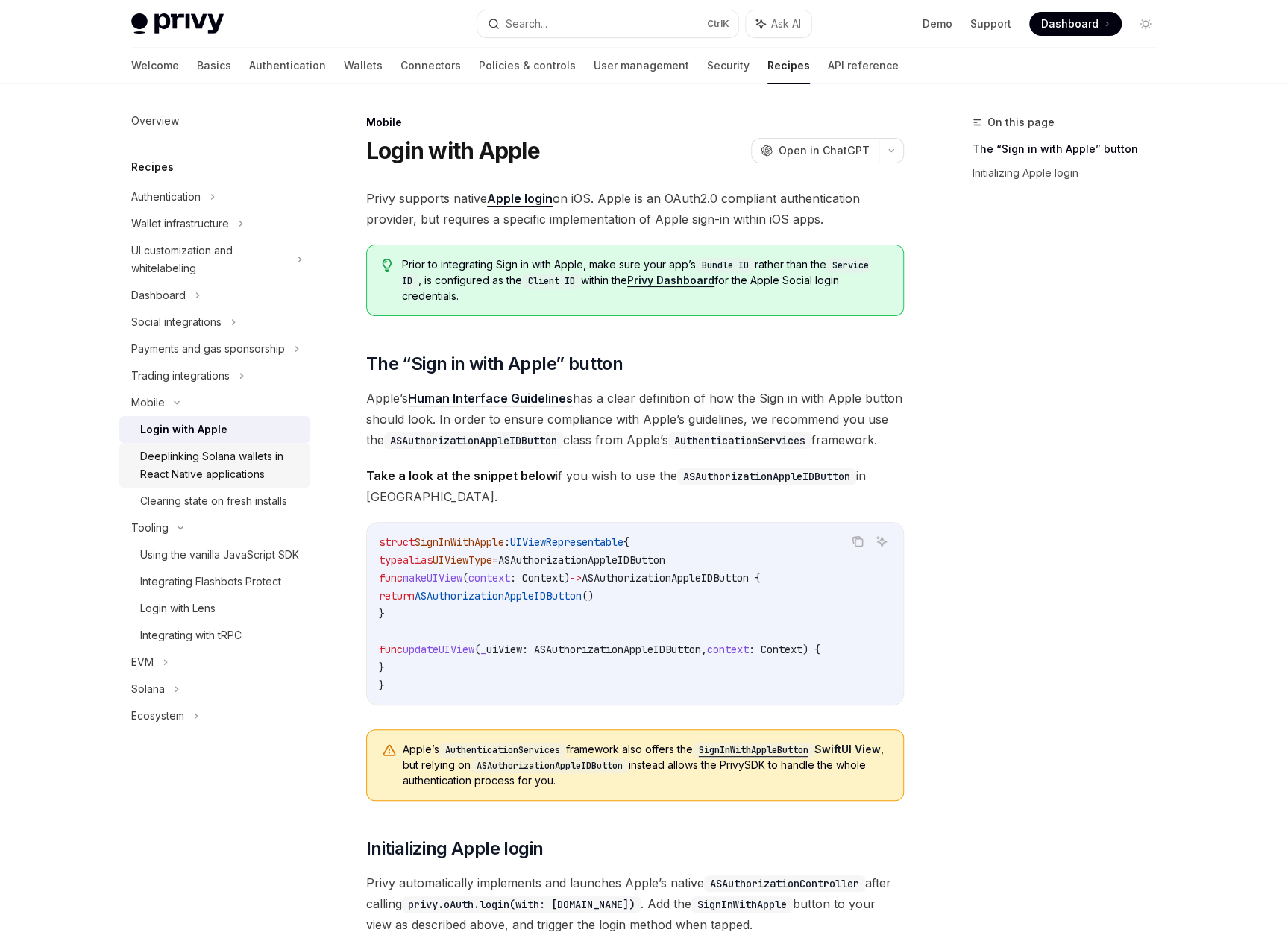
click at [203, 456] on div "Deeplinking Solana wallets in React Native applications" at bounding box center [221, 466] width 161 height 36
type textarea "*"
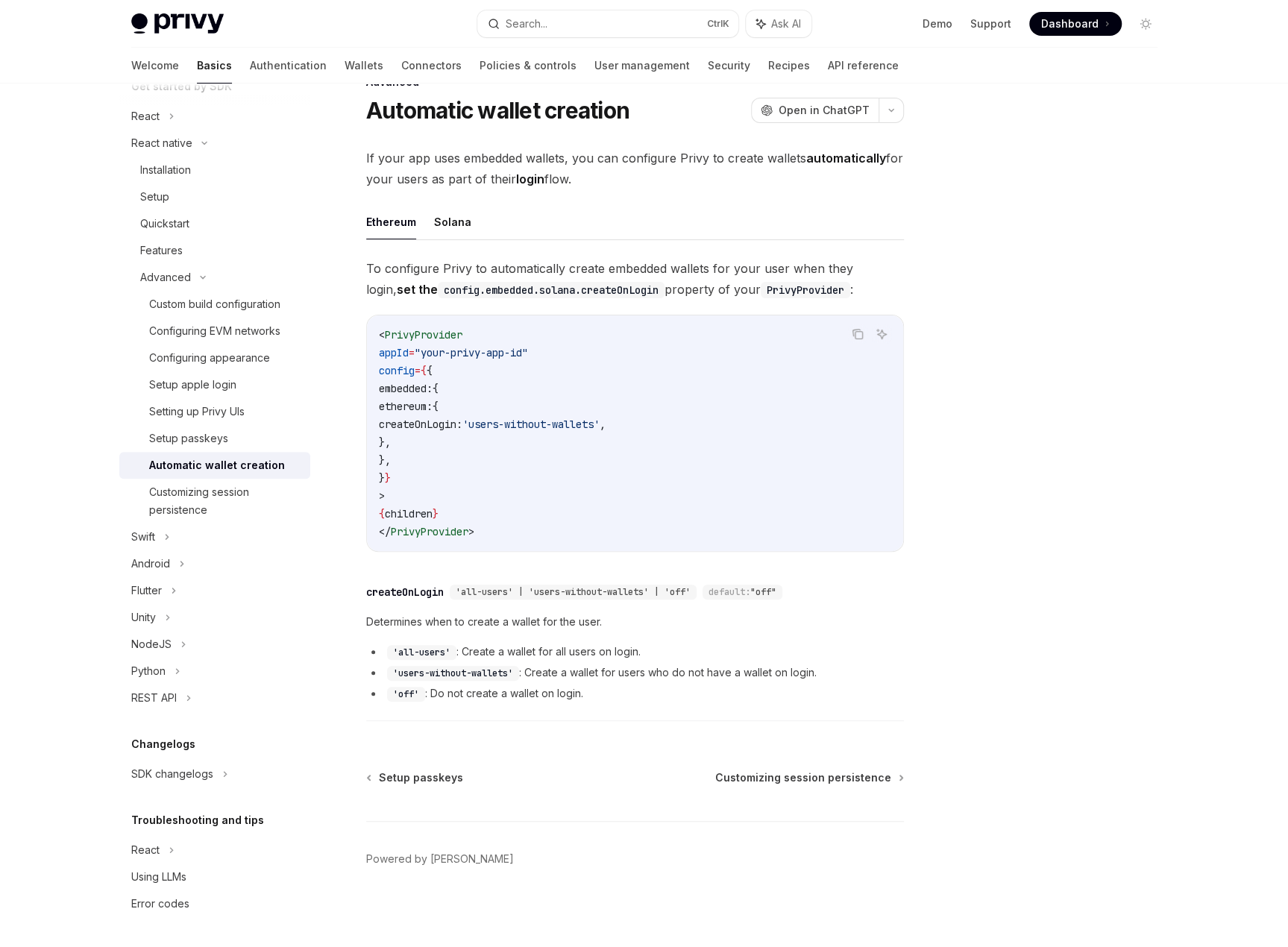
scroll to position [42, 0]
click at [161, 883] on div "Using LLMs" at bounding box center [158, 876] width 55 height 18
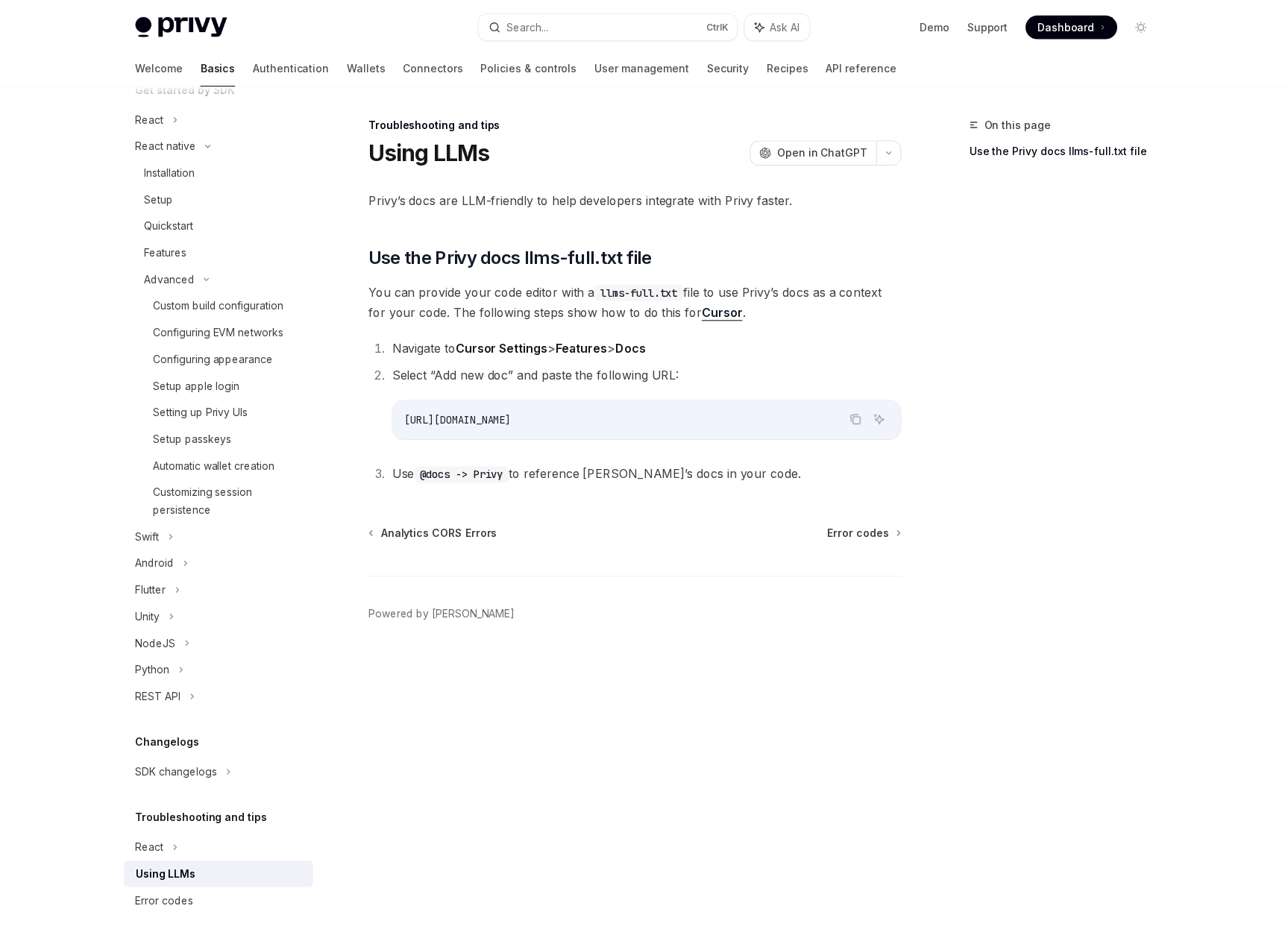
scroll to position [187, 0]
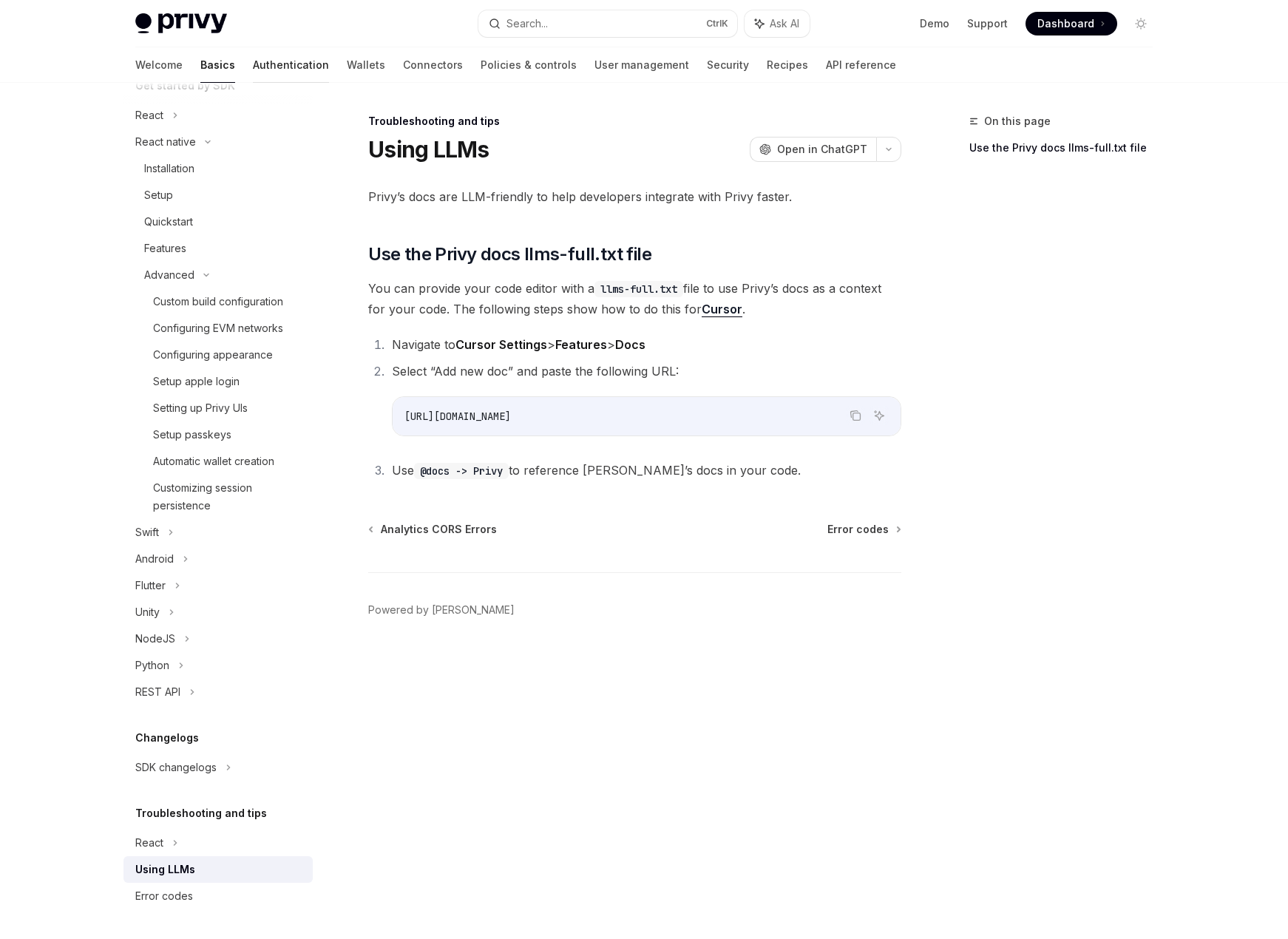
click at [253, 69] on link "Authentication" at bounding box center [290, 65] width 76 height 35
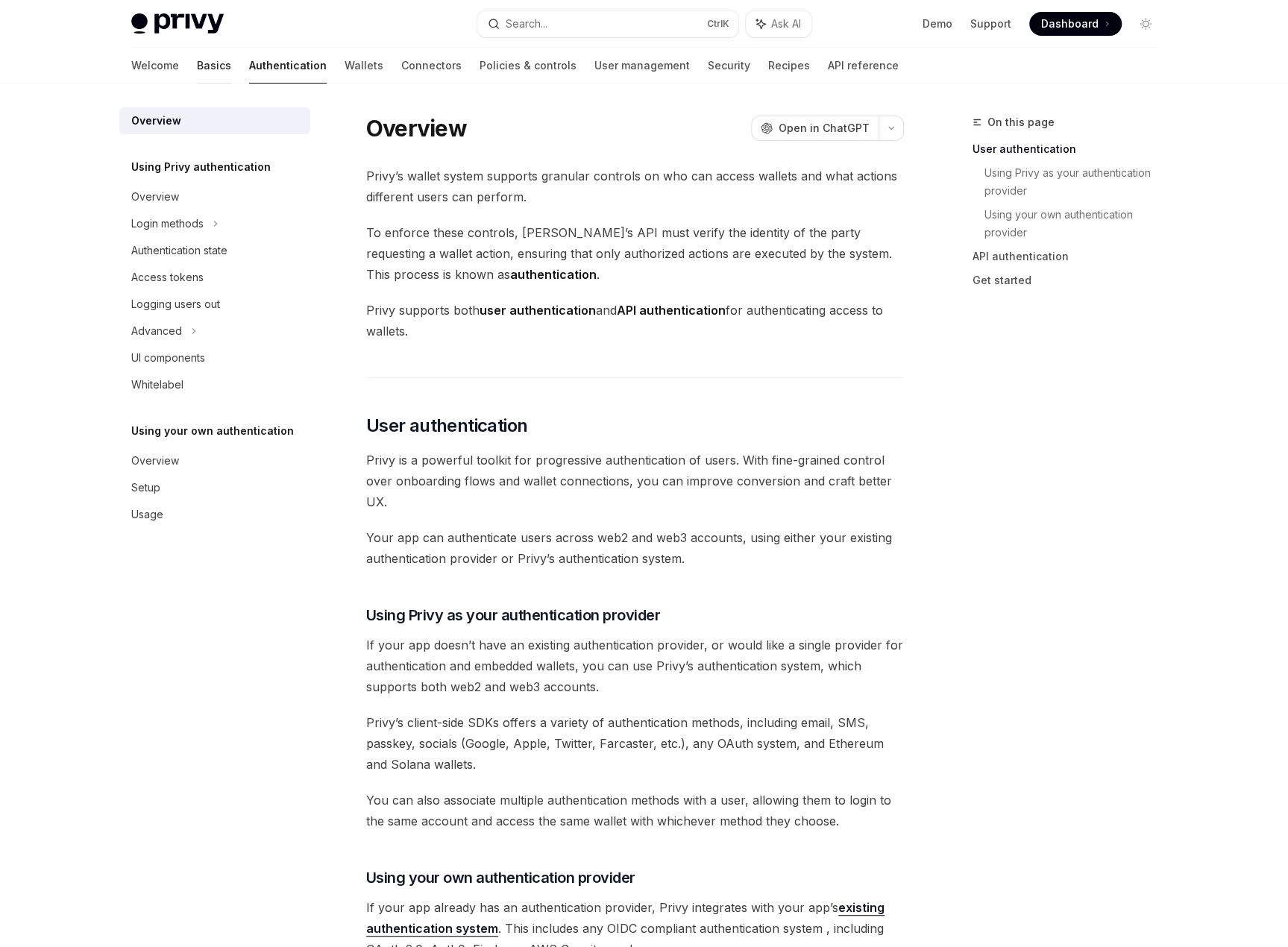
click at [197, 66] on link "Basics" at bounding box center [214, 66] width 34 height 36
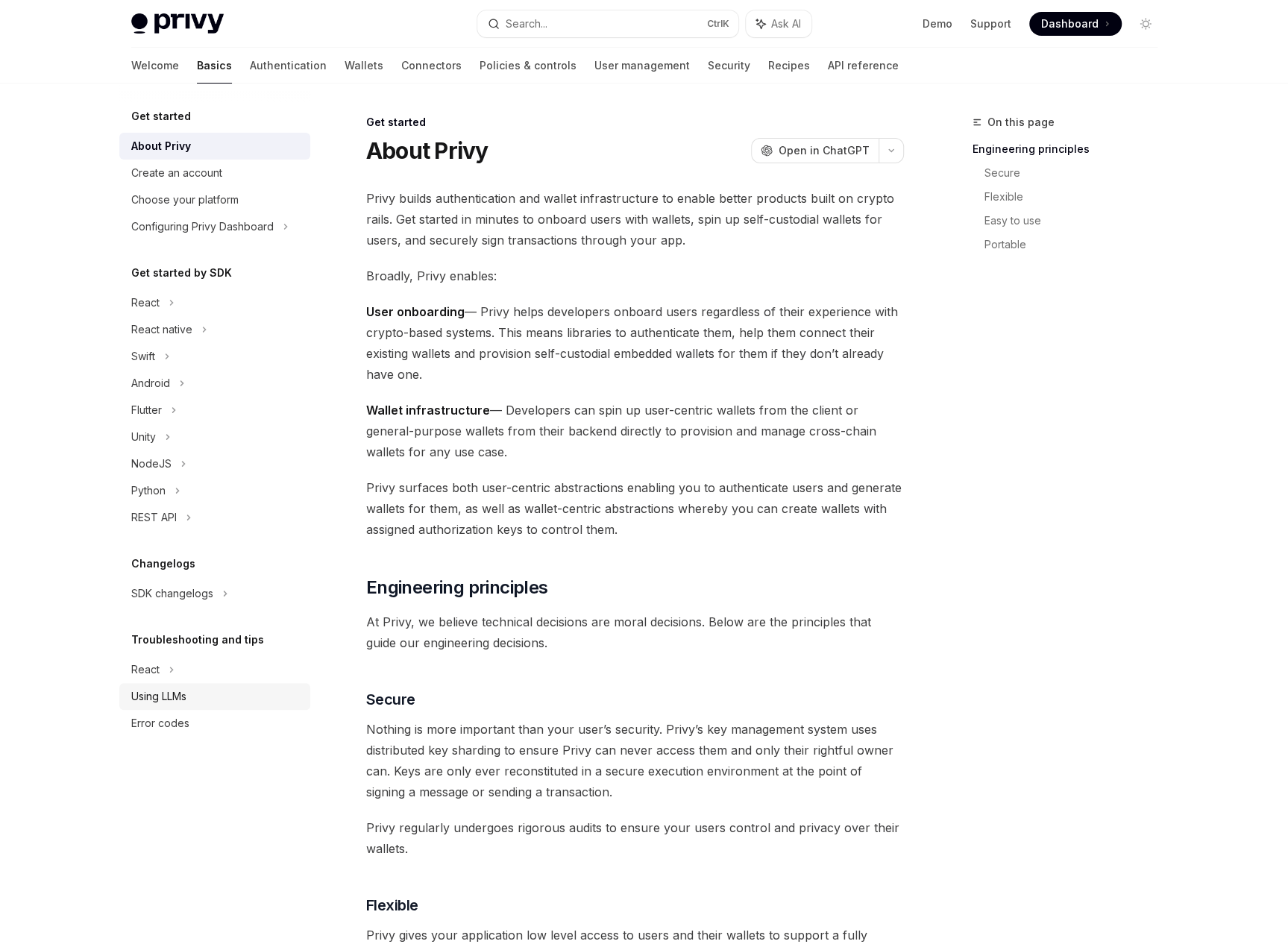
click at [174, 697] on div "Using LLMs" at bounding box center [158, 696] width 55 height 18
type textarea "*"
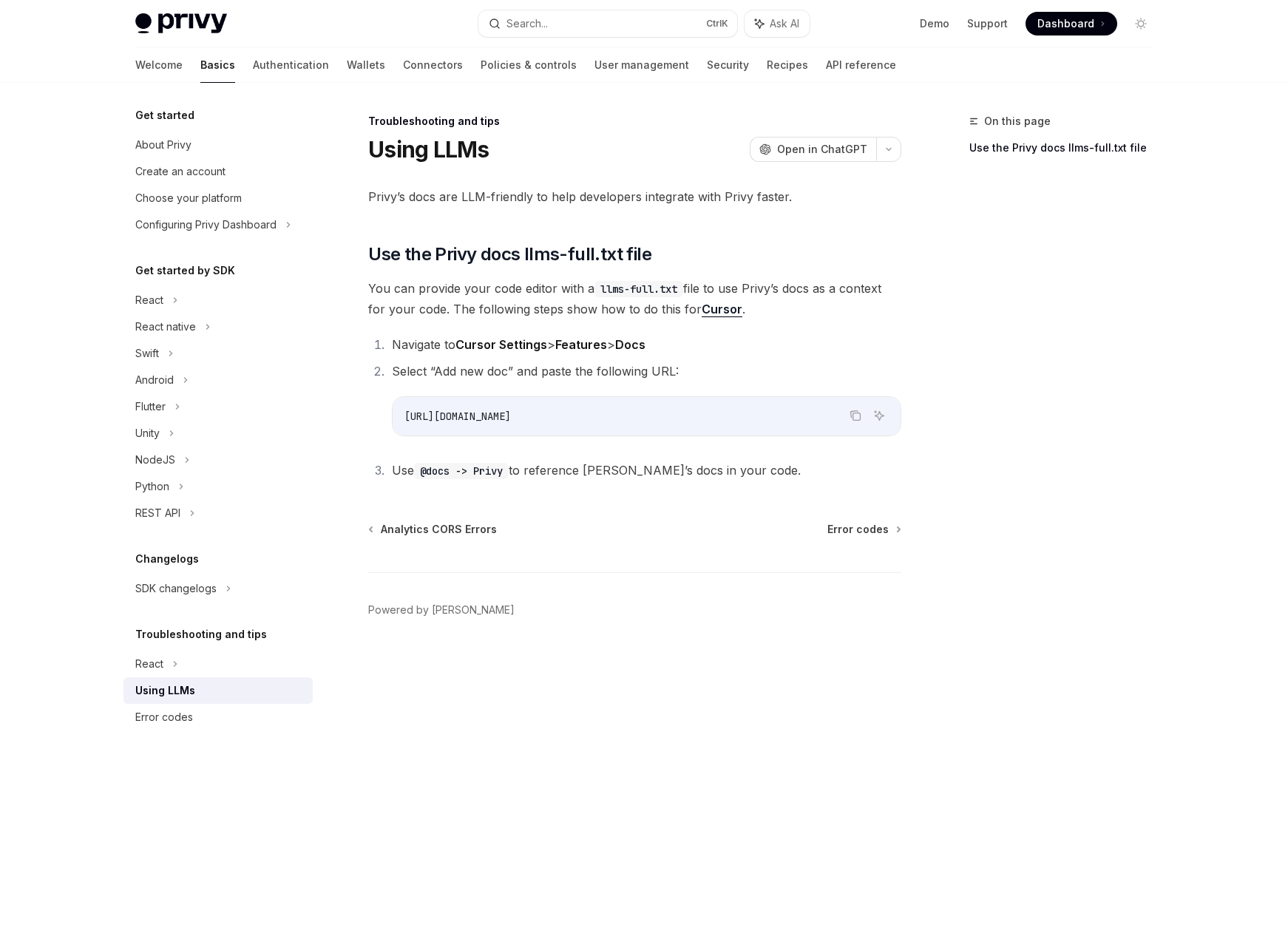
click at [806, 770] on div "Troubleshooting and tips Using LLMs OpenAI Open in ChatGPT OpenAI Open in ChatG…" at bounding box center [496, 526] width 816 height 827
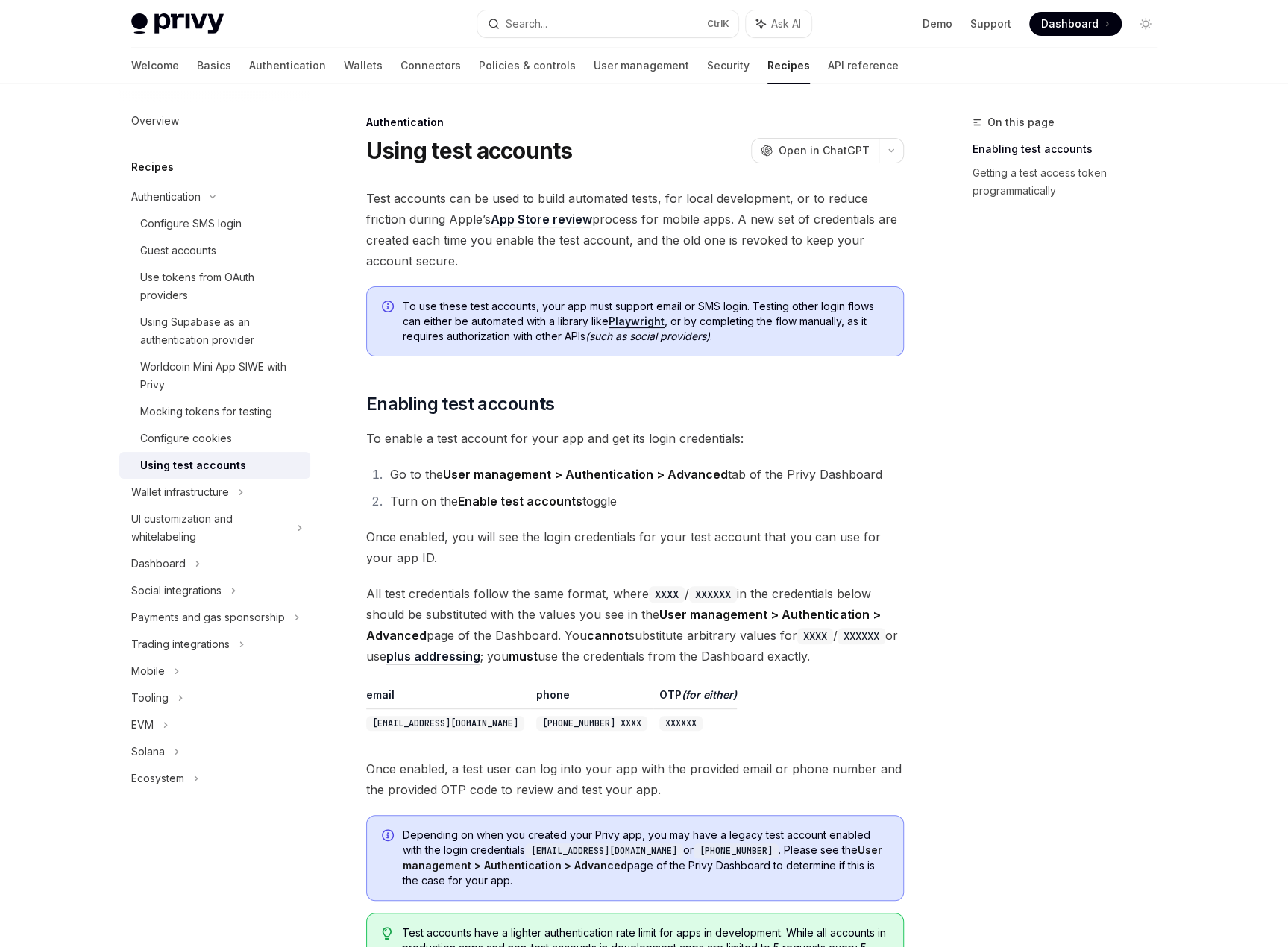
click at [324, 14] on div "Privy Docs home page" at bounding box center [298, 23] width 334 height 21
drag, startPoint x: 188, startPoint y: 259, endPoint x: 187, endPoint y: 269, distance: 10.0
click at [188, 259] on div "Guest accounts" at bounding box center [178, 250] width 76 height 18
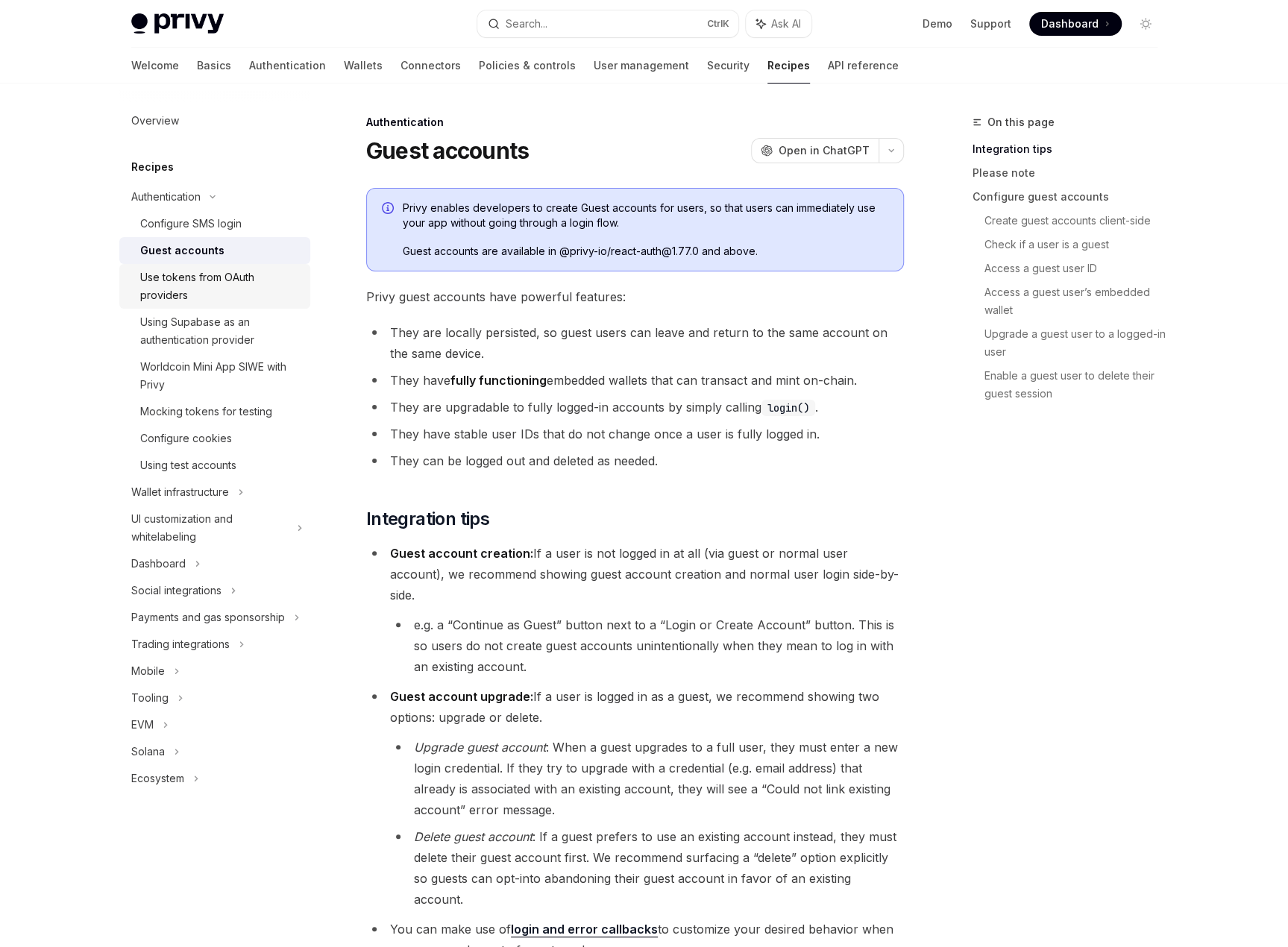
click at [185, 284] on div "Use tokens from OAuth providers" at bounding box center [221, 287] width 161 height 36
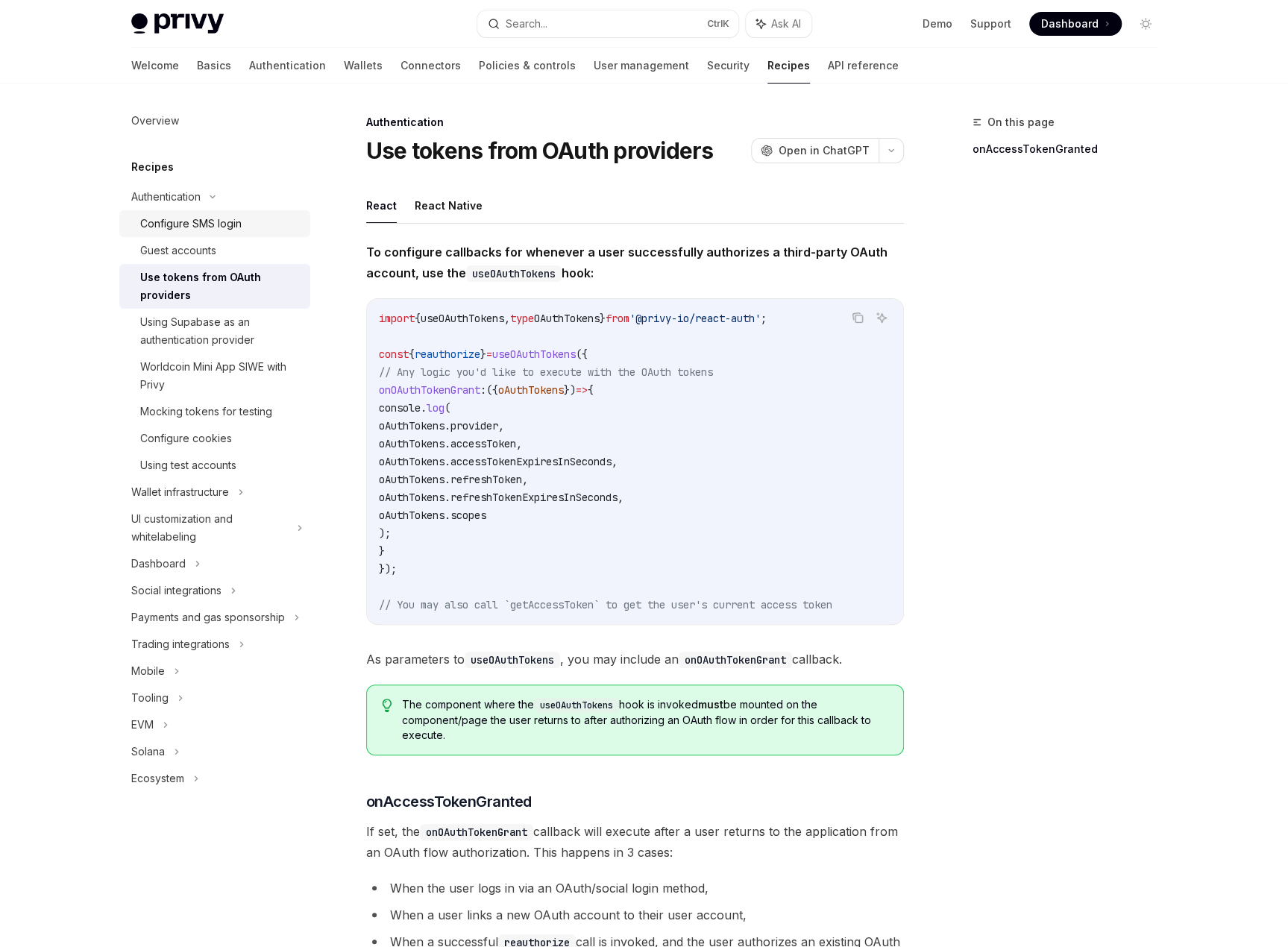
click at [205, 216] on div "Configure SMS login" at bounding box center [191, 223] width 102 height 18
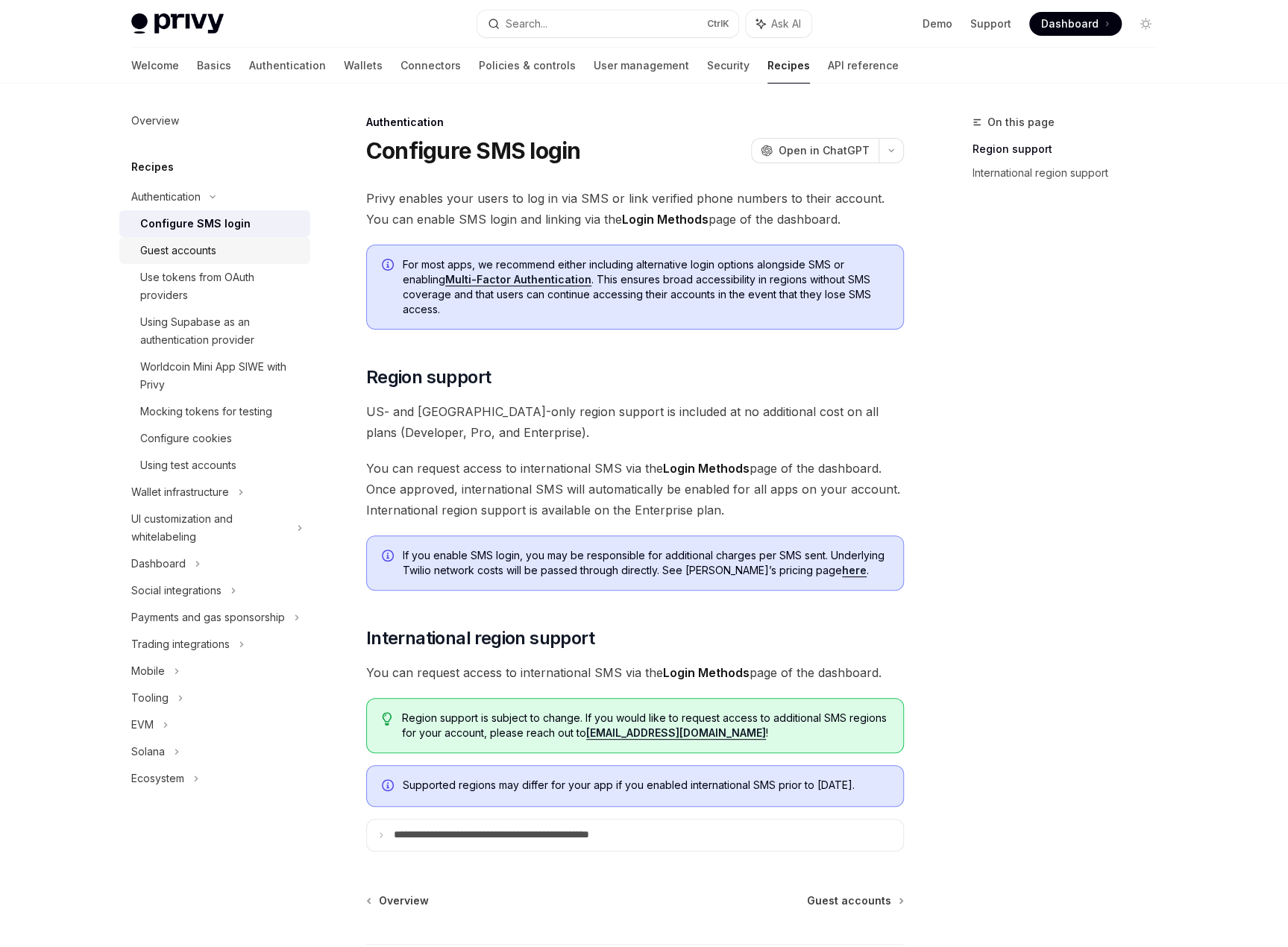
click at [207, 253] on div "Guest accounts" at bounding box center [178, 250] width 76 height 18
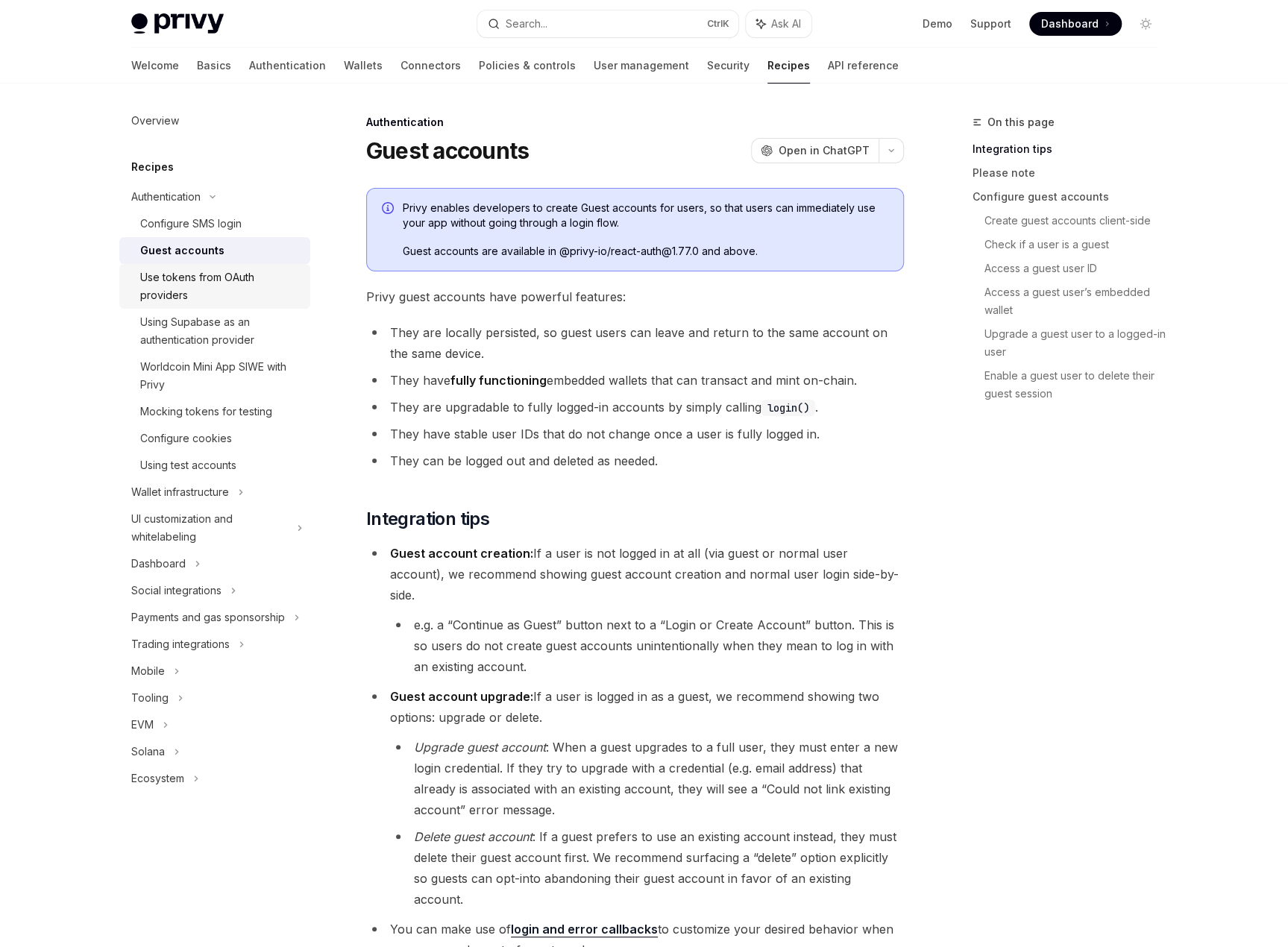
click at [207, 288] on div "Use tokens from OAuth providers" at bounding box center [221, 287] width 161 height 36
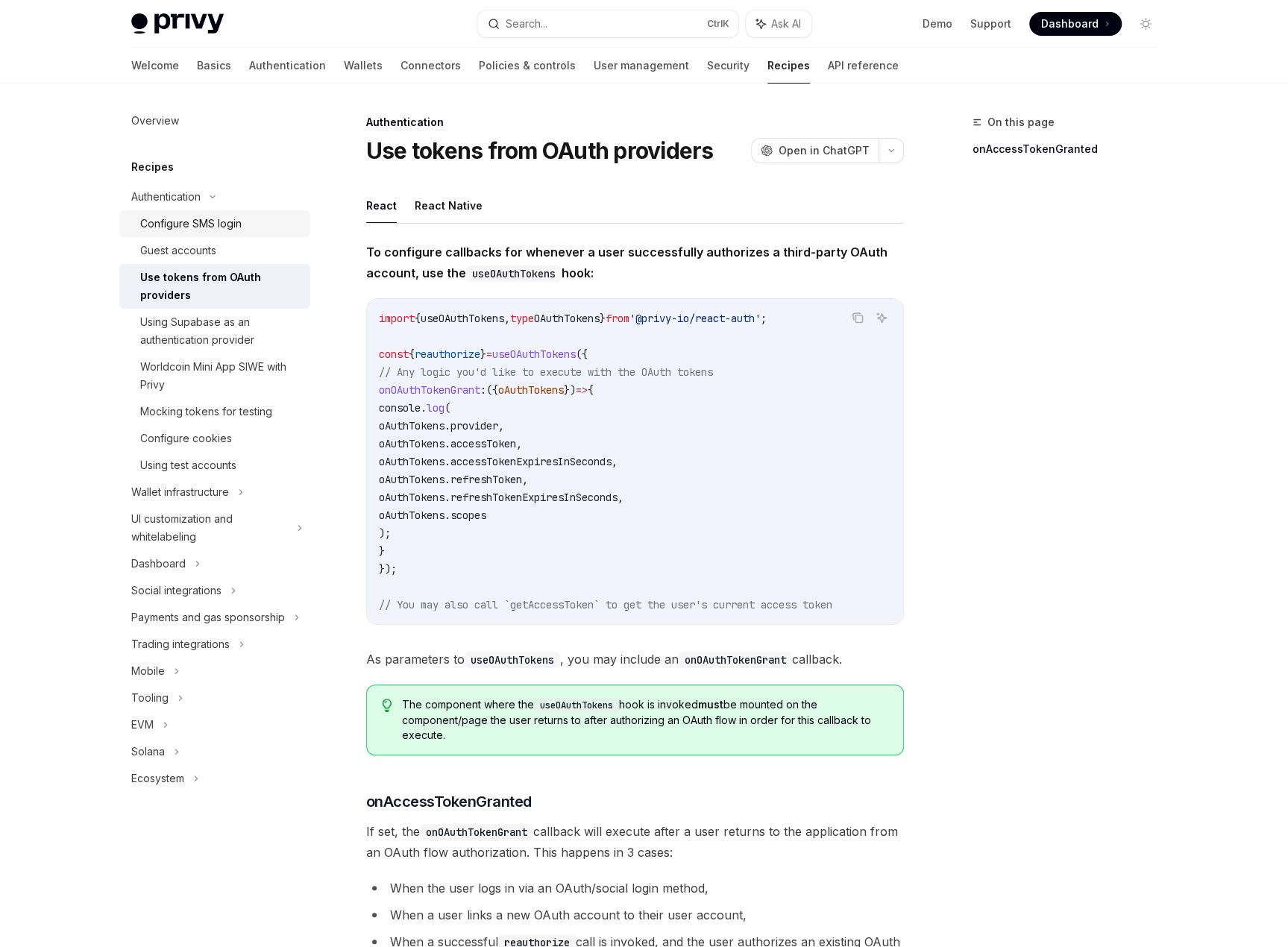
click at [211, 223] on div "Configure SMS login" at bounding box center [191, 223] width 102 height 18
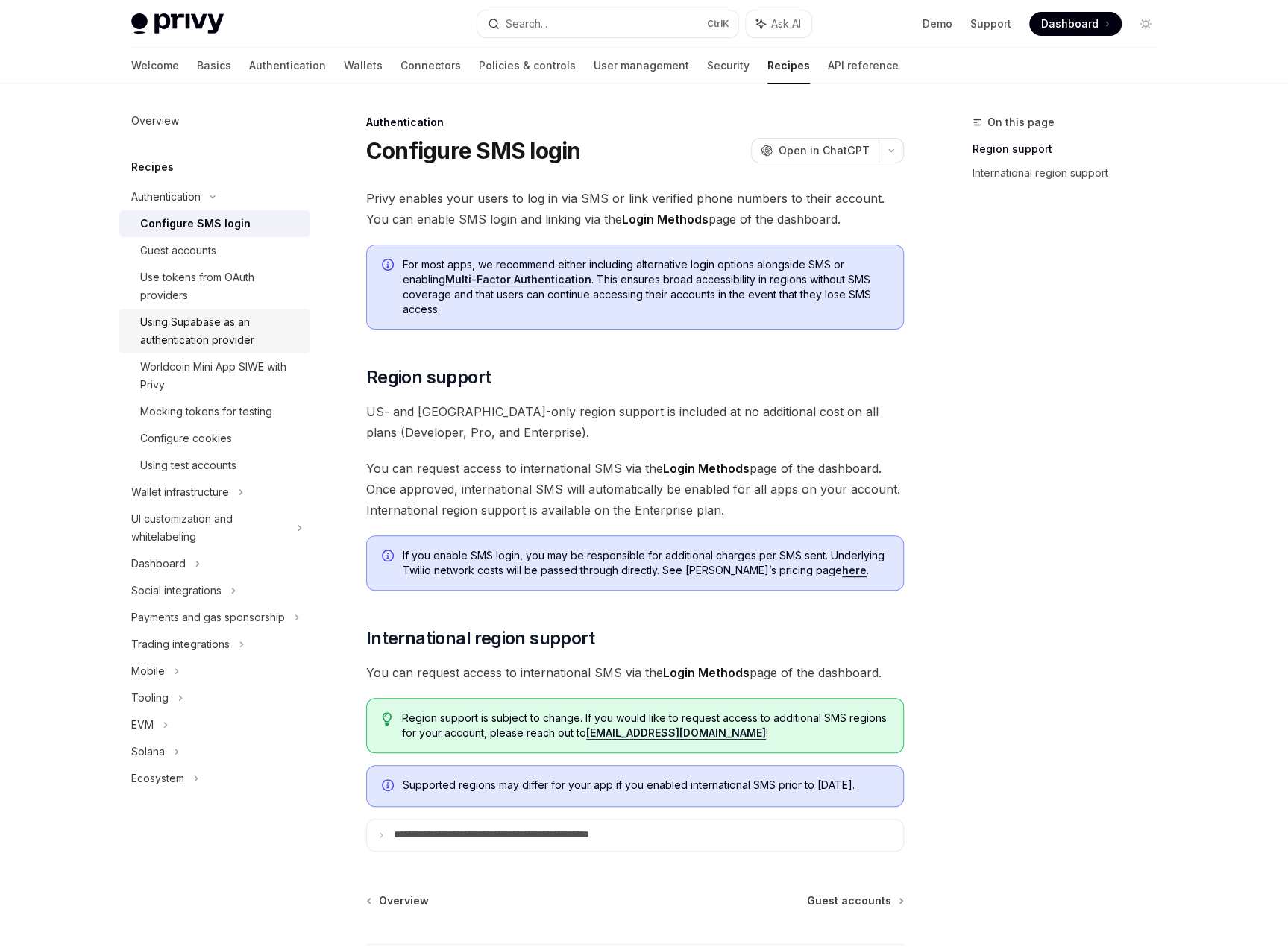
click at [229, 316] on div "Using Supabase as an authentication provider" at bounding box center [221, 331] width 161 height 36
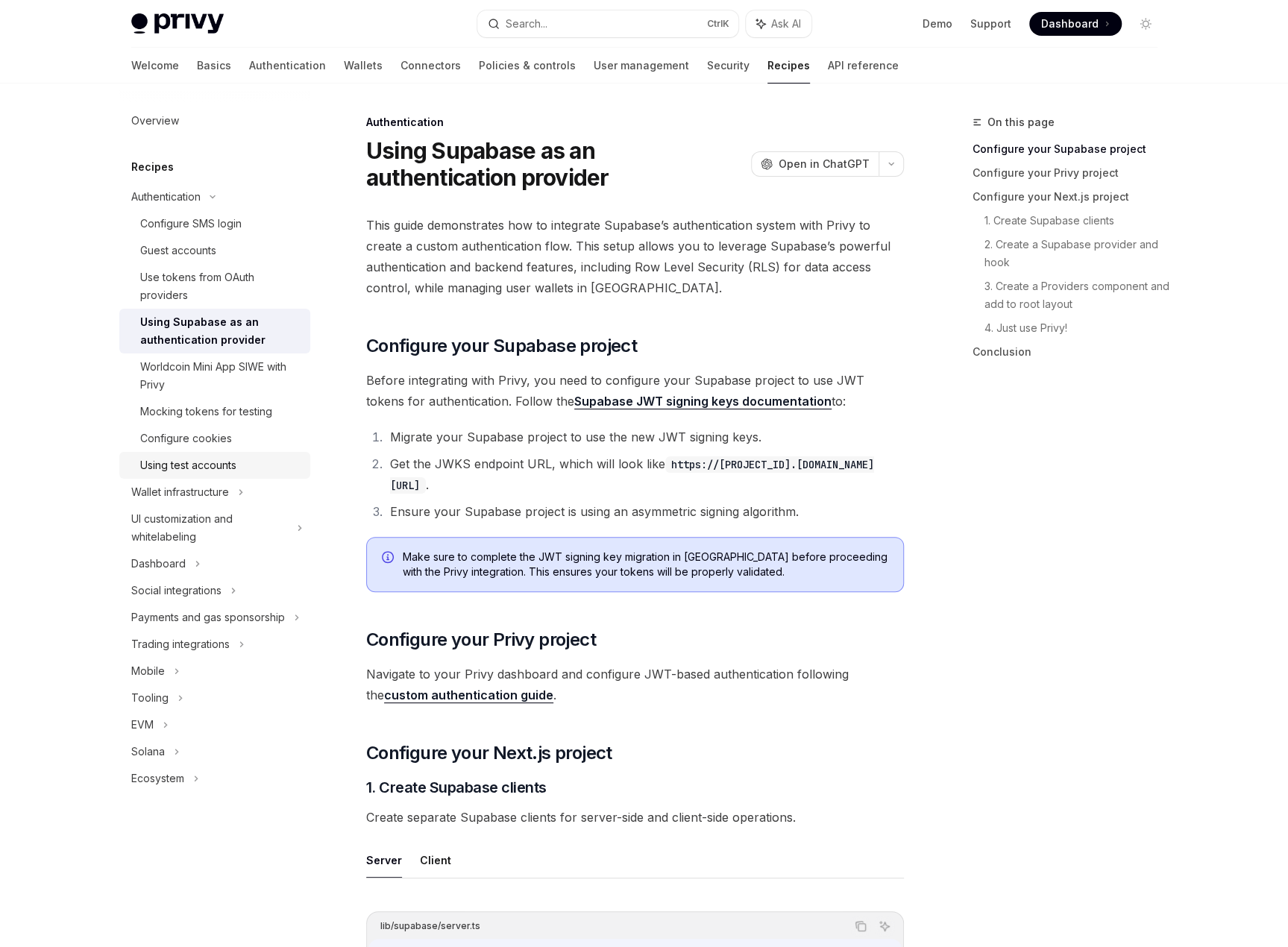
click at [237, 452] on link "Using test accounts" at bounding box center [215, 465] width 191 height 27
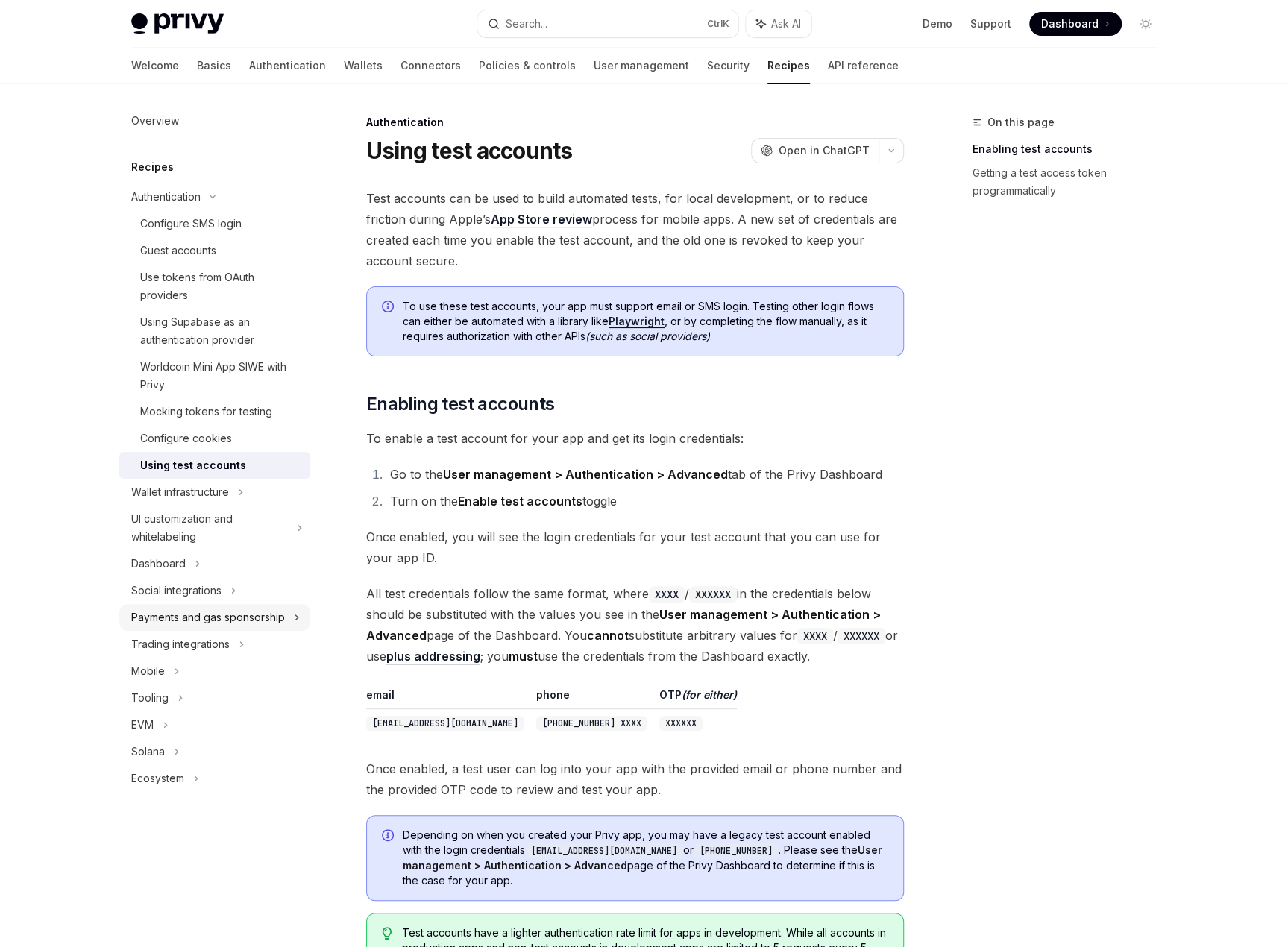
click at [197, 608] on div "Payments and gas sponsorship" at bounding box center [208, 617] width 153 height 18
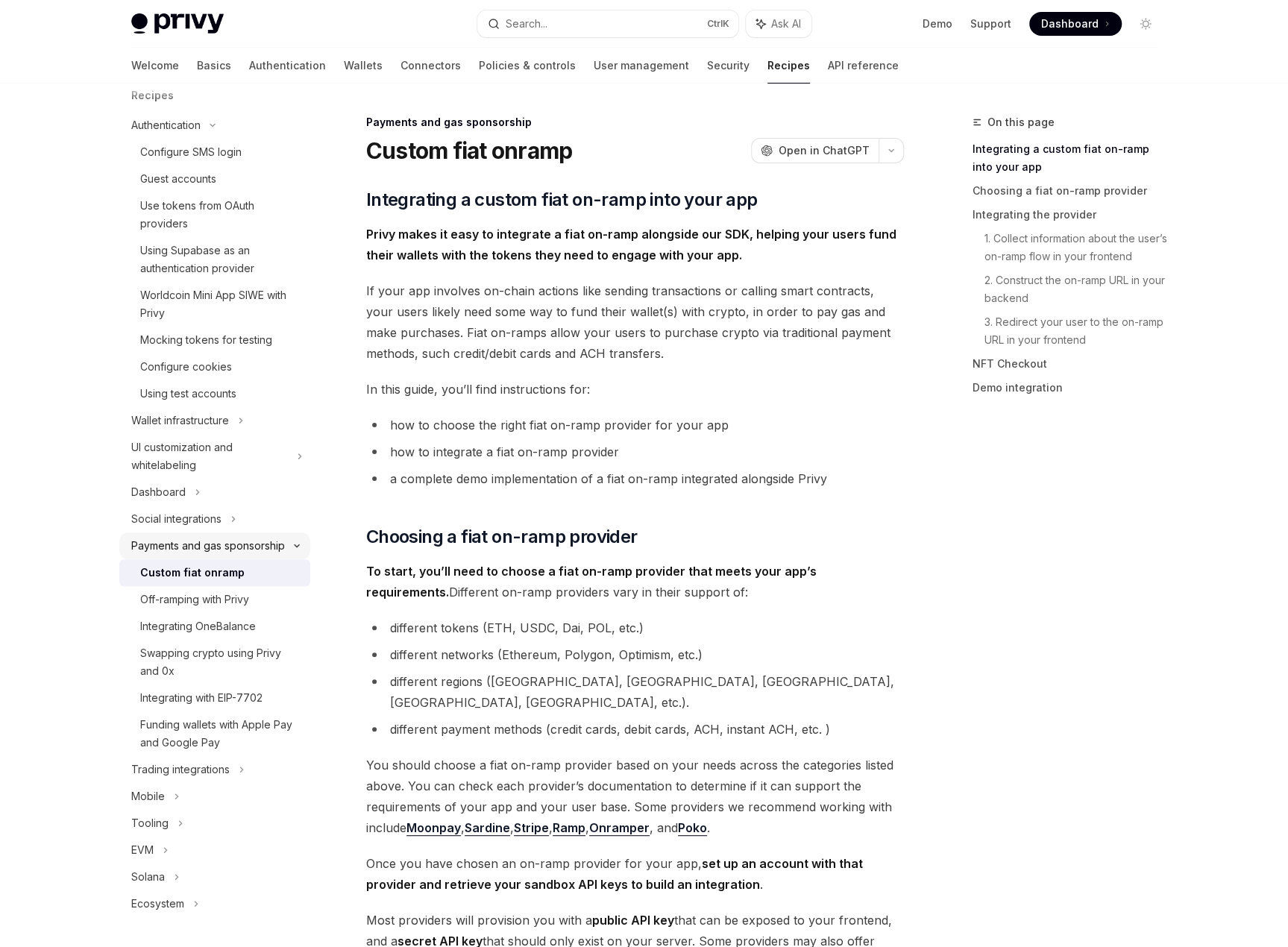
scroll to position [90, 0]
click at [205, 602] on div "Off-ramping with Privy" at bounding box center [195, 599] width 109 height 18
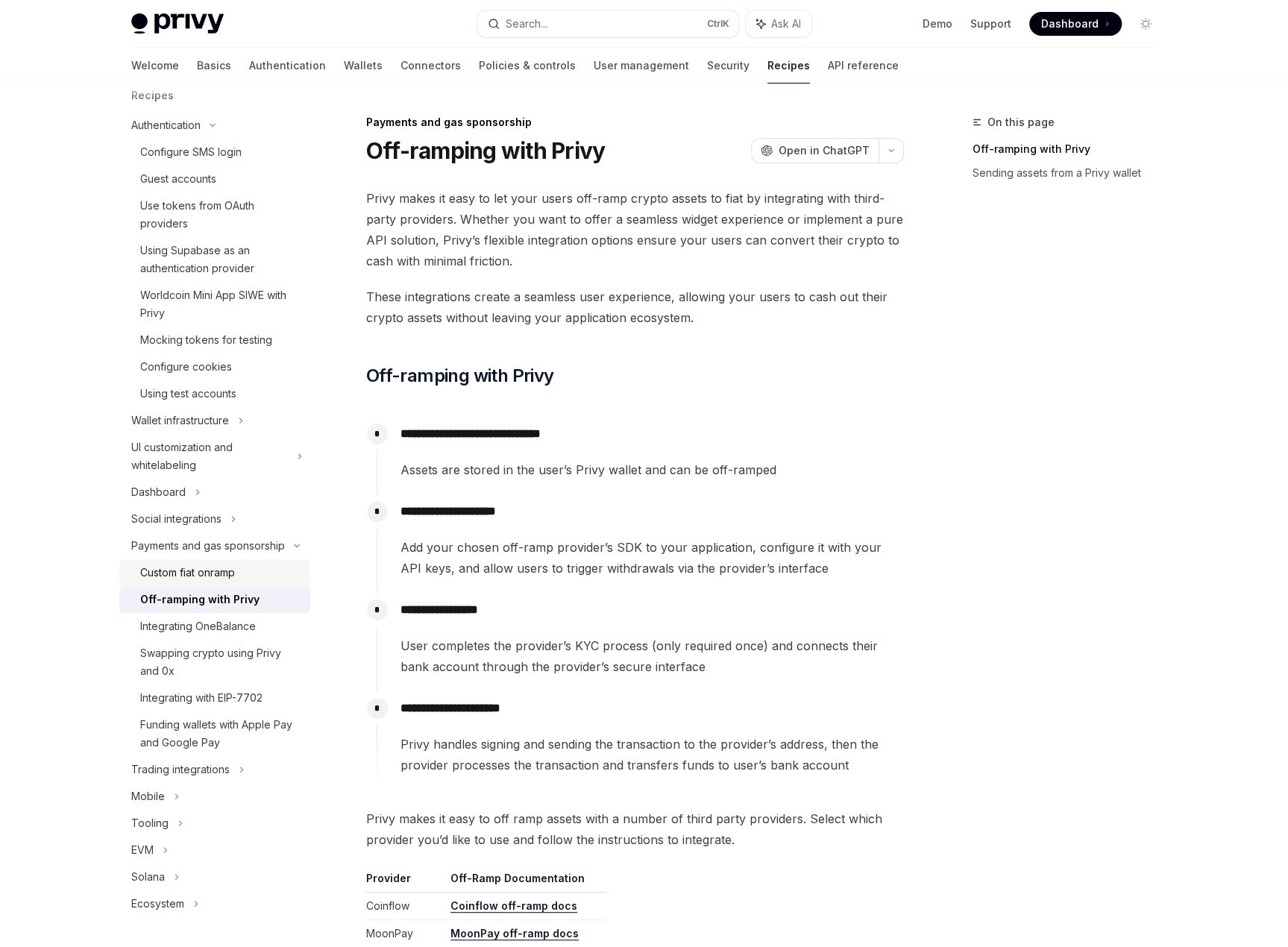
click at [206, 581] on div "Custom fiat onramp" at bounding box center [188, 573] width 95 height 18
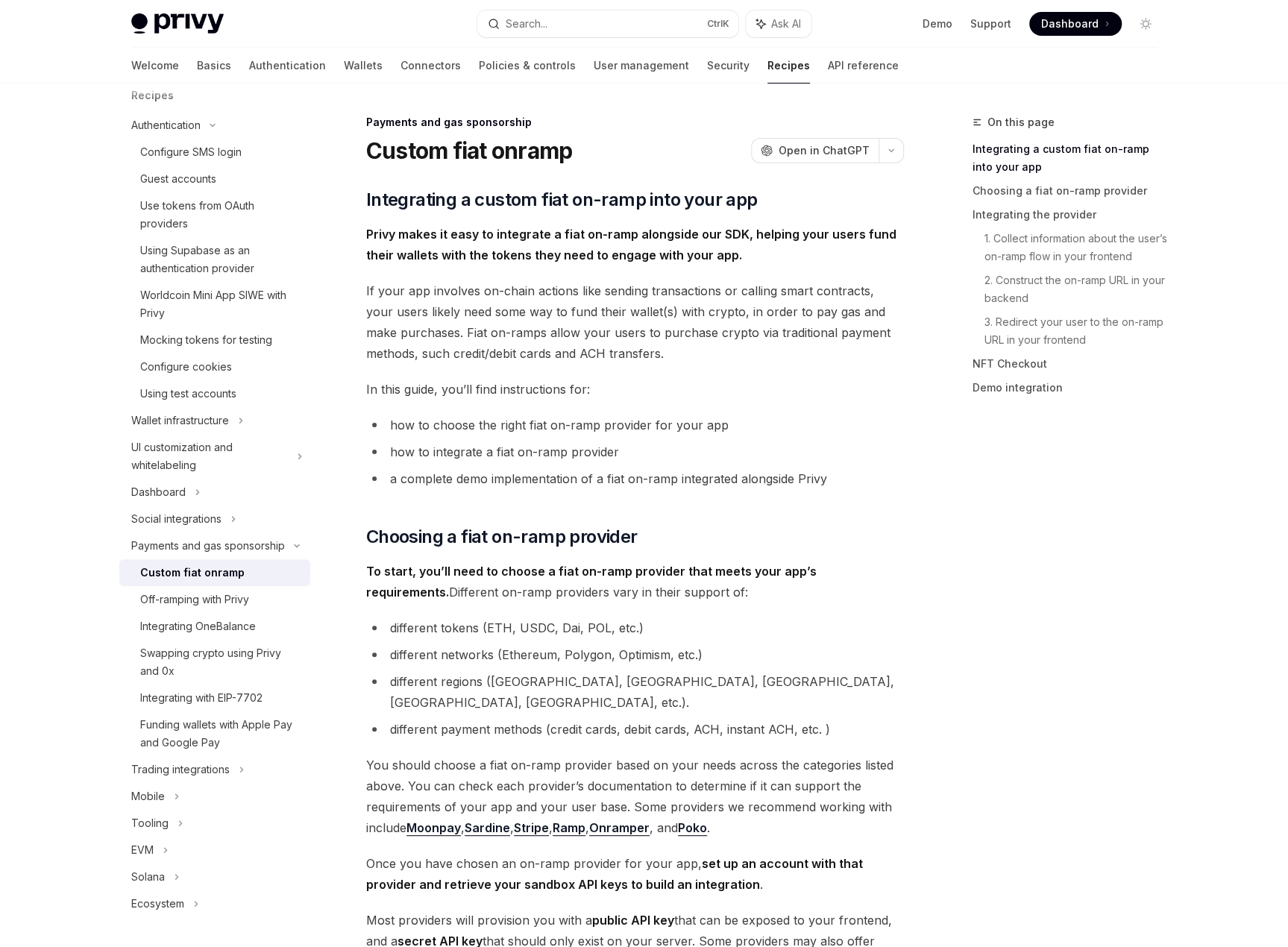
drag, startPoint x: 60, startPoint y: 590, endPoint x: 70, endPoint y: 588, distance: 10.2
click at [187, 577] on div "Custom fiat onramp" at bounding box center [192, 573] width 105 height 18
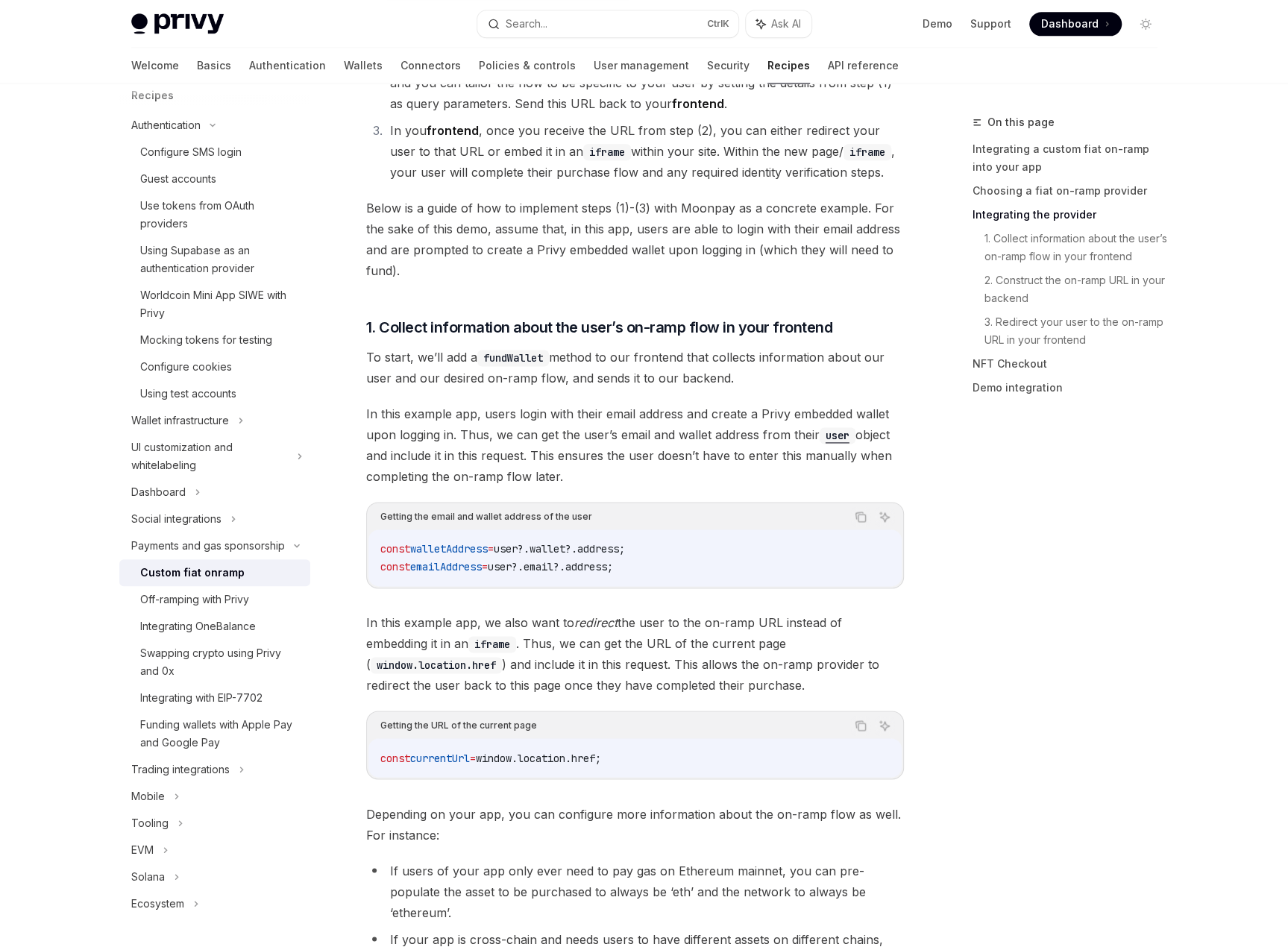
scroll to position [1268, 0]
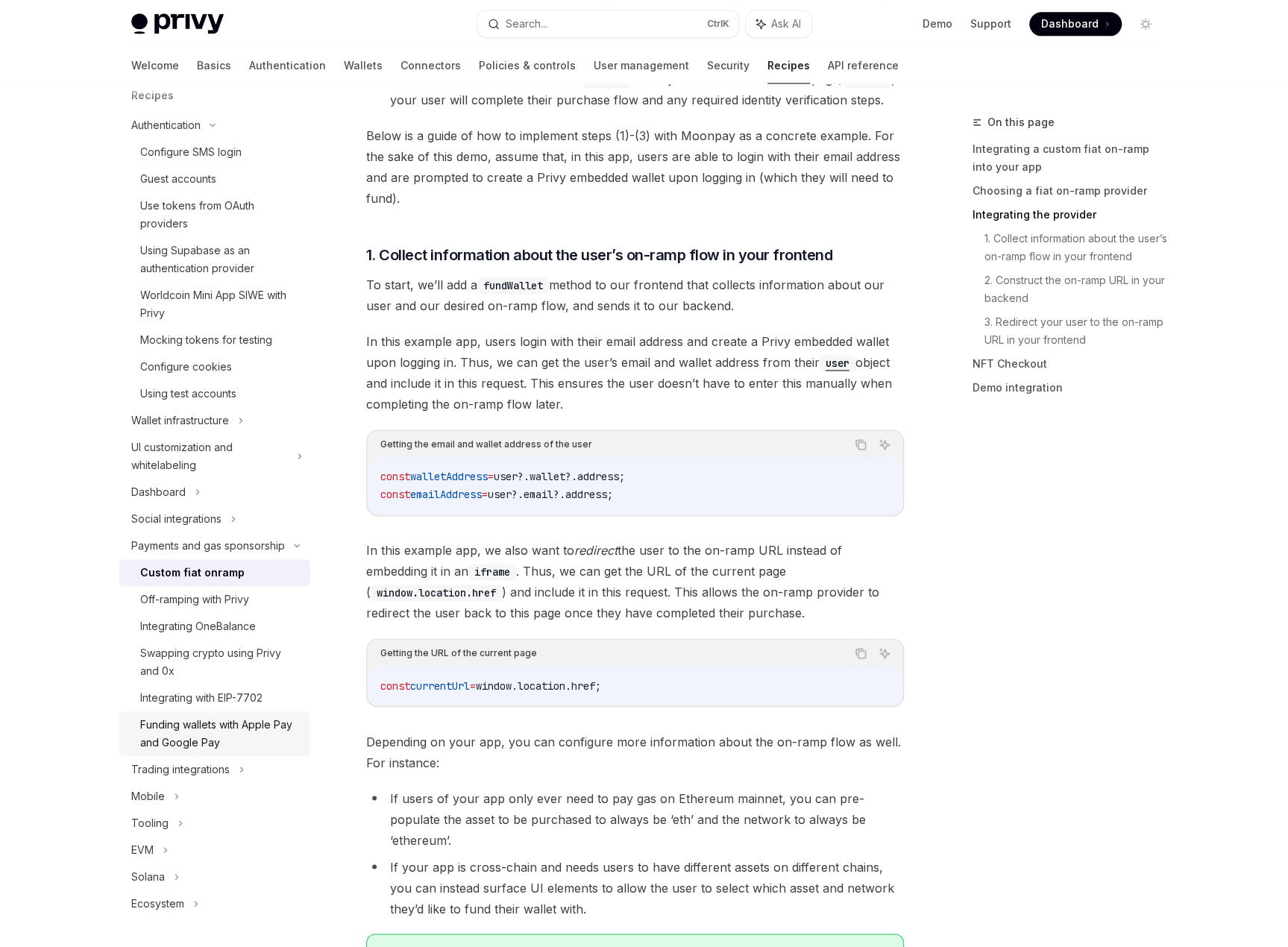
click at [206, 729] on div "Funding wallets with Apple Pay and Google Pay" at bounding box center [221, 734] width 161 height 36
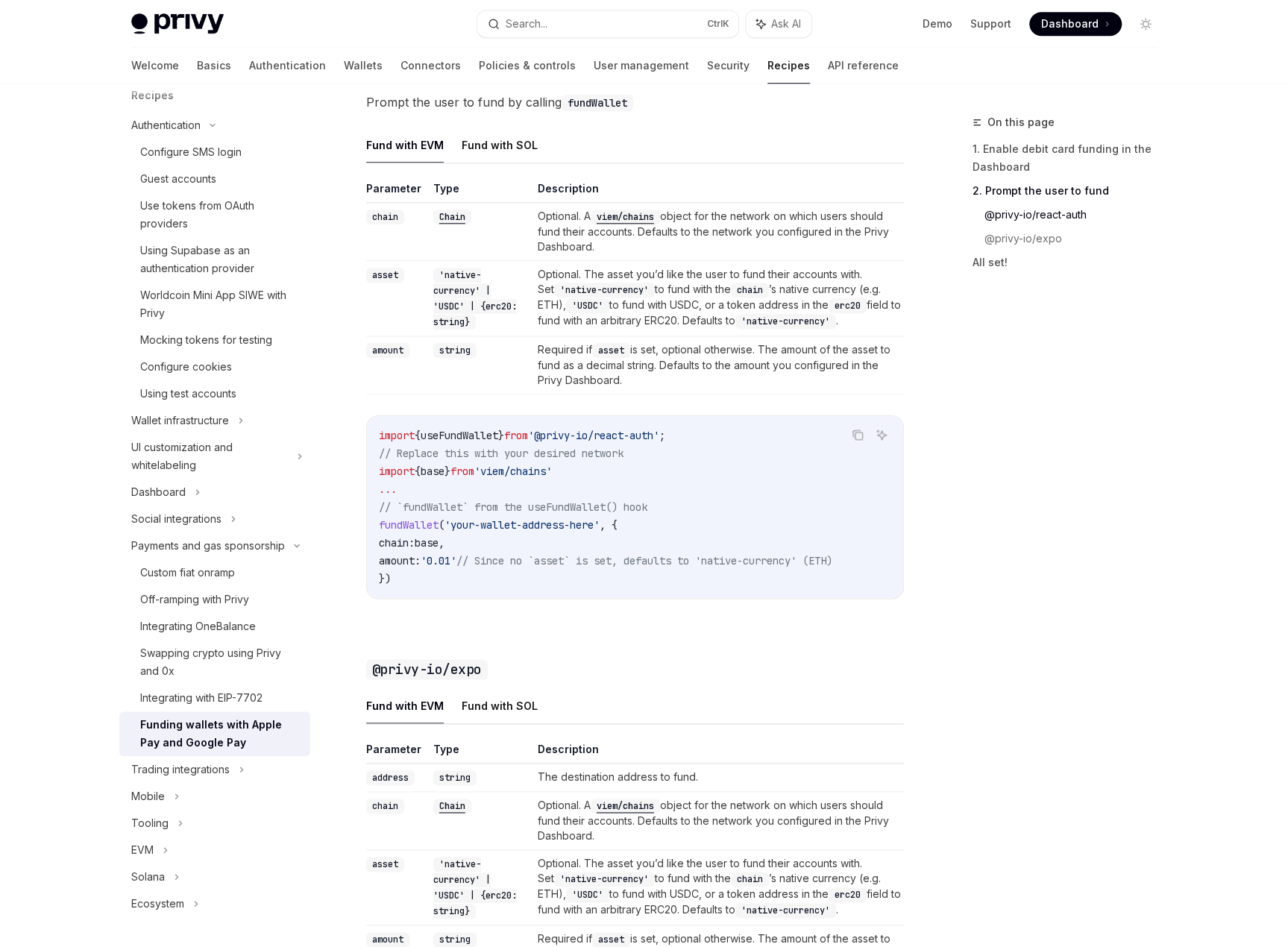
scroll to position [1119, 0]
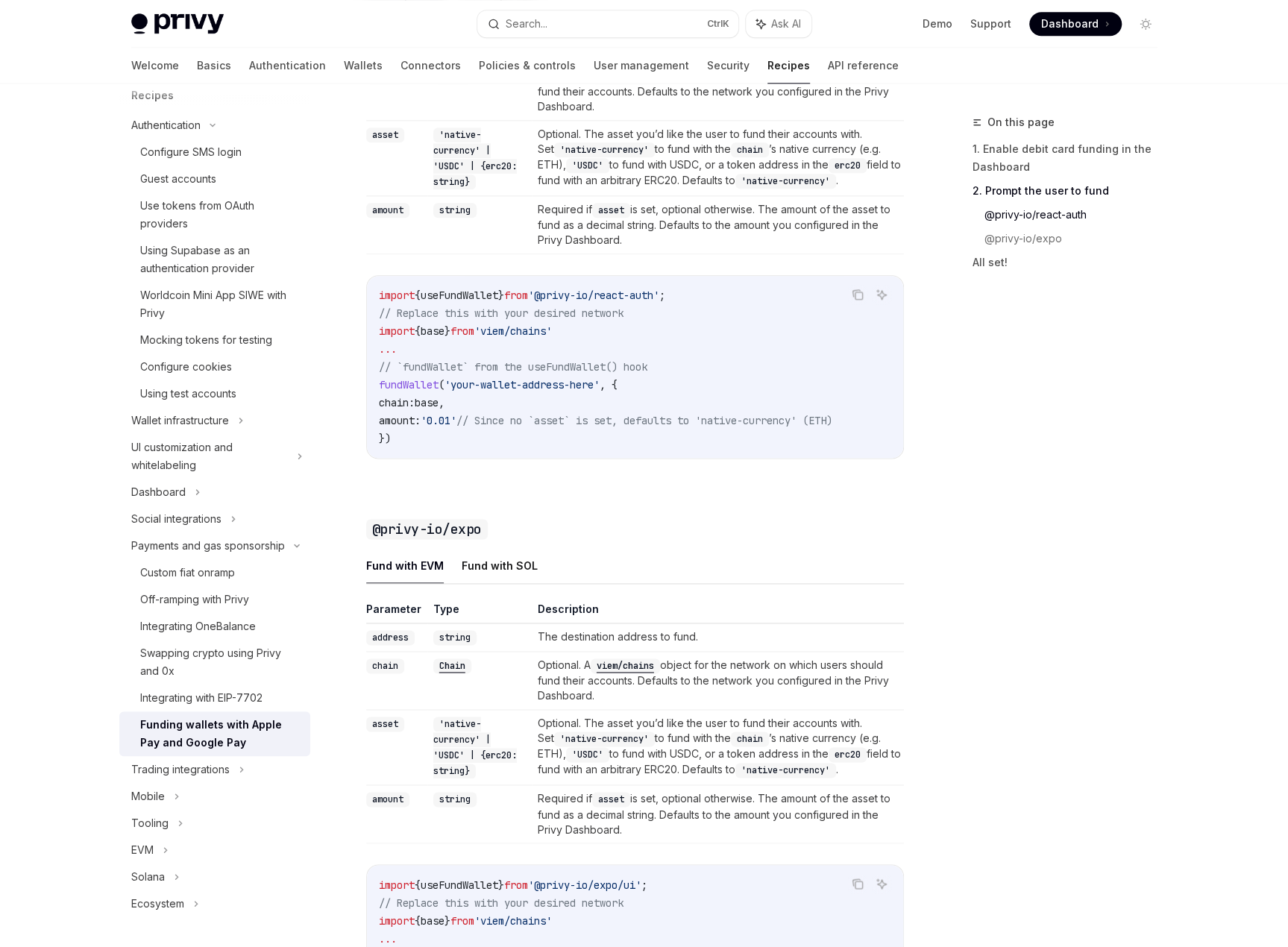
click at [1027, 842] on div "On this page 1. Enable debit card funding in the Dashboard 2. Prompt the user t…" at bounding box center [1056, 530] width 227 height 834
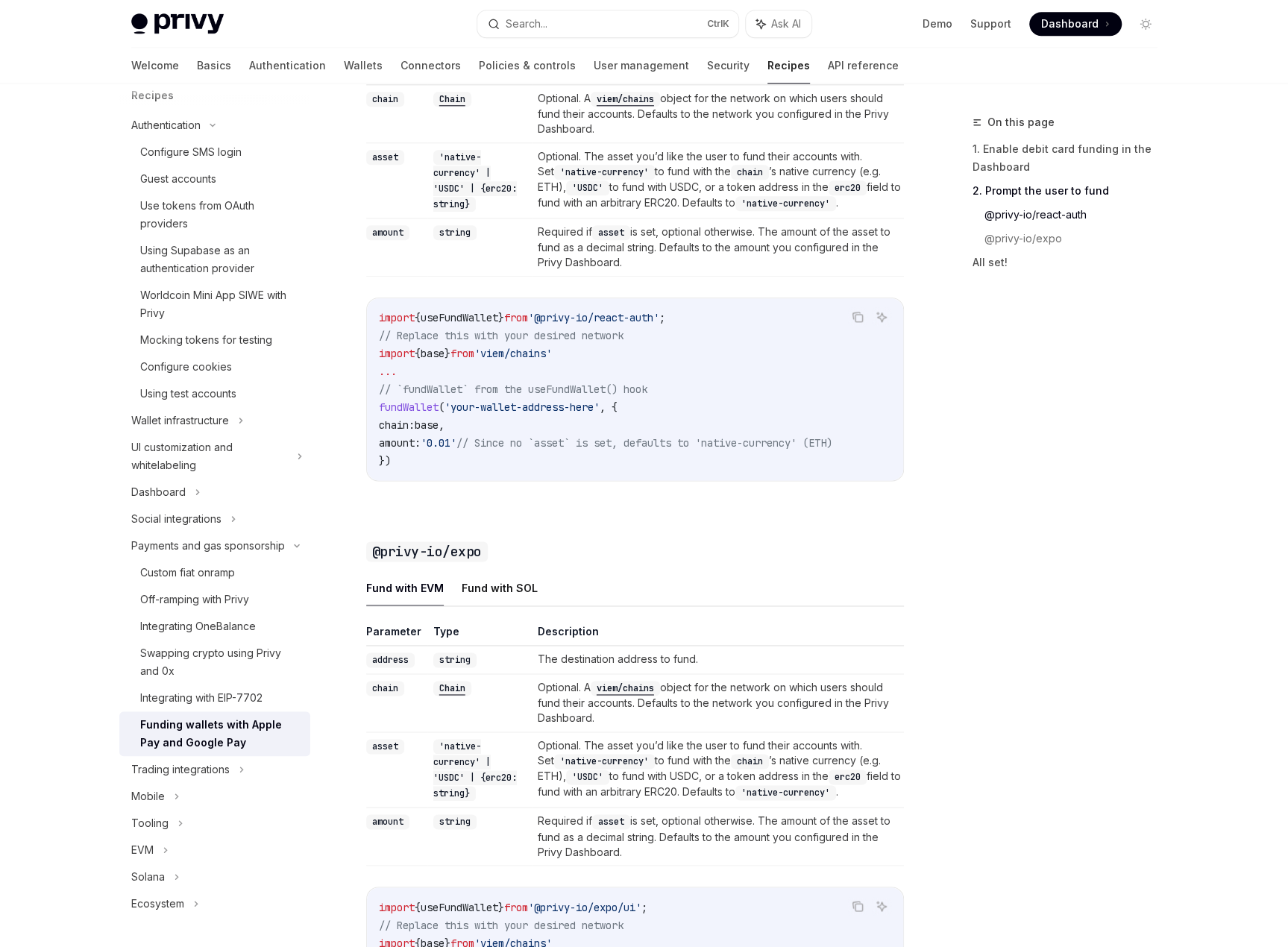
scroll to position [1014, 0]
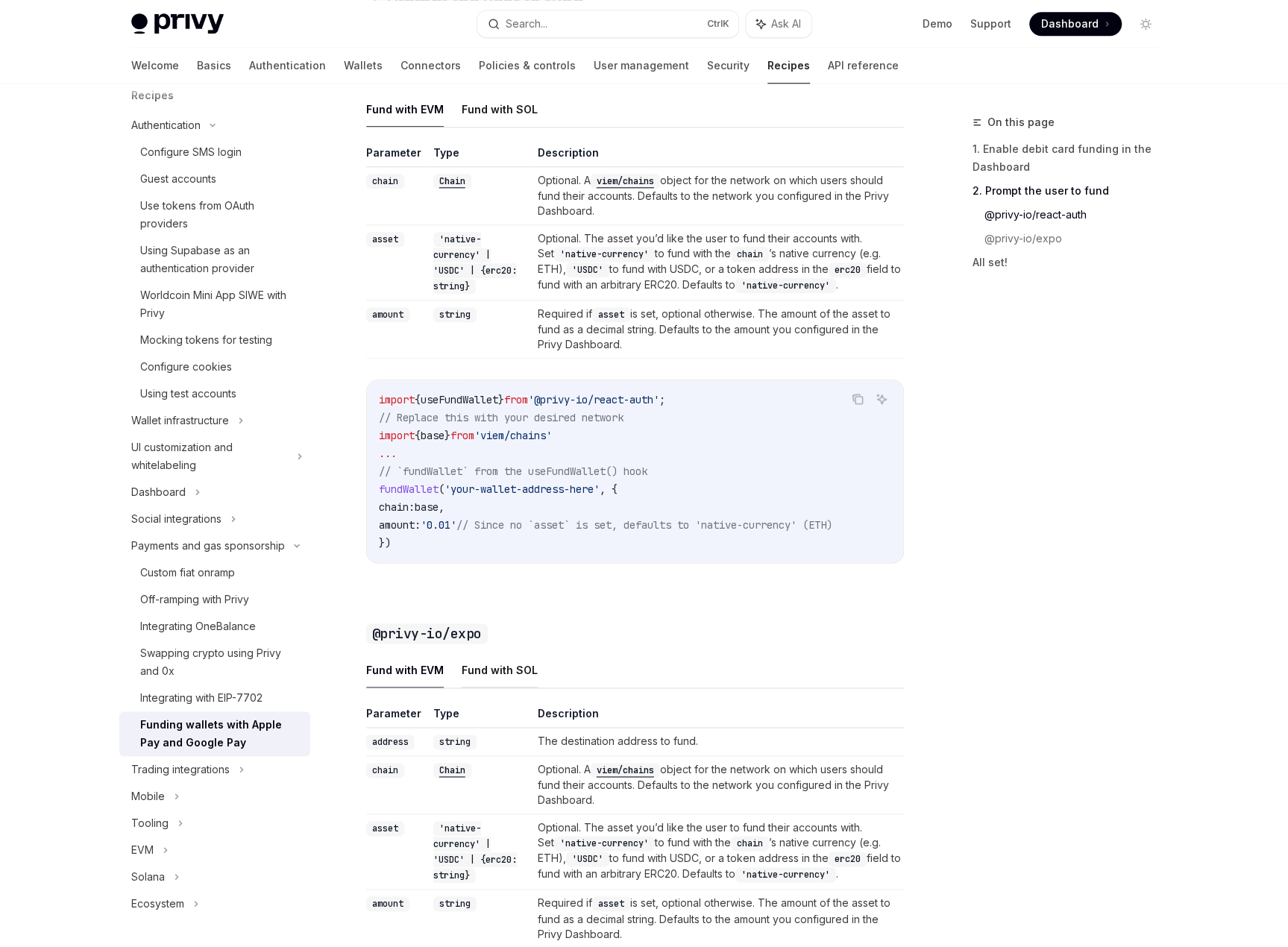
click at [501, 674] on button "Fund with SOL" at bounding box center [500, 670] width 76 height 35
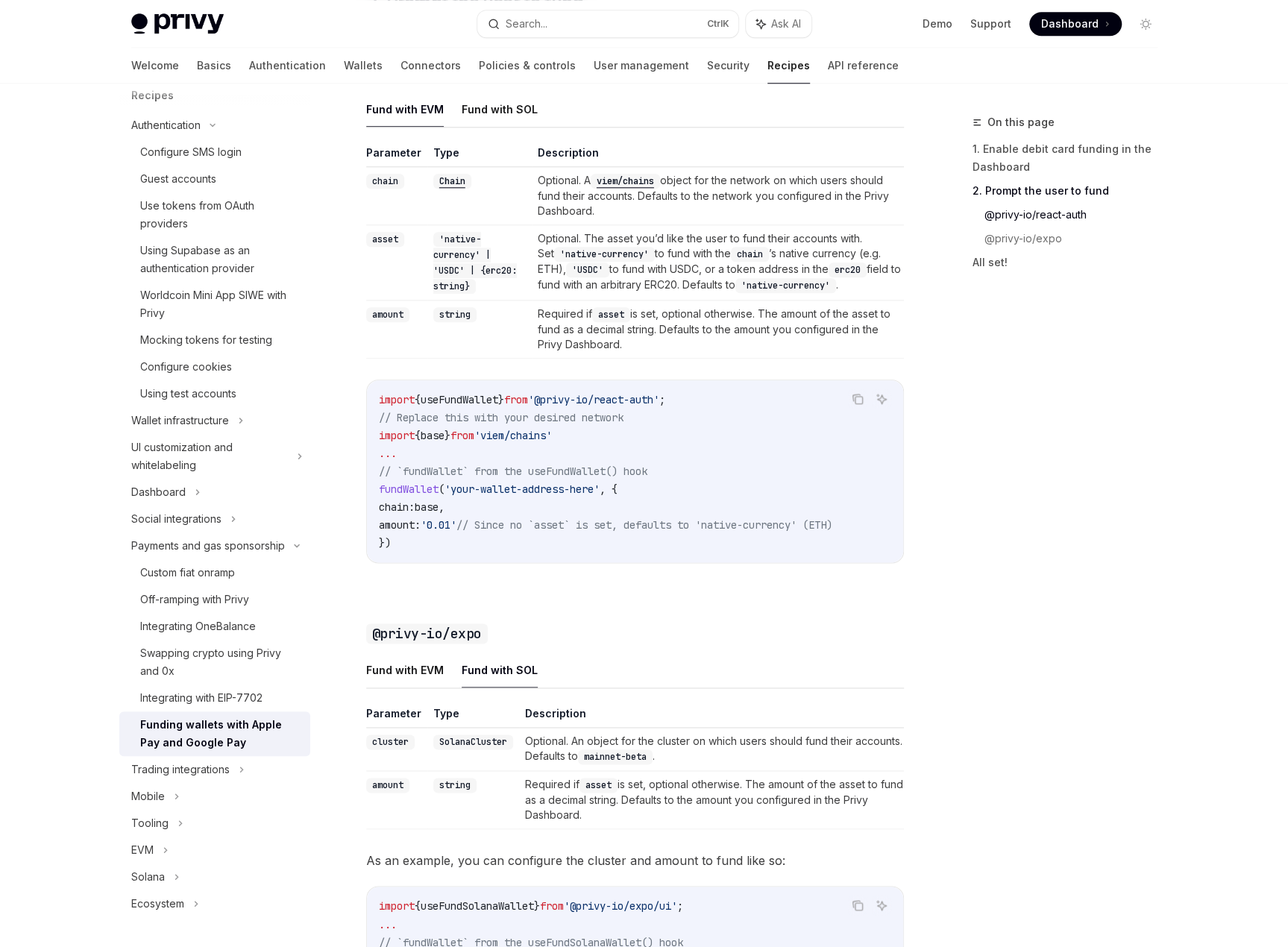
click at [515, 677] on button "Fund with SOL" at bounding box center [500, 670] width 76 height 35
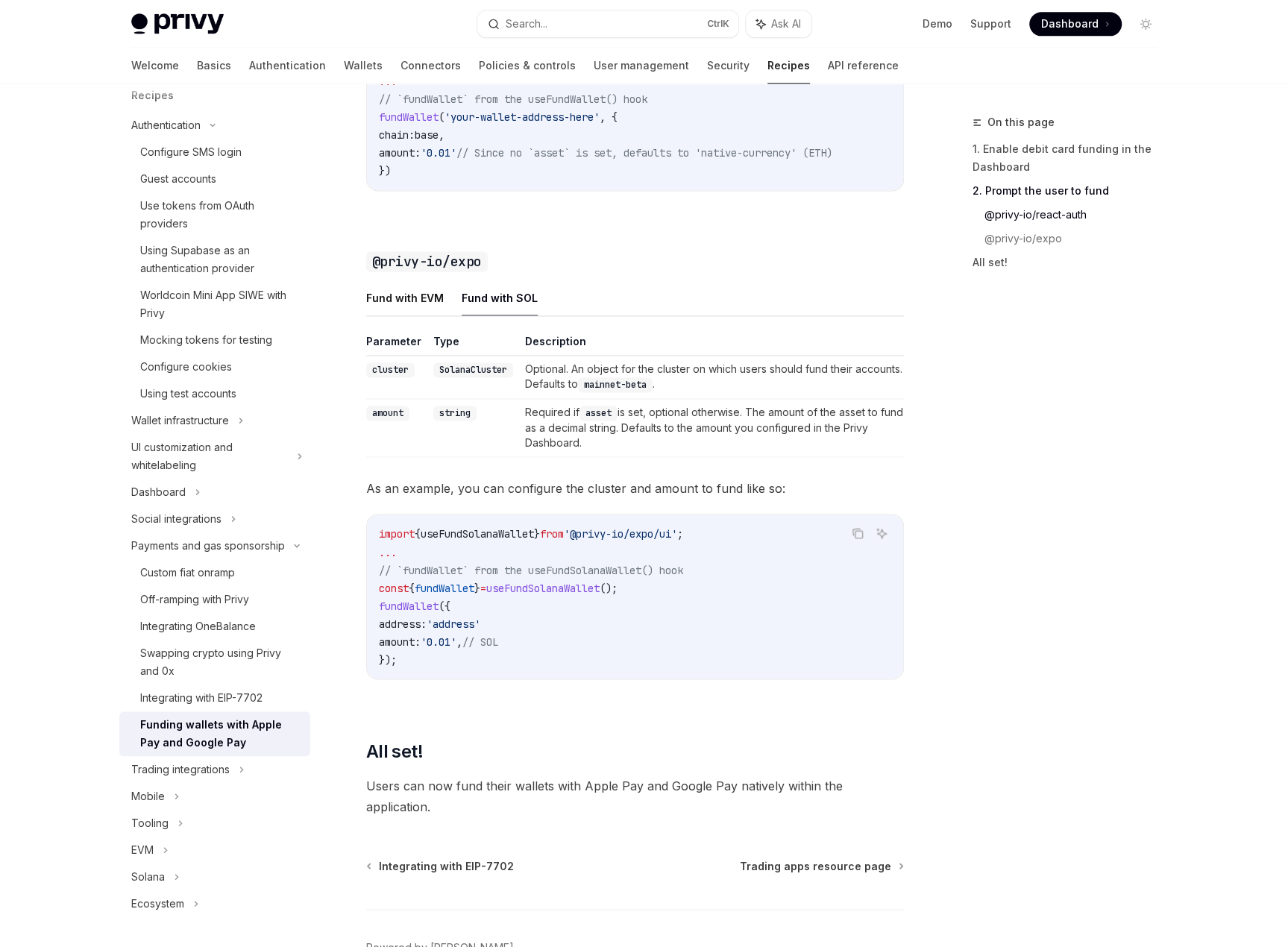
scroll to position [1477, 0]
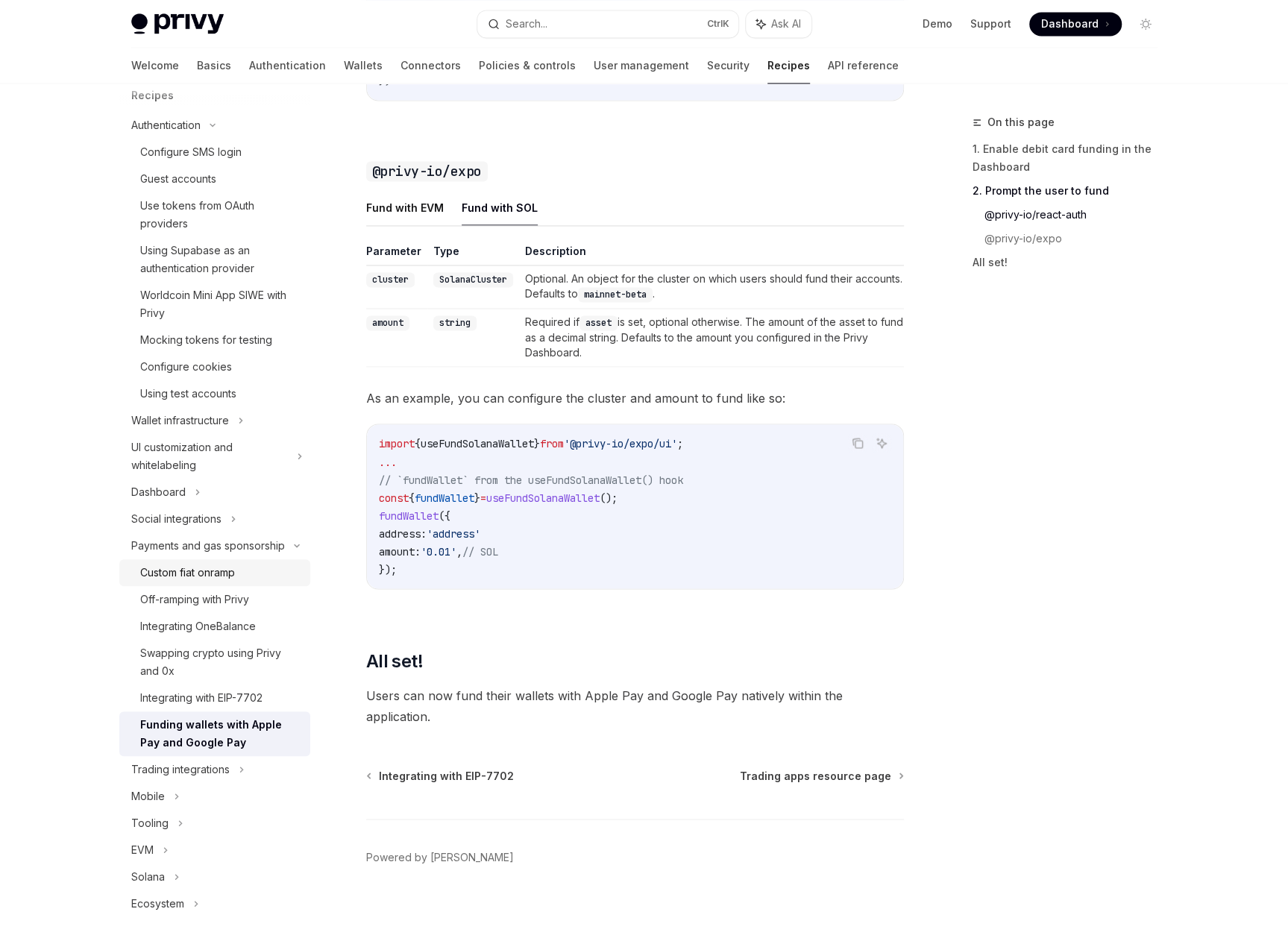
click at [223, 578] on div "Custom fiat onramp" at bounding box center [188, 573] width 95 height 18
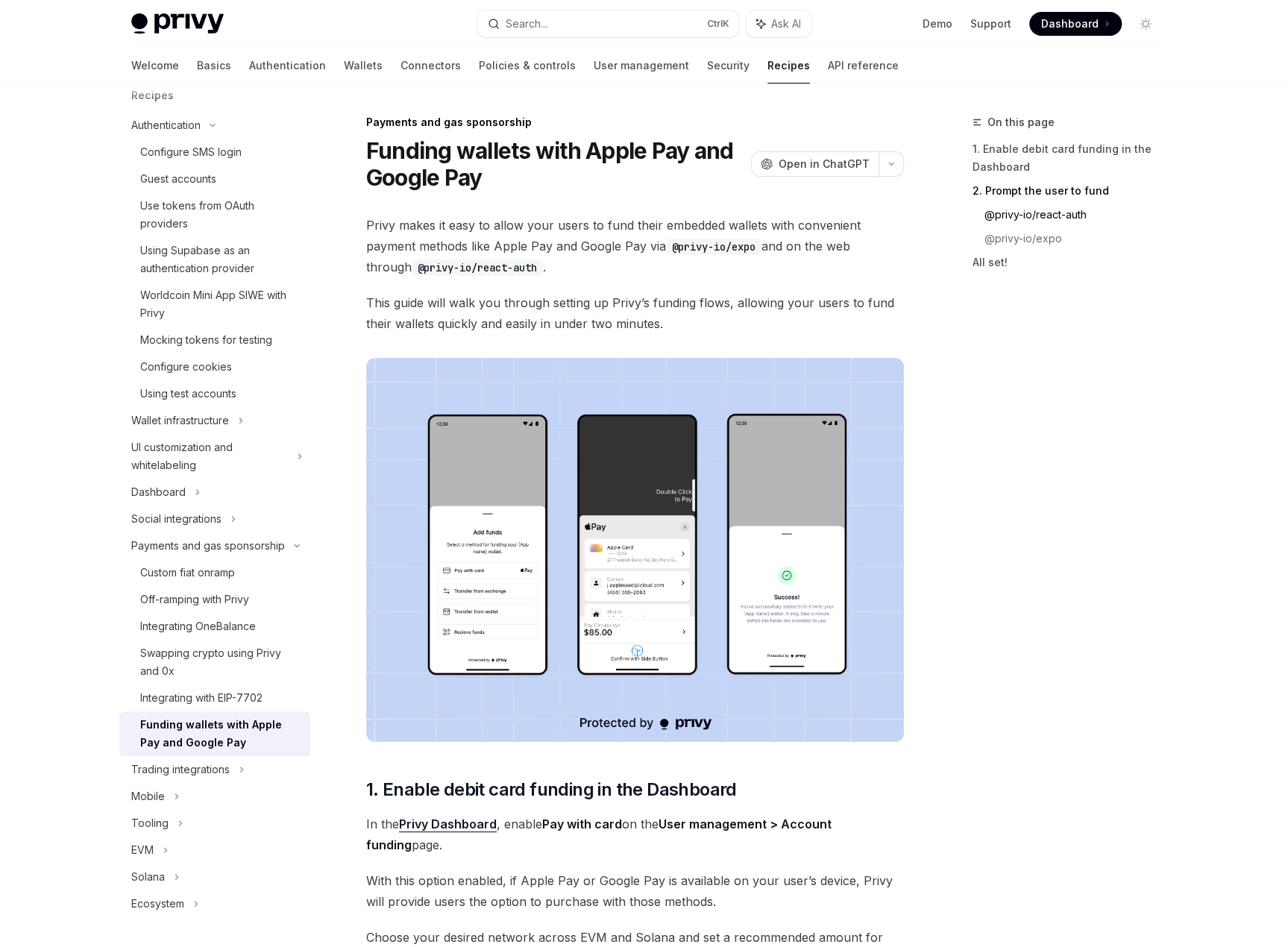
type textarea "*"
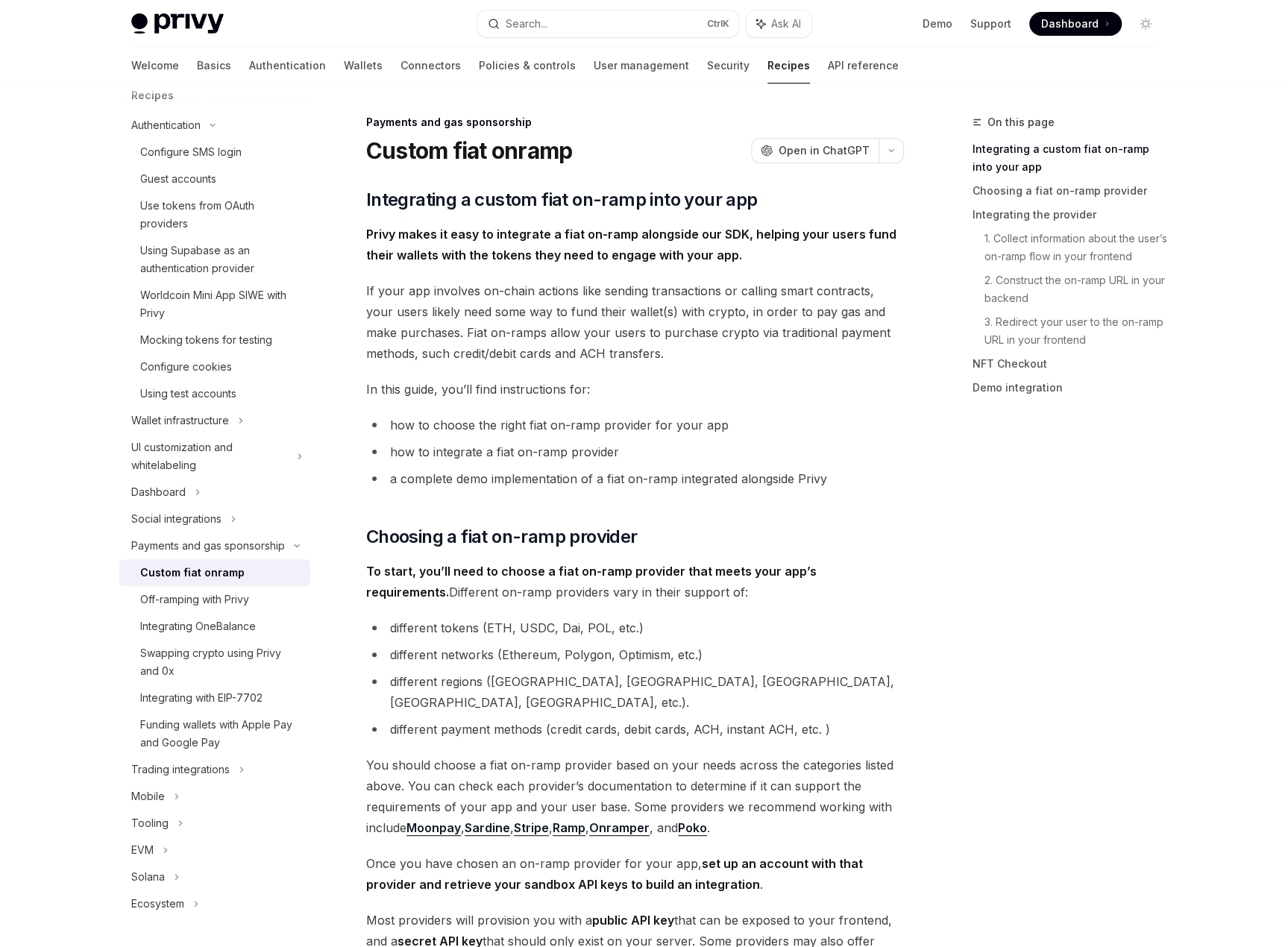
click at [1092, 849] on div "On this page Integrating a custom fiat on-ramp into your app Choosing a fiat on…" at bounding box center [1056, 530] width 227 height 834
click at [667, 481] on li "a complete demo implementation of a fiat on-ramp integrated alongside Privy" at bounding box center [635, 478] width 538 height 21
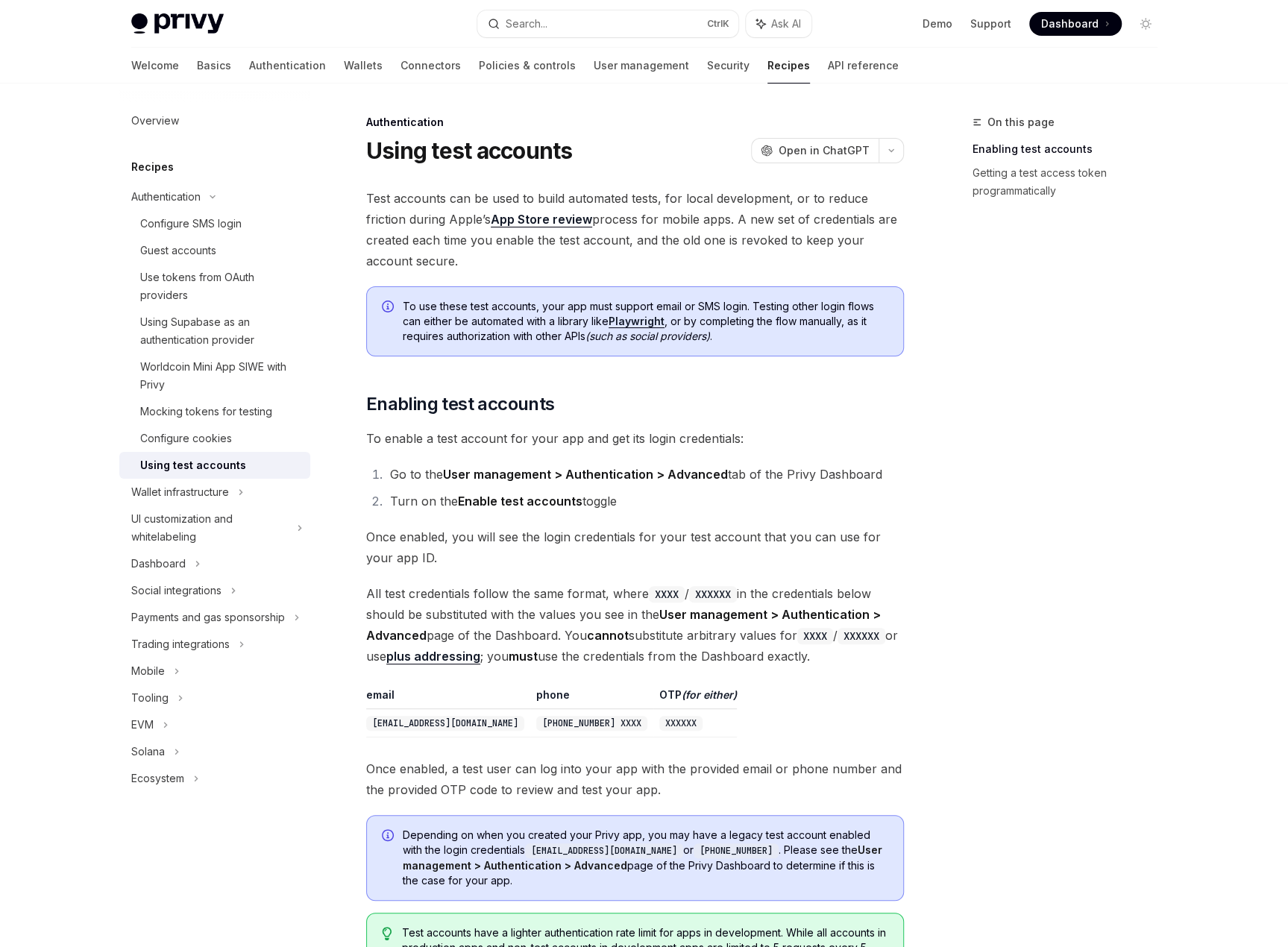
type textarea "*"
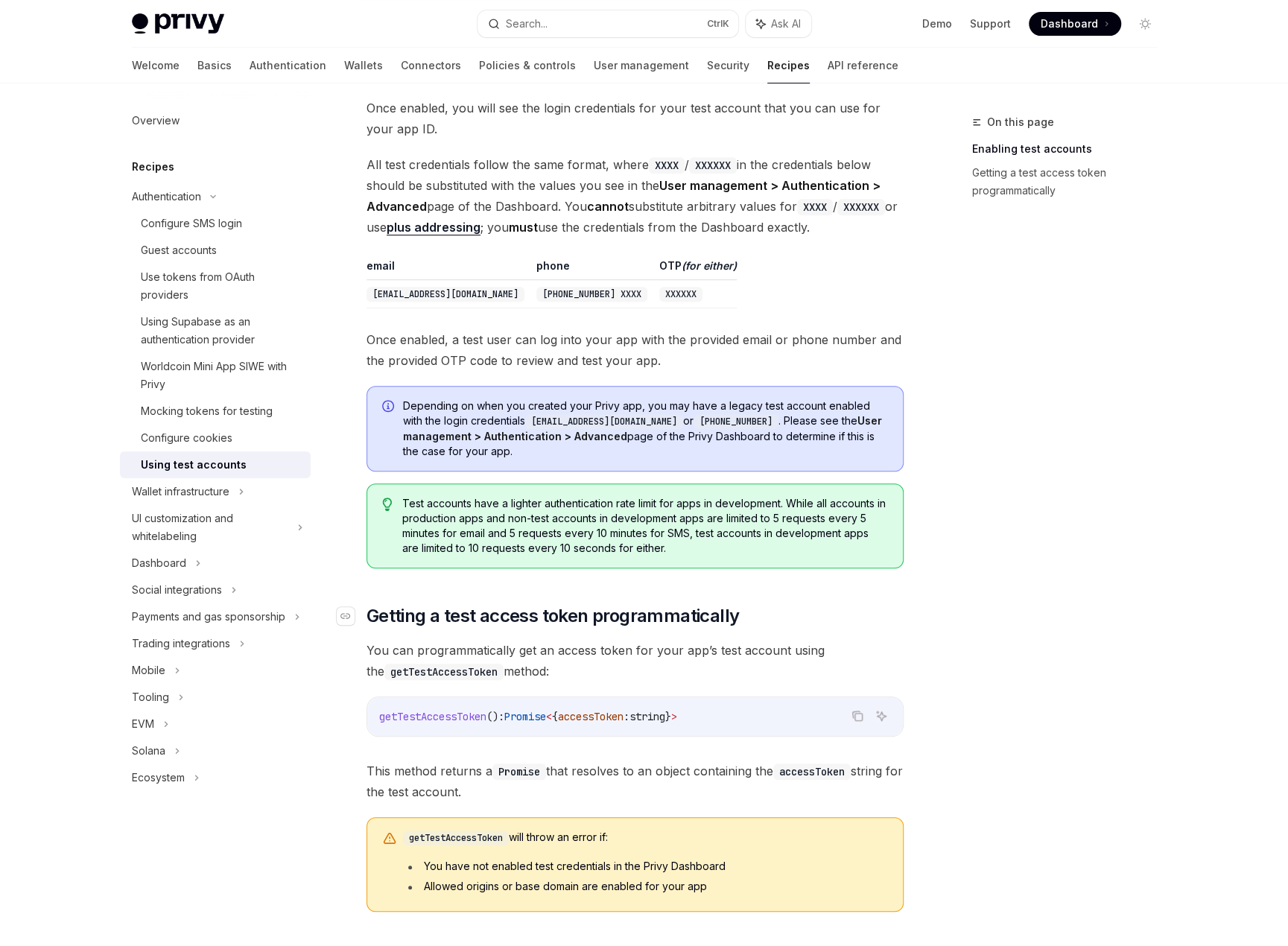
scroll to position [447, 0]
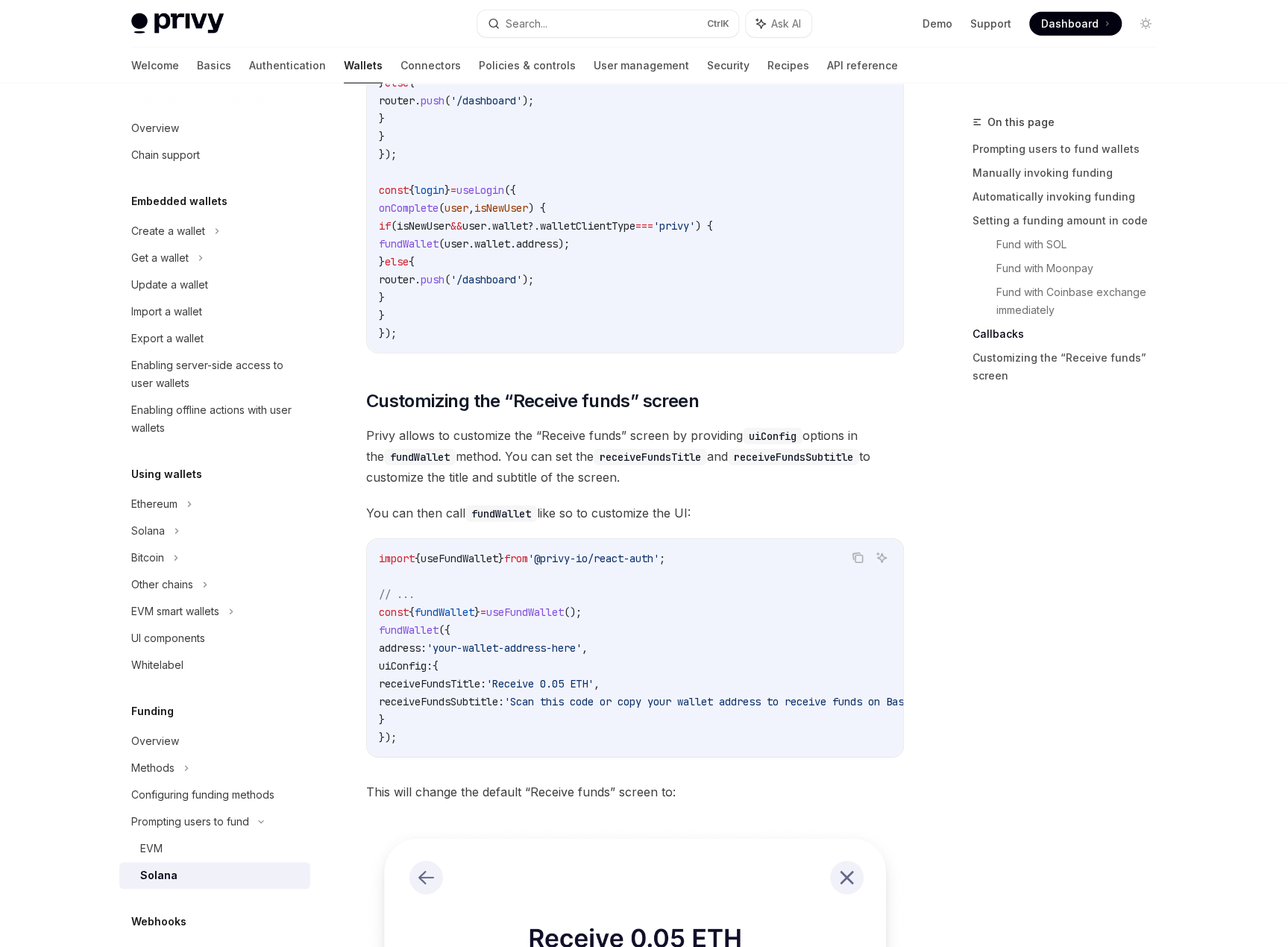
scroll to position [2760, 0]
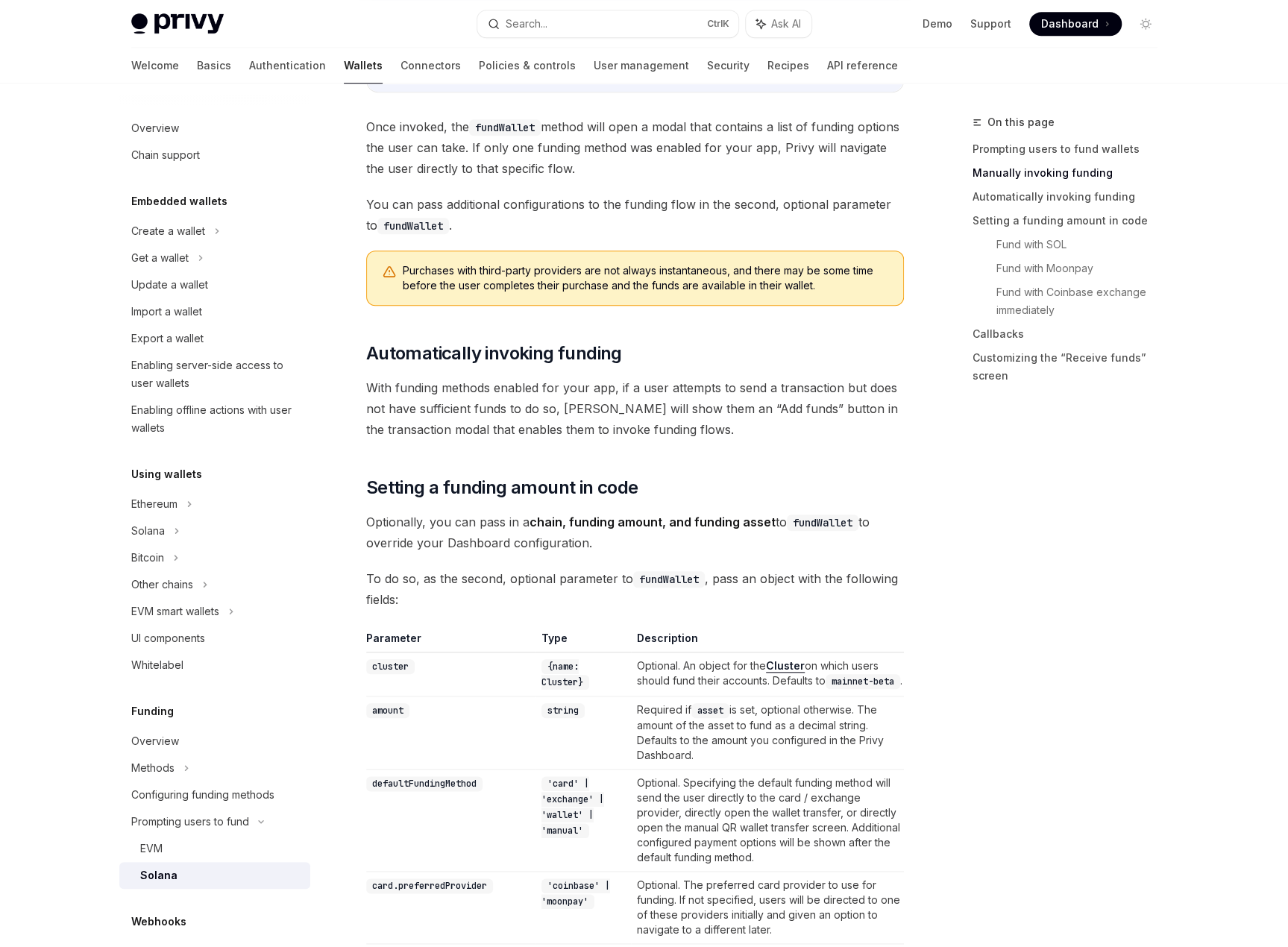
scroll to position [687, 0]
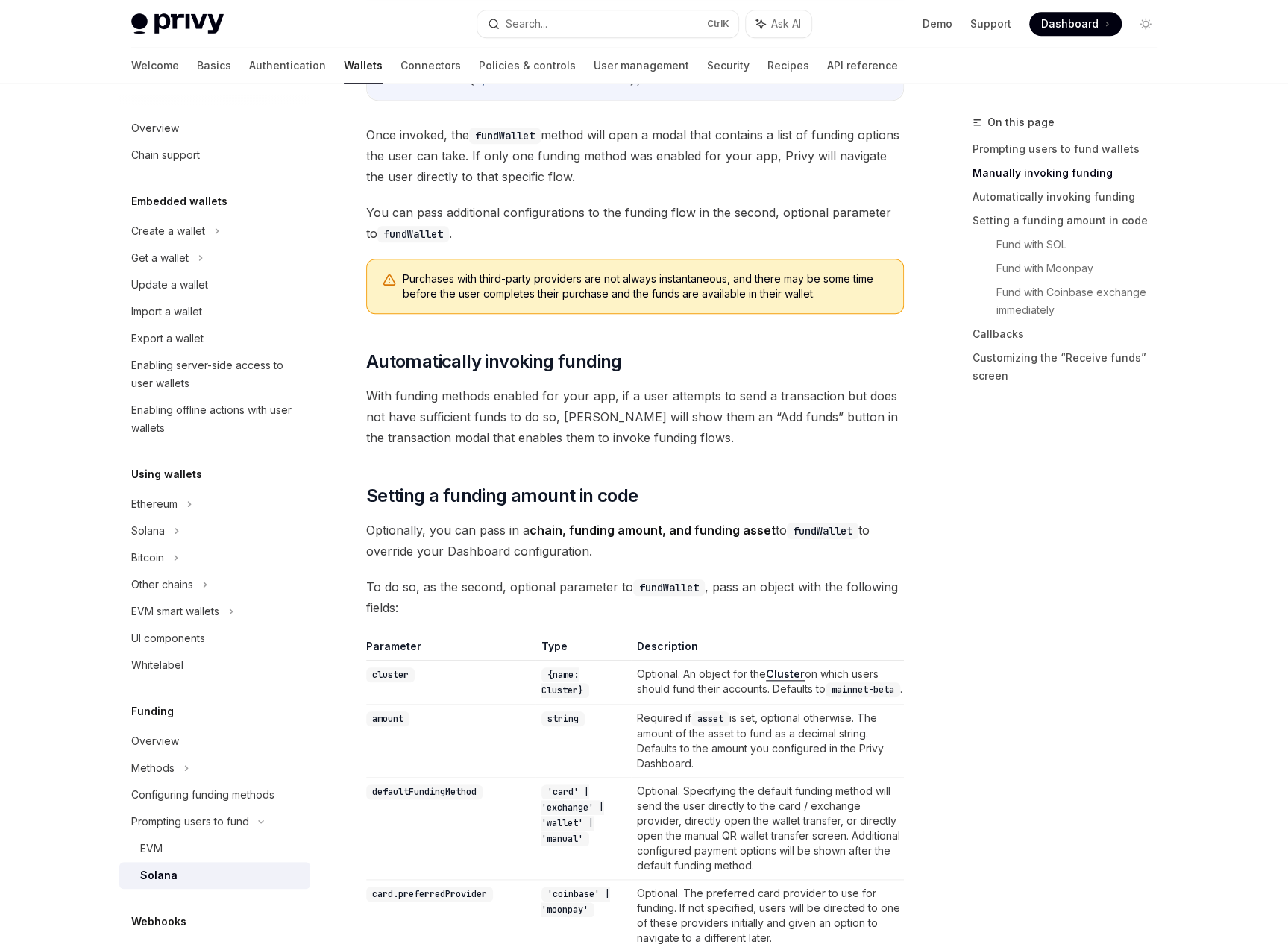
click at [649, 164] on span "Once invoked, the fundWallet method will open a modal that contains a list of f…" at bounding box center [635, 156] width 538 height 63
